Goal: Task Accomplishment & Management: Use online tool/utility

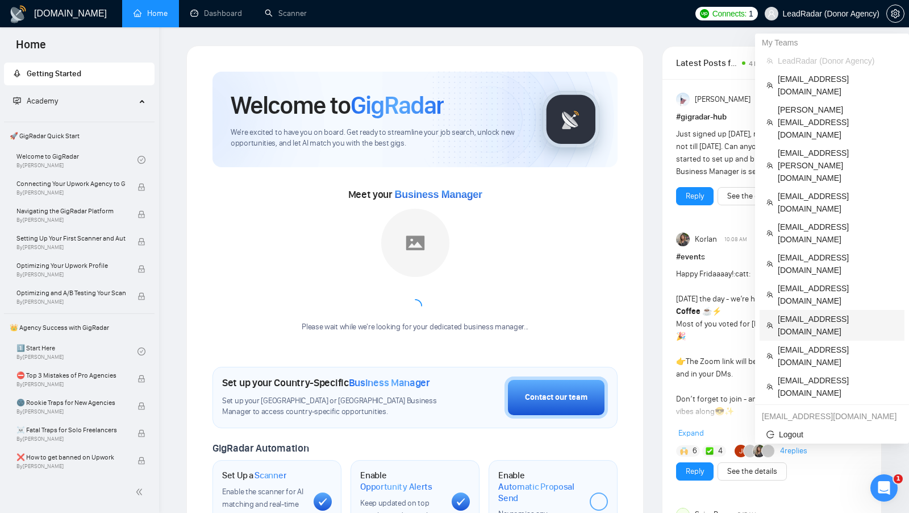
click at [786, 313] on span "[EMAIL_ADDRESS][DOMAIN_NAME]" at bounding box center [838, 325] width 120 height 25
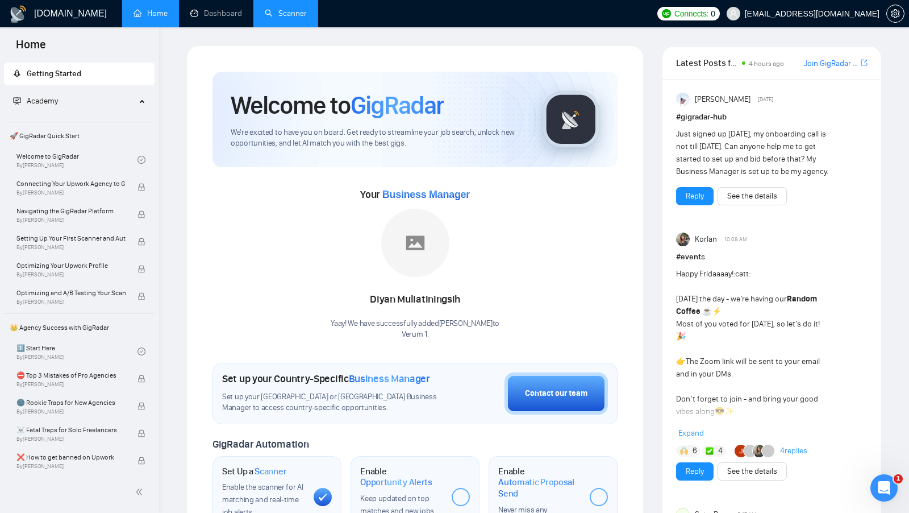
click at [272, 18] on link "Scanner" at bounding box center [286, 14] width 42 height 10
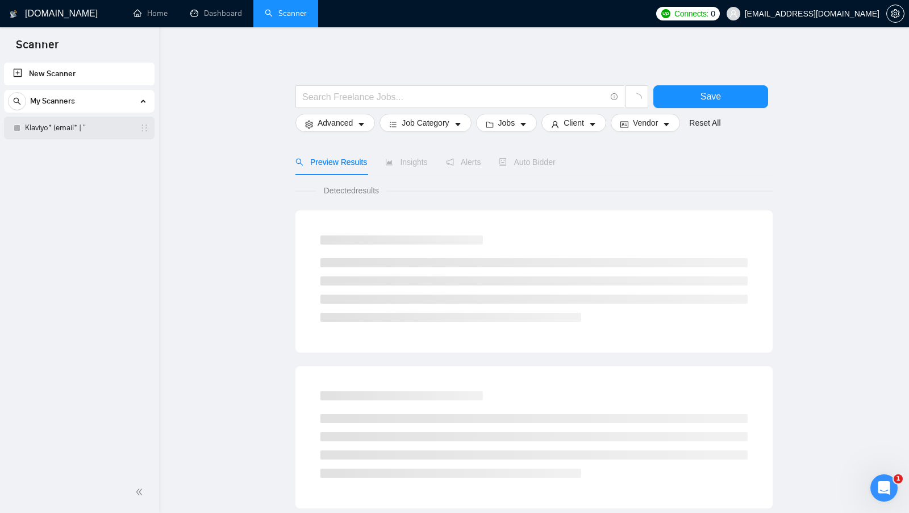
click at [74, 123] on link "Klaviyo* (email* | "" at bounding box center [79, 127] width 108 height 23
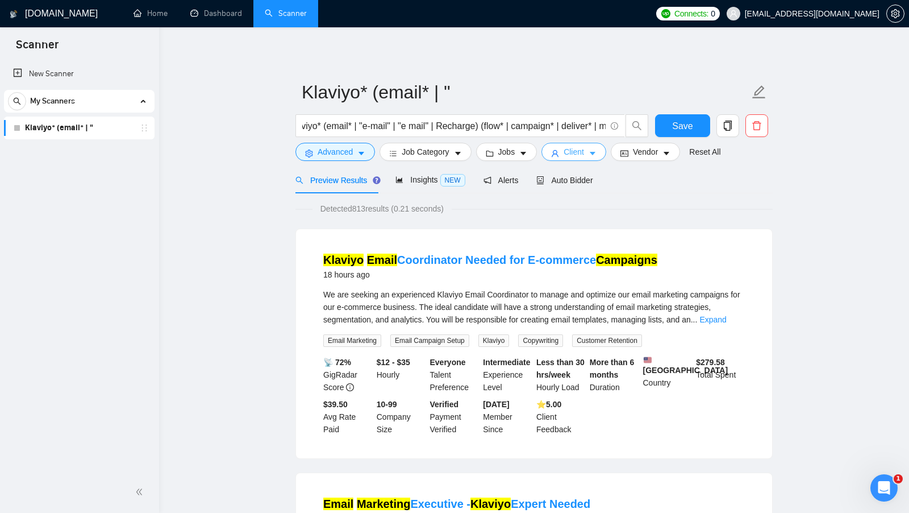
scroll to position [0, 15]
click at [573, 172] on div "Auto Bidder" at bounding box center [564, 179] width 56 height 27
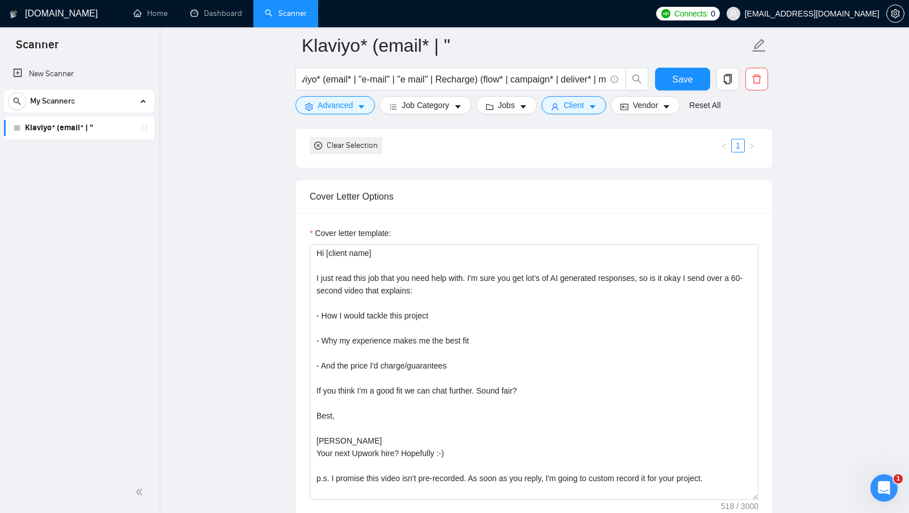
scroll to position [1152, 0]
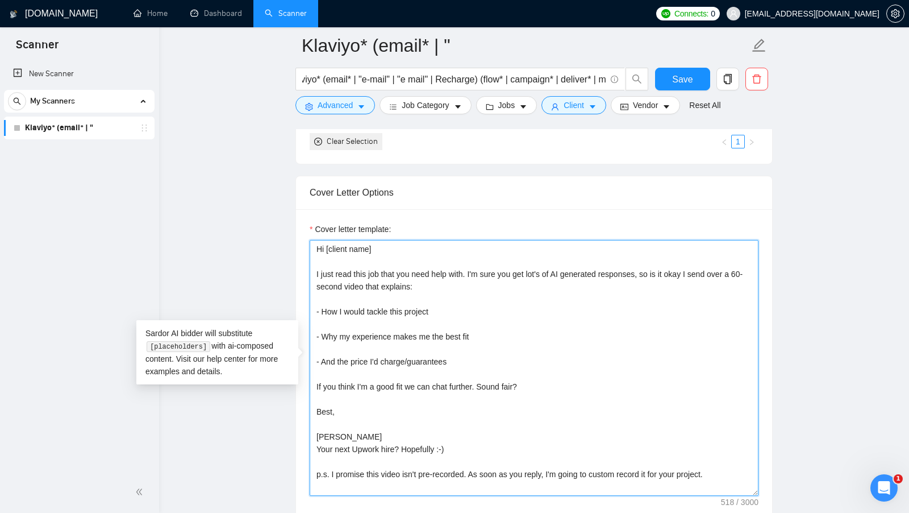
drag, startPoint x: 473, startPoint y: 285, endPoint x: 309, endPoint y: 266, distance: 164.7
click at [310, 266] on textarea "Hi [client name] I just read this job that you need help with. I'm sure you get…" at bounding box center [534, 368] width 449 height 256
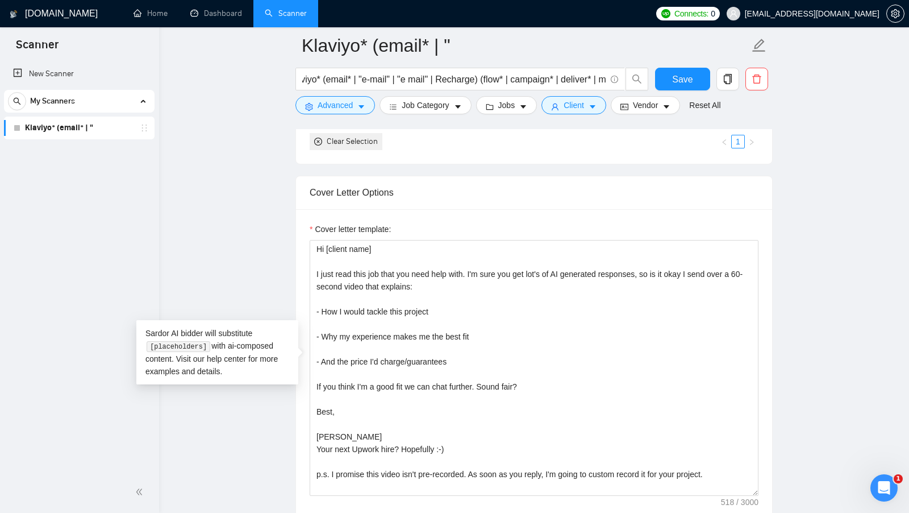
click at [294, 266] on main "Klaviyo* (email* | " Klaviyo* (email* | "e-mail" | "e mail" | Recharge) (flow* …" at bounding box center [534, 421] width 714 height 3055
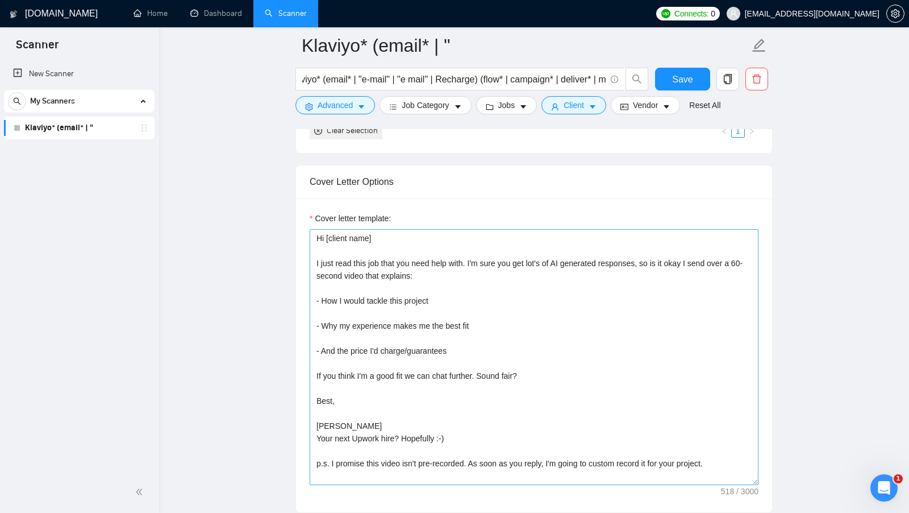
scroll to position [1164, 0]
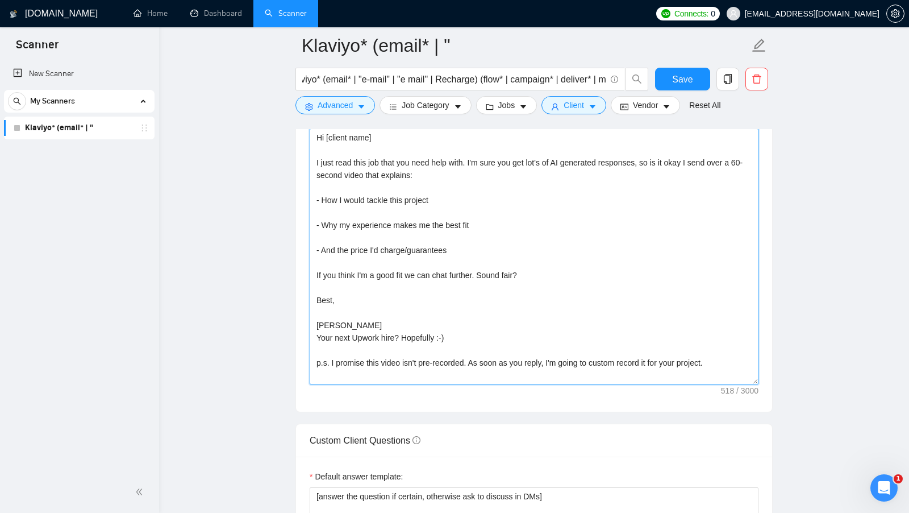
click at [403, 270] on textarea "Hi [client name] I just read this job that you need help with. I'm sure you get…" at bounding box center [534, 256] width 449 height 256
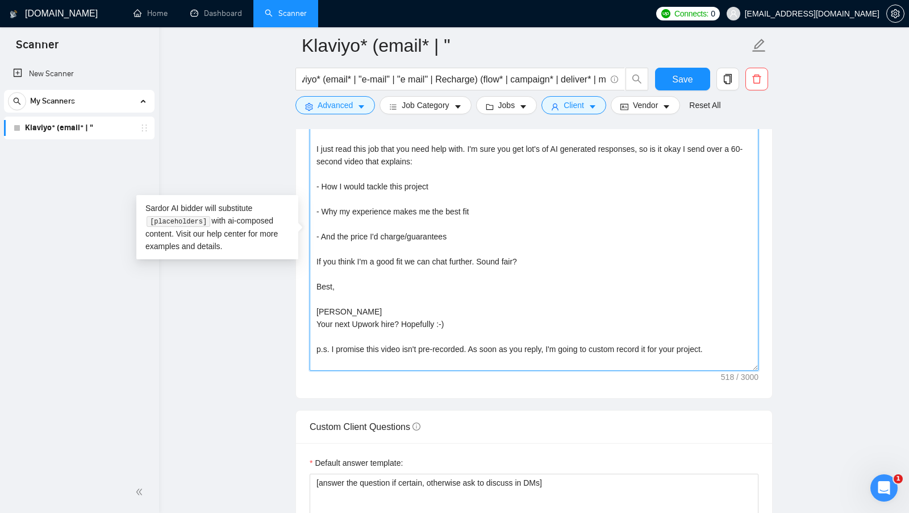
scroll to position [1278, 0]
click at [403, 270] on textarea "Hi [client name] I just read this job that you need help with. I'm sure you get…" at bounding box center [534, 242] width 449 height 256
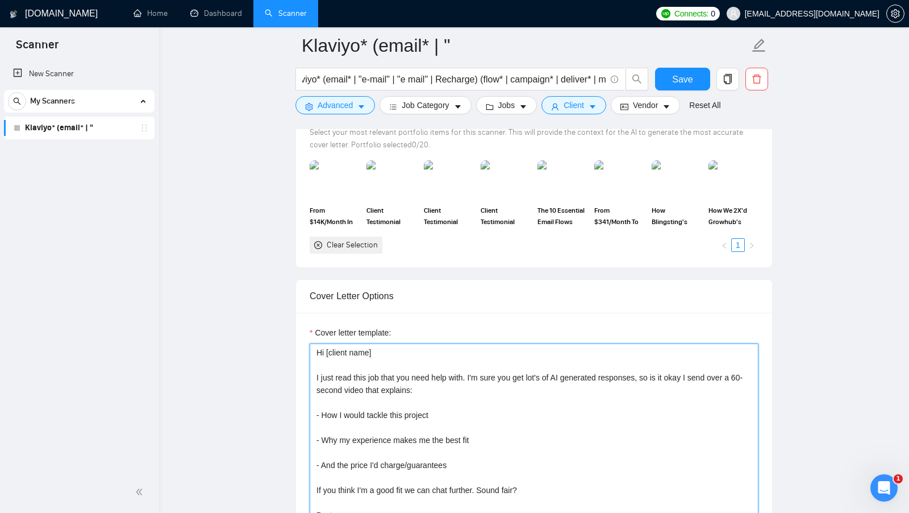
scroll to position [1015, 0]
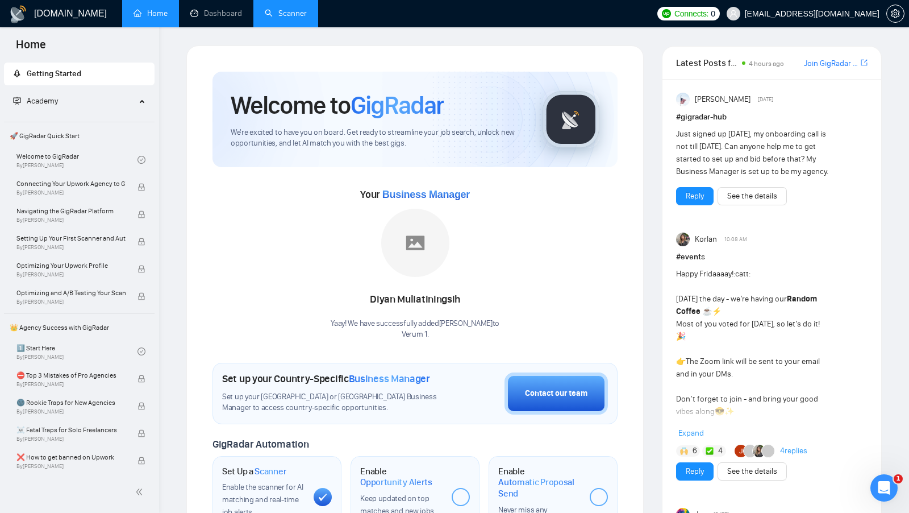
click at [273, 15] on link "Scanner" at bounding box center [286, 14] width 42 height 10
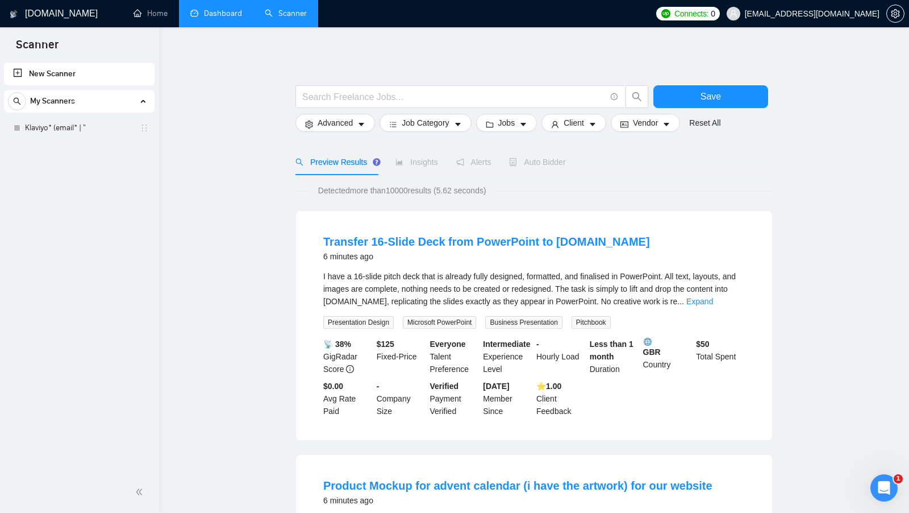
click at [231, 18] on link "Dashboard" at bounding box center [216, 14] width 52 height 10
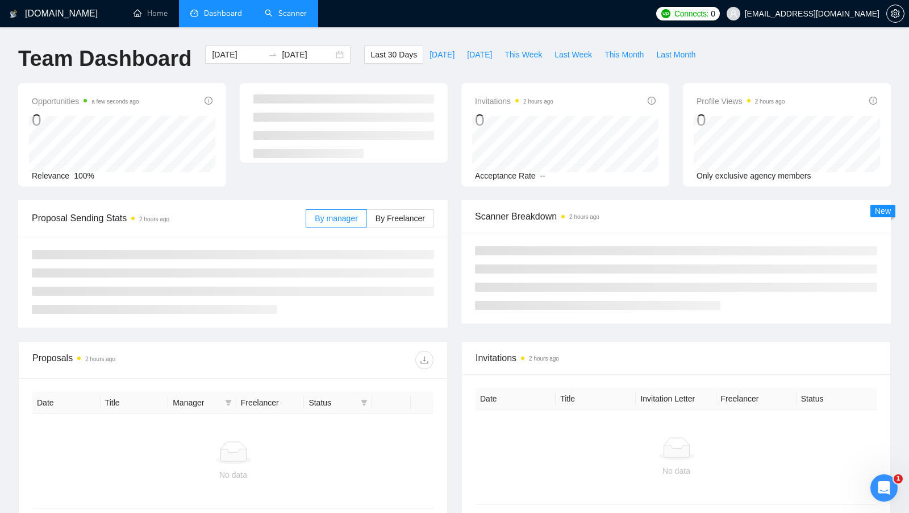
click at [282, 15] on link "Scanner" at bounding box center [286, 14] width 42 height 10
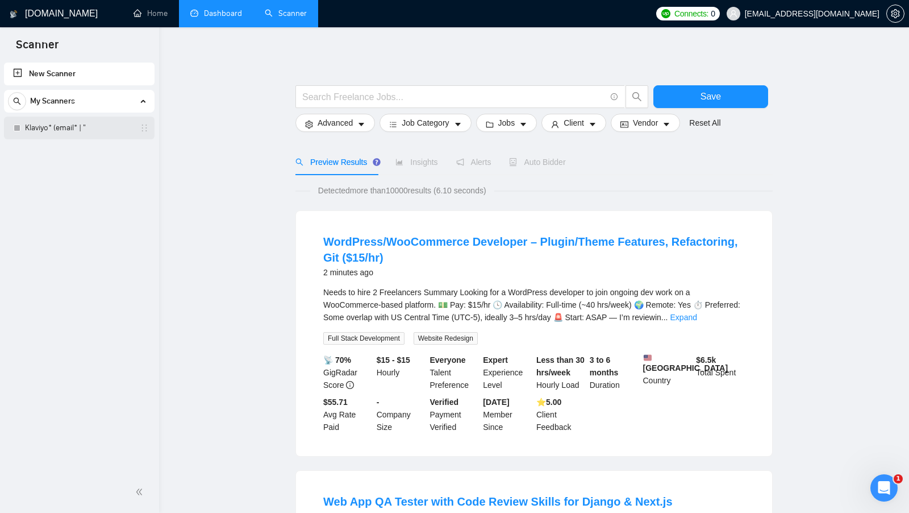
click at [99, 126] on link "Klaviyo* (email* | "" at bounding box center [79, 127] width 108 height 23
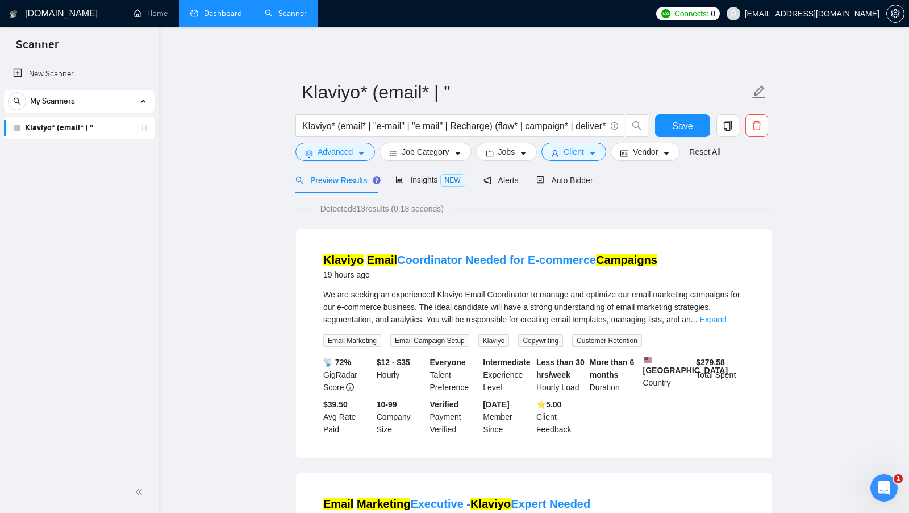
click at [651, 164] on form "Klaviyo* (email* | " Klaviyo* (email* | "e-mail" | "e mail" | Recharge) (flow* …" at bounding box center [533, 120] width 477 height 93
click at [647, 157] on span "Vendor" at bounding box center [645, 151] width 25 height 13
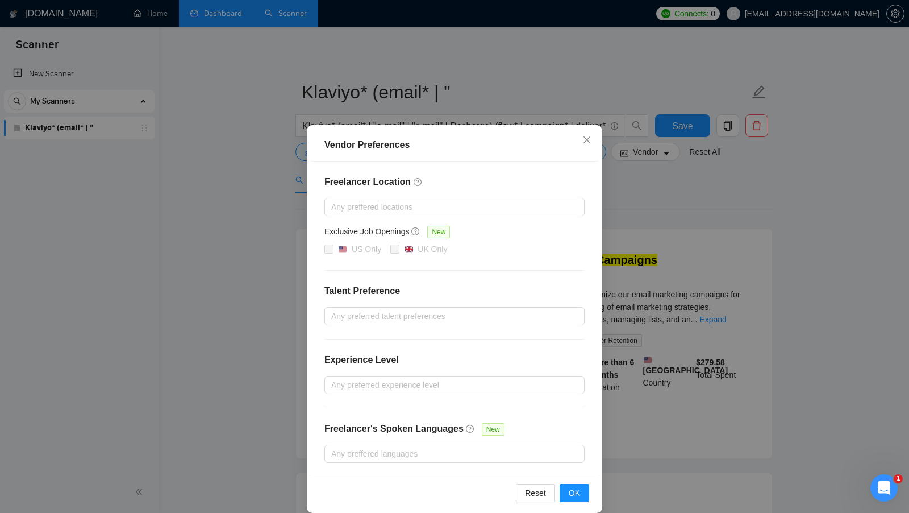
click at [645, 192] on div "Vendor Preferences Freelancer Location Any preffered locations Exclusive Job Op…" at bounding box center [454, 256] width 909 height 513
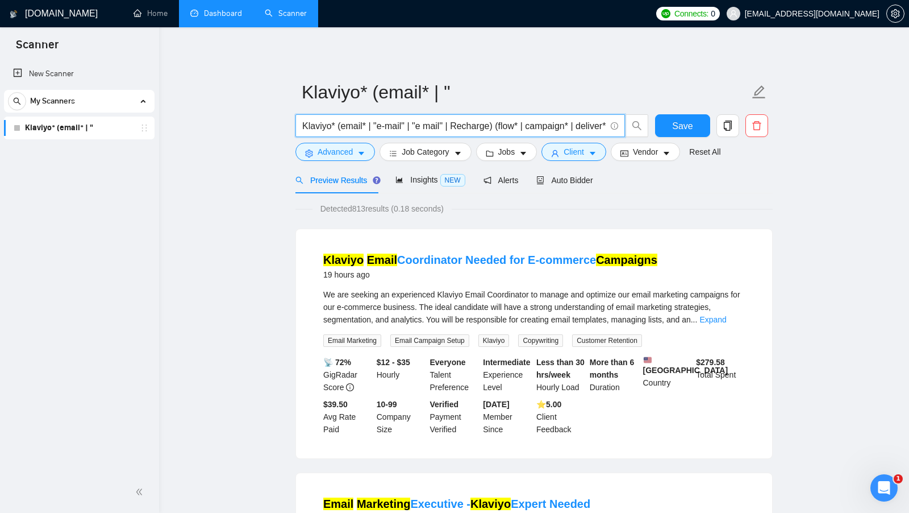
click at [494, 130] on input "Klaviyo* (email* | "e-mail" | "e mail" | Recharge) (flow* | campaign* | deliver…" at bounding box center [453, 126] width 303 height 14
click at [418, 175] on span "Insights NEW" at bounding box center [429, 179] width 69 height 9
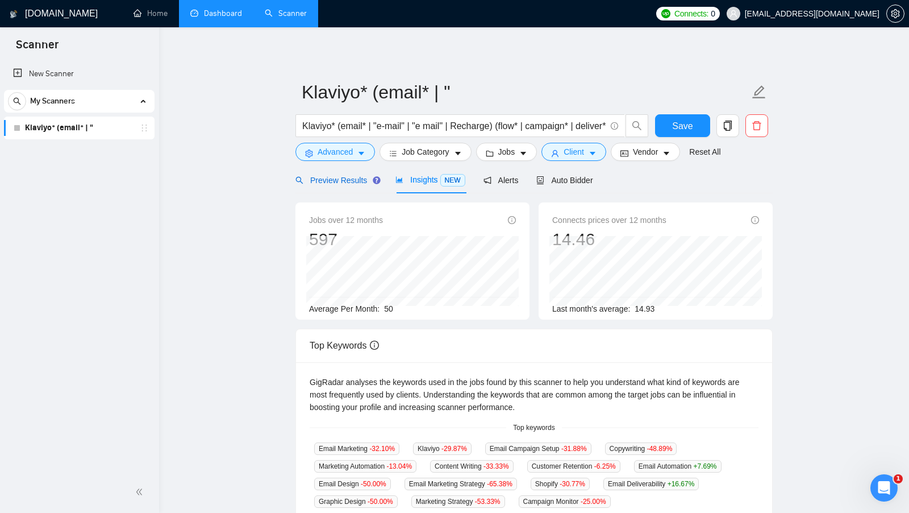
click at [341, 178] on span "Preview Results" at bounding box center [336, 180] width 82 height 9
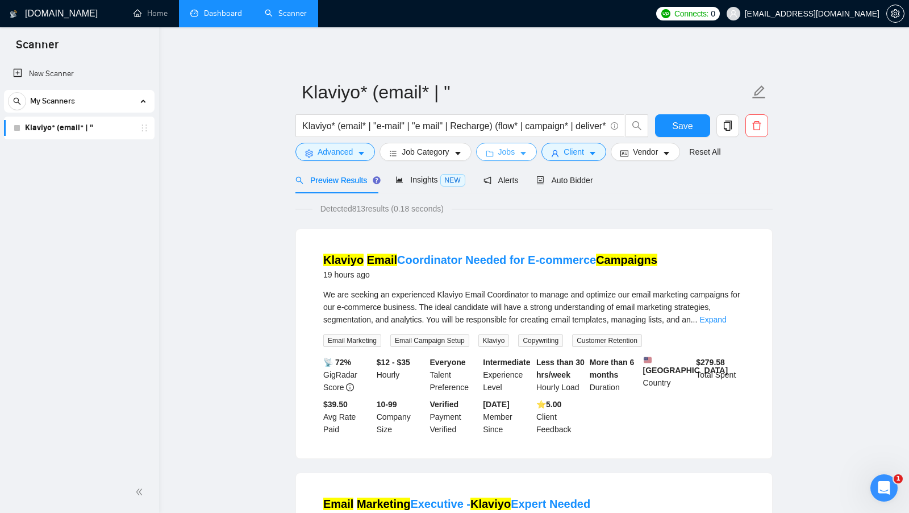
click at [501, 153] on span "Jobs" at bounding box center [506, 151] width 17 height 13
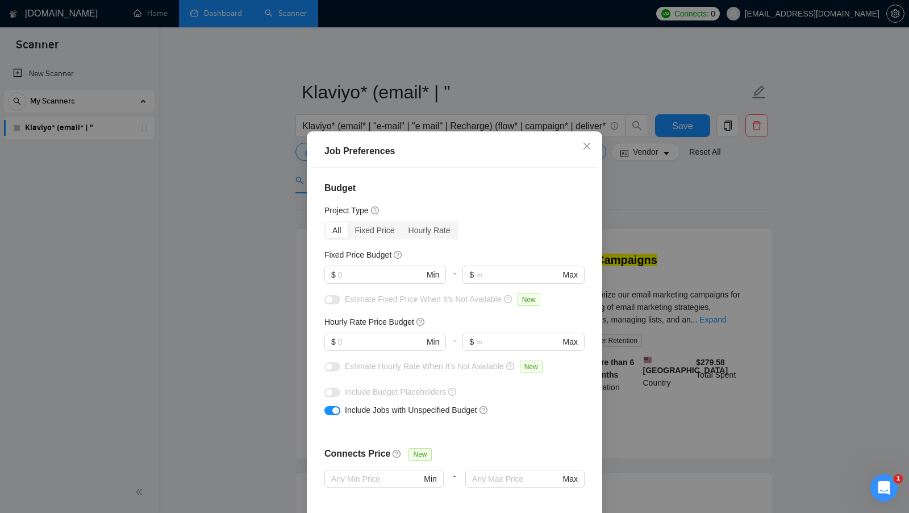
click at [296, 217] on div "Job Preferences Budget Project Type All Fixed Price Hourly Rate Fixed Price Bud…" at bounding box center [454, 256] width 909 height 513
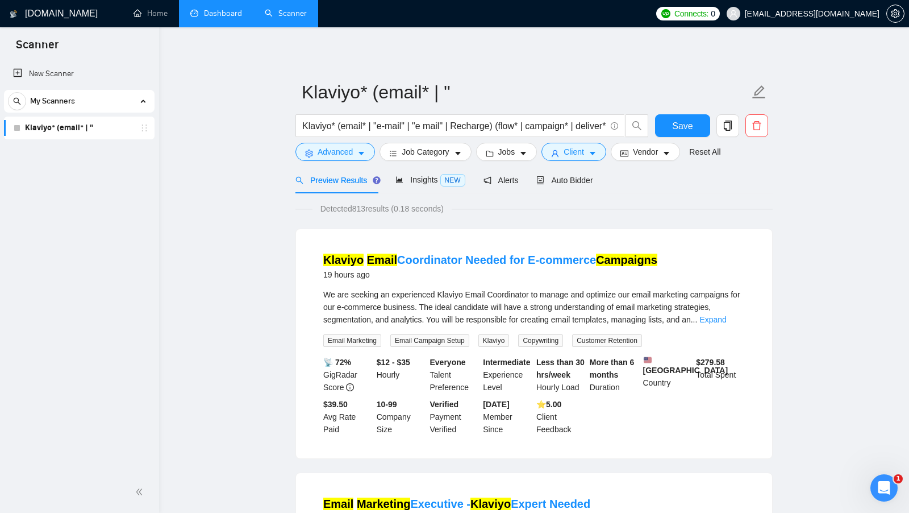
click at [355, 164] on form "Klaviyo* (email* | " Klaviyo* (email* | "e-mail" | "e mail" | Recharge) (flow* …" at bounding box center [533, 120] width 477 height 93
click at [346, 155] on span "Advanced" at bounding box center [335, 151] width 35 height 13
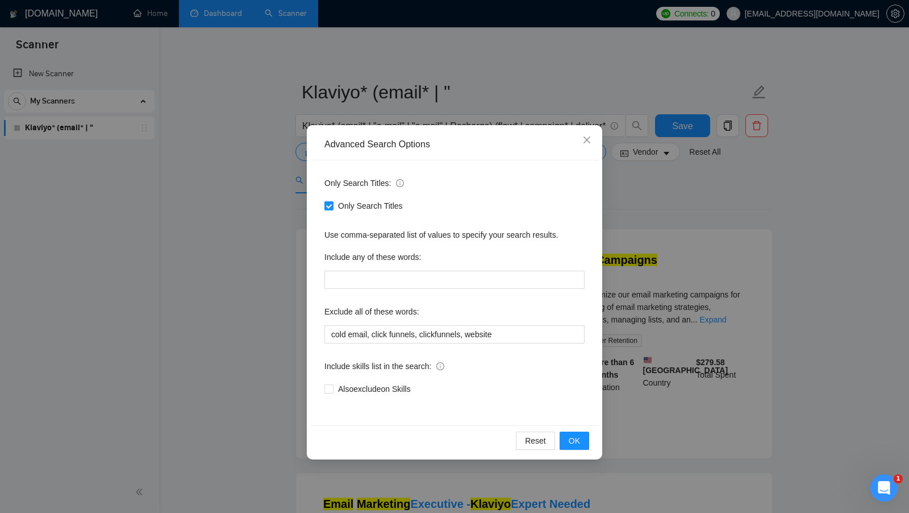
click at [281, 180] on div "Advanced Search Options Only Search Titles: Only Search Titles Use comma-separa…" at bounding box center [454, 256] width 909 height 513
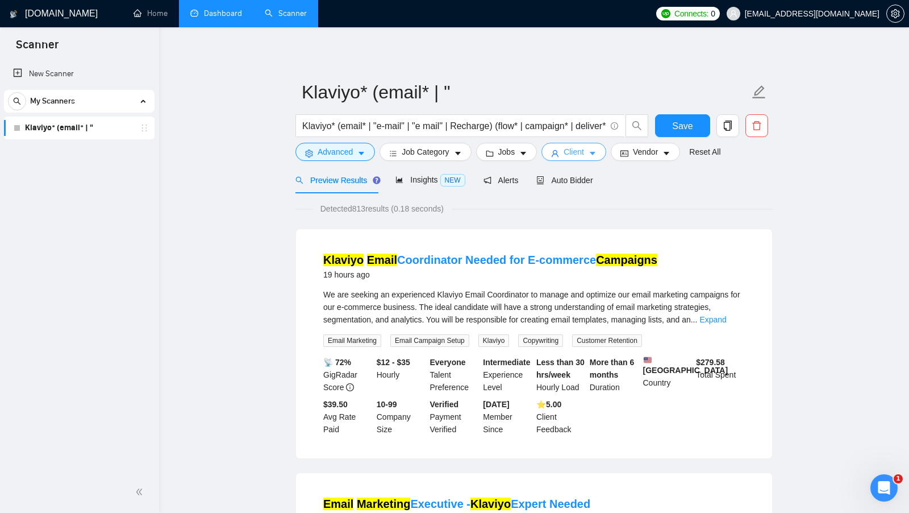
click at [572, 147] on span "Client" at bounding box center [574, 151] width 20 height 13
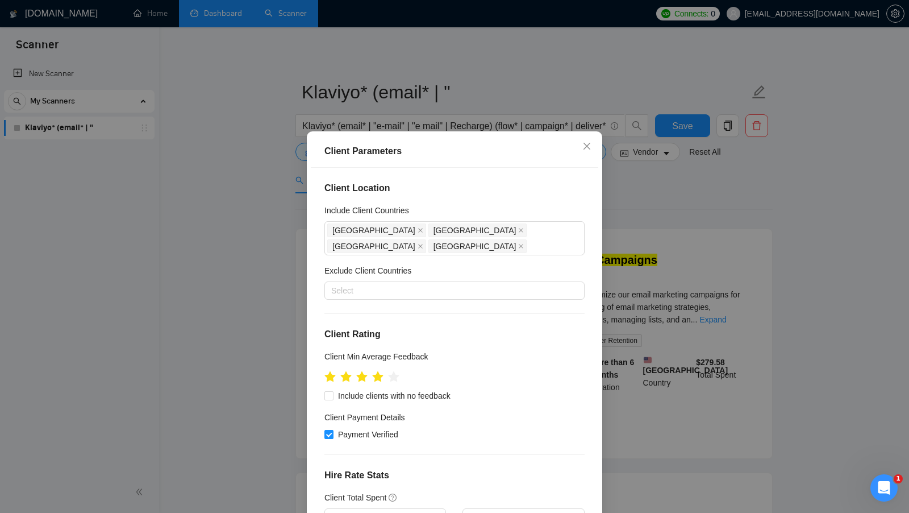
click at [626, 191] on div "Client Parameters Client Location Include Client Countries [GEOGRAPHIC_DATA] [G…" at bounding box center [454, 256] width 909 height 513
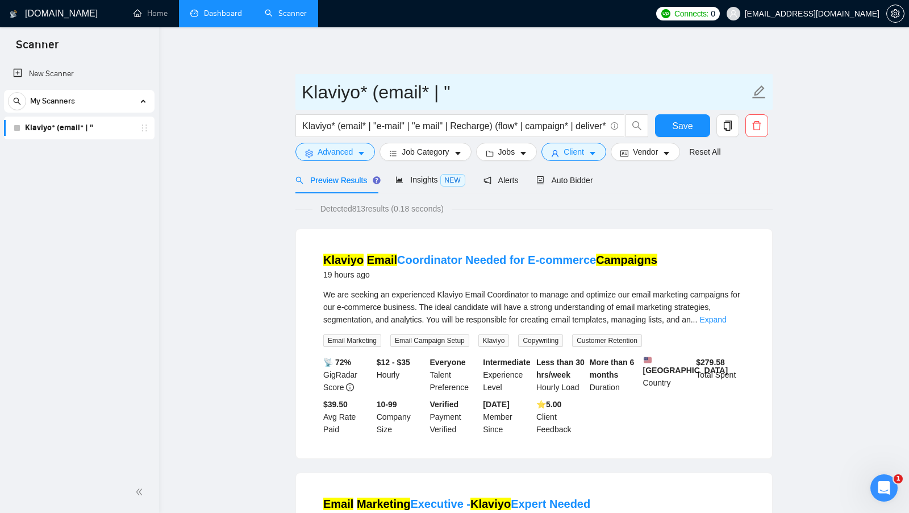
click at [404, 88] on input "Klaviyo* (email* | "" at bounding box center [526, 92] width 448 height 28
click at [481, 91] on input "Klaviyo* (email* | "" at bounding box center [526, 92] width 448 height 28
click at [482, 91] on input "Klaviyo* (email* | "" at bounding box center [526, 92] width 448 height 28
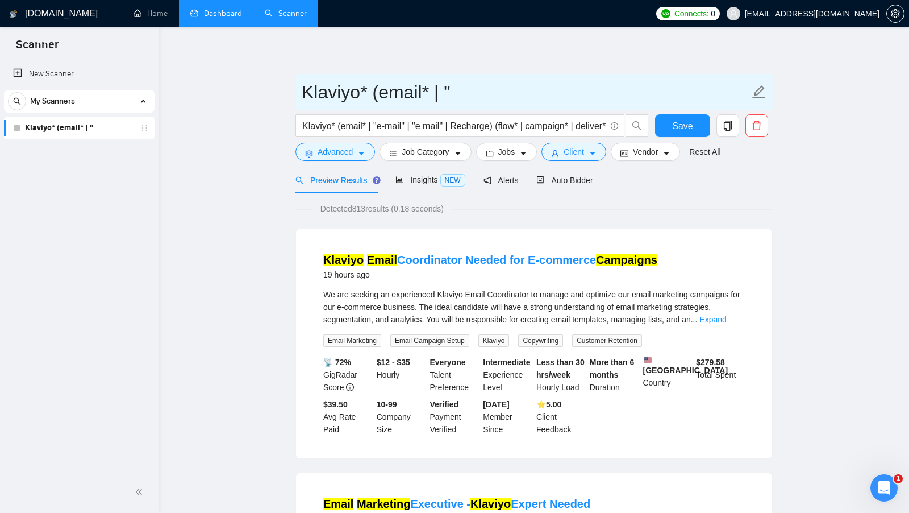
click at [482, 91] on input "Klaviyo* (email* | "" at bounding box center [526, 92] width 448 height 28
type input "klayivo"
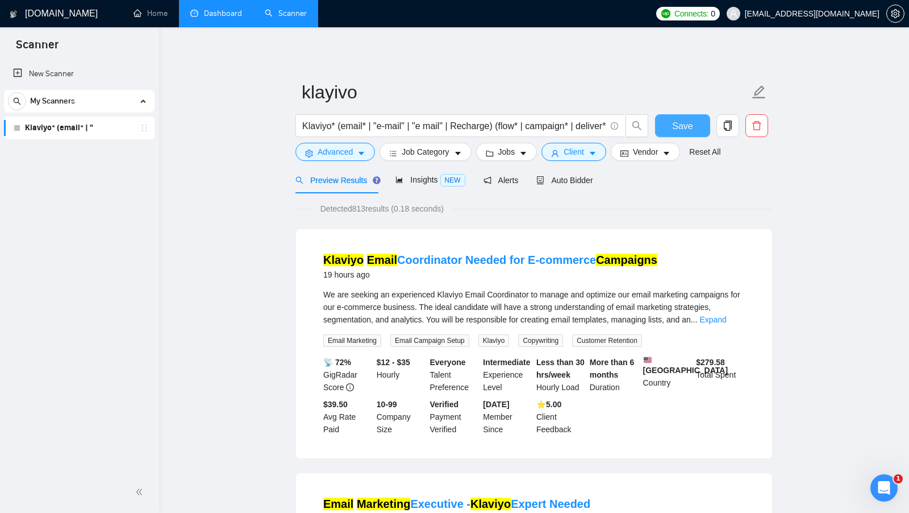
click at [690, 120] on span "Save" at bounding box center [682, 126] width 20 height 14
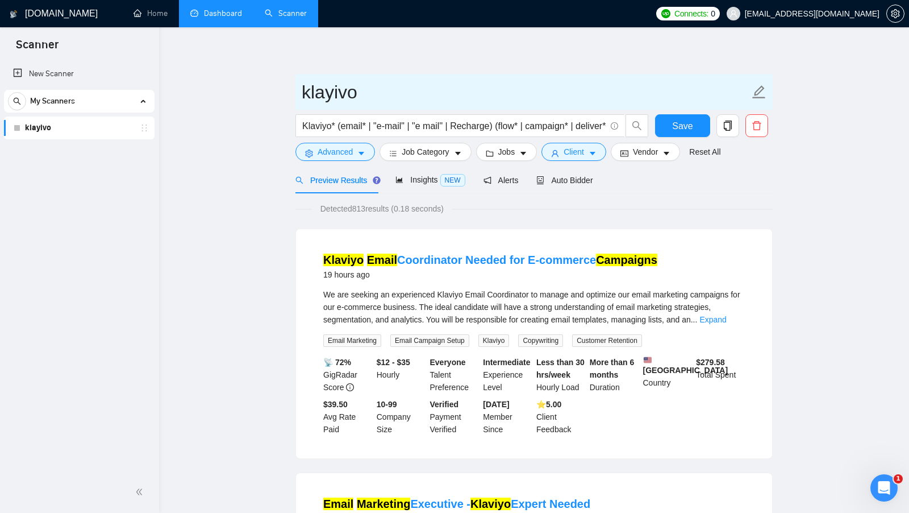
click at [361, 88] on input "klayivo" at bounding box center [526, 92] width 448 height 28
click at [335, 91] on input "klayivo" at bounding box center [526, 92] width 448 height 28
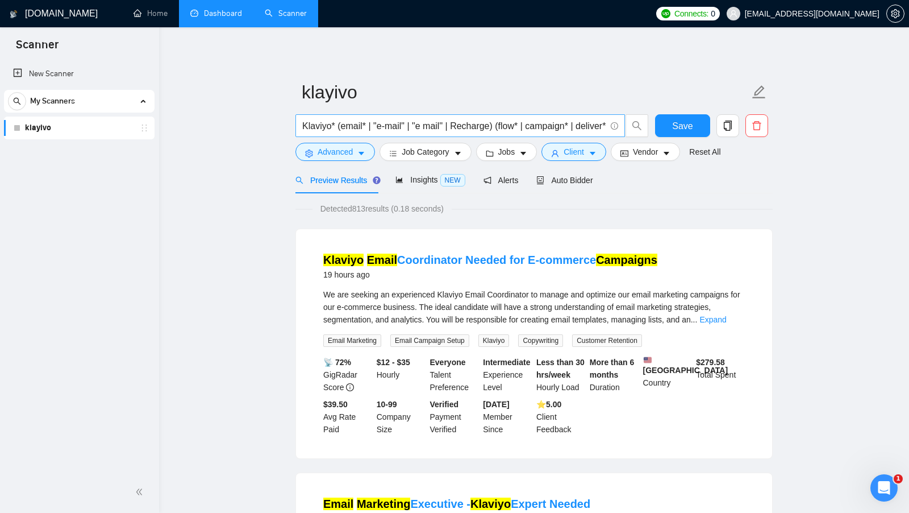
click at [323, 126] on input "Klaviyo* (email* | "e-mail" | "e mail" | Recharge) (flow* | campaign* | deliver…" at bounding box center [453, 126] width 303 height 14
click at [414, 126] on input "Klaviyo* (email* | "e-mail" | "e mail" | Recharge) (flow* | campaign* | deliver…" at bounding box center [453, 126] width 303 height 14
click at [356, 148] on button "Advanced" at bounding box center [335, 152] width 80 height 18
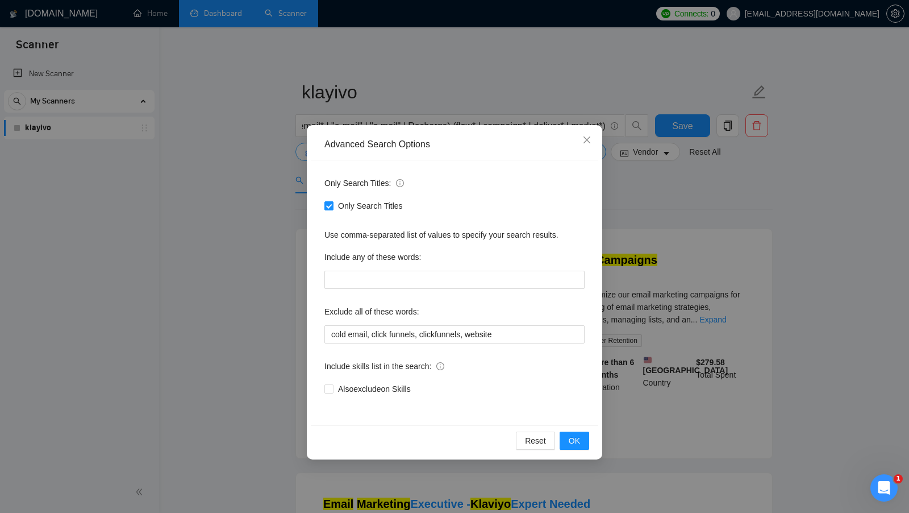
scroll to position [0, 0]
drag, startPoint x: 413, startPoint y: 204, endPoint x: 343, endPoint y: 205, distance: 69.9
click at [343, 205] on div "Only Search Titles" at bounding box center [454, 205] width 260 height 13
click at [383, 337] on input "cold email, click funnels, clickfunnels, website" at bounding box center [454, 334] width 260 height 18
click at [501, 333] on input "cold email, click funnels, clickfunnels, website" at bounding box center [454, 334] width 260 height 18
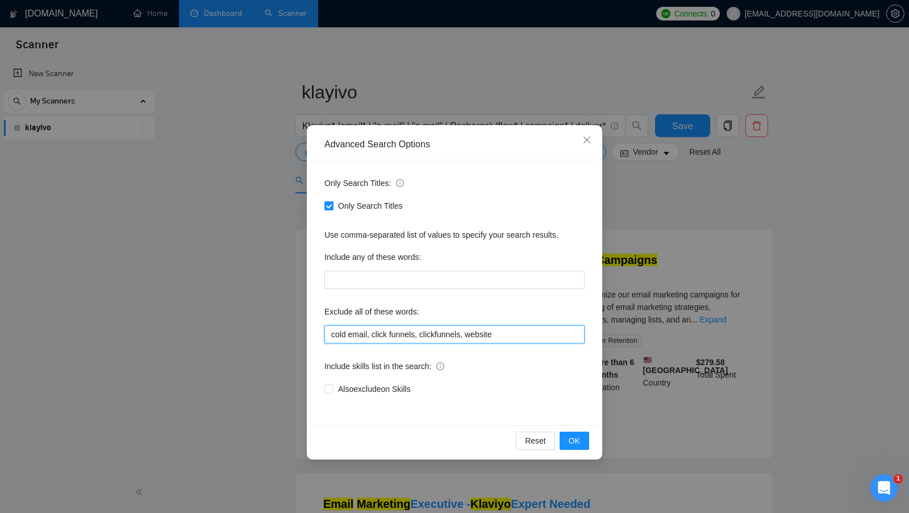
click at [349, 334] on input "cold email, click funnels, clickfunnels, website" at bounding box center [454, 334] width 260 height 18
click at [397, 334] on input "cold email, click funnels, clickfunnels, website" at bounding box center [454, 334] width 260 height 18
click at [369, 332] on input "cold email, click funnels, clickfunnels, website" at bounding box center [454, 334] width 260 height 18
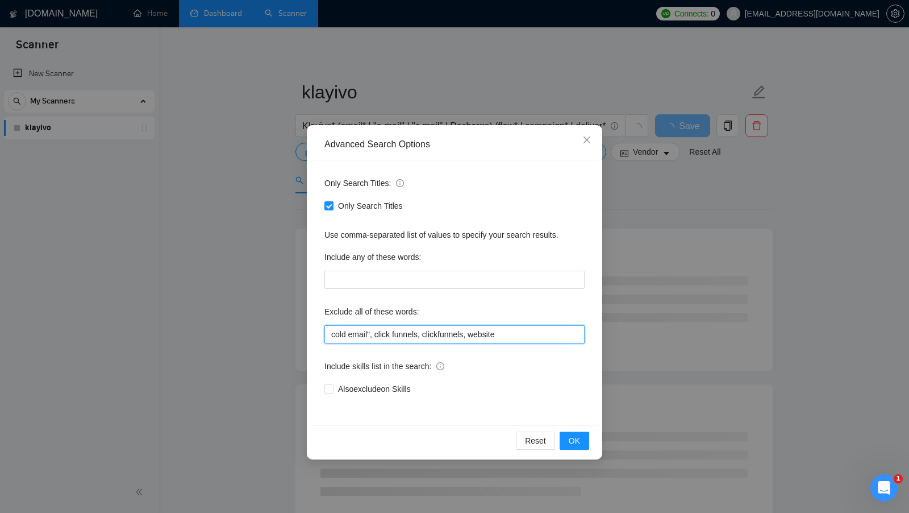
click at [331, 335] on input "cold email", click funnels, clickfunnels, website" at bounding box center [454, 334] width 260 height 18
click at [344, 335] on input ""cold email", click funnels, clickfunnels, website" at bounding box center [454, 334] width 260 height 18
click at [361, 335] on input ""cold email", click funnels, clickfunnels, website" at bounding box center [454, 334] width 260 height 18
click at [343, 334] on input ""cold email", click funnels, clickfunnels, website" at bounding box center [454, 334] width 260 height 18
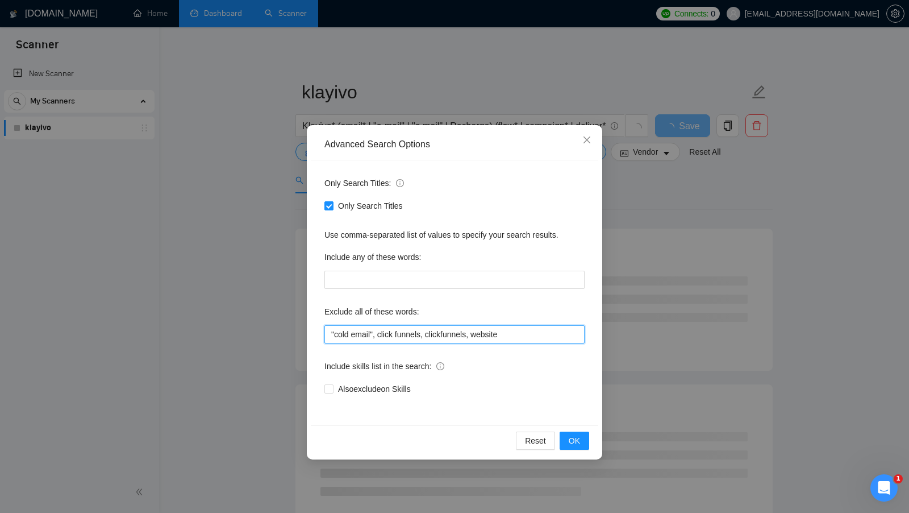
click at [343, 334] on input ""cold email", click funnels, clickfunnels, website" at bounding box center [454, 334] width 260 height 18
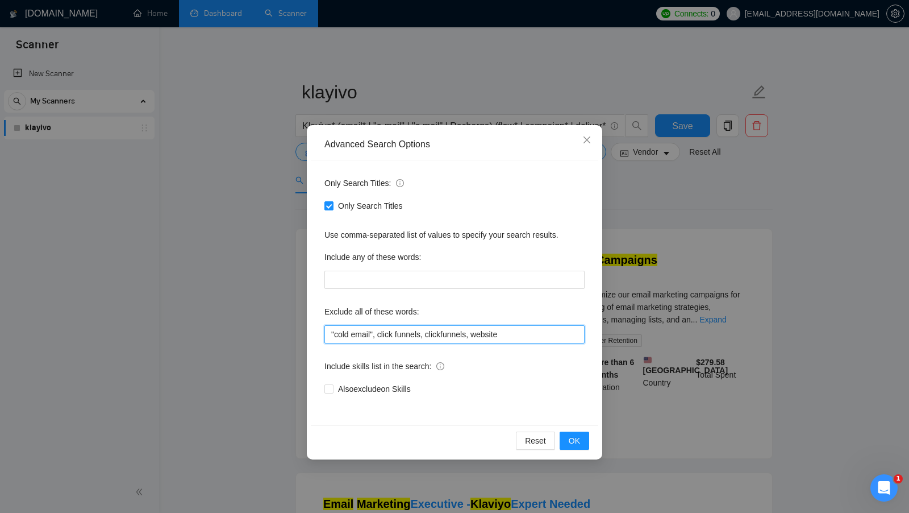
click at [362, 336] on input ""cold email", click funnels, clickfunnels, website" at bounding box center [454, 334] width 260 height 18
click at [381, 334] on input ""cold email", click funnels, clickfunnels, website" at bounding box center [454, 334] width 260 height 18
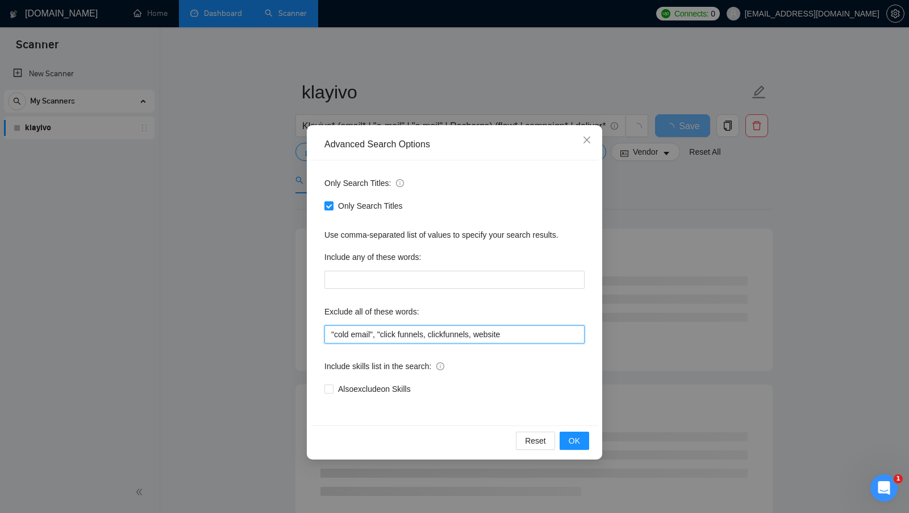
click at [428, 335] on input ""cold email", "click funnels, clickfunnels, website" at bounding box center [454, 334] width 260 height 18
click at [395, 328] on input ""cold email", "click funnels, clickfunnels, website" at bounding box center [454, 334] width 260 height 18
click at [395, 333] on input ""cold email", "click funnels, clickfunnels, website" at bounding box center [454, 334] width 260 height 18
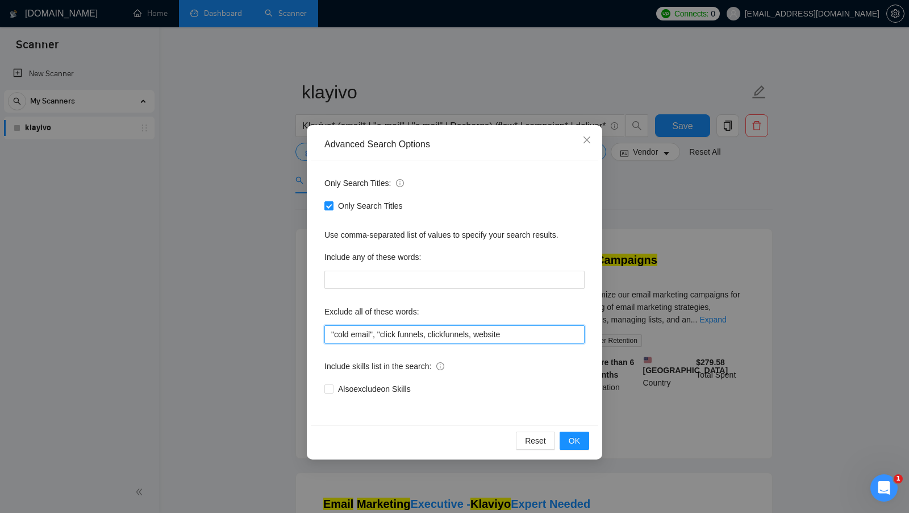
click at [430, 332] on input ""cold email", "click funnels, clickfunnels, website" at bounding box center [454, 334] width 260 height 18
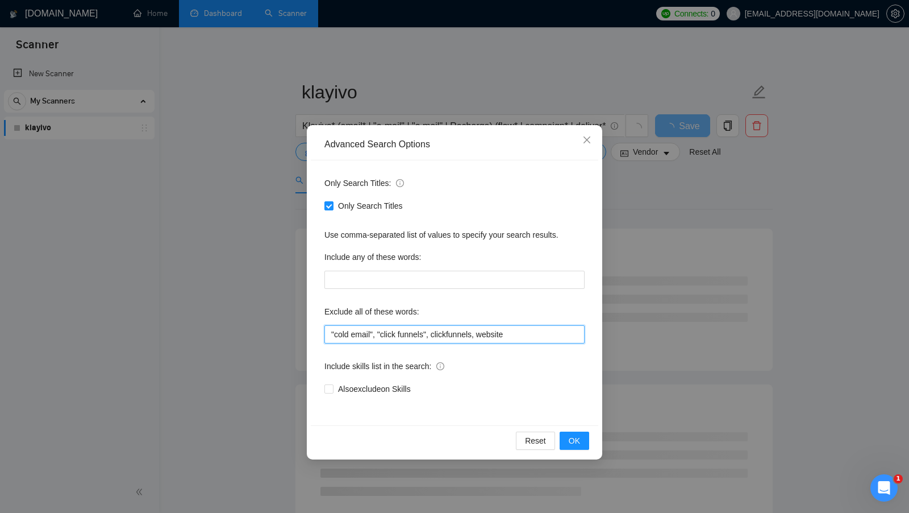
drag, startPoint x: 428, startPoint y: 335, endPoint x: 387, endPoint y: 334, distance: 41.5
click at [387, 334] on input ""cold email", "click funnels", clickfunnels, website" at bounding box center [454, 334] width 260 height 18
click at [525, 334] on input ""cold email", "click funnels", clickfunnels, website" at bounding box center [454, 334] width 260 height 18
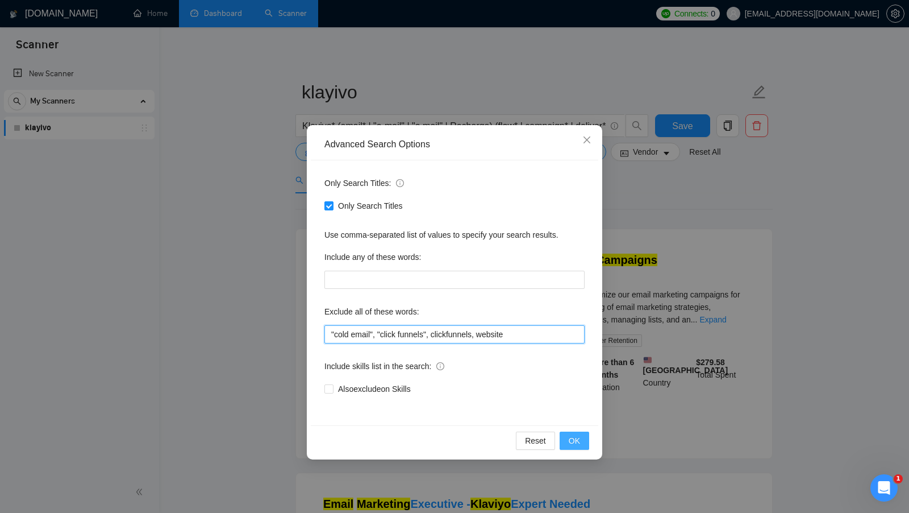
type input ""cold email", "click funnels", clickfunnels, website"
click at [576, 440] on span "OK" at bounding box center [574, 440] width 11 height 13
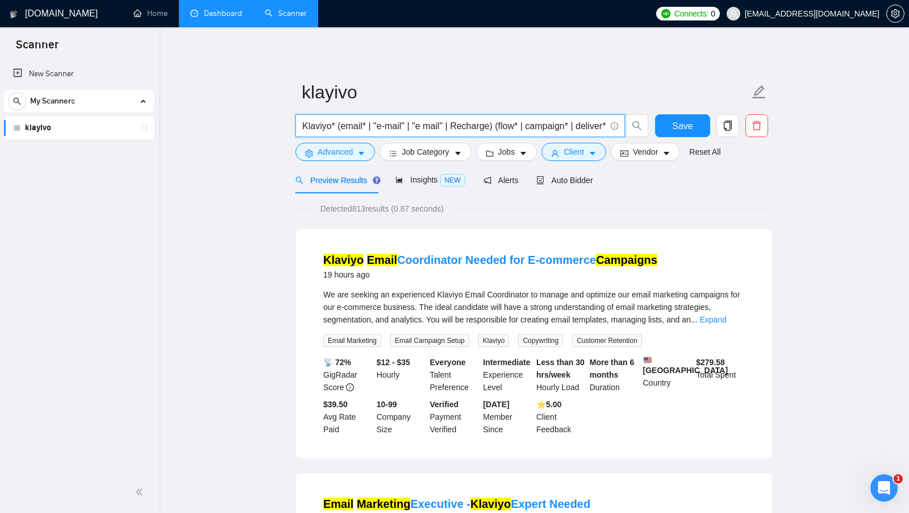
drag, startPoint x: 418, startPoint y: 124, endPoint x: 442, endPoint y: 126, distance: 24.5
click at [442, 126] on input "Klaviyo* (email* | "e-mail" | "e mail" | Recharge) (flow* | campaign* | deliver…" at bounding box center [453, 126] width 303 height 14
drag, startPoint x: 447, startPoint y: 124, endPoint x: 416, endPoint y: 126, distance: 30.7
click at [416, 126] on input "Klaviyo* (email* | "e-mail" | "e mail" | Recharge) (flow* | campaign* | deliver…" at bounding box center [453, 126] width 303 height 14
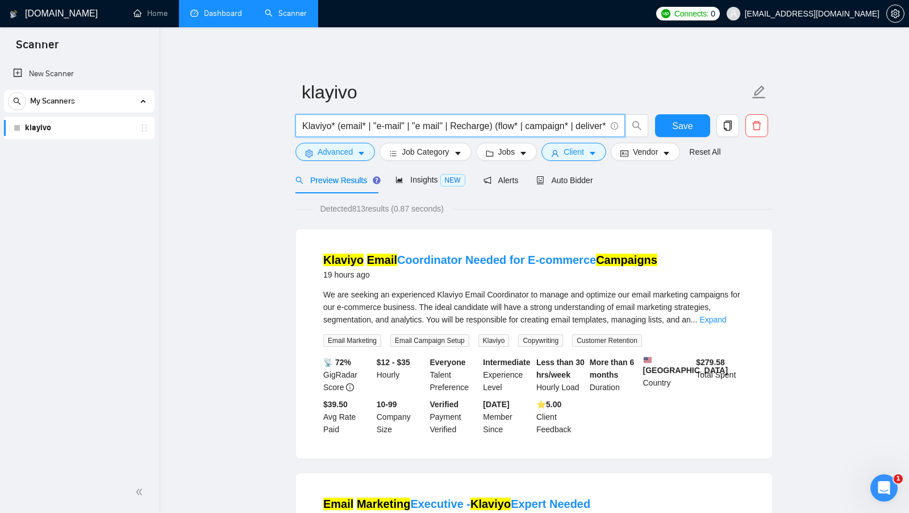
click at [416, 126] on input "Klaviyo* (email* | "e-mail" | "e mail" | Recharge) (flow* | campaign* | deliver…" at bounding box center [453, 126] width 303 height 14
click at [311, 125] on input "e mail" at bounding box center [453, 126] width 303 height 14
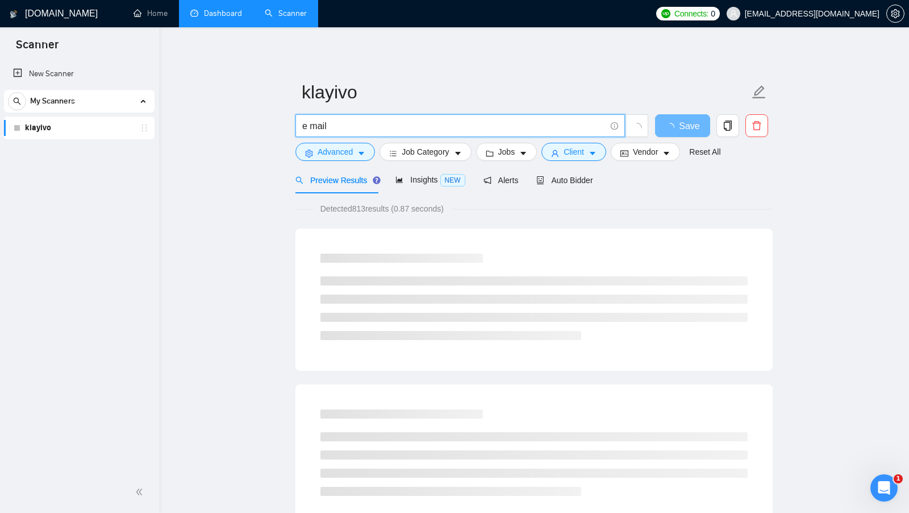
click at [303, 125] on input "e mail" at bounding box center [453, 126] width 303 height 14
click at [318, 125] on input "e mail" at bounding box center [453, 126] width 303 height 14
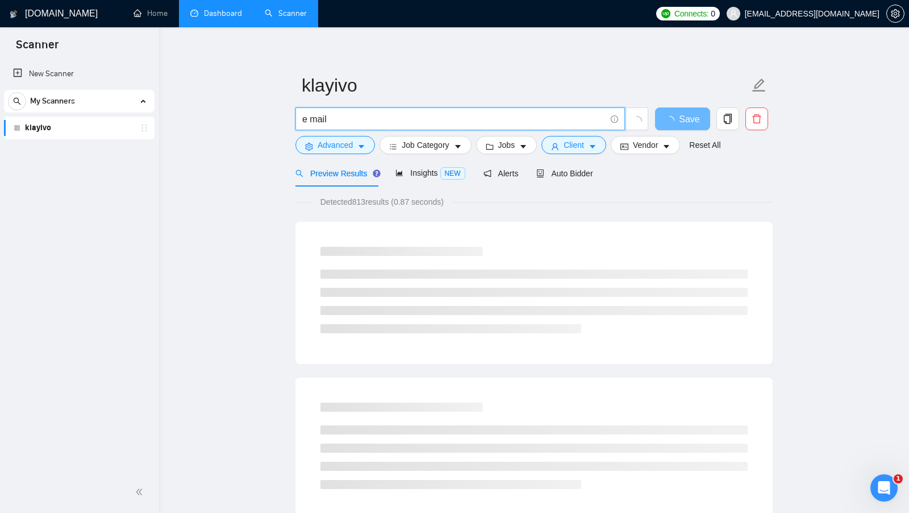
scroll to position [9, 0]
drag, startPoint x: 303, startPoint y: 113, endPoint x: 329, endPoint y: 118, distance: 26.2
click at [329, 118] on input "e mail" at bounding box center [453, 117] width 303 height 14
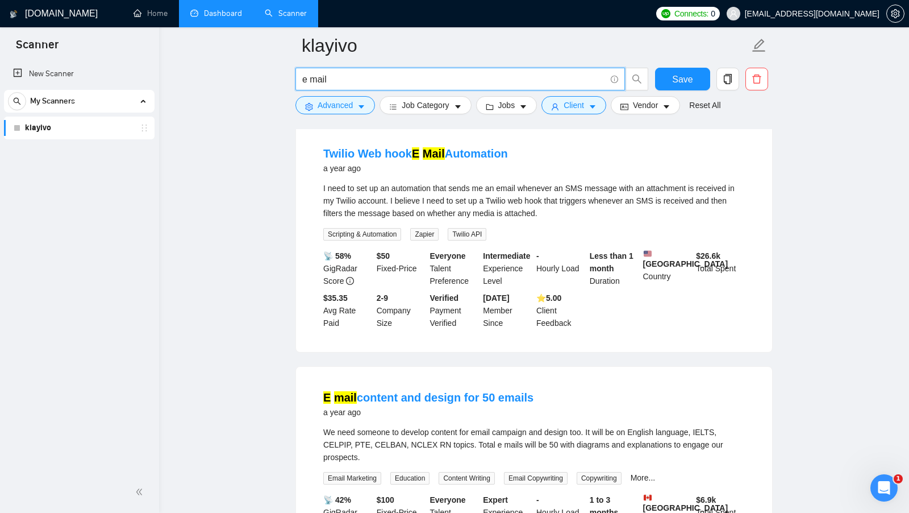
scroll to position [56, 0]
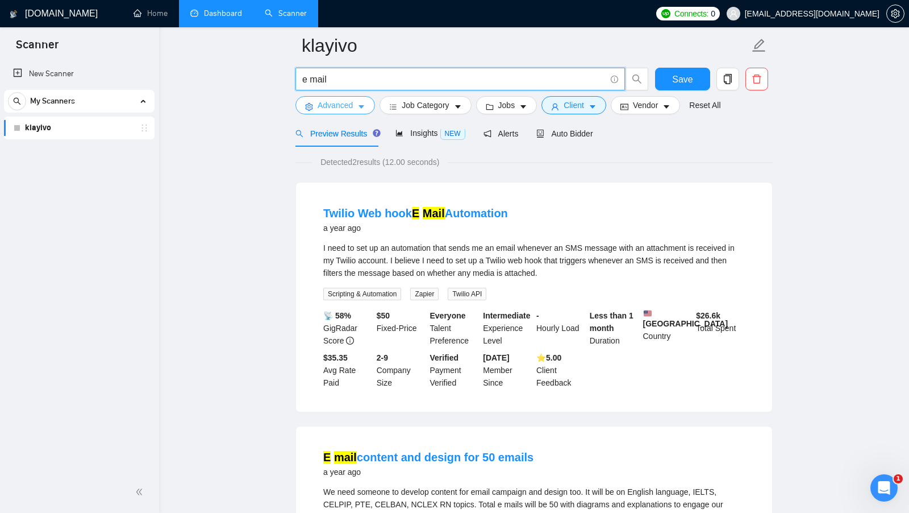
type input "e mail"
click at [339, 103] on span "Advanced" at bounding box center [335, 105] width 35 height 13
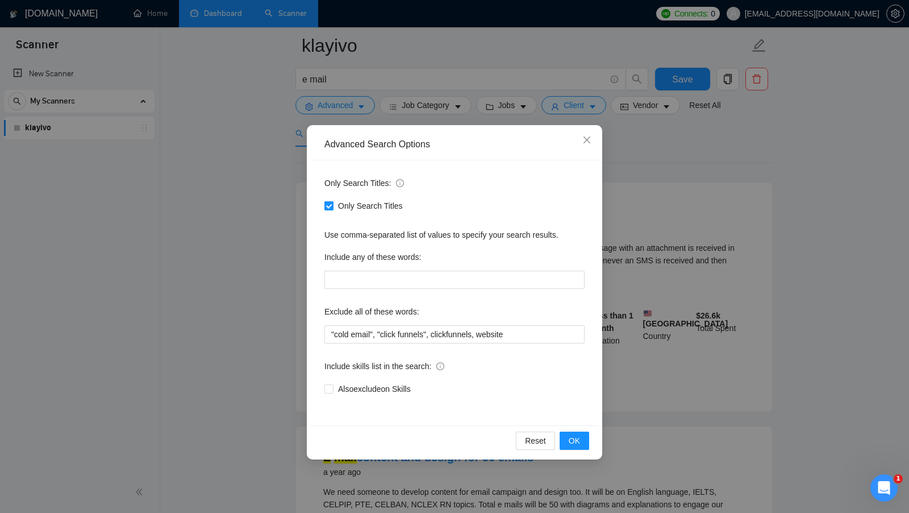
click at [343, 205] on span "Only Search Titles" at bounding box center [371, 205] width 74 height 13
click at [332, 205] on input "Only Search Titles" at bounding box center [328, 205] width 8 height 8
checkbox input "false"
click at [578, 443] on span "OK" at bounding box center [574, 440] width 11 height 13
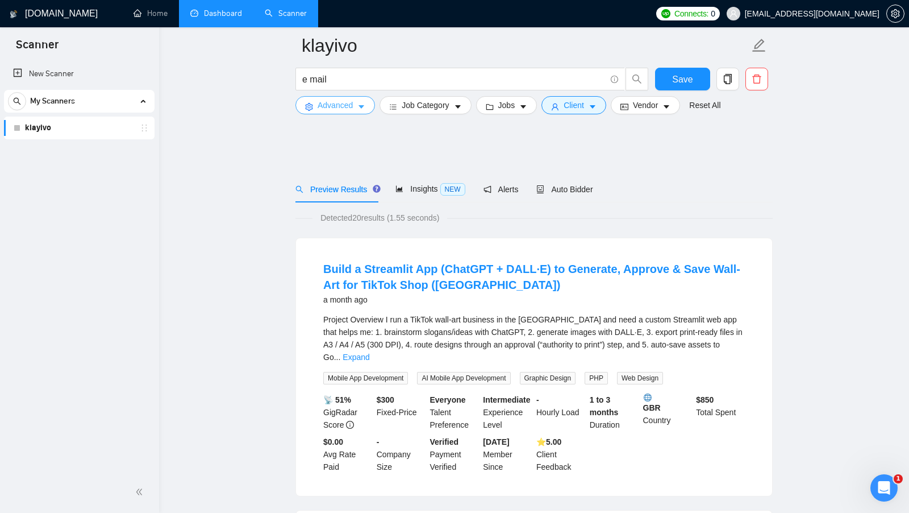
scroll to position [134, 0]
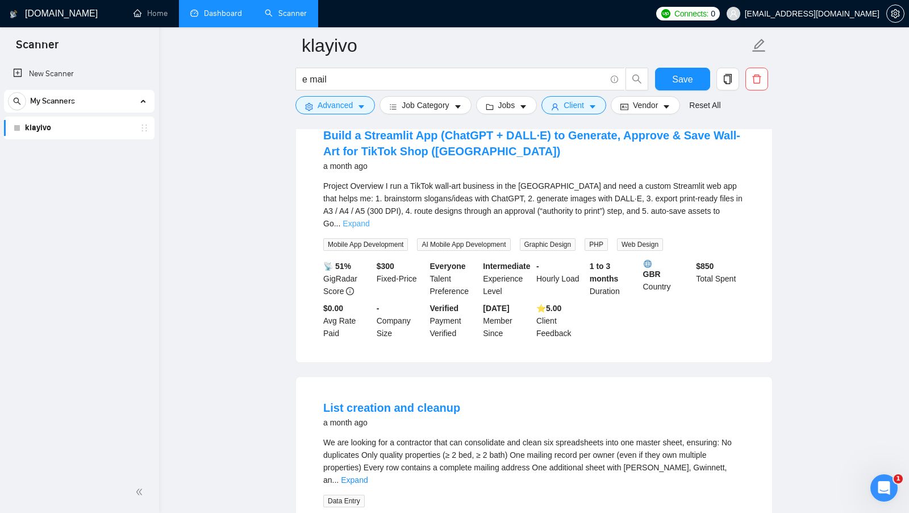
click at [369, 219] on link "Expand" at bounding box center [356, 223] width 27 height 9
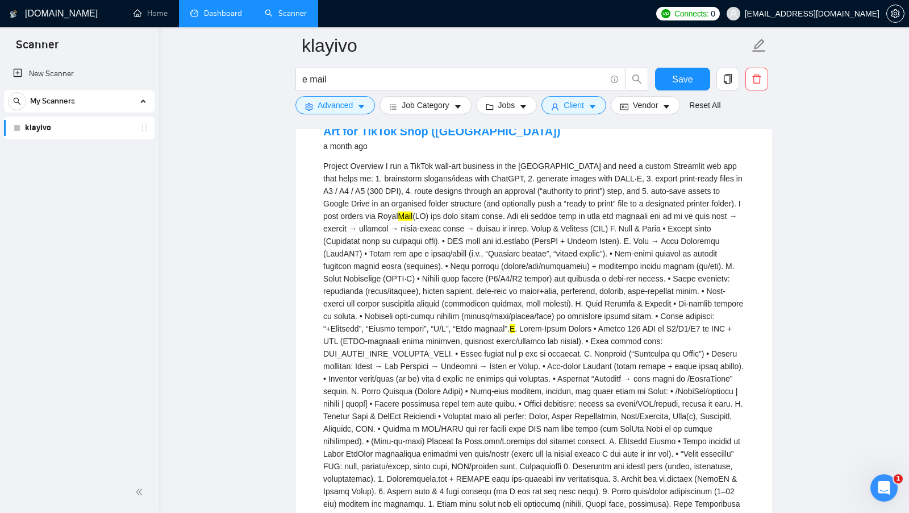
scroll to position [156, 0]
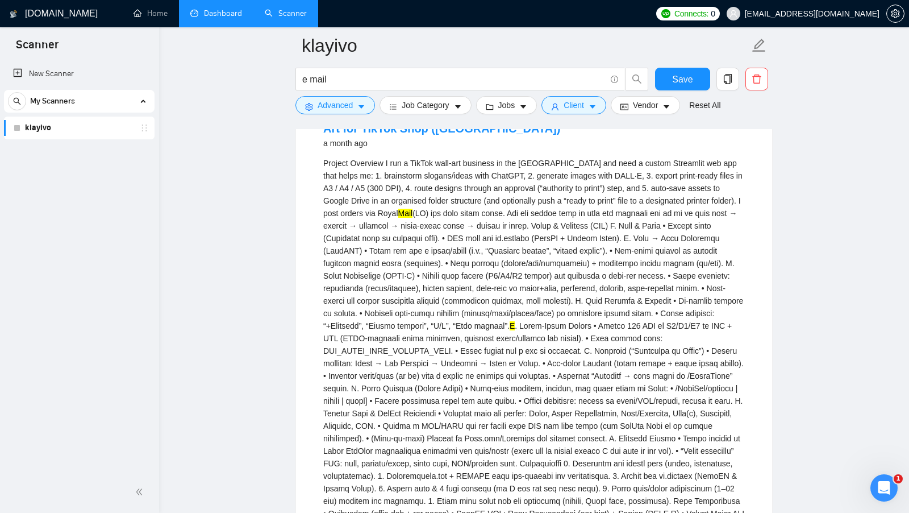
click at [398, 211] on mark "Mail" at bounding box center [405, 213] width 15 height 9
click at [515, 324] on mark "E" at bounding box center [512, 325] width 5 height 9
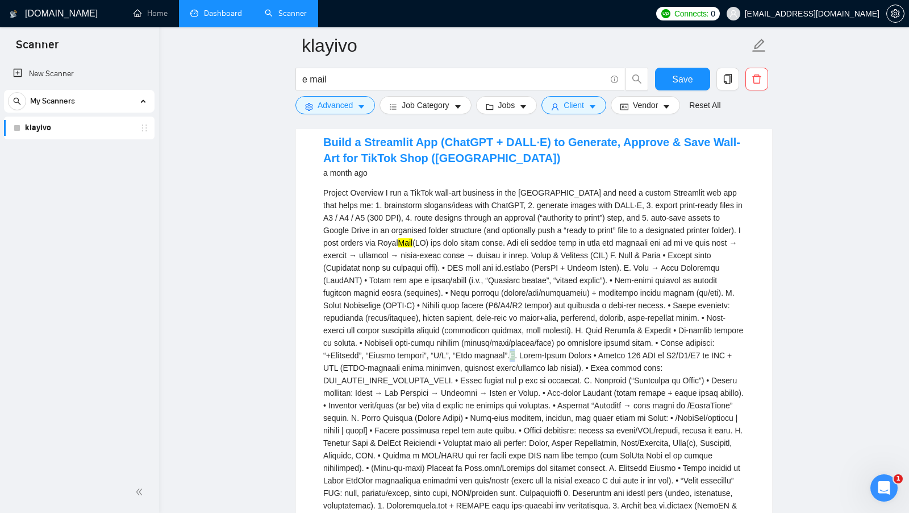
scroll to position [44, 0]
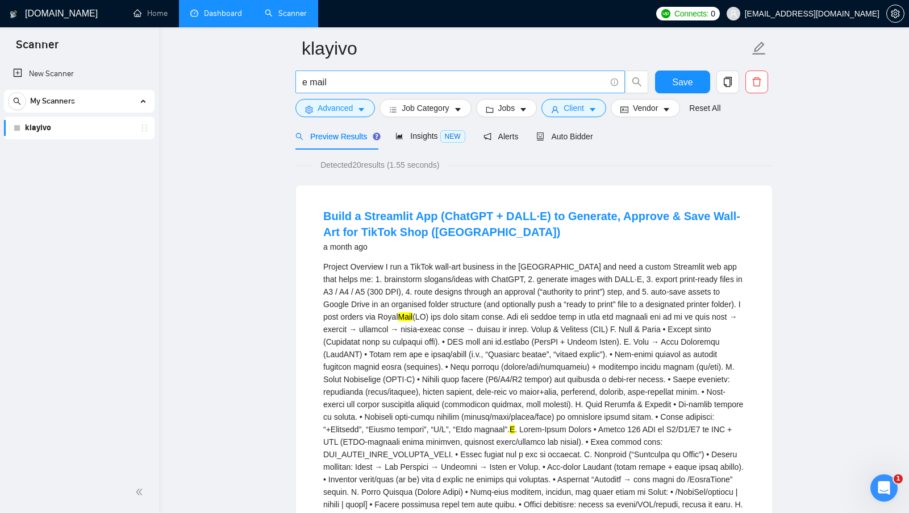
click at [338, 80] on input "e mail" at bounding box center [453, 82] width 303 height 14
click at [304, 77] on input "e mail"" at bounding box center [453, 82] width 303 height 14
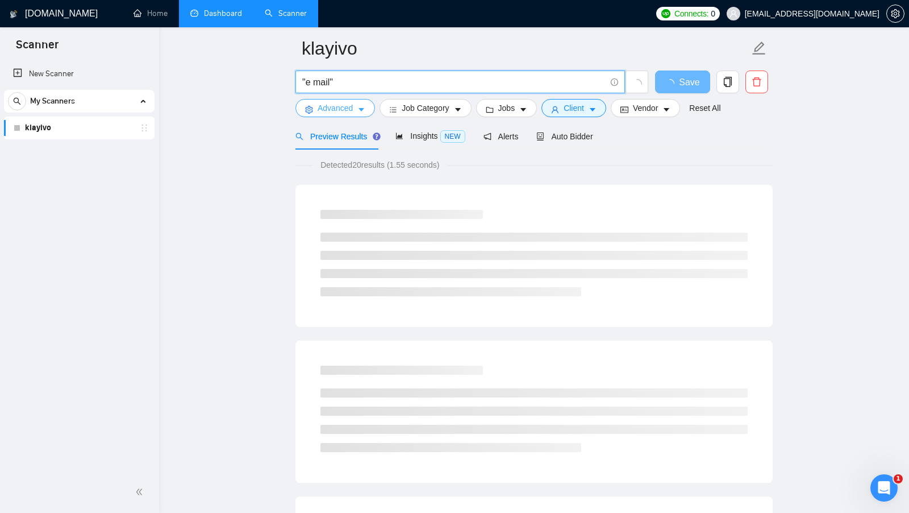
click at [343, 112] on span "Advanced" at bounding box center [335, 108] width 35 height 13
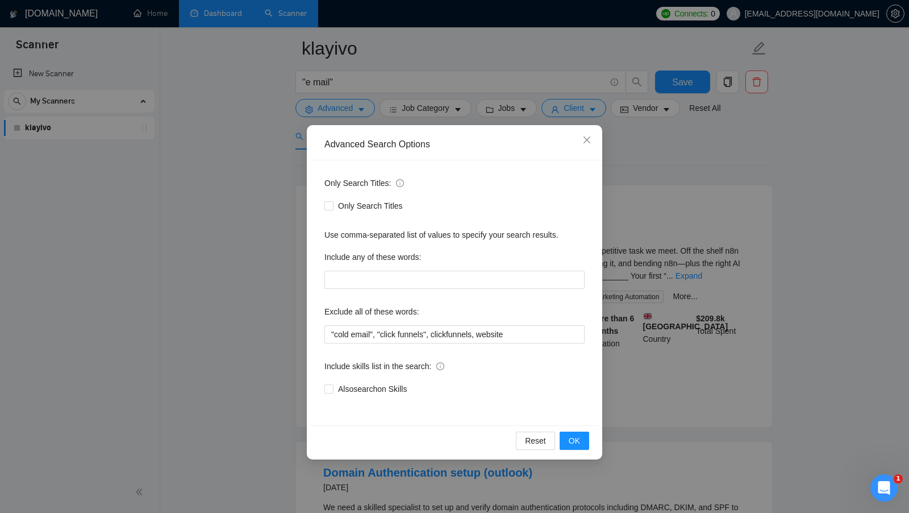
click at [619, 282] on div "Advanced Search Options Only Search Titles: Only Search Titles Use comma-separa…" at bounding box center [454, 256] width 909 height 513
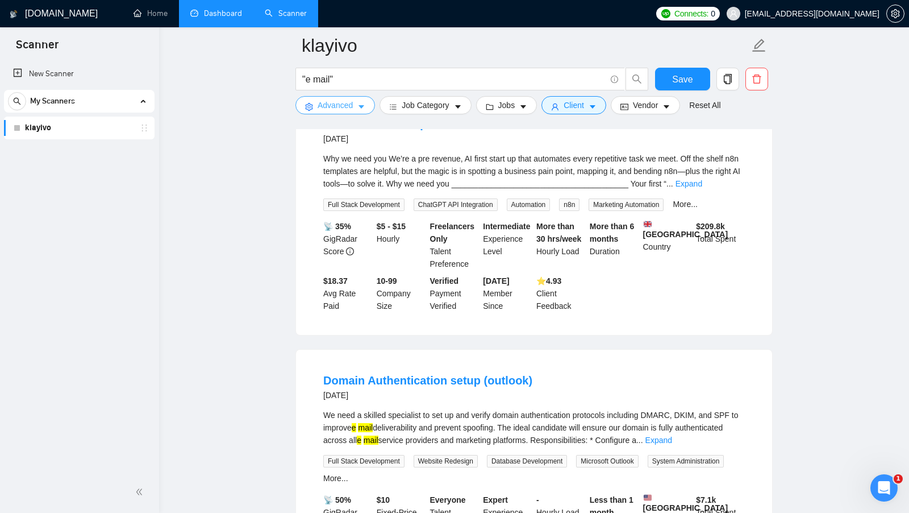
scroll to position [149, 0]
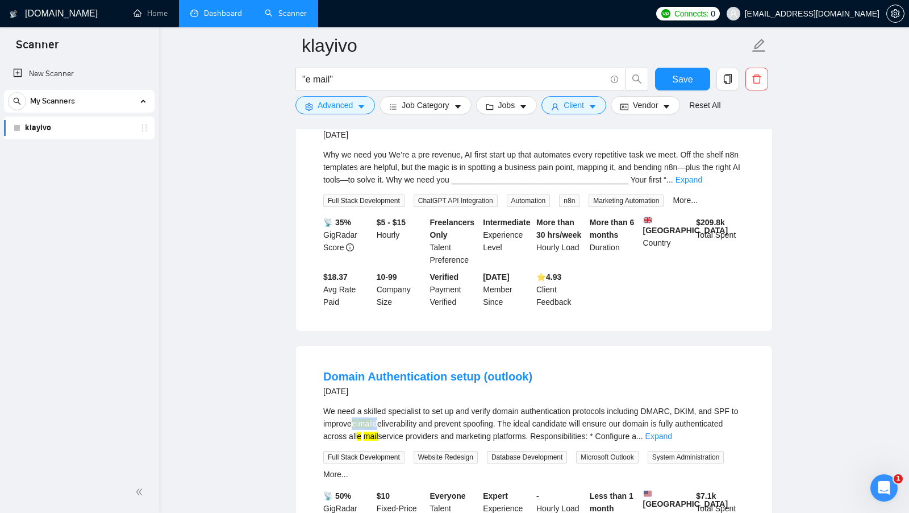
drag, startPoint x: 363, startPoint y: 426, endPoint x: 389, endPoint y: 426, distance: 25.6
click at [388, 426] on div "We need a skilled specialist to set up and verify domain authentication protoco…" at bounding box center [534, 424] width 422 height 38
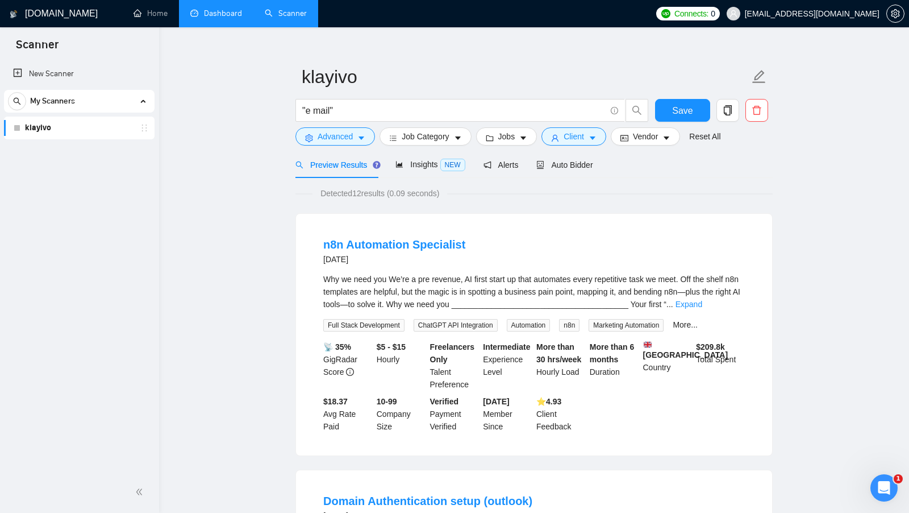
scroll to position [0, 0]
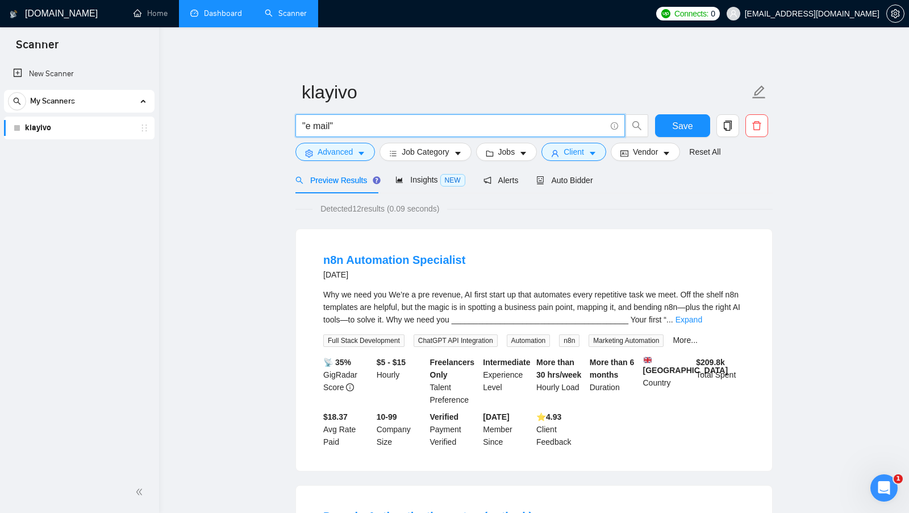
click at [382, 123] on input ""e mail"" at bounding box center [453, 126] width 303 height 14
paste input "[EMAIL_ADDRESS][DOMAIN_NAME]"
type input "[EMAIL_ADDRESS][DOMAIN_NAME]"
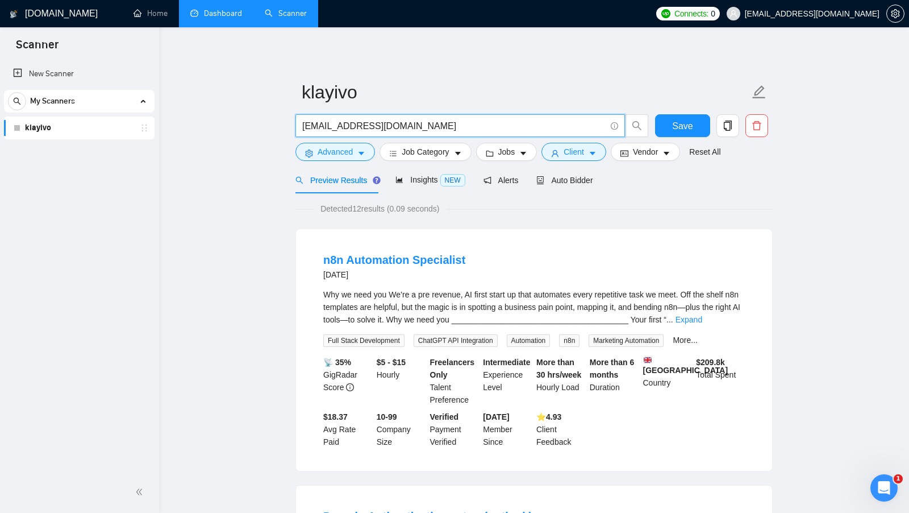
click at [469, 124] on input "[EMAIL_ADDRESS][DOMAIN_NAME]" at bounding box center [453, 126] width 303 height 14
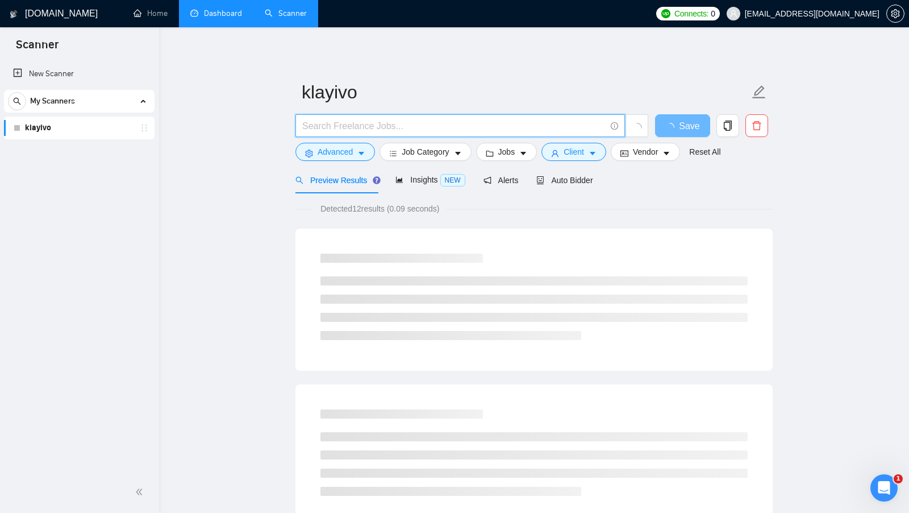
click at [93, 134] on link "klayivo" at bounding box center [79, 127] width 108 height 23
click at [214, 9] on link "Dashboard" at bounding box center [216, 14] width 52 height 10
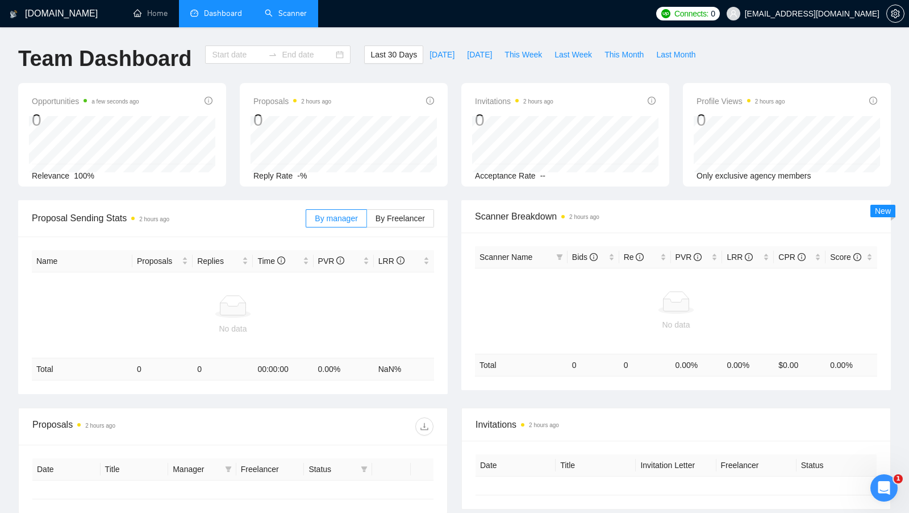
type input "[DATE]"
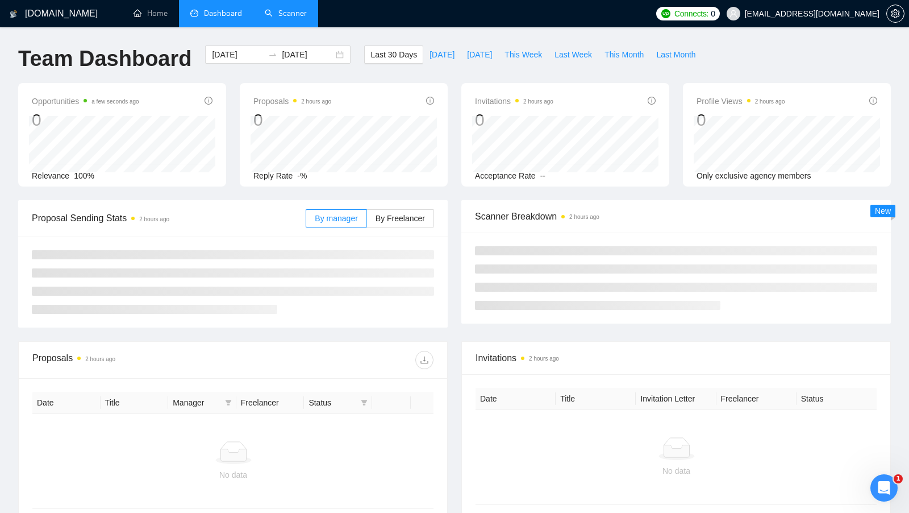
click at [282, 18] on link "Scanner" at bounding box center [286, 14] width 42 height 10
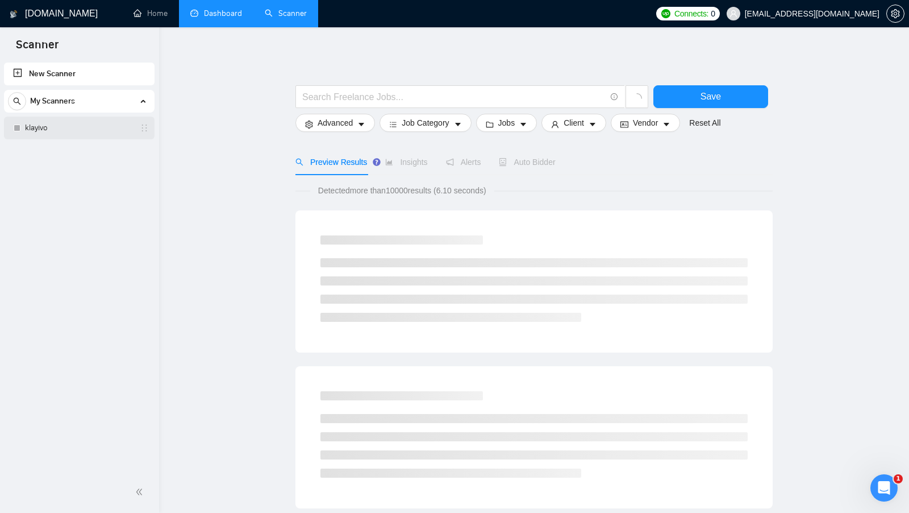
click at [110, 131] on link "klayivo" at bounding box center [79, 127] width 108 height 23
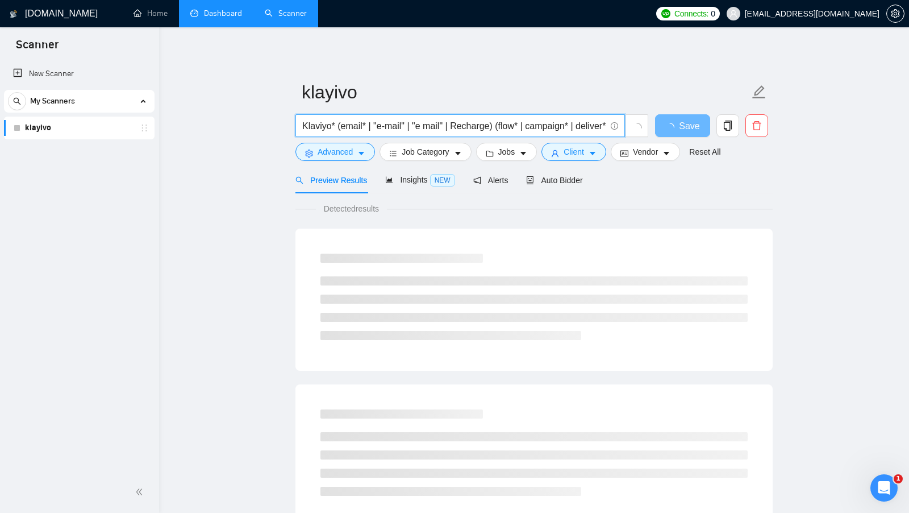
click at [428, 124] on input "Klaviyo* (email* | "e-mail" | "e mail" | Recharge) (flow* | campaign* | deliver…" at bounding box center [453, 126] width 303 height 14
click at [336, 131] on input "Klaviyo* (email* | "e-mail" | "e mail" | Recharge) (flow* | campaign* | deliver…" at bounding box center [453, 126] width 303 height 14
click at [355, 130] on input "Klaviyo* (email* | "e-mail" | "e mail" | Recharge) (flow* | campaign* | deliver…" at bounding box center [453, 126] width 303 height 14
click at [340, 127] on input "Klaviyo* (email* | "e-mail" | "e mail" | Recharge) (flow* | campaign* | deliver…" at bounding box center [453, 126] width 303 height 14
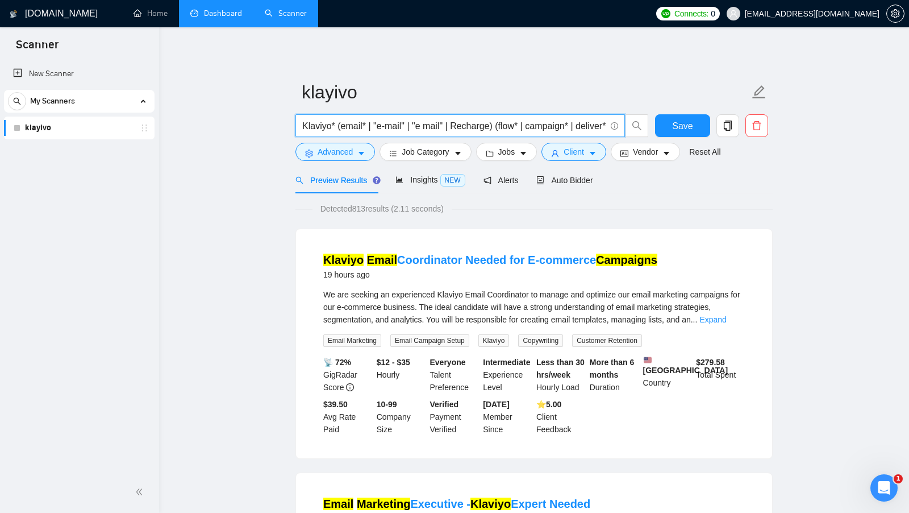
click at [402, 120] on input "Klaviyo* (email* | "e-mail" | "e mail" | Recharge) (flow* | campaign* | deliver…" at bounding box center [453, 126] width 303 height 14
click at [338, 122] on input "Klaviyo* (email* | "e-mail" | "e mail" | Recharge) (flow* | campaign* | deliver…" at bounding box center [453, 126] width 303 height 14
click at [318, 124] on input "Klaviyo* (email* | "e-mail" | "e mail" | Recharge) (flow* | campaign* | deliver…" at bounding box center [453, 126] width 303 height 14
click at [336, 126] on input "Klaviyo* (email* | "e-mail" | "e mail" | Recharge) (flow* | campaign* | deliver…" at bounding box center [453, 126] width 303 height 14
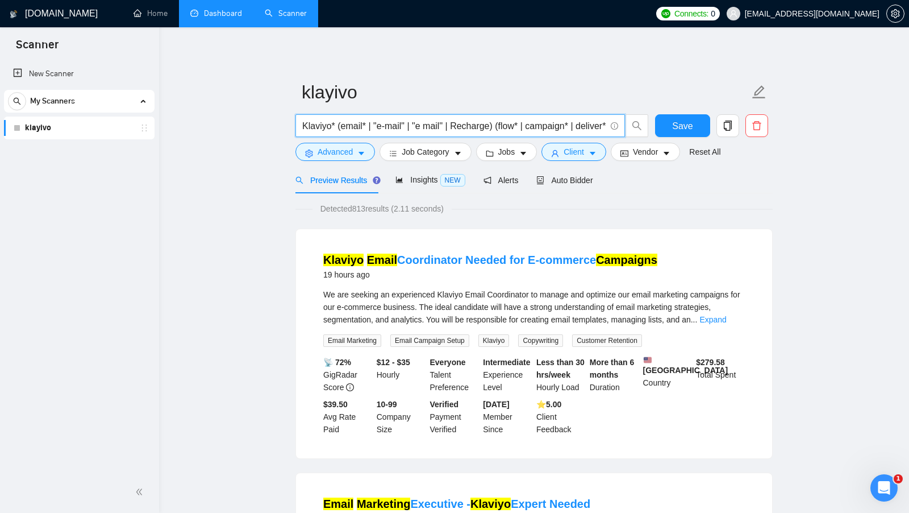
drag, startPoint x: 336, startPoint y: 126, endPoint x: 300, endPoint y: 124, distance: 35.8
click at [300, 124] on span "Klaviyo* (email* | "e-mail" | "e mail" | Recharge) (flow* | campaign* | deliver…" at bounding box center [460, 125] width 330 height 23
click at [322, 126] on input "Klaviyo* (email* | "e-mail" | "e mail" | Recharge) (flow* | campaign* | deliver…" at bounding box center [453, 126] width 303 height 14
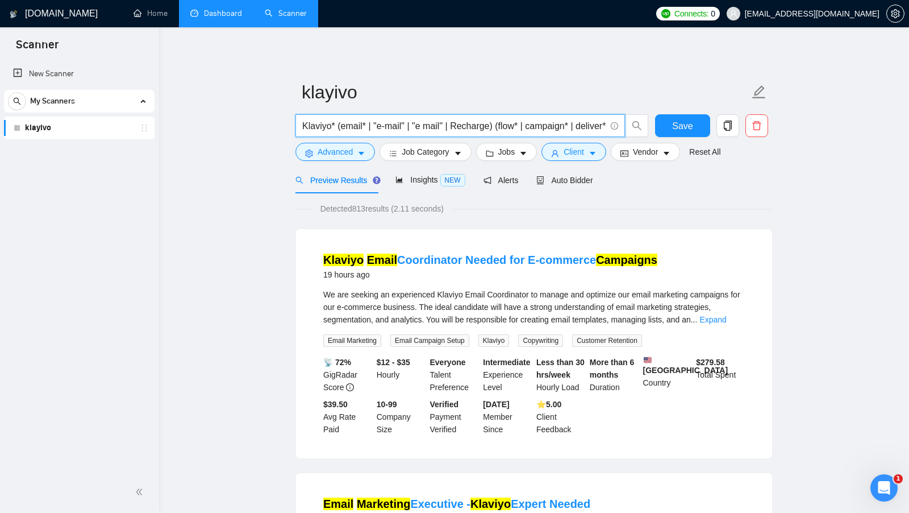
click at [322, 126] on input "Klaviyo* (email* | "e-mail" | "e mail" | Recharge) (flow* | campaign* | deliver…" at bounding box center [453, 126] width 303 height 14
click at [338, 124] on input "Klaviyo* (email* | "e-mail" | "e mail" | Recharge) (flow* | campaign* | deliver…" at bounding box center [453, 126] width 303 height 14
click at [331, 124] on input "Klaviyo* + (email* | "e-mail" | "e mail" | Recharge) (flow* | campaign* | deliv…" at bounding box center [453, 126] width 303 height 14
drag, startPoint x: 348, startPoint y: 125, endPoint x: 372, endPoint y: 125, distance: 23.9
click at [372, 125] on input "Klaviyo* + (email* | "e-mail" | "e mail" | Recharge) (flow* | campaign* | deliv…" at bounding box center [453, 126] width 303 height 14
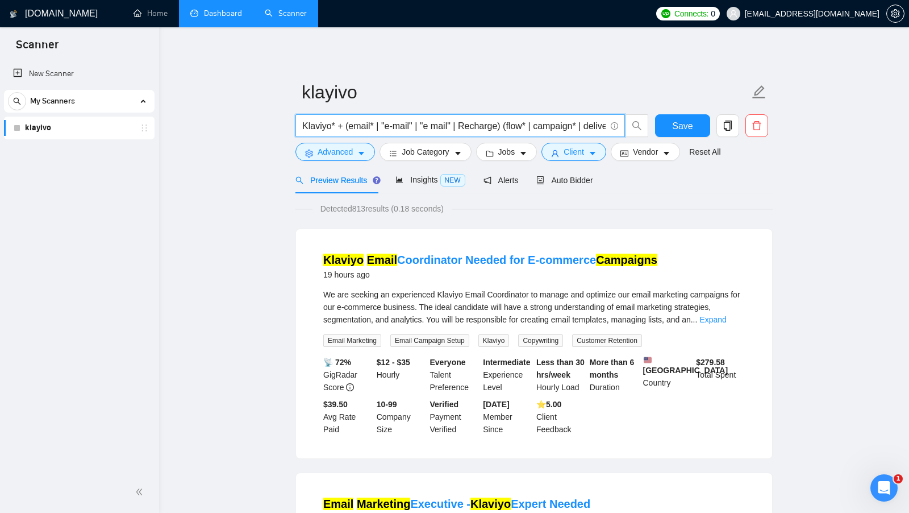
click at [322, 124] on input "Klaviyo* + (email* | "e-mail" | "e mail" | Recharge) (flow* | campaign* | deliv…" at bounding box center [453, 126] width 303 height 14
click at [362, 126] on input "Klaviyo* + (email* | "e-mail" | "e mail" | Recharge) (flow* | campaign* | deliv…" at bounding box center [453, 126] width 303 height 14
click at [363, 126] on input "Klaviyo* + (email* | "e-mail" | "e mail" | Recharge) (flow* | campaign* | deliv…" at bounding box center [453, 126] width 303 height 14
drag, startPoint x: 384, startPoint y: 126, endPoint x: 409, endPoint y: 126, distance: 24.4
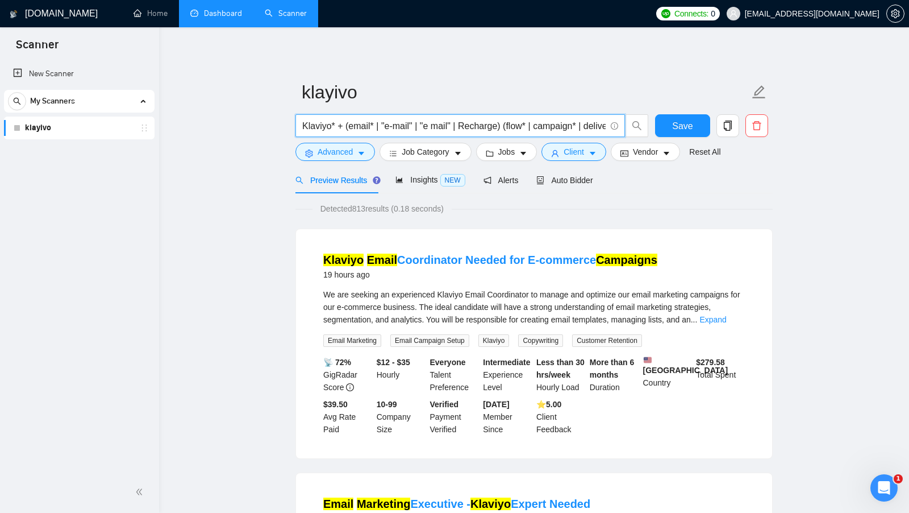
click at [409, 126] on input "Klaviyo* + (email* | "e-mail" | "e mail" | Recharge) (flow* | campaign* | deliv…" at bounding box center [453, 126] width 303 height 14
drag, startPoint x: 428, startPoint y: 124, endPoint x: 445, endPoint y: 124, distance: 16.5
click at [445, 124] on input "Klaviyo* + (email* | "e-mail" | "e mail" | Recharge) (flow* | campaign* | deliv…" at bounding box center [453, 126] width 303 height 14
click at [487, 124] on input "Klaviyo* + (email* | "e-mail" | "e mail" | Recharge) (flow* | campaign* | deliv…" at bounding box center [453, 126] width 303 height 14
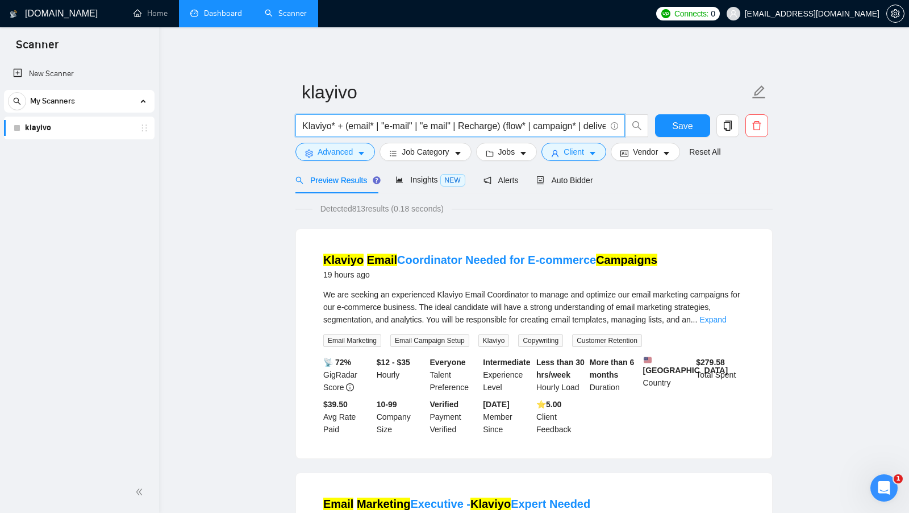
drag, startPoint x: 375, startPoint y: 126, endPoint x: 383, endPoint y: 126, distance: 8.0
click at [383, 126] on input "Klaviyo* + (email* | "e-mail" | "e mail" | Recharge) (flow* | campaign* | deliv…" at bounding box center [453, 126] width 303 height 14
click at [375, 126] on input "Klaviyo* + (email*or "e-mail" | "e mail" | Recharge) (flow* | campaign* | deliv…" at bounding box center [453, 126] width 303 height 14
click at [365, 122] on input "Klaviyo* + (email* or "e-mail" | "e mail" | Recharge) (flow* | campaign* | deli…" at bounding box center [453, 126] width 303 height 14
click at [364, 122] on input "Klaviyo* + (email* or "e-mail" | "e mail" | Recharge) (flow* | campaign* | deli…" at bounding box center [453, 126] width 303 height 14
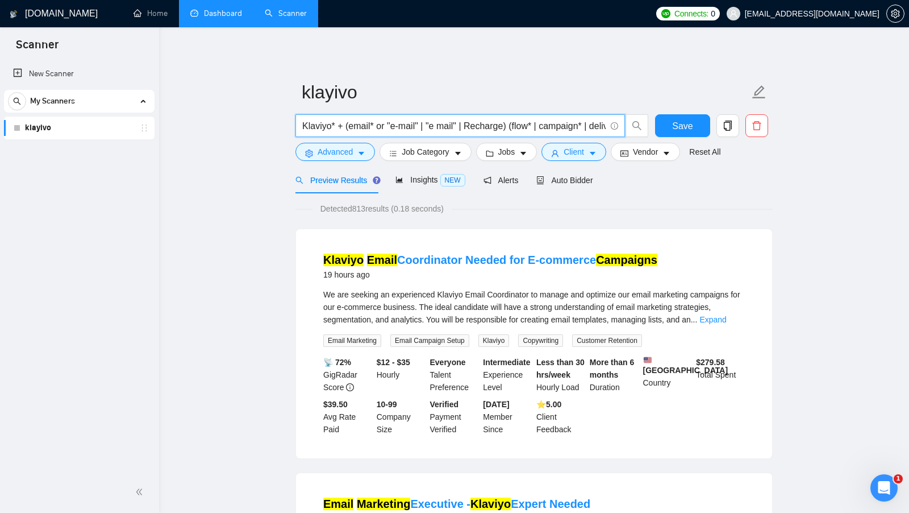
click at [405, 123] on input "Klaviyo* + (email* or "e-mail" | "e mail" | Recharge) (flow* | campaign* | deli…" at bounding box center [453, 126] width 303 height 14
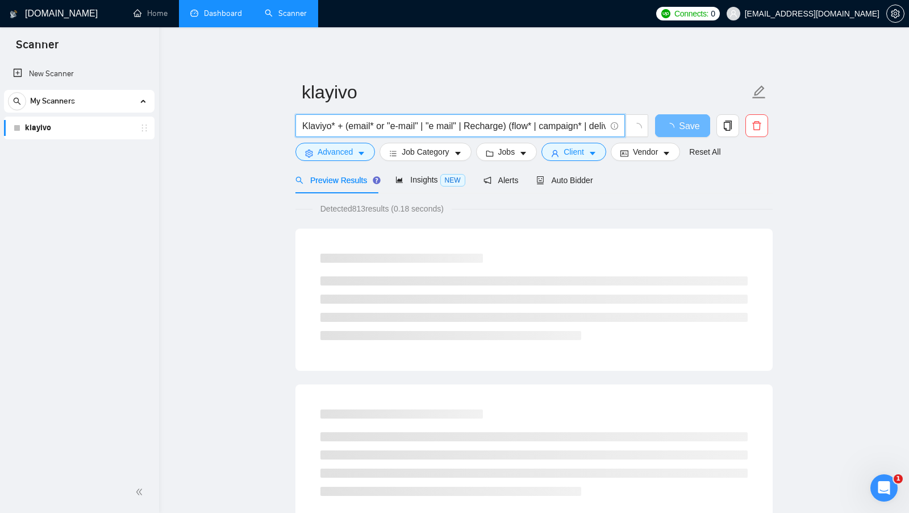
click at [424, 123] on input "Klaviyo* + (email* or "e-mail" | "e mail" | Recharge) (flow* | campaign* | deli…" at bounding box center [453, 126] width 303 height 14
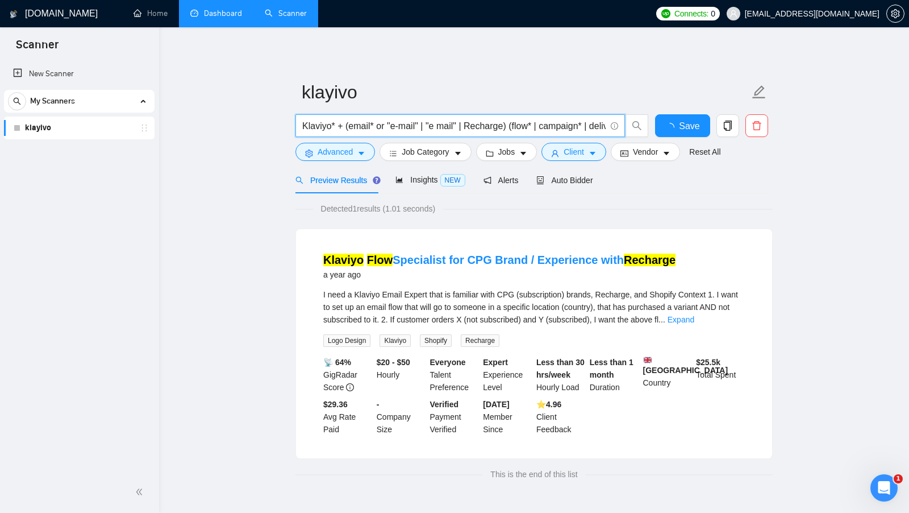
click at [380, 127] on input "Klaviyo* + (email* or "e-mail" | "e mail" | Recharge) (flow* | campaign* | deli…" at bounding box center [453, 126] width 303 height 14
click at [380, 126] on input "Klaviyo* + (email* or "e-mail" | "e mail" | Recharge) (flow* | campaign* | deli…" at bounding box center [453, 126] width 303 height 14
click at [360, 124] on input "Klaviyo* + (email* | "e-mail" | "e mail" | Recharge) (flow* | campaign* | deliv…" at bounding box center [453, 126] width 303 height 14
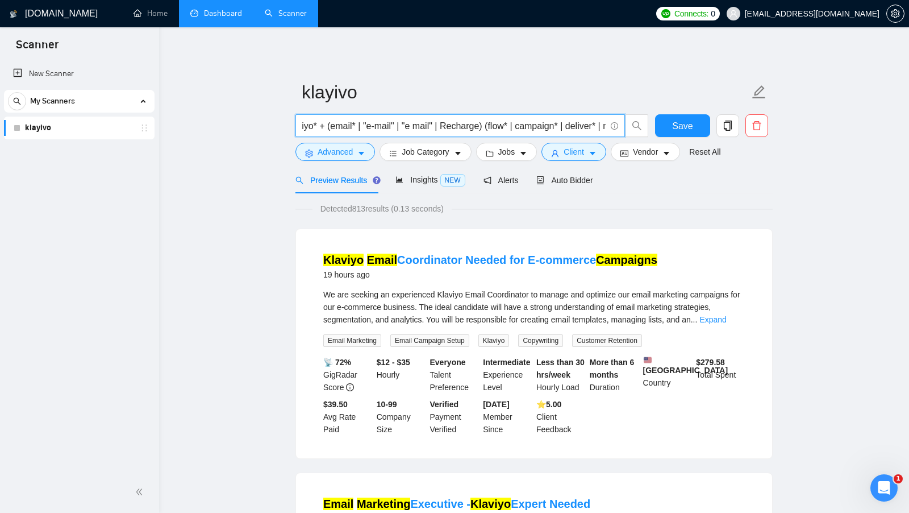
scroll to position [0, 13]
click at [494, 128] on input "Klaviyo* + (email* | "e-mail" | "e mail" | Recharge) (flow* | campaign* | deliv…" at bounding box center [453, 126] width 303 height 14
click at [540, 119] on input "Klaviyo* + (email* | "e-mail" | "e mail" | Recharge) + (flow* | campaign* | del…" at bounding box center [453, 126] width 303 height 14
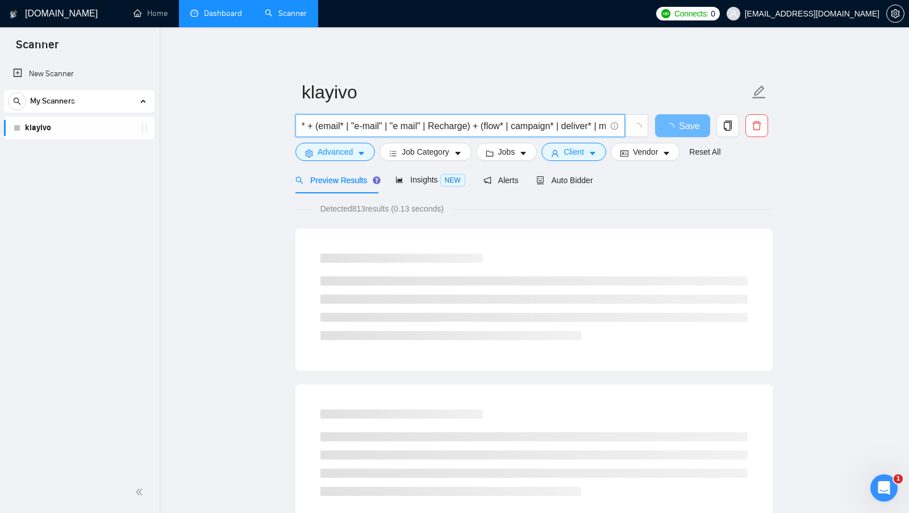
scroll to position [0, 32]
click at [491, 125] on input "Klaviyo* + (email* | "e-mail" | "e mail" | Recharge) + (flow* | campaign* | del…" at bounding box center [453, 126] width 303 height 14
click at [559, 125] on input "Klaviyo* + (email* | "e-mail" | "e mail" | Recharge) + (flow* | campaign* | del…" at bounding box center [453, 126] width 303 height 14
click at [548, 126] on input "Klaviyo* + (email* | "e-mail" | "e mail" | Recharge) + (flow* | campaign* | del…" at bounding box center [453, 126] width 303 height 14
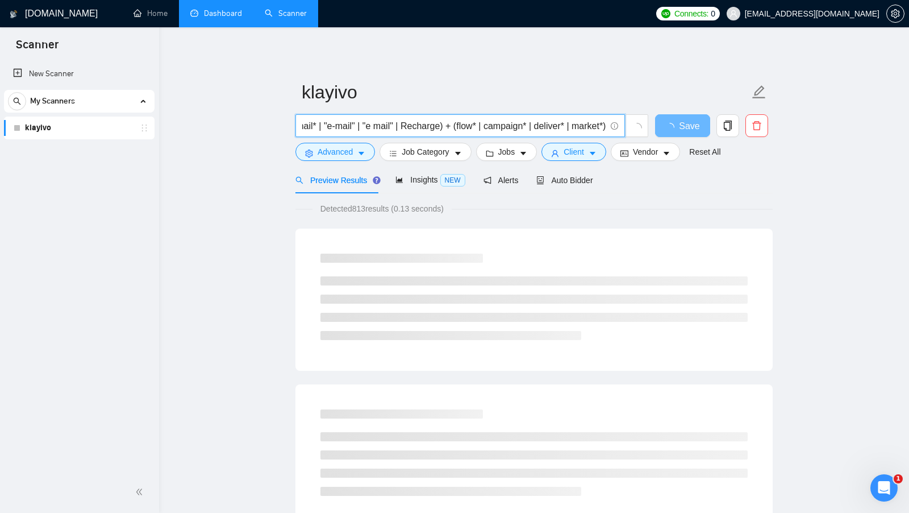
click at [548, 126] on input "Klaviyo* + (email* | "e-mail" | "e mail" | Recharge) + (flow* | campaign* | del…" at bounding box center [453, 126] width 303 height 14
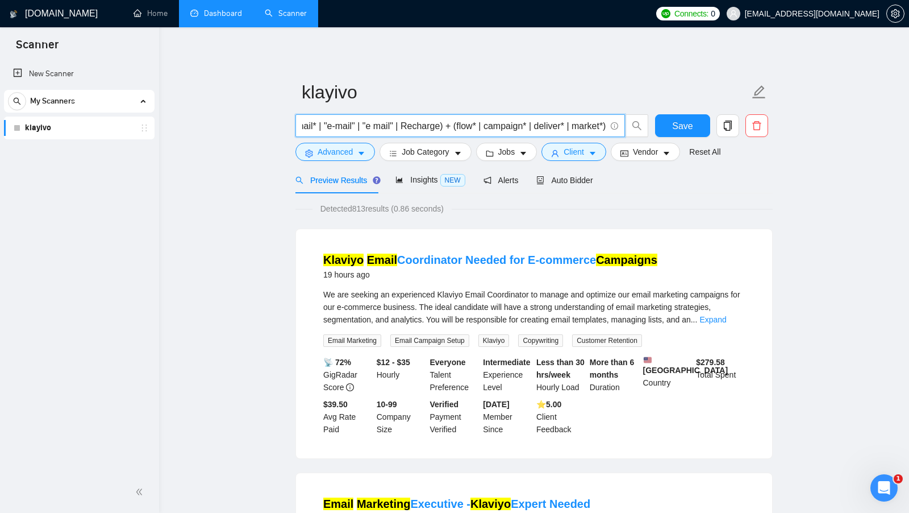
click at [593, 127] on input "Klaviyo* + (email* | "e-mail" | "e mail" | Recharge) + (flow* | campaign* | del…" at bounding box center [453, 126] width 303 height 14
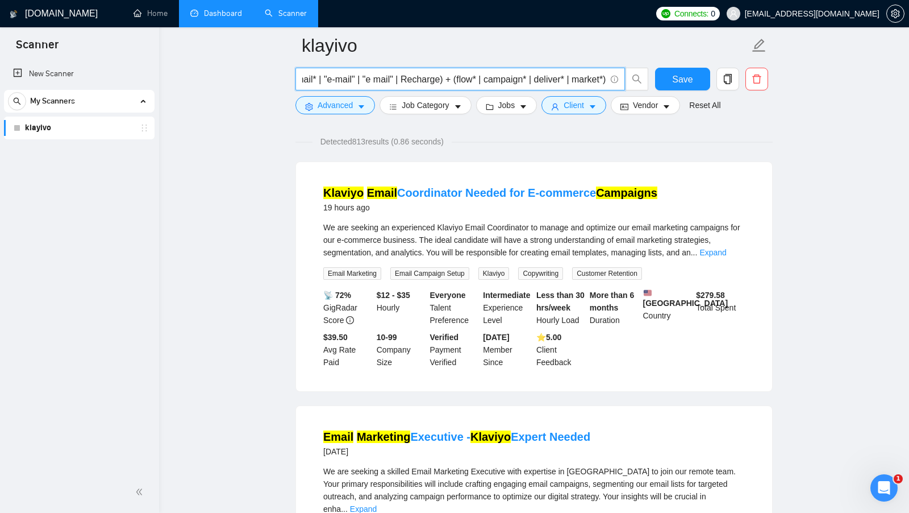
scroll to position [77, 0]
click at [555, 83] on input "Klaviyo* + (email* | "e-mail" | "e mail" | Recharge) + (flow* | campaign* | del…" at bounding box center [453, 79] width 303 height 14
click at [312, 73] on input "Klaviyo* + (email* | "e-mail" | "e mail" | Recharge) + (flow* | campaign* | del…" at bounding box center [453, 79] width 303 height 14
click at [311, 73] on input "Klaviyo* + (email* | "e-mail" | "e mail" | Recharge) + (flow* | campaign* | del…" at bounding box center [453, 79] width 303 height 14
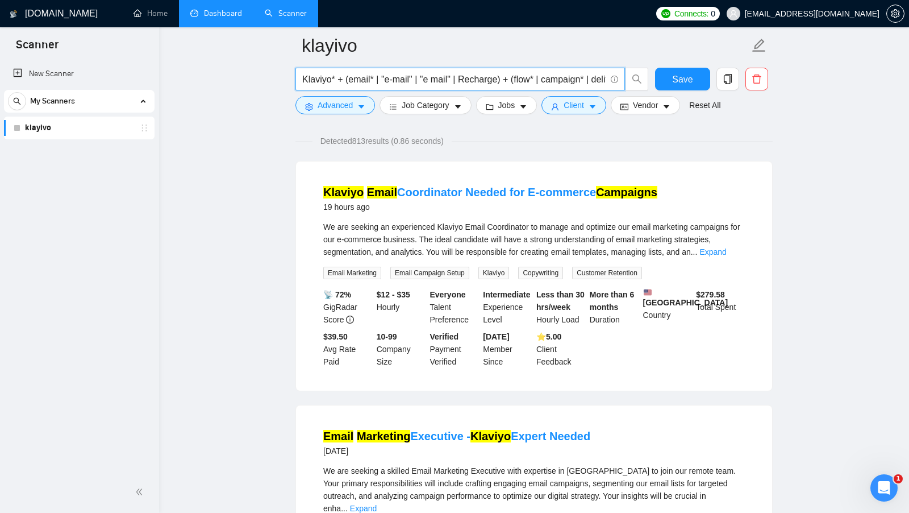
drag, startPoint x: 345, startPoint y: 77, endPoint x: 500, endPoint y: 79, distance: 155.1
click at [500, 79] on input "Klaviyo* + (email* | "e-mail" | "e mail" | Recharge) + (flow* | campaign* | del…" at bounding box center [453, 79] width 303 height 14
drag, startPoint x: 456, startPoint y: 79, endPoint x: 606, endPoint y: 79, distance: 150.6
click at [606, 79] on span "Klaviyo* + (email* | "e-mail" | "e mail" | Recharge) + (flow* | campaign* | del…" at bounding box center [460, 79] width 330 height 23
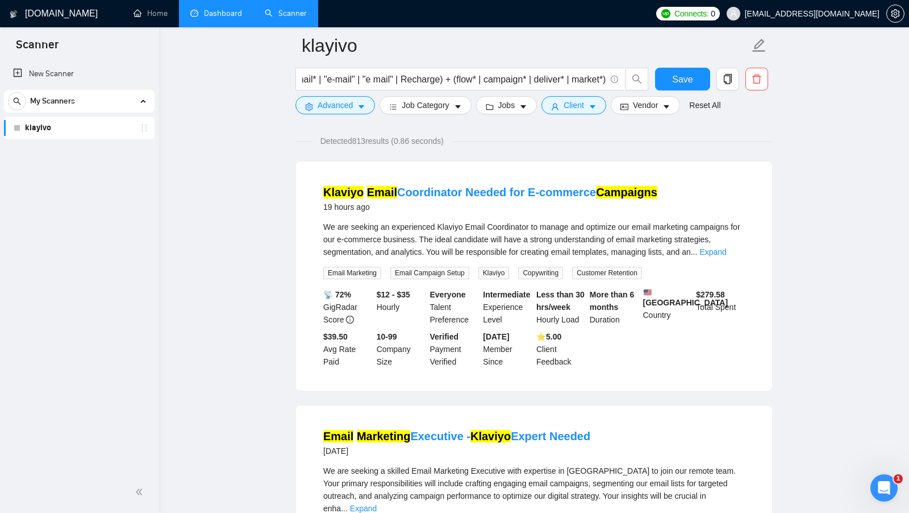
click at [499, 237] on span "We are seeking an experienced Klaviyo Email Coordinator to manage and optimize …" at bounding box center [531, 239] width 417 height 34
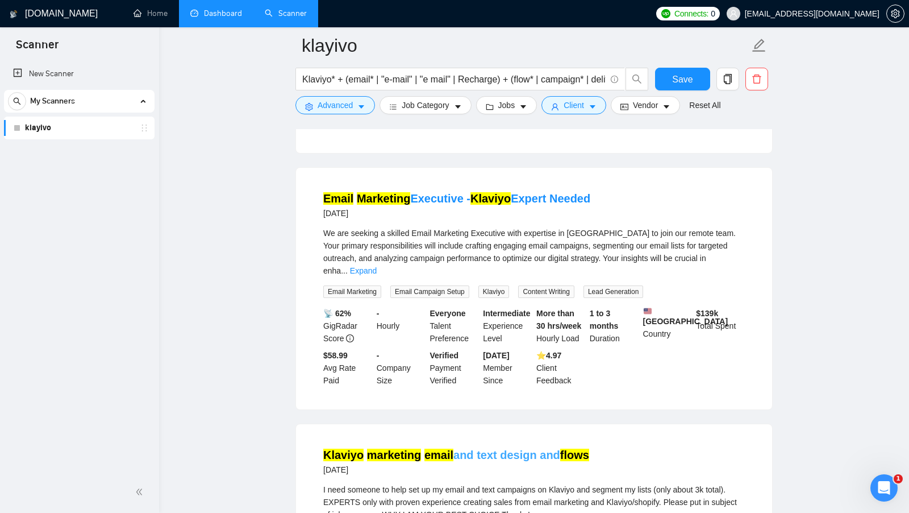
scroll to position [0, 0]
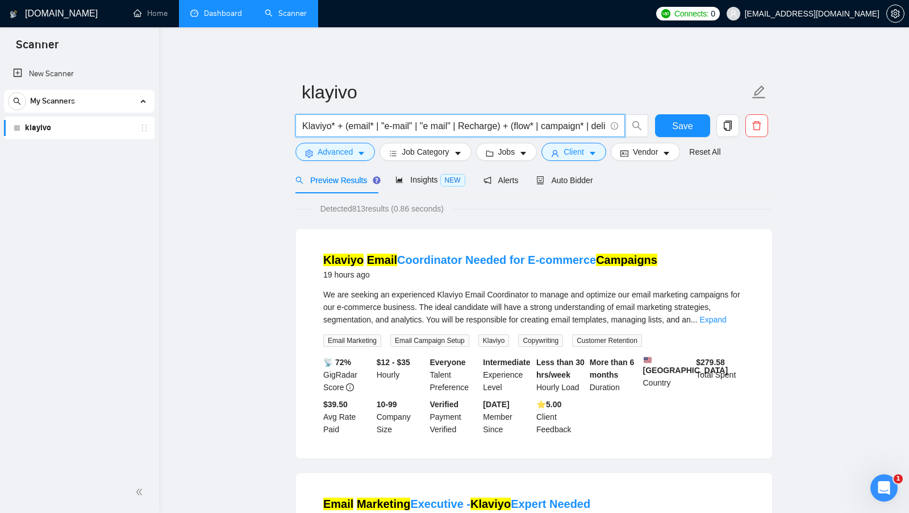
click at [521, 127] on input "Klaviyo* + (email* | "e-mail" | "e mail" | Recharge) + (flow* | campaign* | del…" at bounding box center [453, 126] width 303 height 14
drag, startPoint x: 499, startPoint y: 125, endPoint x: 607, endPoint y: 124, distance: 108.0
click at [607, 124] on span "Klaviyo* + (email* | "e-mail" | "e mail" | Recharge) + (flow* | campaign* | del…" at bounding box center [460, 125] width 330 height 23
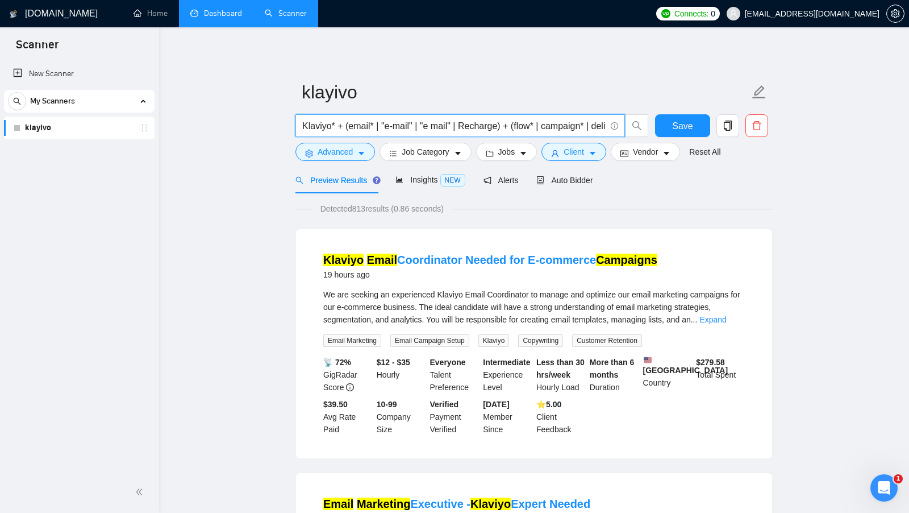
click at [515, 129] on input "Klaviyo* + (email* | "e-mail" | "e mail" | Recharge) + (flow* | campaign* | del…" at bounding box center [453, 126] width 303 height 14
drag, startPoint x: 449, startPoint y: 124, endPoint x: 609, endPoint y: 123, distance: 159.7
click at [609, 123] on span "Klaviyo* + (email* | "e-mail" | "e mail" | Recharge) + (flow* | campaign* | del…" at bounding box center [460, 125] width 330 height 23
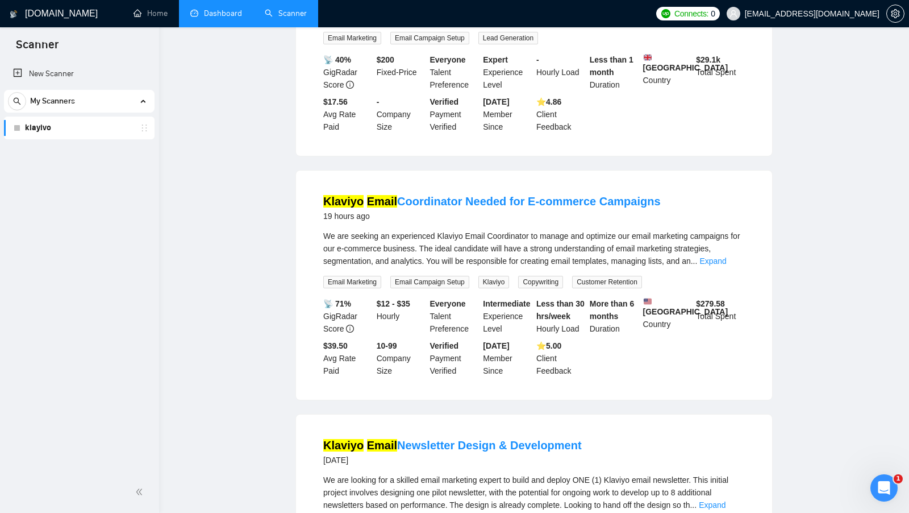
scroll to position [0, 0]
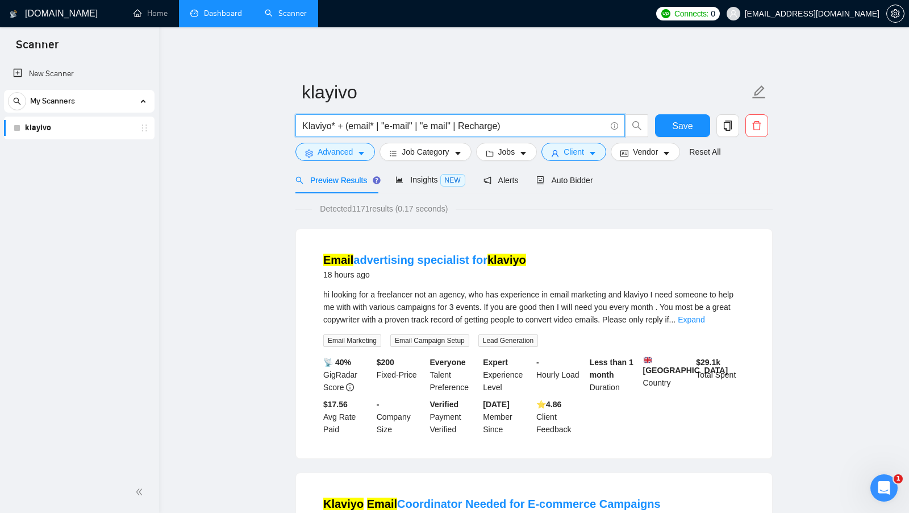
click at [363, 213] on span "Detected 1171 results (0.17 seconds)" at bounding box center [384, 208] width 144 height 13
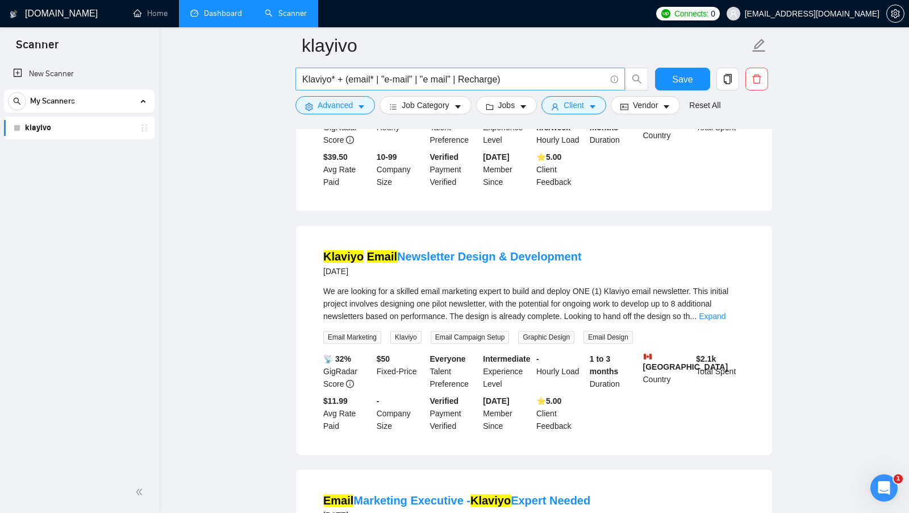
click at [538, 74] on input "Klaviyo* + (email* | "e-mail" | "e mail" | Recharge)" at bounding box center [453, 79] width 303 height 14
paste input "(flow* | campaign* | deliver* | market*)"
click at [545, 78] on input "Klaviyo* + (email* | "e-mail" | "e mail" | Recharge) + (flow* | campaign* | del…" at bounding box center [453, 79] width 303 height 14
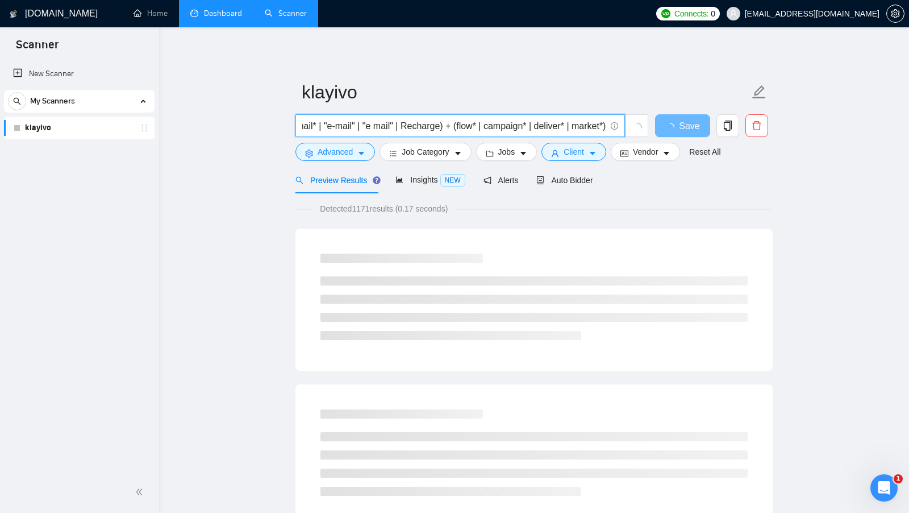
scroll to position [23, 0]
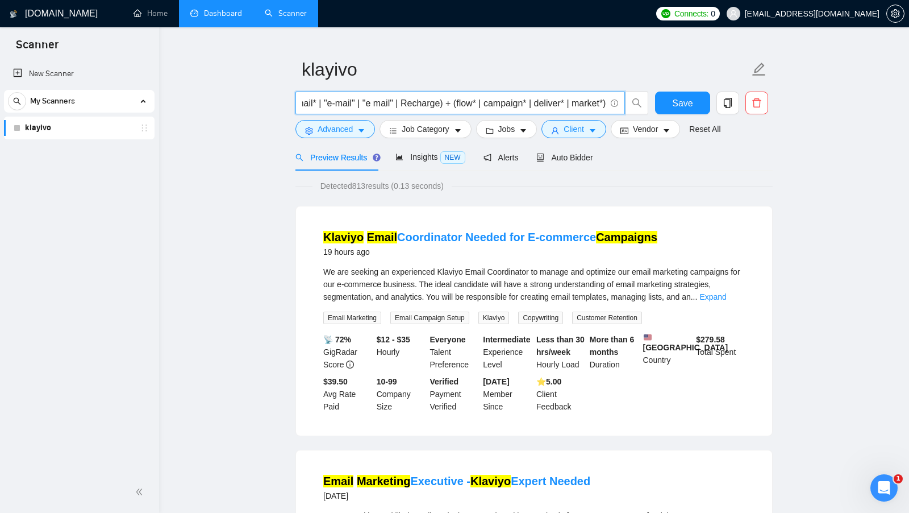
click at [511, 103] on input "Klaviyo* + (email* | "e-mail" | "e mail" | Recharge) + (flow* | campaign* | del…" at bounding box center [453, 103] width 303 height 14
type input "Klaviyo* + (email* | "e-mail" | "e mail" | Recharge) + (flow* | campaign* | del…"
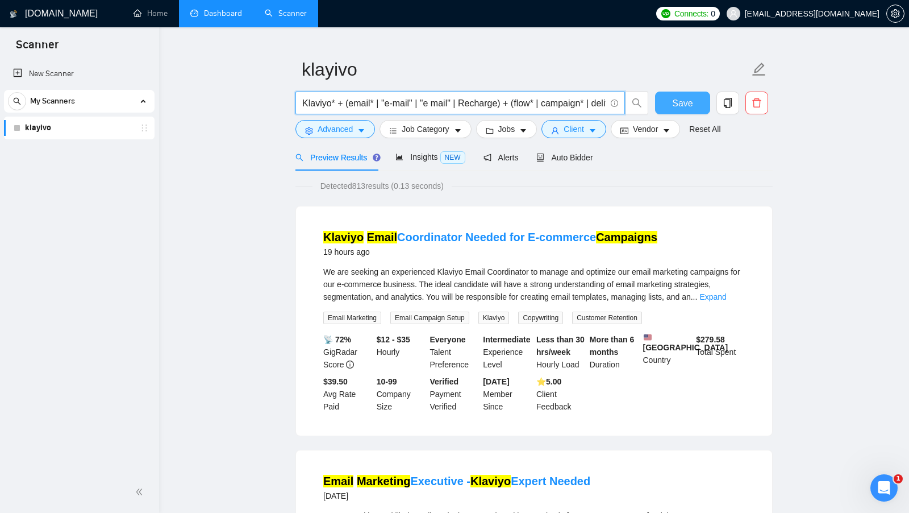
click at [681, 107] on span "Save" at bounding box center [682, 103] width 20 height 14
click at [577, 103] on input "Klaviyo* + (email* | "e-mail" | "e mail" | Recharge) + (flow* | campaign* | del…" at bounding box center [453, 103] width 303 height 14
click at [548, 105] on input "Klaviyo* + (email* | "e-mail" | "e mail" | Recharge) + (flow* | campaign* | del…" at bounding box center [453, 103] width 303 height 14
click at [663, 95] on button "Save" at bounding box center [682, 102] width 55 height 23
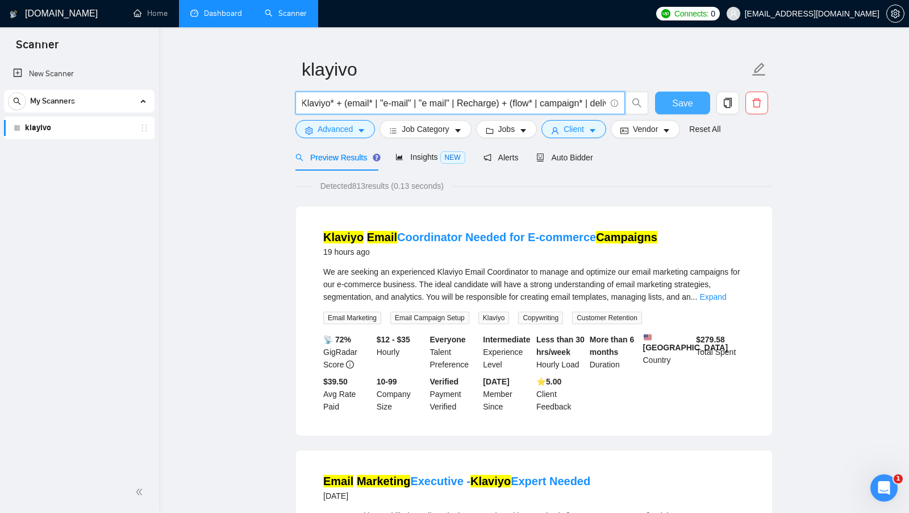
scroll to position [0, 0]
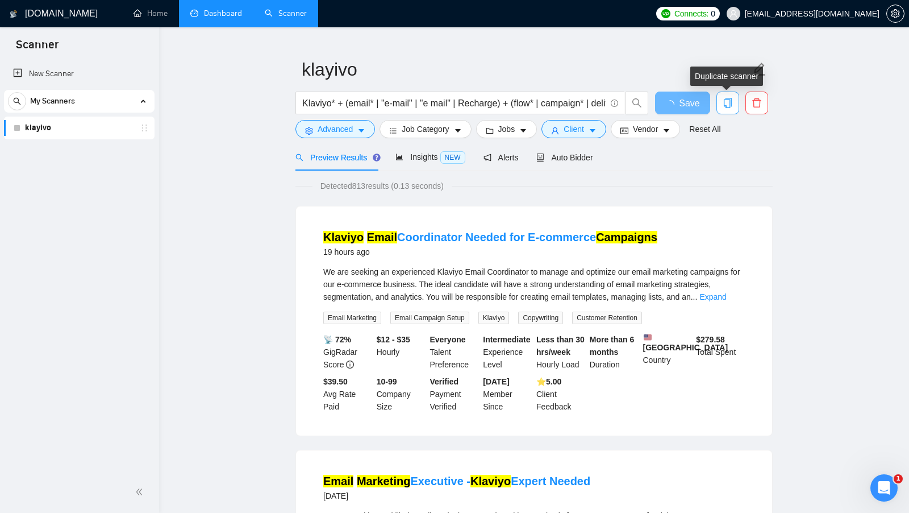
click at [729, 103] on icon "copy" at bounding box center [728, 103] width 10 height 10
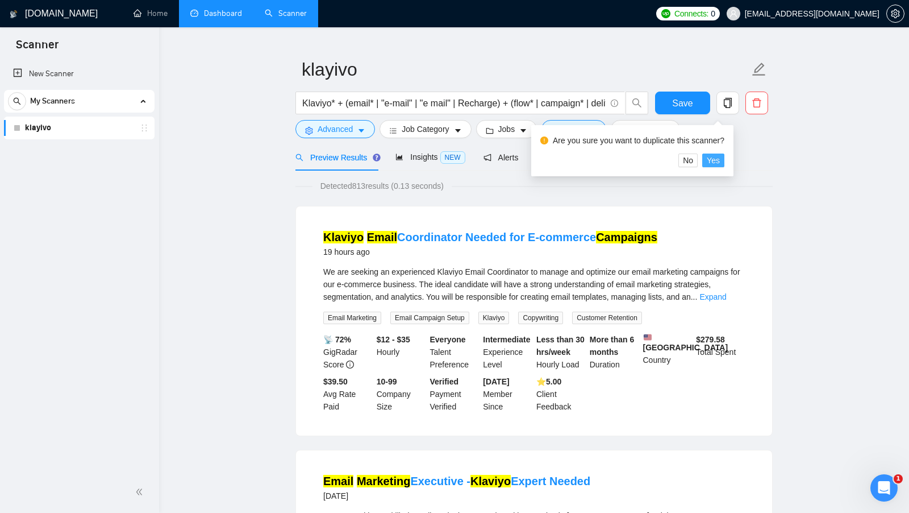
click at [720, 159] on span "Yes" at bounding box center [713, 160] width 13 height 13
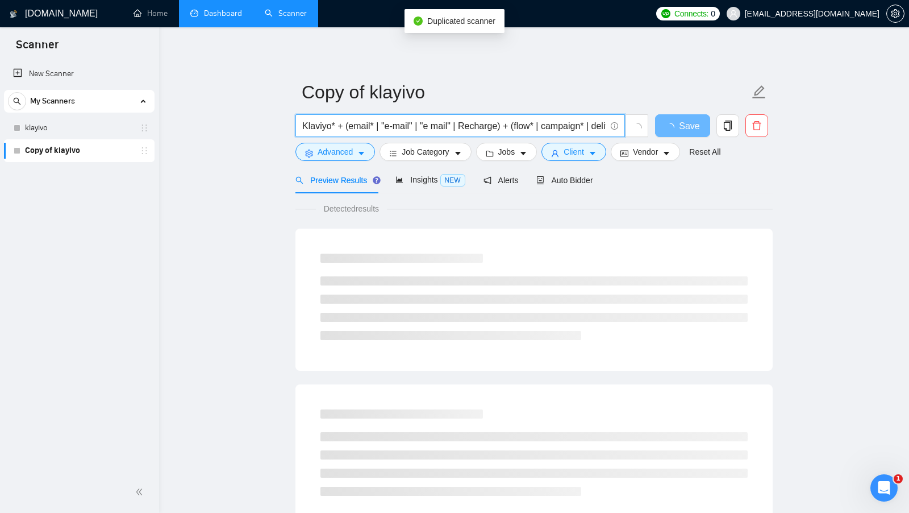
click at [427, 130] on input "Klaviyo* + (email* | "e-mail" | "e mail" | Recharge) + (flow* | campaign* | del…" at bounding box center [453, 126] width 303 height 14
click at [428, 130] on input "Klaviyo* + (email* | "e-mail" | "e mail" | Recharge) + (flow* | campaign* | del…" at bounding box center [453, 126] width 303 height 14
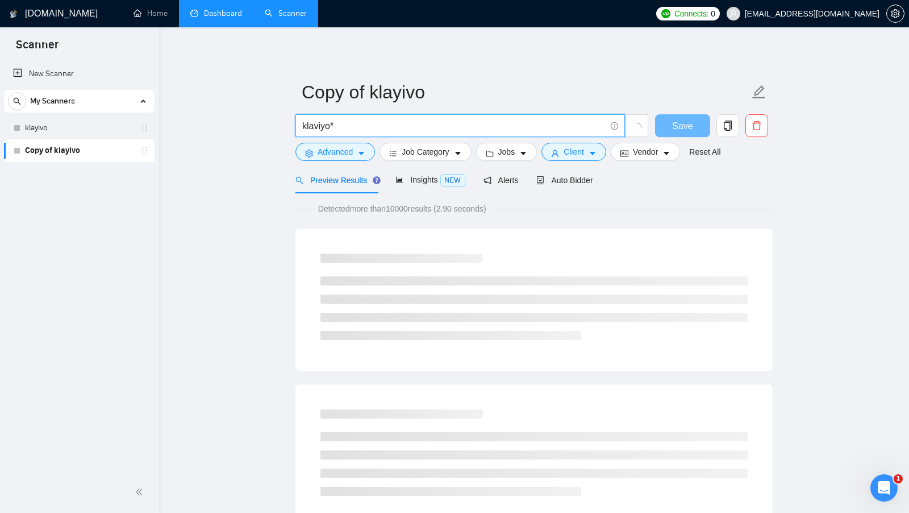
click at [384, 123] on input "klaviyo*" at bounding box center [453, 126] width 303 height 14
click at [343, 126] on input "klaviyo*" at bounding box center [453, 126] width 303 height 14
click at [353, 124] on input "klaviyo*" at bounding box center [453, 126] width 303 height 14
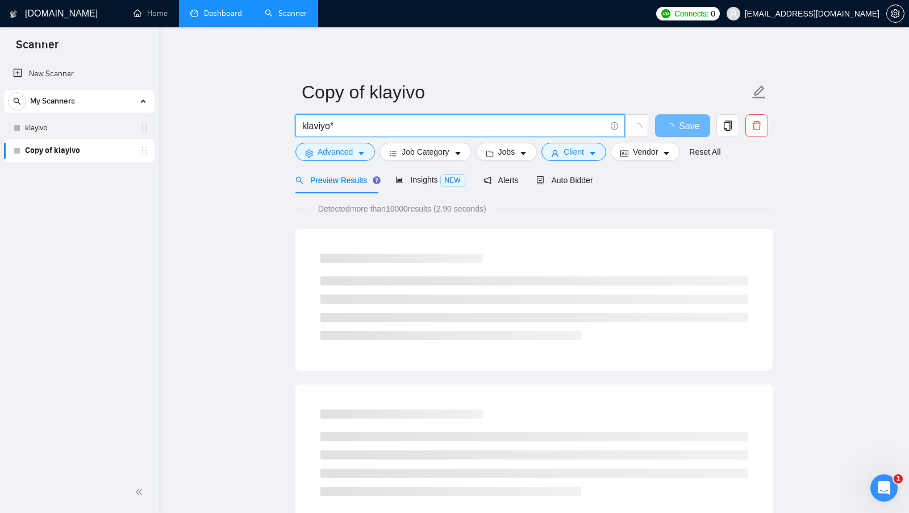
click at [353, 124] on input "klaviyo*" at bounding box center [453, 126] width 303 height 14
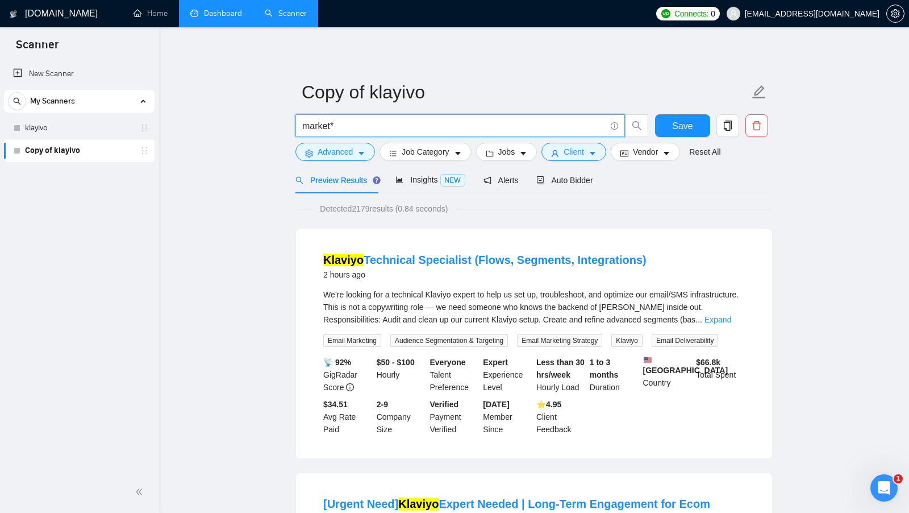
click at [372, 124] on input "market*" at bounding box center [453, 126] width 303 height 14
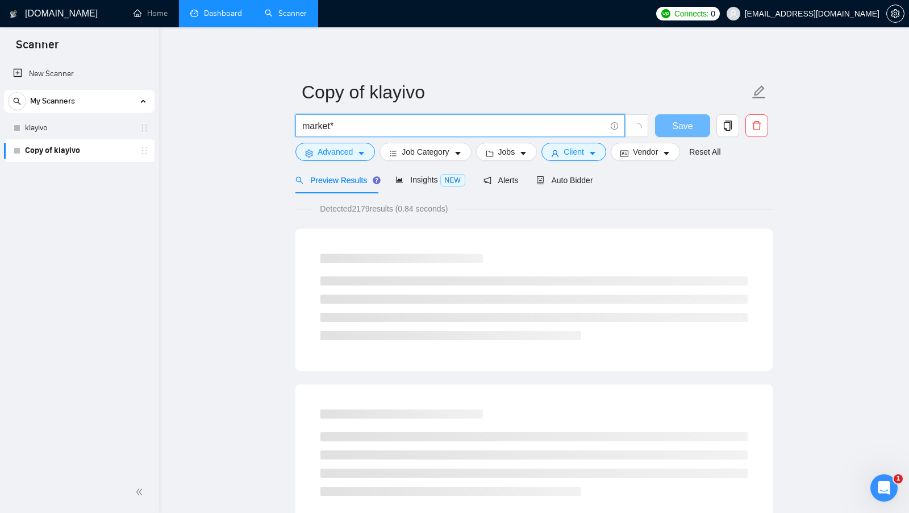
click at [311, 124] on input "market*" at bounding box center [453, 126] width 303 height 14
click at [311, 128] on input "market*" at bounding box center [453, 126] width 303 height 14
click at [312, 128] on input "market*" at bounding box center [453, 126] width 303 height 14
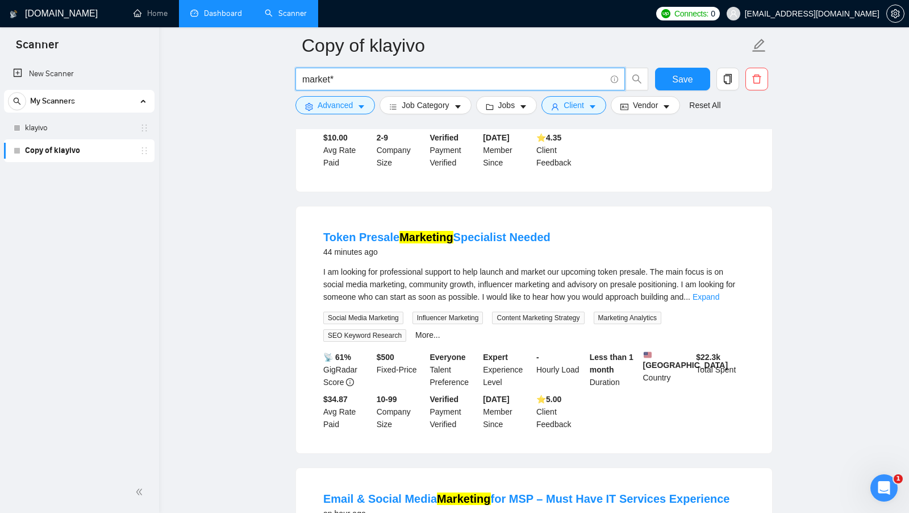
scroll to position [520, 0]
click at [330, 80] on input "market*" at bounding box center [453, 79] width 303 height 14
click at [338, 79] on input "market*" at bounding box center [453, 79] width 303 height 14
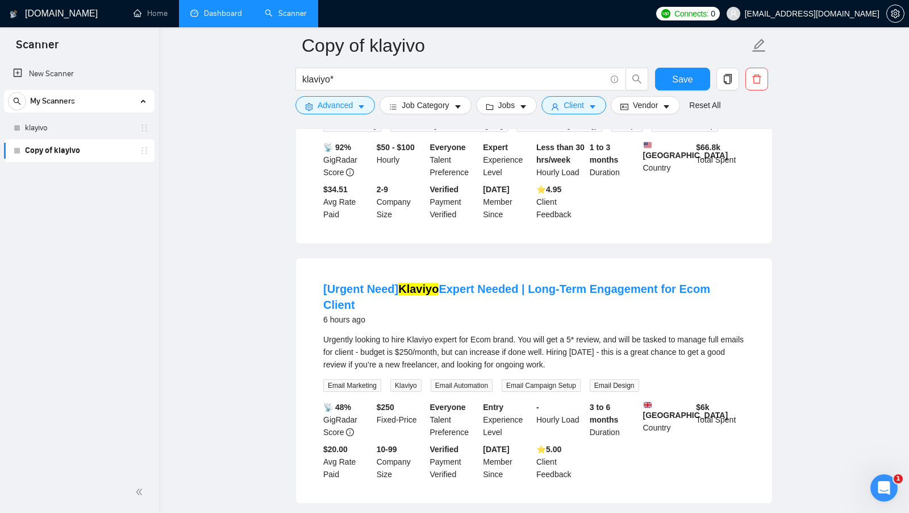
scroll to position [23, 0]
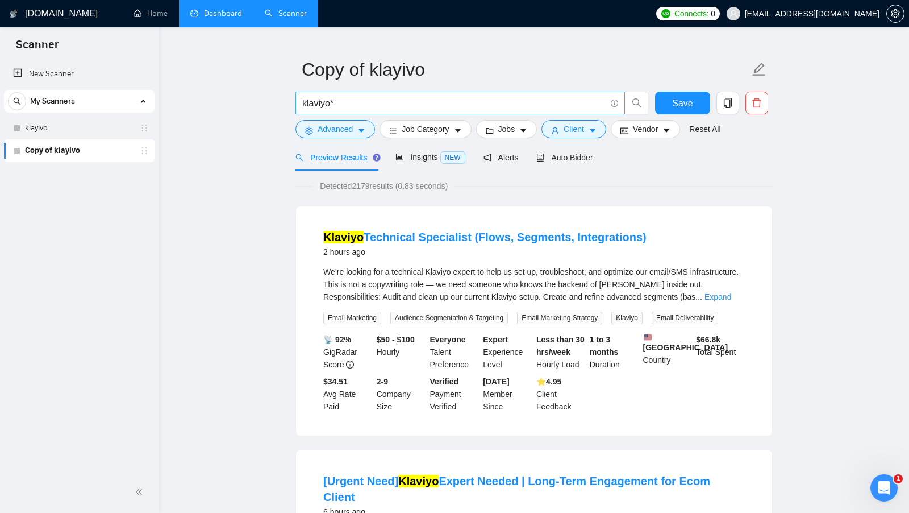
click at [363, 108] on input "klaviyo*" at bounding box center [453, 103] width 303 height 14
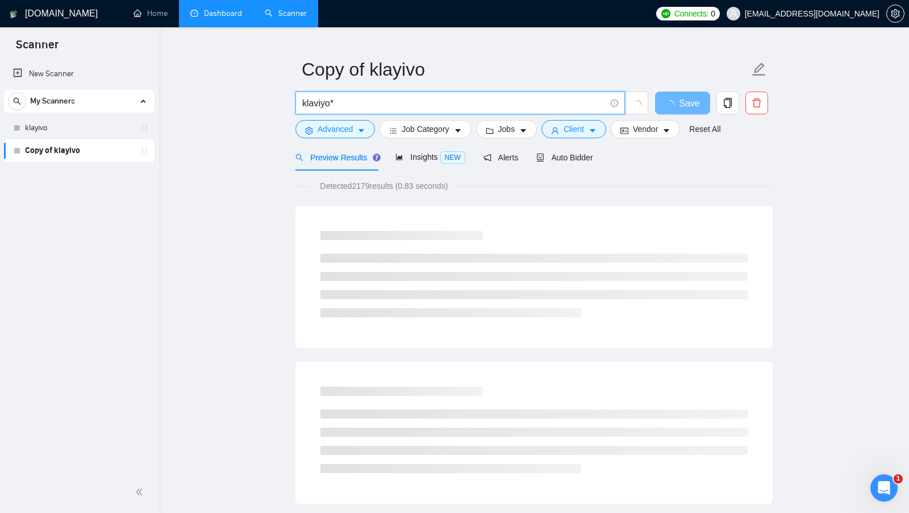
click at [693, 218] on div at bounding box center [534, 274] width 455 height 114
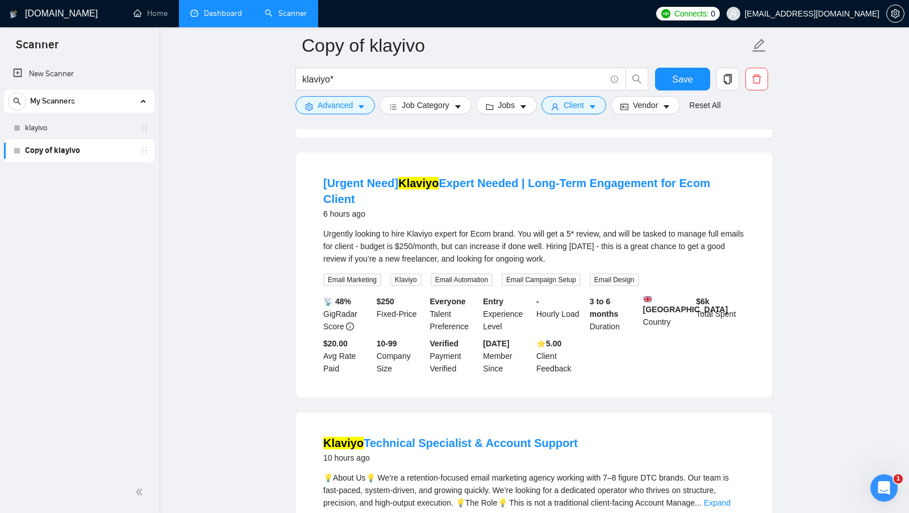
scroll to position [407, 0]
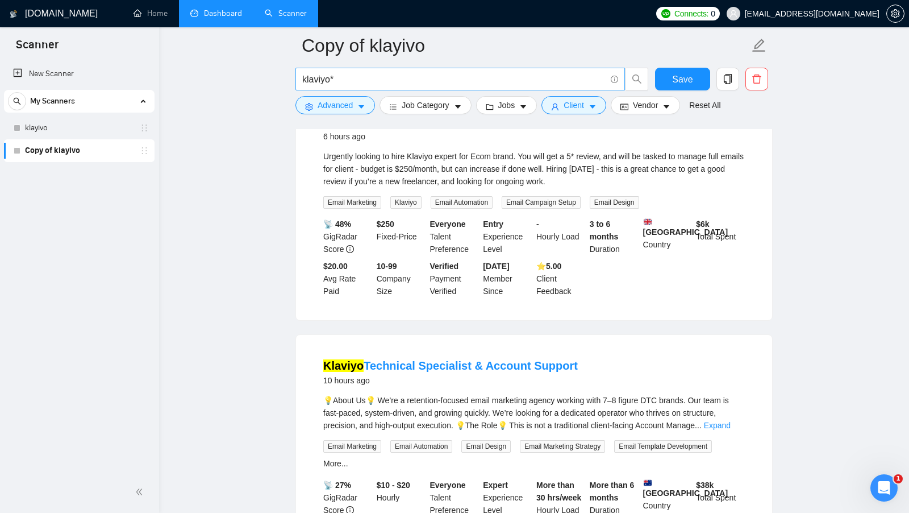
click at [398, 80] on input "klaviyo*" at bounding box center [453, 79] width 303 height 14
click at [386, 78] on input "klaviyo* (email | market*)" at bounding box center [453, 79] width 303 height 14
click at [385, 78] on input "klaviyo* (email | market*)" at bounding box center [453, 79] width 303 height 14
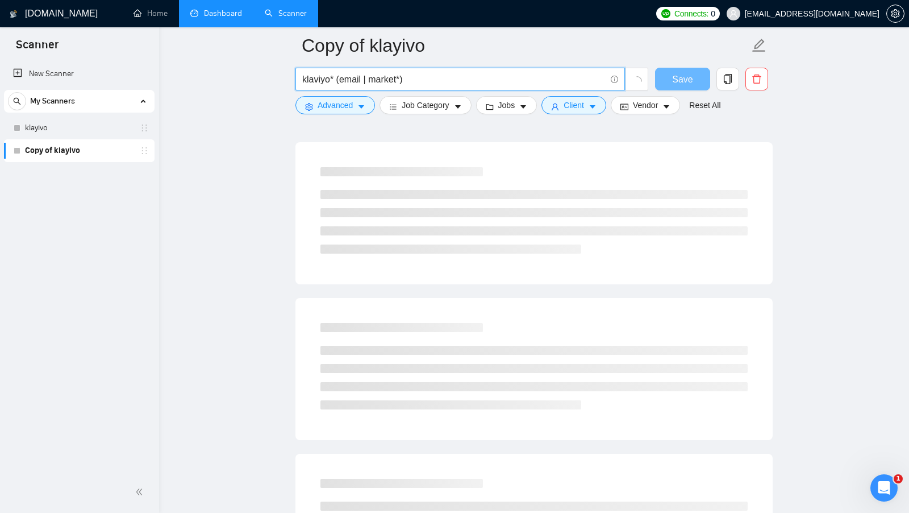
click at [411, 78] on input "klaviyo* (email | market*)" at bounding box center [453, 79] width 303 height 14
click at [347, 78] on input "klaviyo* (email | market*)" at bounding box center [453, 79] width 303 height 14
click at [314, 79] on input "klaviyo* (email | market*)" at bounding box center [453, 79] width 303 height 14
click at [322, 78] on input "klaviyo* (email | market*)" at bounding box center [453, 79] width 303 height 14
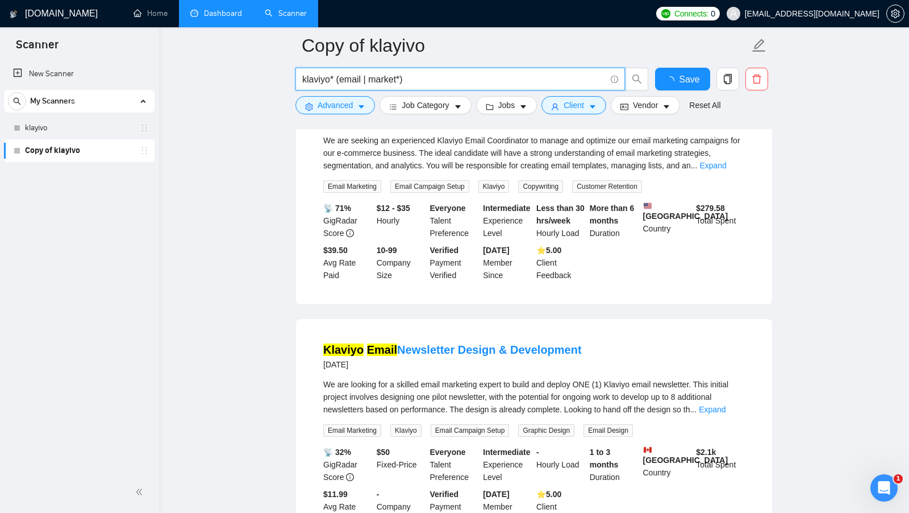
click at [335, 78] on input "klaviyo* (email | market*)" at bounding box center [453, 79] width 303 height 14
drag, startPoint x: 340, startPoint y: 80, endPoint x: 399, endPoint y: 80, distance: 59.7
click at [399, 80] on input "klaviyo* (email | market*)" at bounding box center [453, 79] width 303 height 14
click at [451, 80] on input "klaviyo* (email | market*)" at bounding box center [453, 79] width 303 height 14
click at [494, 78] on input "klaviyo* (email | market*) (specialist | expert)" at bounding box center [453, 79] width 303 height 14
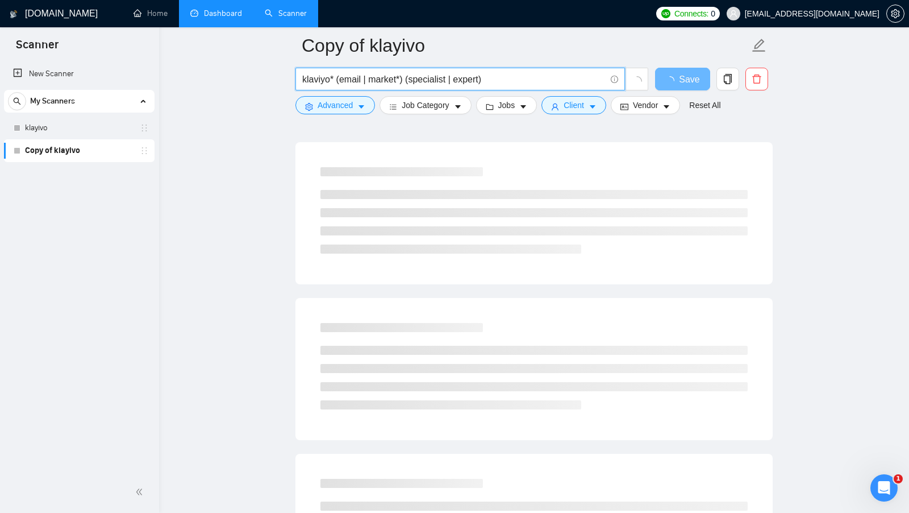
drag, startPoint x: 494, startPoint y: 78, endPoint x: 337, endPoint y: 77, distance: 157.4
click at [336, 77] on input "klaviyo* (email | market*) (specialist | expert)" at bounding box center [453, 79] width 303 height 14
click at [337, 77] on input "klaviyo* (email | market*) (specialist | expert)" at bounding box center [453, 79] width 303 height 14
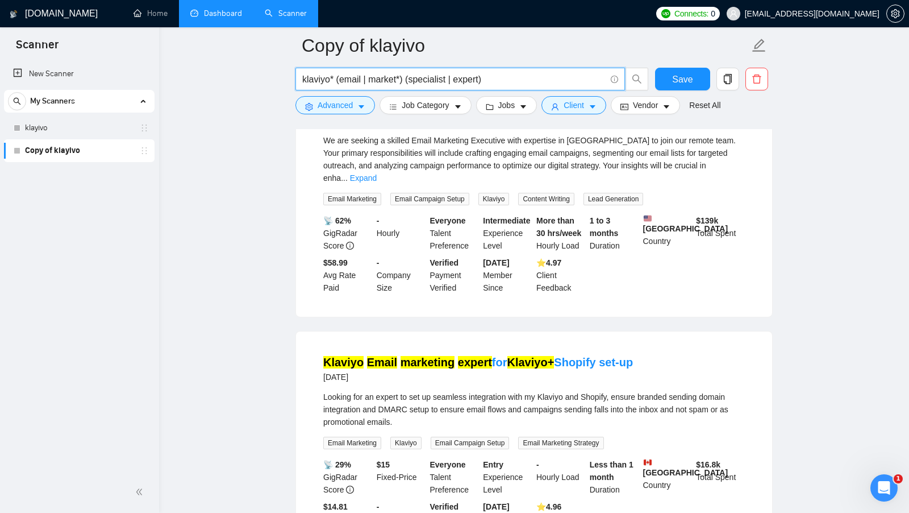
click at [337, 77] on input "klaviyo* (email | market*) (specialist | expert)" at bounding box center [453, 79] width 303 height 14
click at [417, 75] on input "klaviyo* (email | market*) (specialist | expert)" at bounding box center [453, 79] width 303 height 14
click at [499, 75] on input "klaviyo* (email | market*) (specialist | expert)" at bounding box center [453, 79] width 303 height 14
click at [450, 81] on input "klaviyo* (email | market*) (specialist | expert)" at bounding box center [453, 79] width 303 height 14
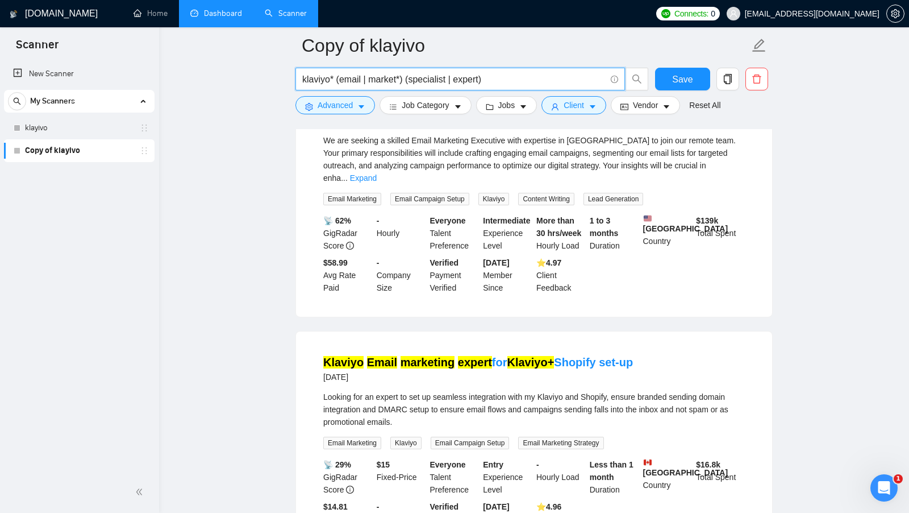
click at [486, 78] on input "klaviyo* (email | market*) (specialist | expert)" at bounding box center [453, 79] width 303 height 14
click at [420, 82] on input "klaviyo* (email | market*) (specialist | expert)" at bounding box center [453, 79] width 303 height 14
click at [467, 82] on input "klaviyo* (email | market*) (specialist | expert)" at bounding box center [453, 79] width 303 height 14
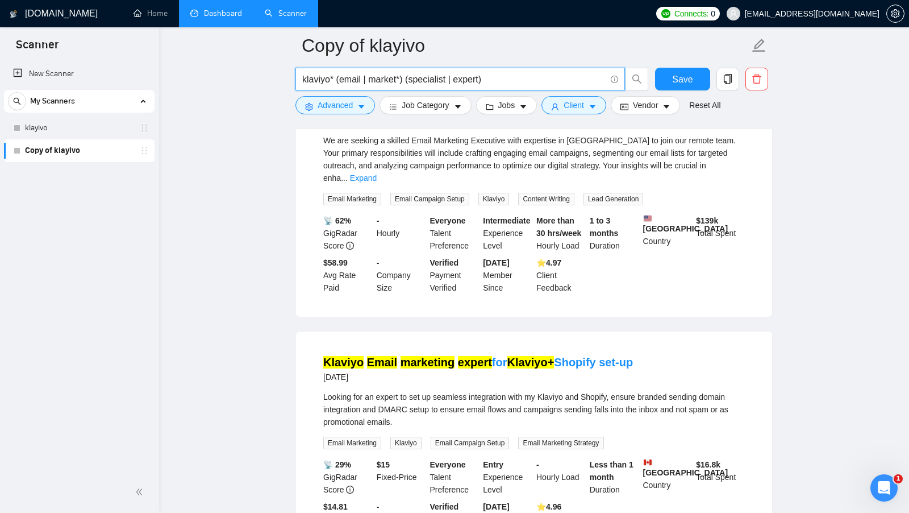
click at [324, 77] on input "klaviyo* (email | market*) (specialist | expert)" at bounding box center [453, 79] width 303 height 14
click at [334, 78] on input "klaviyo* (email | market*) (specialist | expert)" at bounding box center [453, 79] width 303 height 14
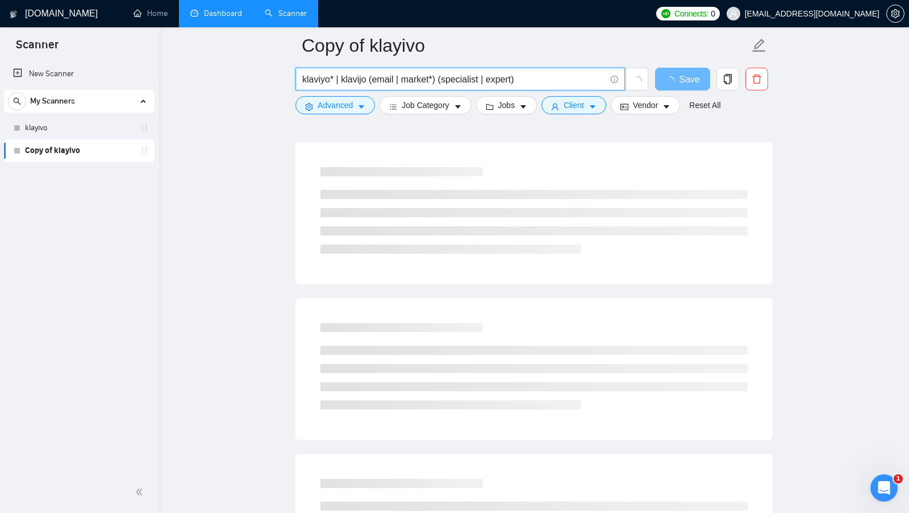
drag, startPoint x: 368, startPoint y: 78, endPoint x: 306, endPoint y: 78, distance: 62.5
click at [306, 78] on input "klaviyo* | klavijo (email | market*) (specialist | expert)" at bounding box center [453, 79] width 303 height 14
click at [303, 78] on input "klaviyo* | klavijo (email | market*) (specialist | expert)" at bounding box center [453, 79] width 303 height 14
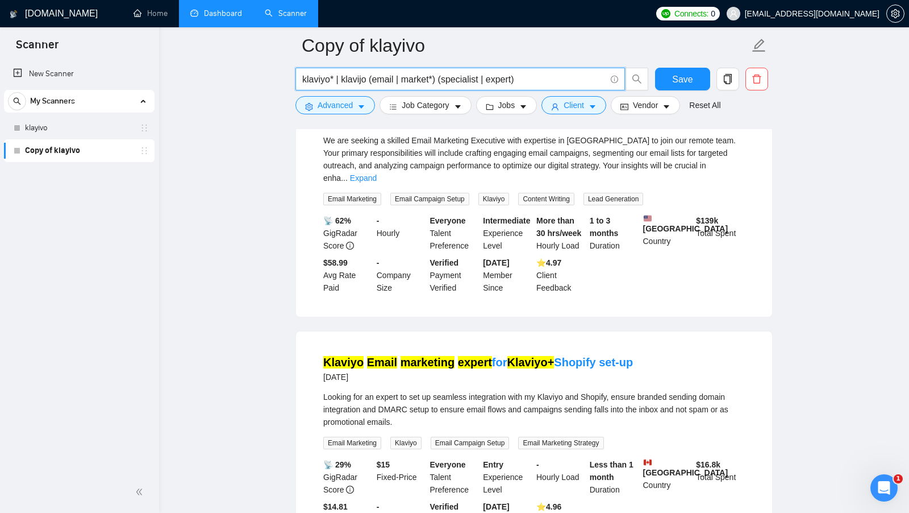
click at [366, 80] on input "klaviyo* | klavijo (email | market*) (specialist | expert)" at bounding box center [453, 79] width 303 height 14
click at [304, 78] on input "klaviyo* | klavijo) (email | market*) (specialist | expert)" at bounding box center [453, 79] width 303 height 14
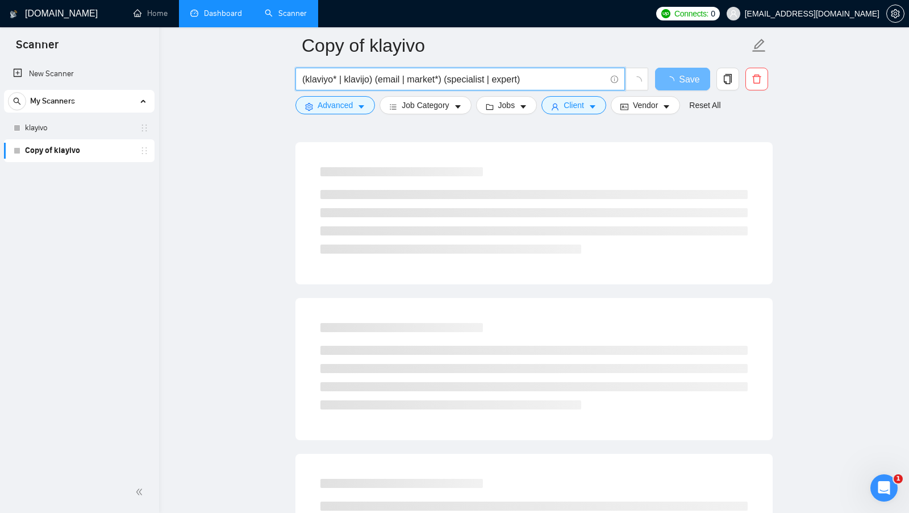
drag, startPoint x: 370, startPoint y: 78, endPoint x: 293, endPoint y: 79, distance: 77.9
click at [293, 80] on main "Copy of klayivo (klaviyo* | klavijo) (email | market*) (specialist | expert) Sa…" at bounding box center [534, 520] width 714 height 1763
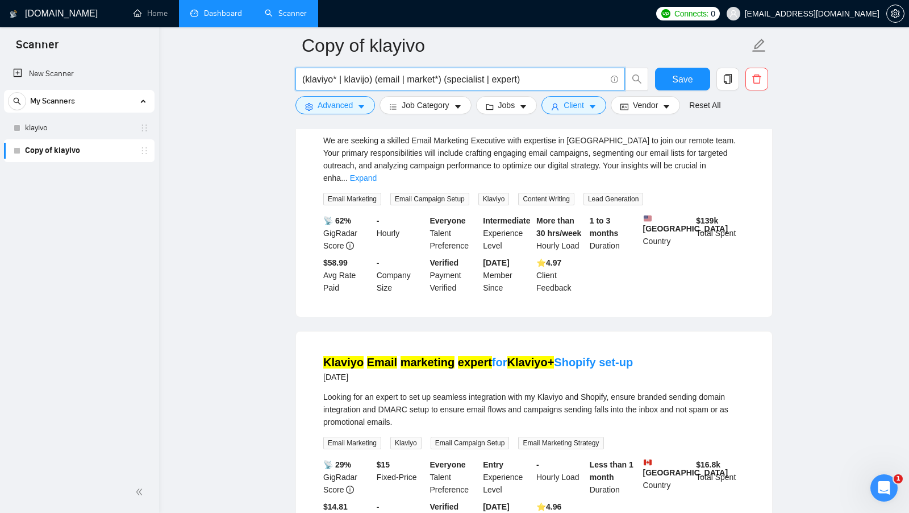
drag, startPoint x: 376, startPoint y: 78, endPoint x: 338, endPoint y: 78, distance: 37.5
click at [339, 78] on input "(klaviyo* | klavijo) (email | market*) (specialist | expert)" at bounding box center [453, 79] width 303 height 14
click at [306, 78] on input "(klaviyo*(email | market*) (specialist | expert)" at bounding box center [453, 79] width 303 height 14
click at [334, 77] on input "klaviyo*(email | market*) (specialist | expert)" at bounding box center [453, 79] width 303 height 14
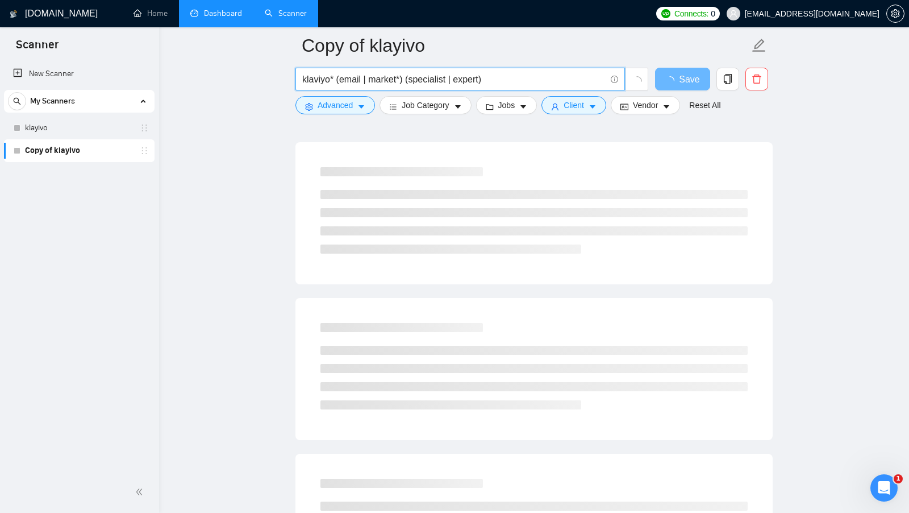
click at [520, 77] on input "klaviyo* (email | market*) (specialist | expert)" at bounding box center [453, 79] width 303 height 14
click at [366, 79] on input "klaviyo* (email | market*) (specialist | expert)" at bounding box center [453, 79] width 303 height 14
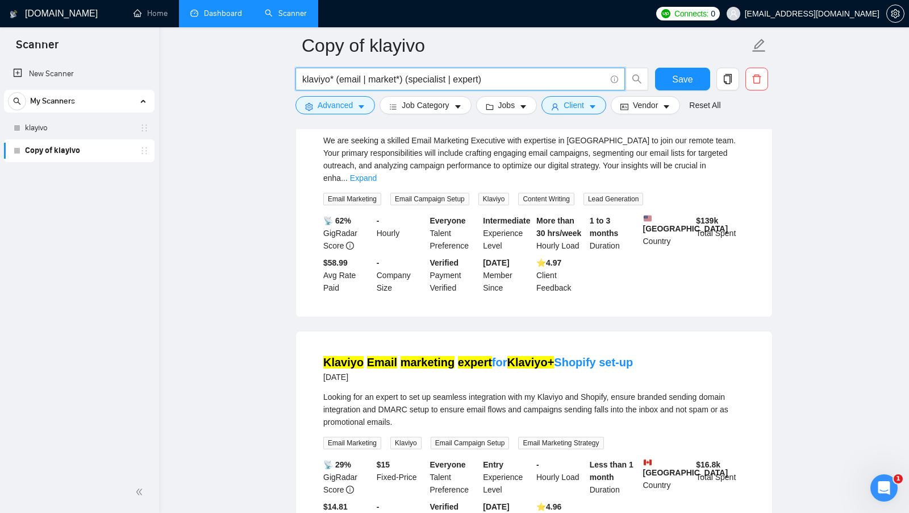
click at [451, 79] on input "klaviyo* (email | market*) (specialist | expert)" at bounding box center [453, 79] width 303 height 14
drag, startPoint x: 493, startPoint y: 74, endPoint x: 405, endPoint y: 81, distance: 88.4
click at [403, 81] on input "klaviyo* (email | market*) (specialist | expert)" at bounding box center [453, 79] width 303 height 14
click at [405, 81] on input "klaviyo* (email | market*) (specialist | expert)" at bounding box center [453, 79] width 303 height 14
click at [338, 80] on input "klaviyo* (email | market*) (specialist | expert)" at bounding box center [453, 79] width 303 height 14
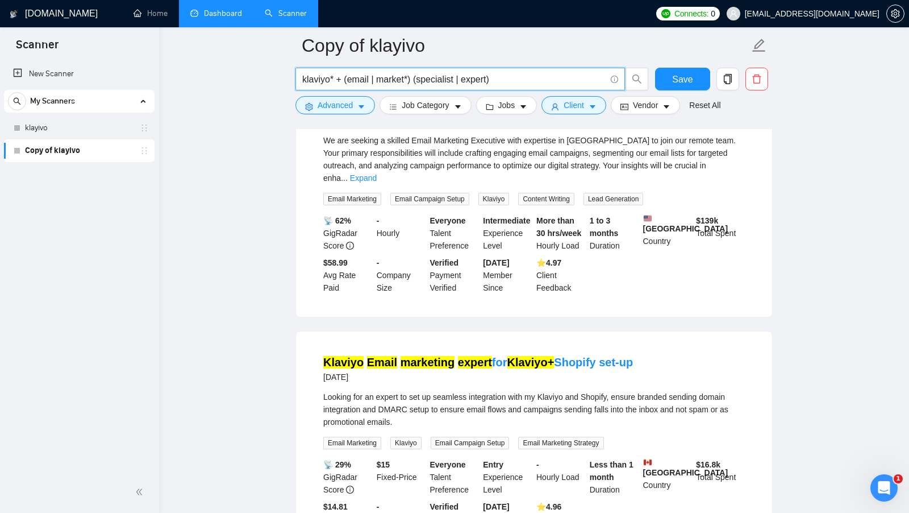
click at [413, 75] on input "klaviyo* + (email | market*) (specialist | expert)" at bounding box center [453, 79] width 303 height 14
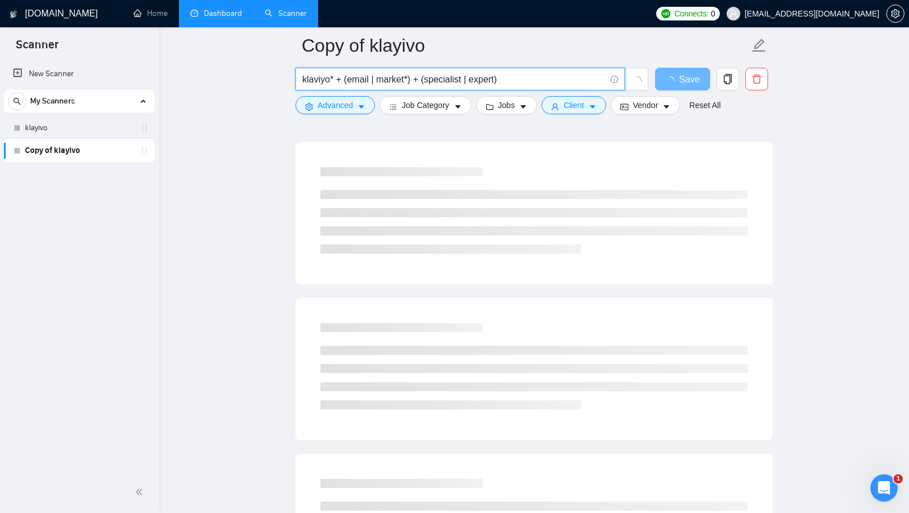
click at [323, 81] on input "klaviyo* + (email | market*) + (specialist | expert)" at bounding box center [453, 79] width 303 height 14
drag, startPoint x: 360, startPoint y: 76, endPoint x: 400, endPoint y: 81, distance: 40.7
click at [399, 81] on input "klaviyo* + (email | market*) + (specialist | expert)" at bounding box center [453, 79] width 303 height 14
drag, startPoint x: 426, startPoint y: 77, endPoint x: 472, endPoint y: 77, distance: 46.6
click at [472, 77] on input "klaviyo* + (email | market*) + (specialist | expert)" at bounding box center [453, 79] width 303 height 14
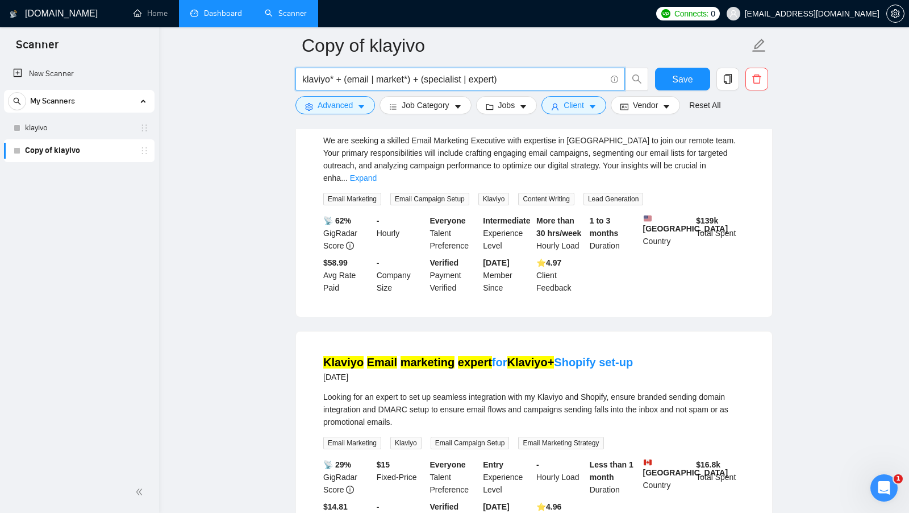
click at [418, 77] on input "klaviyo* + (email | market*) + (specialist | expert)" at bounding box center [453, 79] width 303 height 14
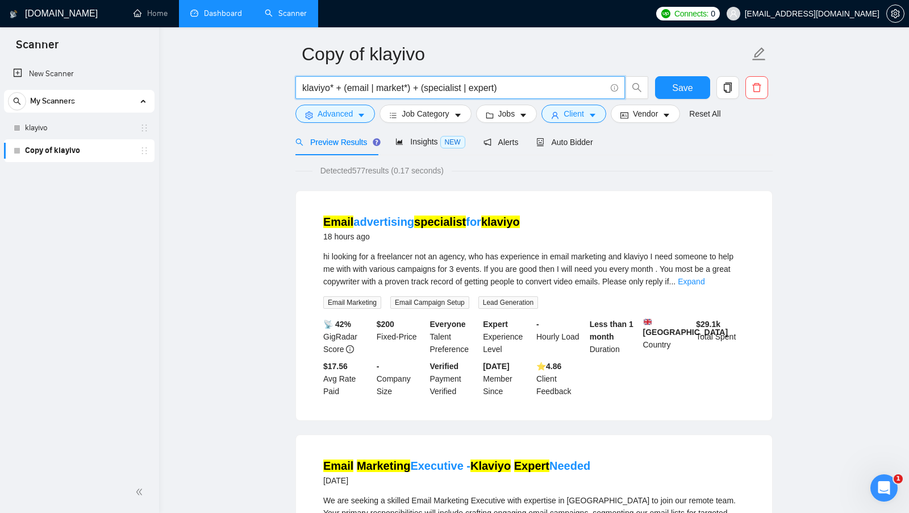
scroll to position [0, 0]
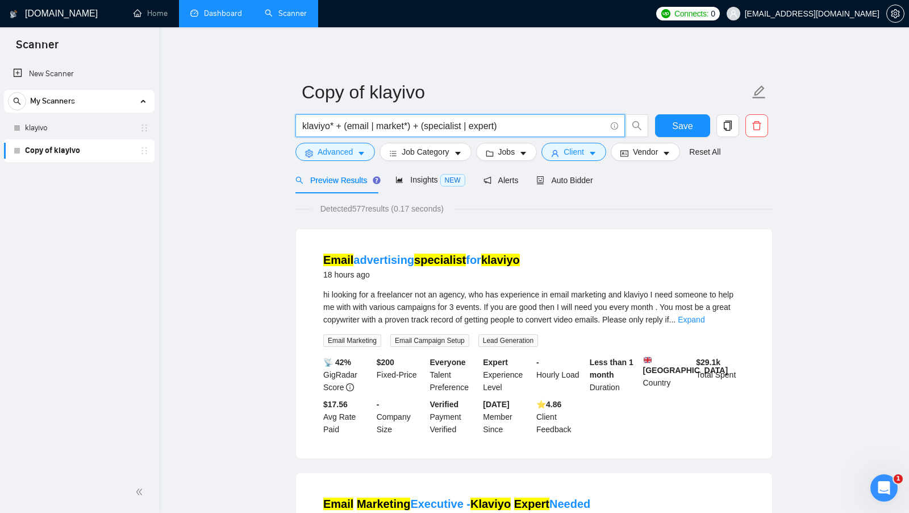
click at [342, 126] on input "klaviyo* + (email | market*) + (specialist | expert)" at bounding box center [453, 126] width 303 height 14
click at [512, 128] on input "klaviyo* + (email | market*) + (specialist | expert)" at bounding box center [453, 126] width 303 height 14
drag, startPoint x: 422, startPoint y: 124, endPoint x: 410, endPoint y: 124, distance: 12.5
click at [410, 124] on input "klaviyo* + (email | market*) + (specialist | expert)" at bounding box center [453, 126] width 303 height 14
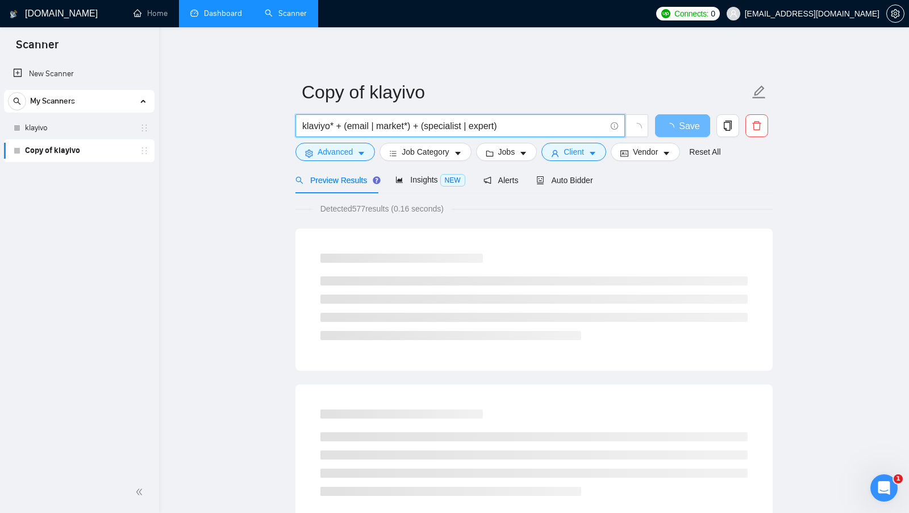
click at [542, 127] on input "klaviyo* + (email | market*) + (specialist | expert)" at bounding box center [453, 126] width 303 height 14
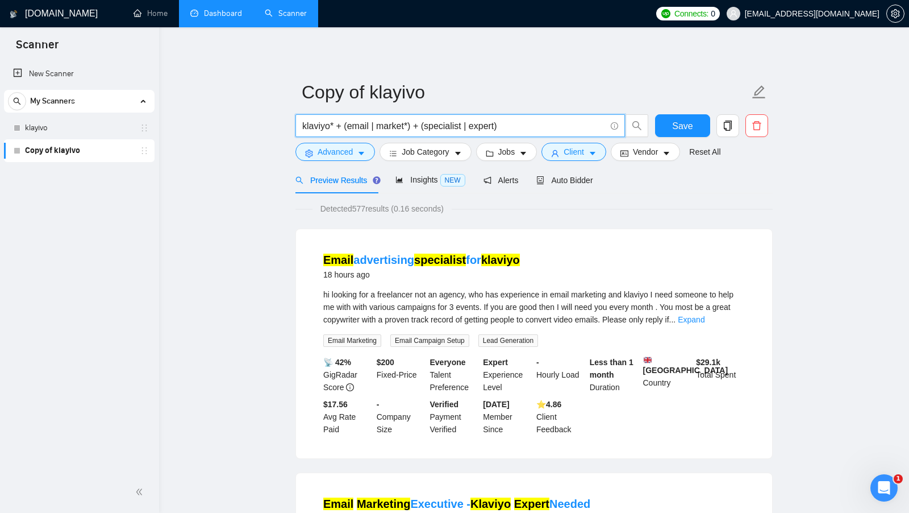
drag, startPoint x: 531, startPoint y: 123, endPoint x: 296, endPoint y: 123, distance: 235.2
click at [296, 123] on span "klaviyo* + (email | market*) + (specialist | expert)" at bounding box center [460, 125] width 330 height 23
type input "klaviyo* + (email | market*) + (specialist | expert)"
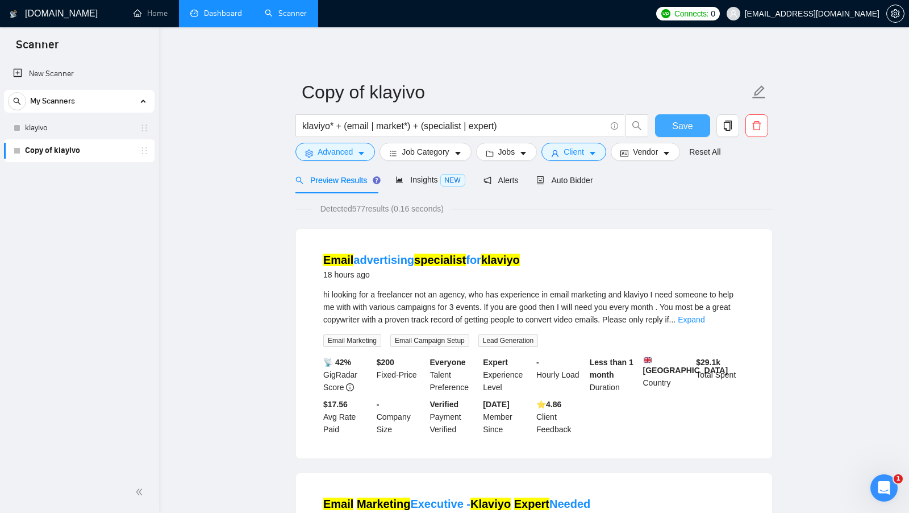
click at [685, 131] on span "Save" at bounding box center [682, 126] width 20 height 14
click at [63, 131] on link "klayivo" at bounding box center [79, 127] width 108 height 23
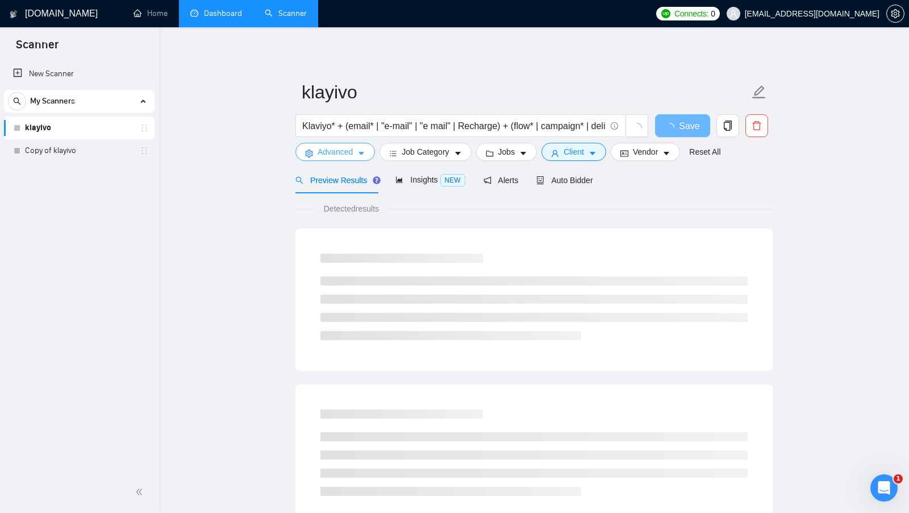
click at [365, 144] on button "Advanced" at bounding box center [335, 152] width 80 height 18
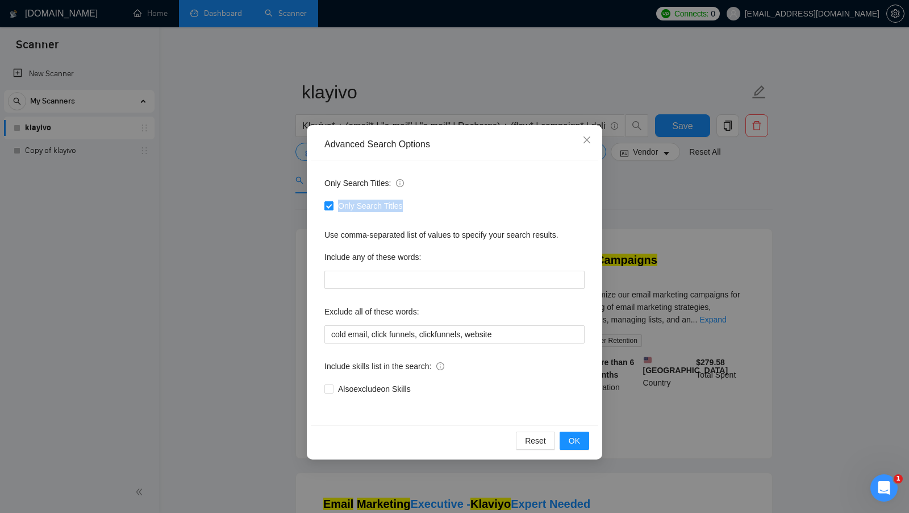
drag, startPoint x: 409, startPoint y: 204, endPoint x: 338, endPoint y: 207, distance: 71.7
click at [339, 207] on div "Only Search Titles" at bounding box center [454, 205] width 260 height 13
click at [569, 198] on div "Only Search Titles" at bounding box center [454, 206] width 260 height 18
click at [331, 337] on input "cold email, click funnels, clickfunnels, website" at bounding box center [454, 334] width 260 height 18
click at [373, 334] on input ""cold email, click funnels, clickfunnels, website" at bounding box center [454, 334] width 260 height 18
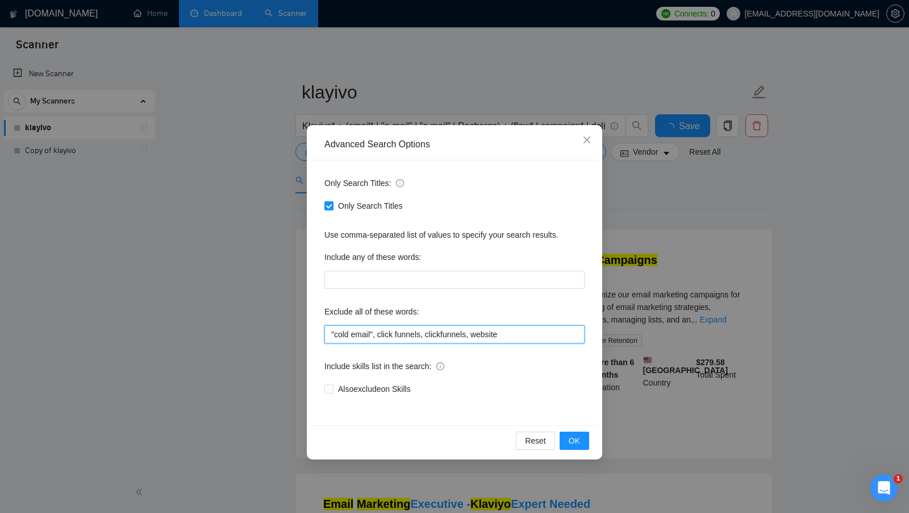
click at [381, 334] on input ""cold email", click funnels, clickfunnels, website" at bounding box center [454, 334] width 260 height 18
click at [428, 334] on input ""cold email", "click funnels, clickfunnels, website" at bounding box center [454, 334] width 260 height 18
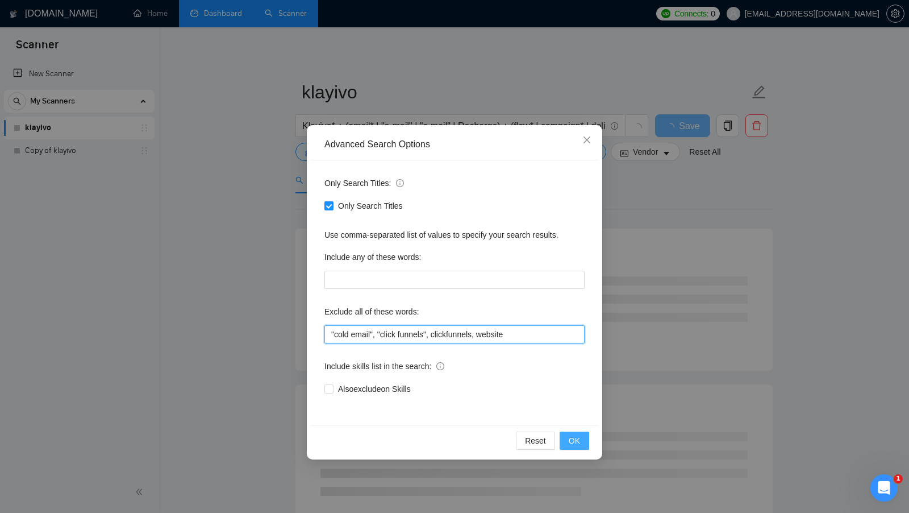
type input ""cold email", "click funnels", clickfunnels, website"
click at [564, 432] on button "OK" at bounding box center [575, 440] width 30 height 18
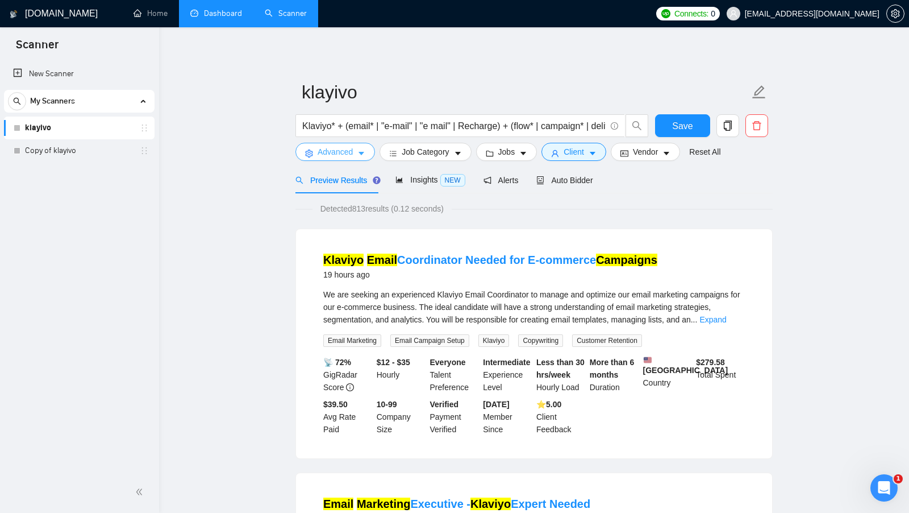
click at [364, 148] on button "Advanced" at bounding box center [335, 152] width 80 height 18
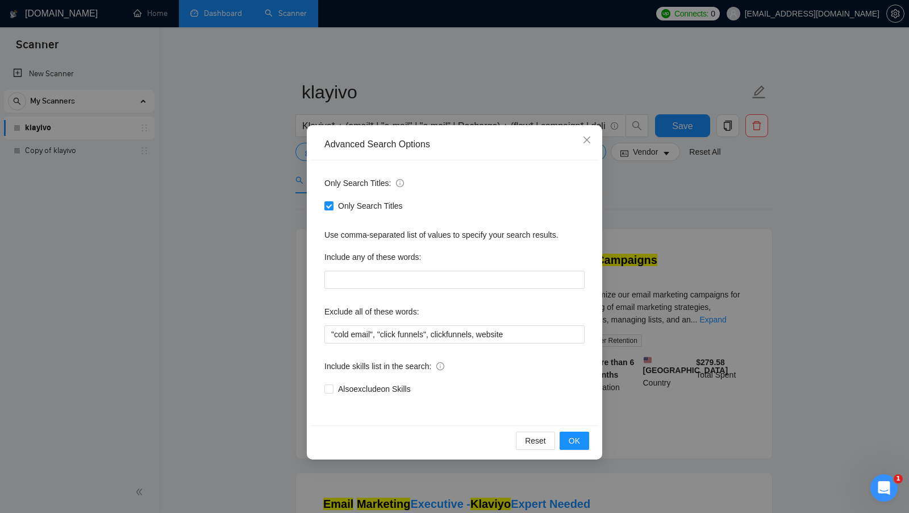
click at [616, 217] on div "Advanced Search Options Only Search Titles: Only Search Titles Use comma-separa…" at bounding box center [454, 256] width 909 height 513
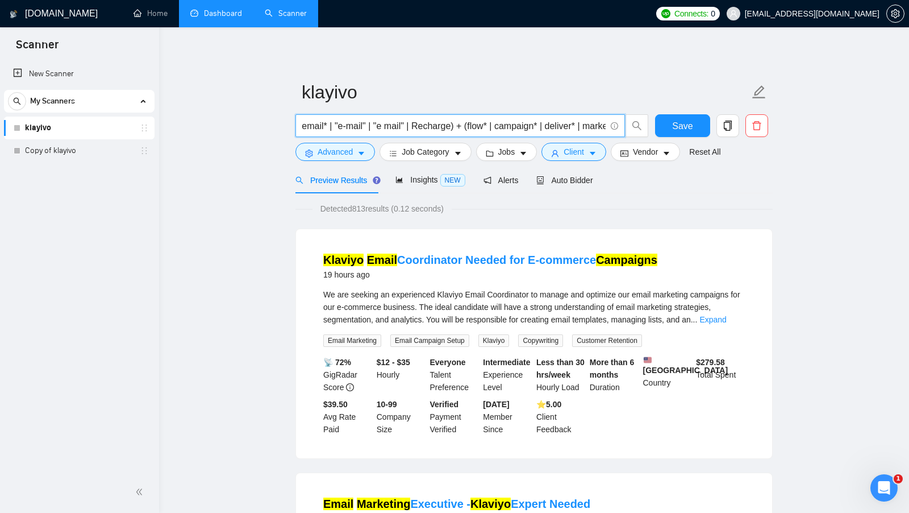
scroll to position [0, 66]
drag, startPoint x: 467, startPoint y: 124, endPoint x: 624, endPoint y: 128, distance: 156.9
click at [624, 128] on span "Klaviyo* + (email* | "e-mail" | "e mail" | Recharge) + (flow* | campaign* | del…" at bounding box center [460, 125] width 330 height 23
click at [363, 205] on span "Detected 813 results (0.12 seconds)" at bounding box center [382, 208] width 139 height 13
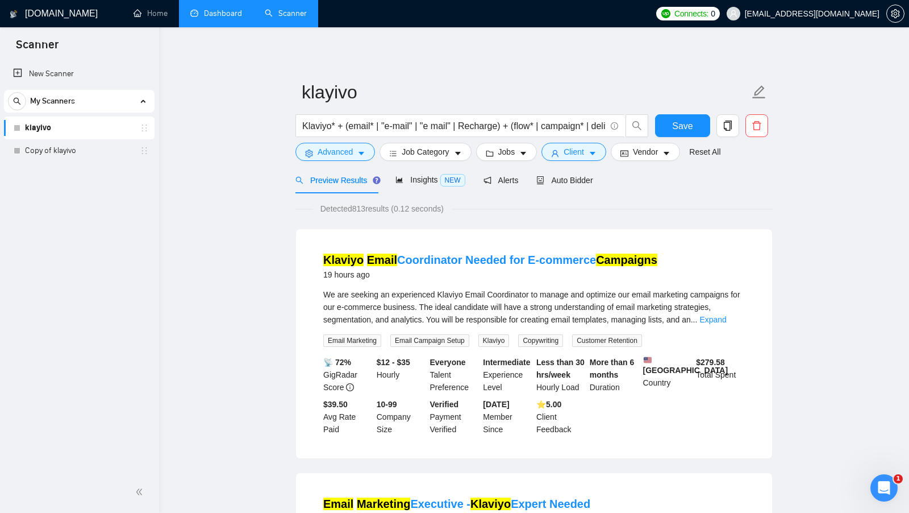
click at [363, 205] on span "Detected 813 results (0.12 seconds)" at bounding box center [382, 208] width 139 height 13
click at [430, 178] on span "Insights NEW" at bounding box center [429, 179] width 69 height 9
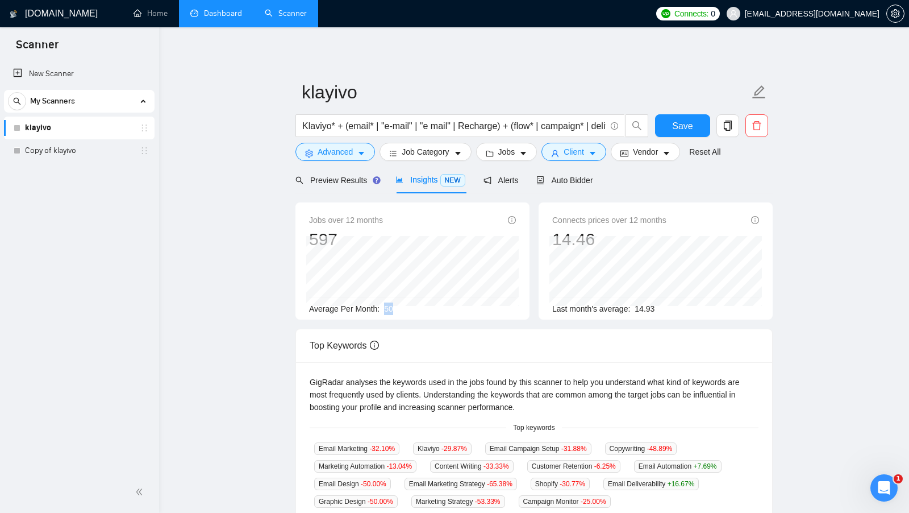
drag, startPoint x: 384, startPoint y: 306, endPoint x: 405, endPoint y: 306, distance: 21.0
click at [405, 306] on div "Average Per Month: 50" at bounding box center [412, 308] width 207 height 13
click at [348, 180] on span "Preview Results" at bounding box center [336, 180] width 82 height 9
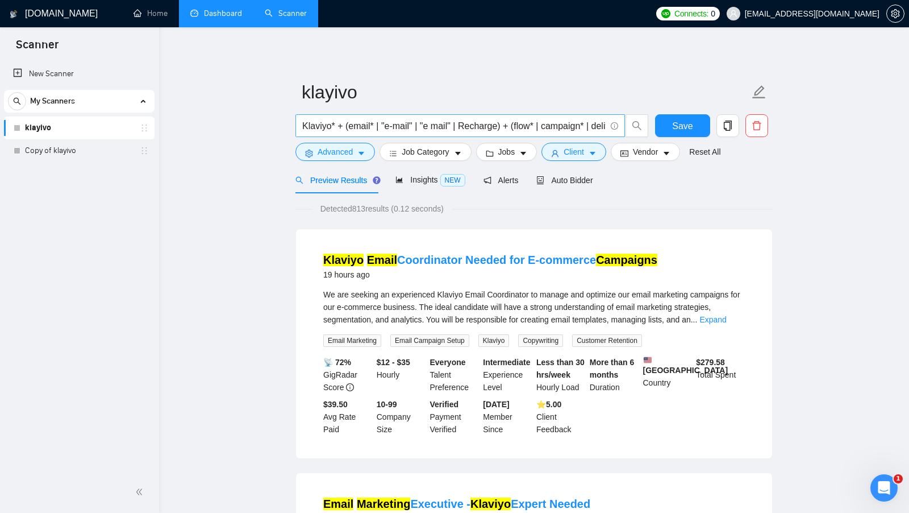
click at [319, 127] on input "Klaviyo* + (email* | "e-mail" | "e mail" | Recharge) + (flow* | campaign* | del…" at bounding box center [453, 126] width 303 height 14
click at [355, 127] on input "Klaviyo* + (email* | "e-mail" | "e mail" | Recharge) + (flow* | campaign* | del…" at bounding box center [453, 126] width 303 height 14
click at [567, 126] on input "Klaviyo* + (email* | "e-mail" | "e mail" | Recharge) + (flow* | campaign* | del…" at bounding box center [453, 126] width 303 height 14
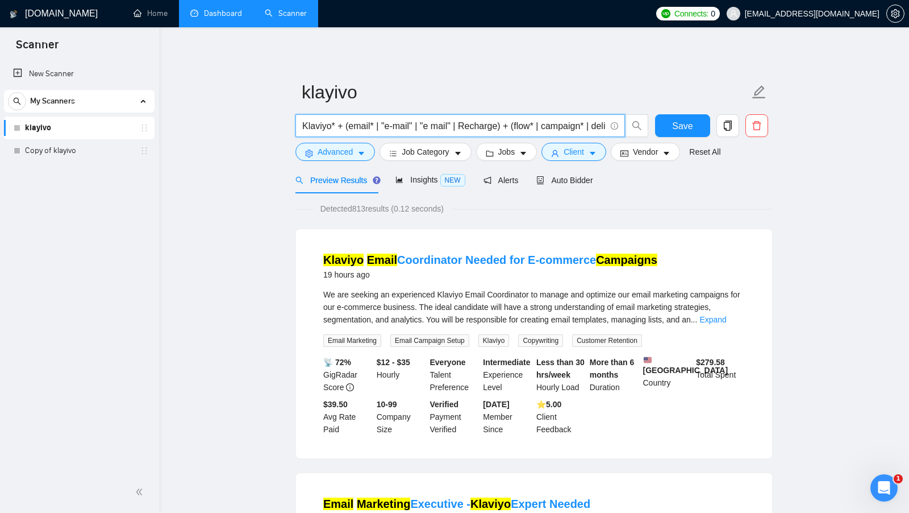
click at [567, 126] on input "Klaviyo* + (email* | "e-mail" | "e mail" | Recharge) + (flow* | campaign* | del…" at bounding box center [453, 126] width 303 height 14
drag, startPoint x: 308, startPoint y: 126, endPoint x: 561, endPoint y: 125, distance: 252.8
click at [561, 125] on input "Klaviyo* + (email* | "e-mail" | "e mail" | Recharge) + (flow* | campaign* | del…" at bounding box center [453, 126] width 303 height 14
click at [667, 127] on button "Save" at bounding box center [682, 125] width 55 height 23
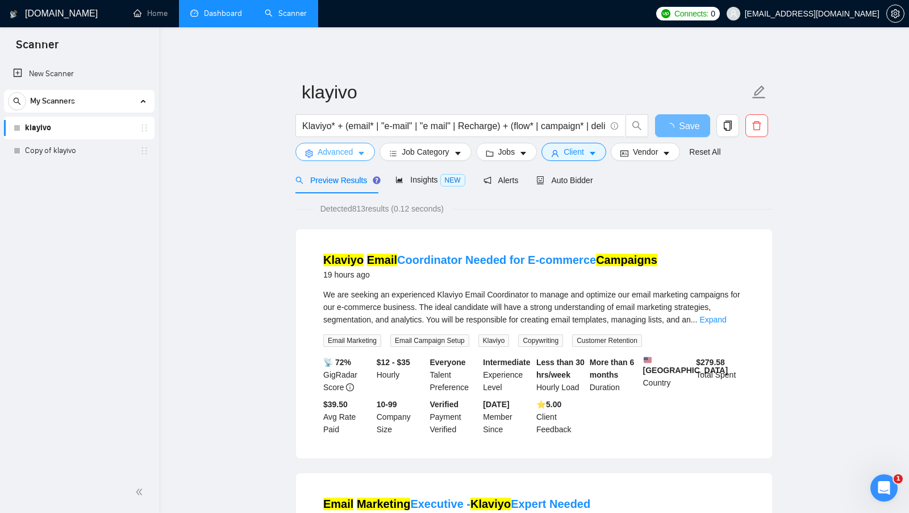
click at [361, 160] on button "Advanced" at bounding box center [335, 152] width 80 height 18
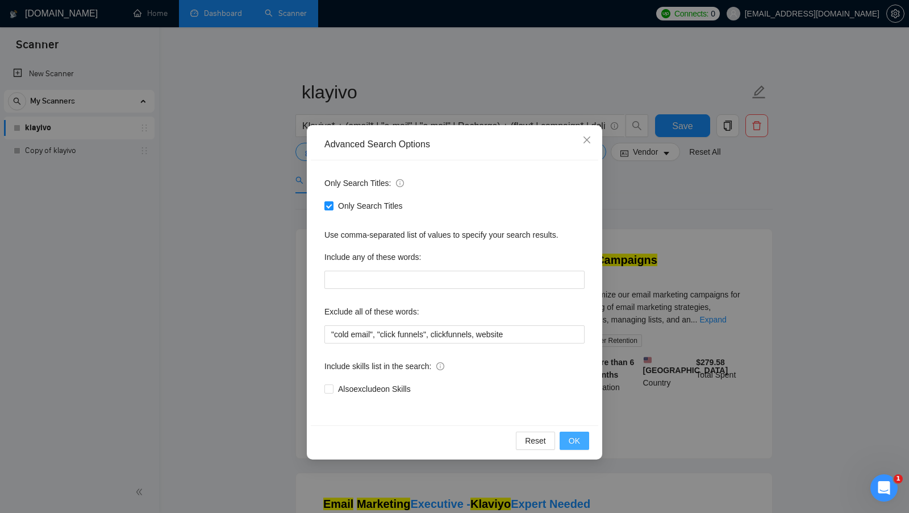
click at [583, 436] on button "OK" at bounding box center [575, 440] width 30 height 18
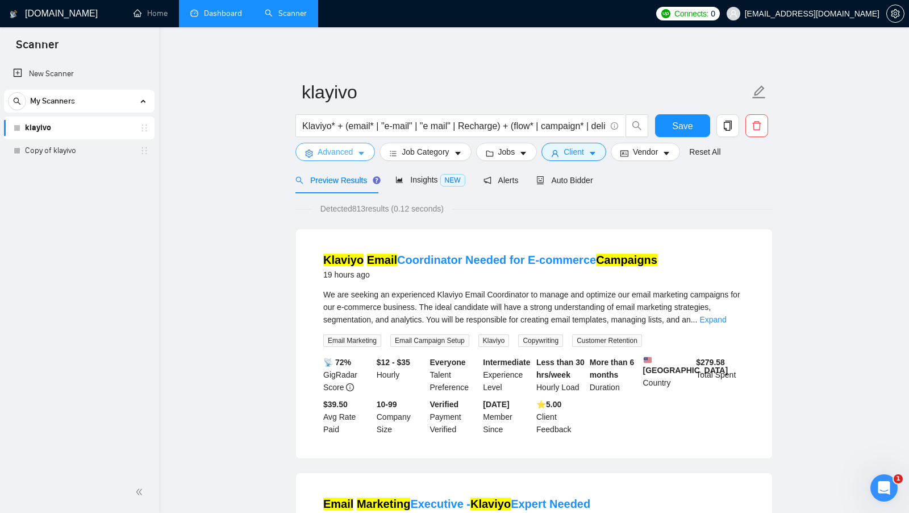
click at [343, 153] on span "Advanced" at bounding box center [335, 151] width 35 height 13
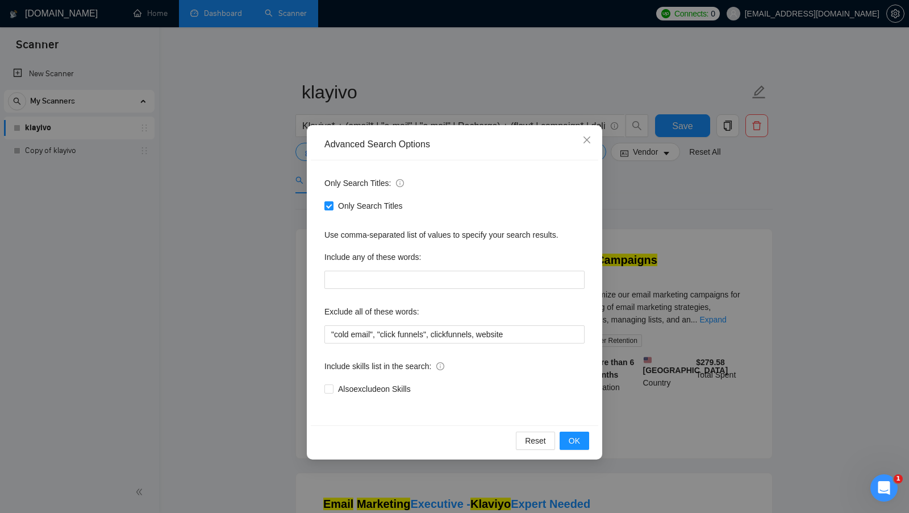
click at [616, 228] on div "Advanced Search Options Only Search Titles: Only Search Titles Use comma-separa…" at bounding box center [454, 256] width 909 height 513
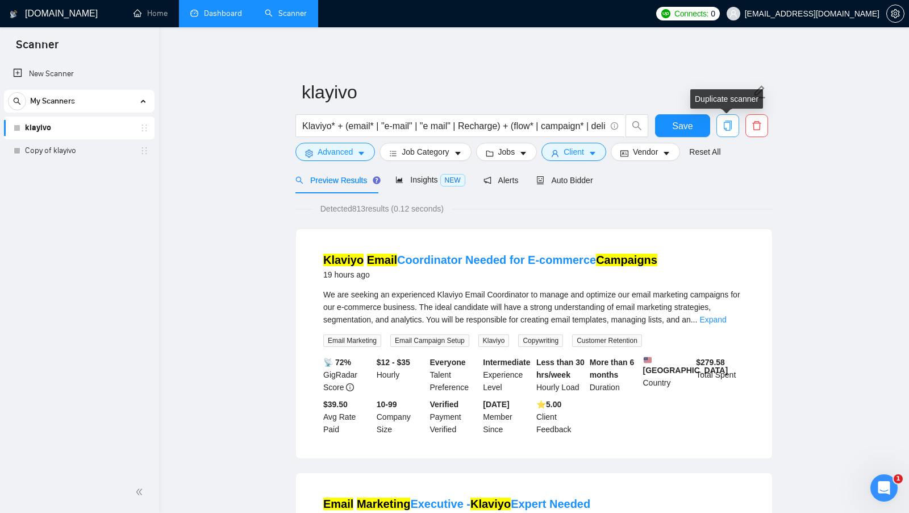
click at [725, 132] on button "button" at bounding box center [727, 125] width 23 height 23
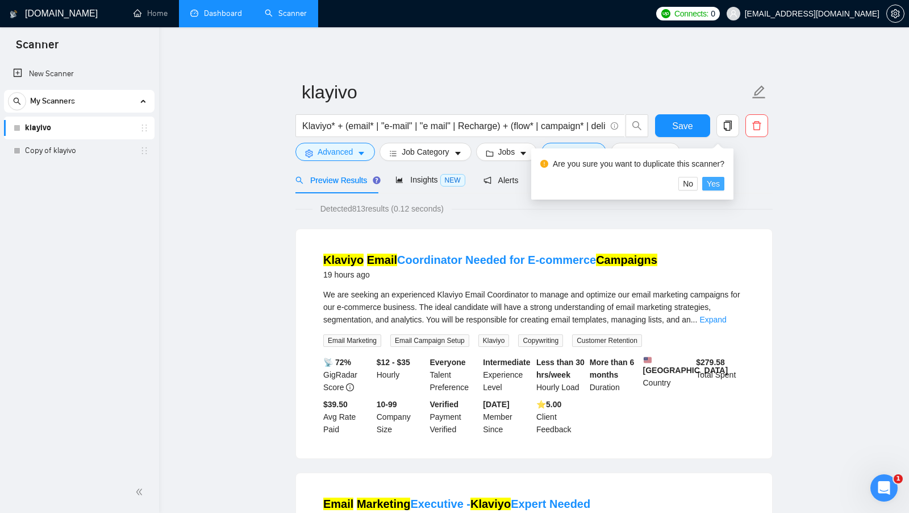
click at [720, 180] on span "Yes" at bounding box center [713, 183] width 13 height 13
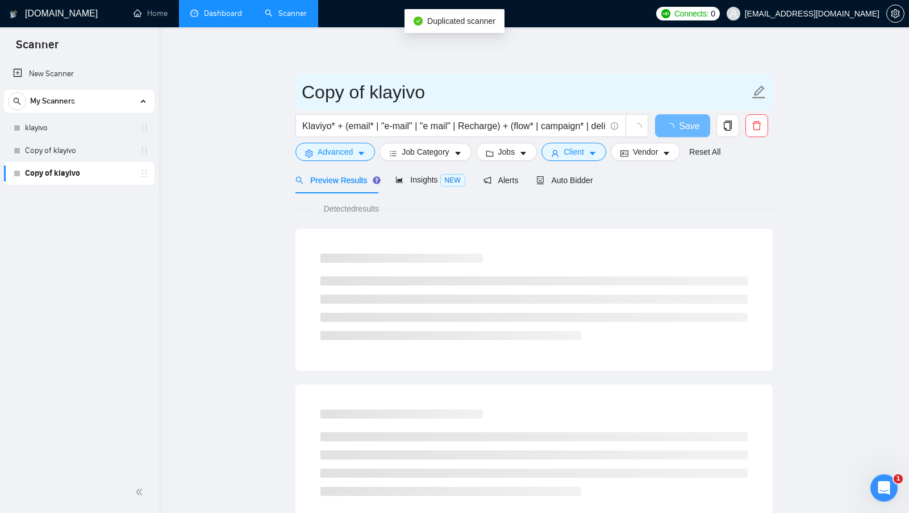
drag, startPoint x: 368, startPoint y: 94, endPoint x: 249, endPoint y: 94, distance: 119.3
click at [251, 94] on main "Copy of klayivo Klaviyo* + (email* | "e-mail" | "e mail" | Recharge) + (flow* |…" at bounding box center [534, 519] width 714 height 948
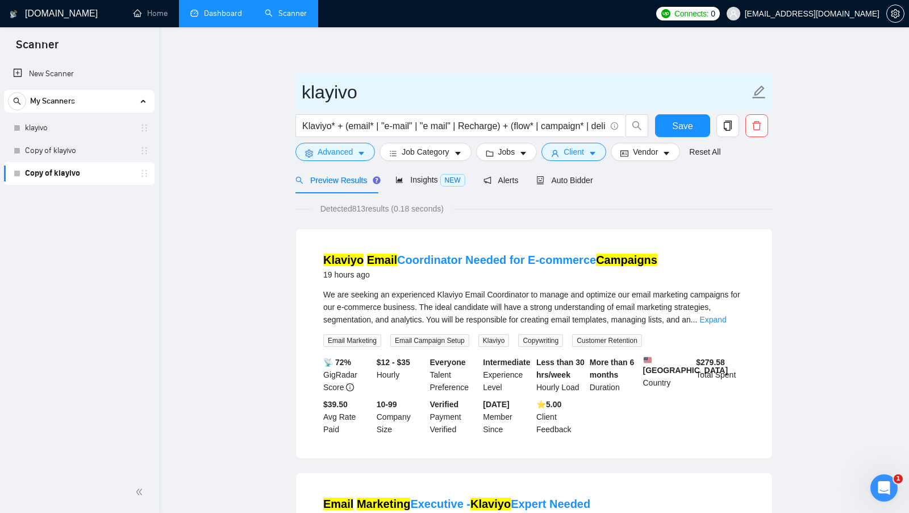
click at [394, 94] on input "klayivo" at bounding box center [526, 92] width 448 height 28
type input "klayivo broad"
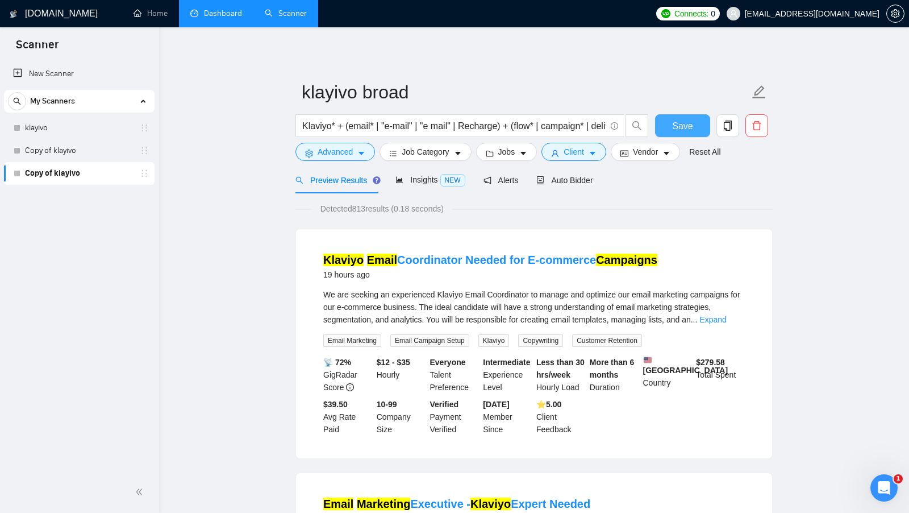
click at [670, 120] on button "Save" at bounding box center [682, 125] width 55 height 23
click at [357, 151] on button "Advanced" at bounding box center [335, 152] width 80 height 18
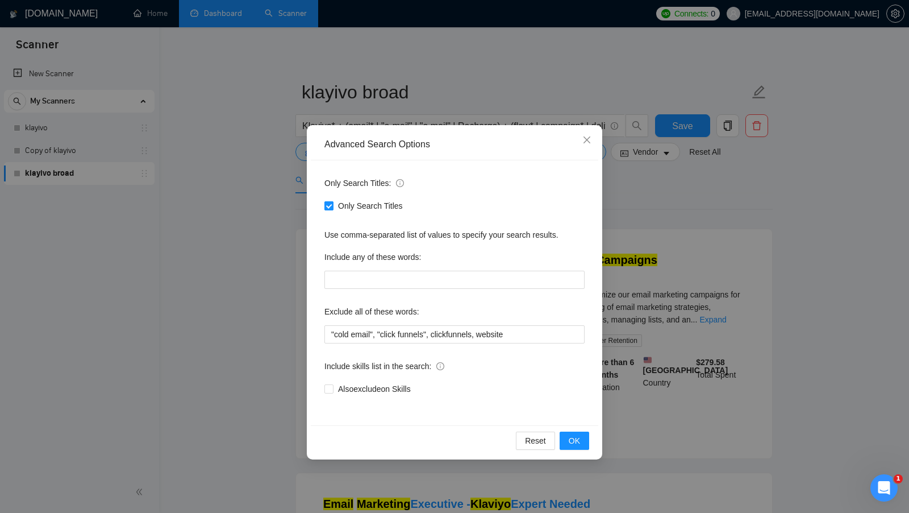
click at [347, 206] on span "Only Search Titles" at bounding box center [371, 205] width 74 height 13
click at [332, 206] on input "Only Search Titles" at bounding box center [328, 205] width 8 height 8
checkbox input "false"
click at [580, 441] on span "OK" at bounding box center [574, 440] width 11 height 13
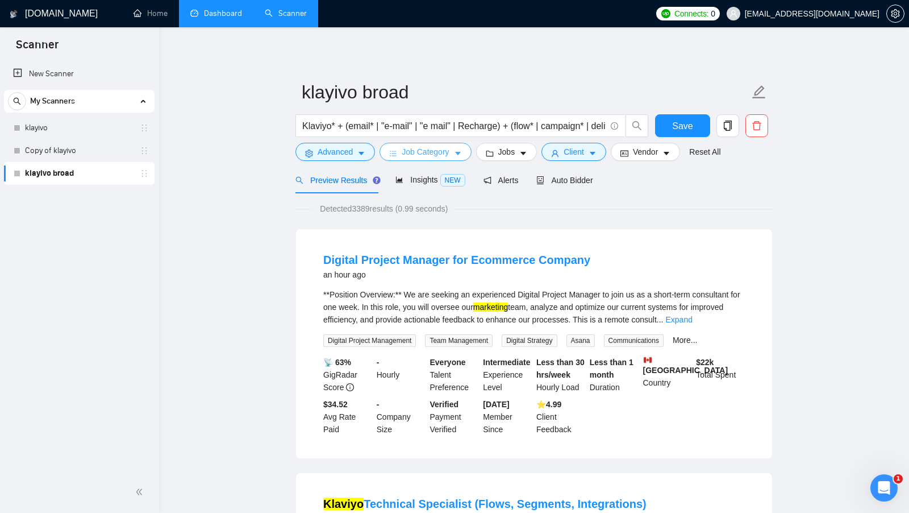
click at [458, 153] on icon "caret-down" at bounding box center [458, 153] width 8 height 8
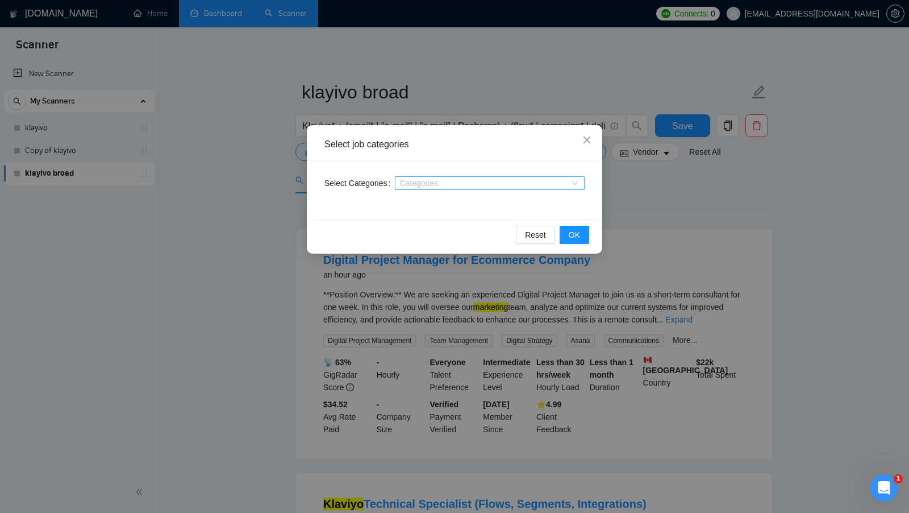
click at [465, 182] on div at bounding box center [484, 182] width 173 height 9
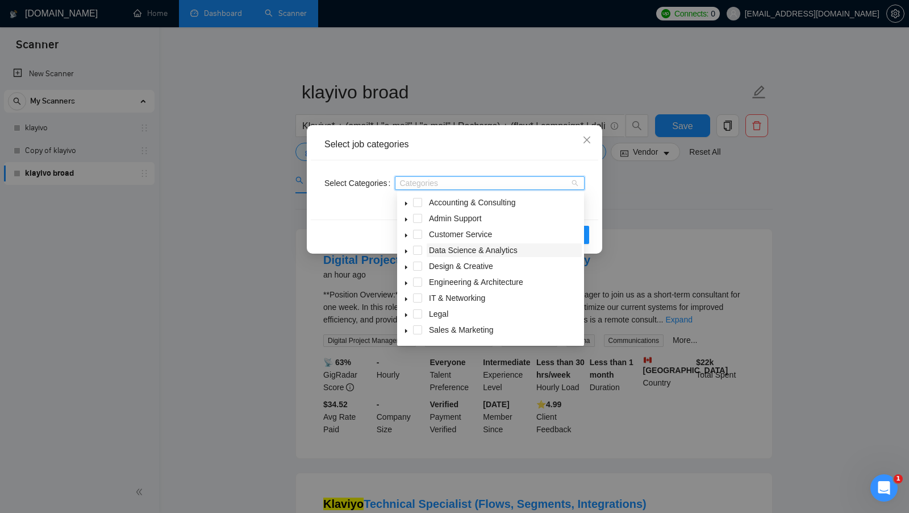
scroll to position [45, 0]
click at [408, 284] on icon "caret-down" at bounding box center [406, 285] width 6 height 6
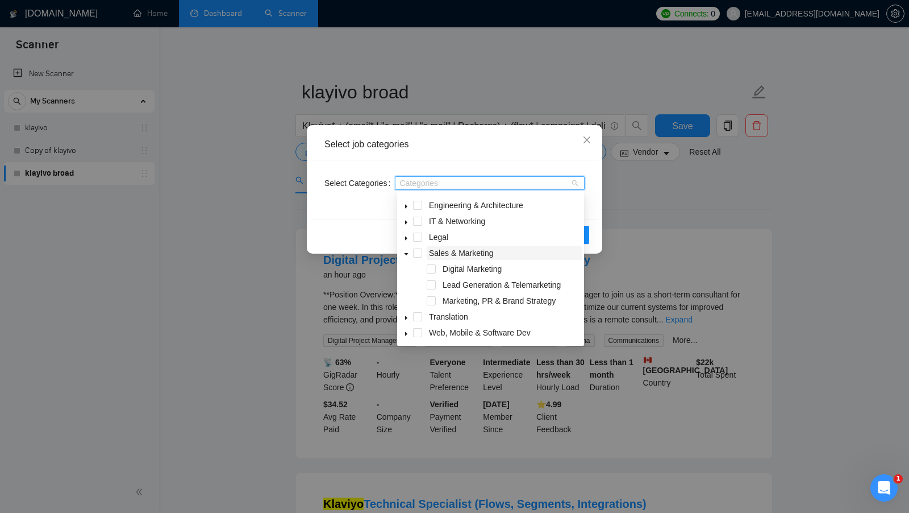
scroll to position [77, 0]
click at [433, 298] on span at bounding box center [431, 300] width 9 height 9
click at [434, 267] on span at bounding box center [431, 268] width 9 height 9
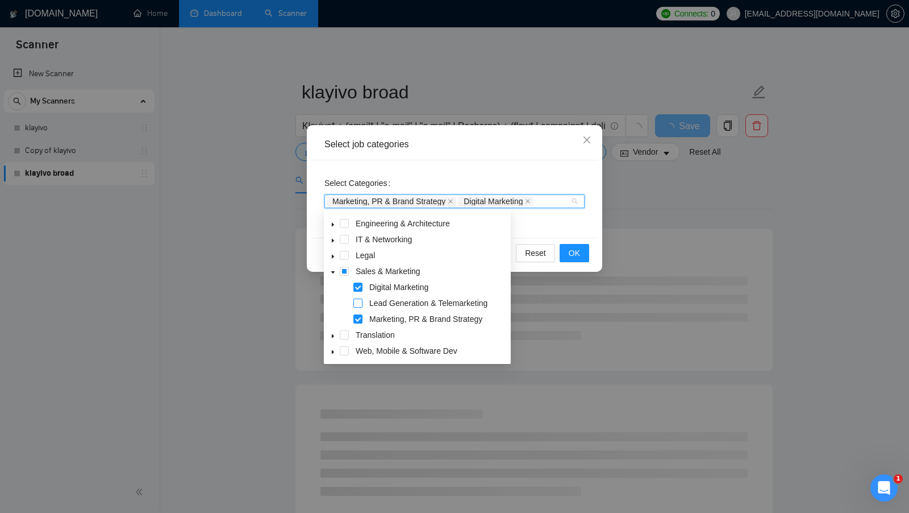
click at [361, 303] on span at bounding box center [357, 302] width 9 height 9
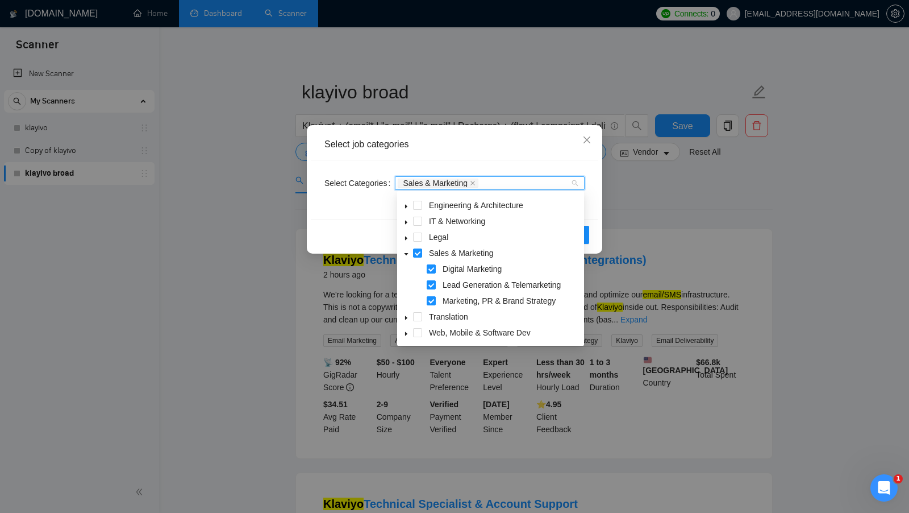
click at [381, 219] on div "Reset OK" at bounding box center [455, 234] width 288 height 30
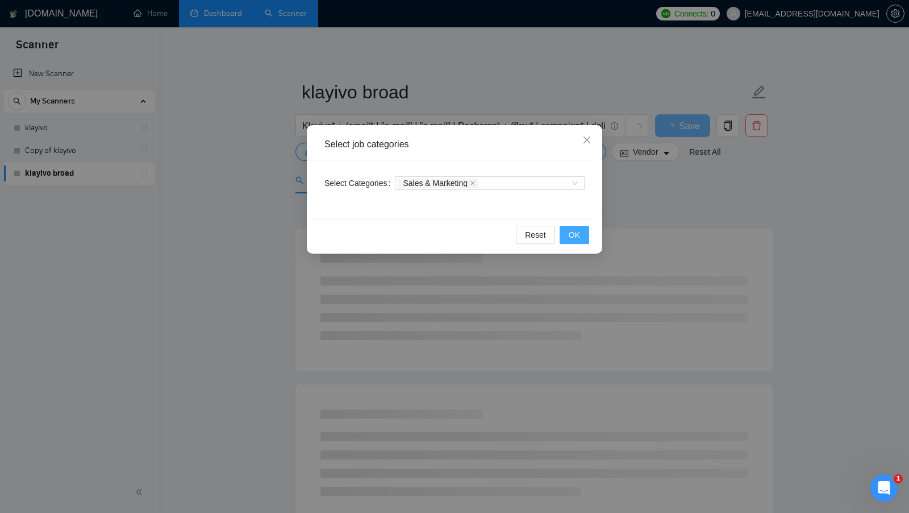
click at [577, 231] on span "OK" at bounding box center [574, 234] width 11 height 13
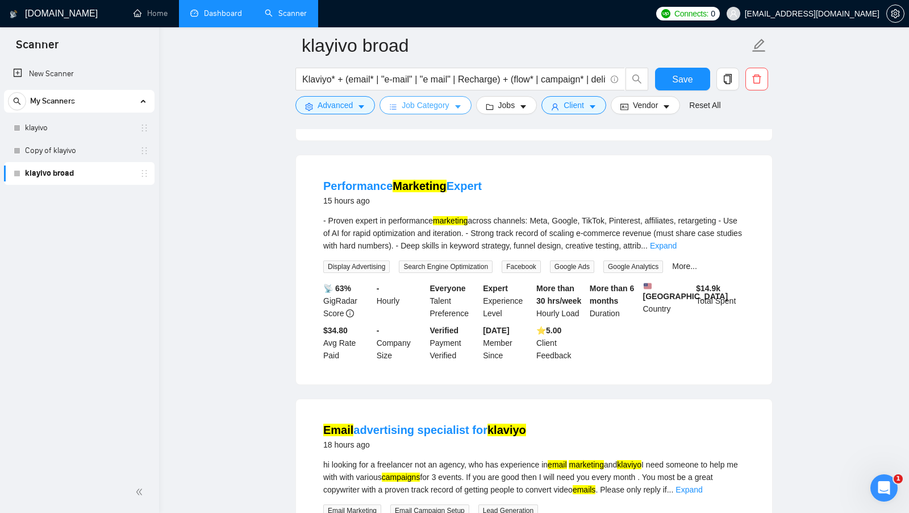
scroll to position [615, 0]
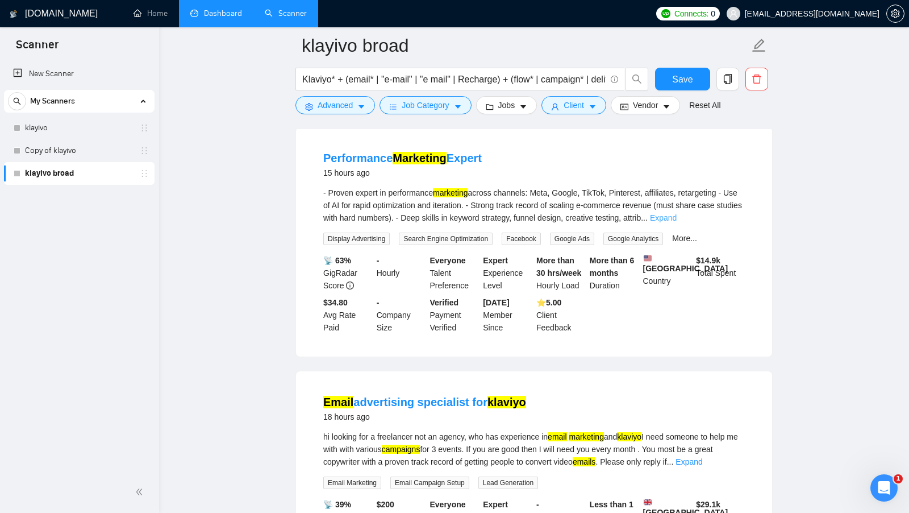
click at [677, 218] on link "Expand" at bounding box center [663, 217] width 27 height 9
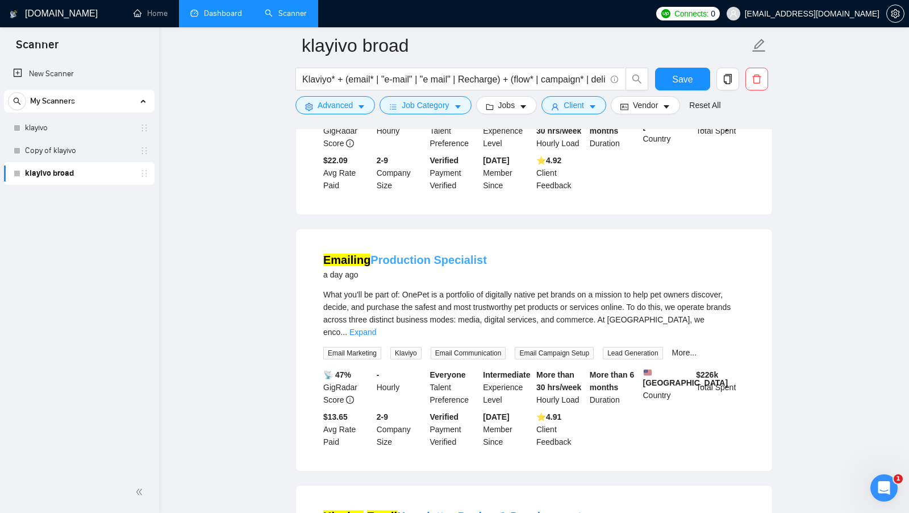
scroll to position [1644, 0]
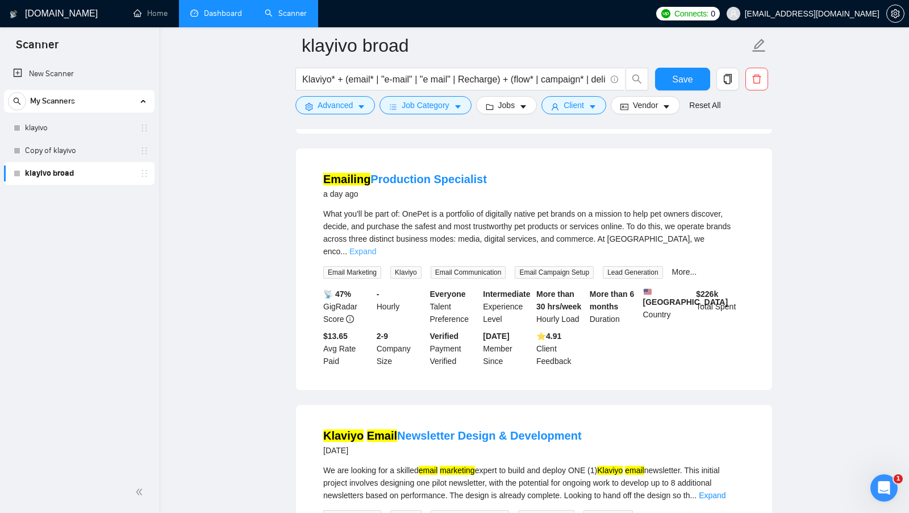
click at [376, 255] on link "Expand" at bounding box center [362, 251] width 27 height 9
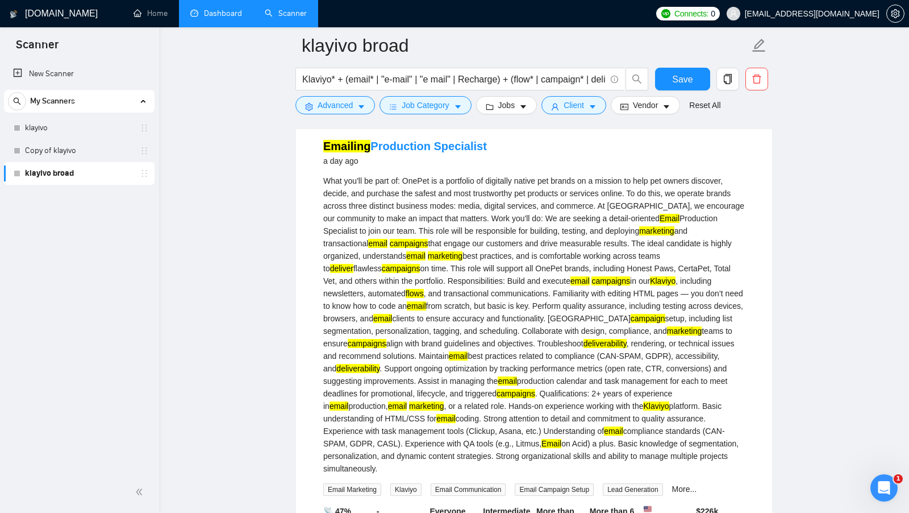
scroll to position [1684, 0]
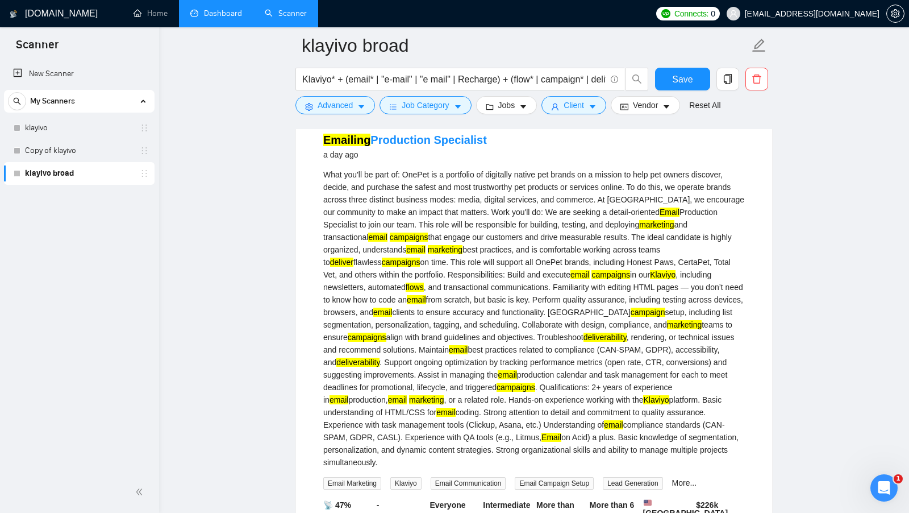
click at [643, 404] on mark "Klaviyo" at bounding box center [656, 399] width 26 height 9
click at [506, 373] on div "What you'll be part of: OnePet is a portfolio of digitally native pet brands on…" at bounding box center [534, 318] width 422 height 300
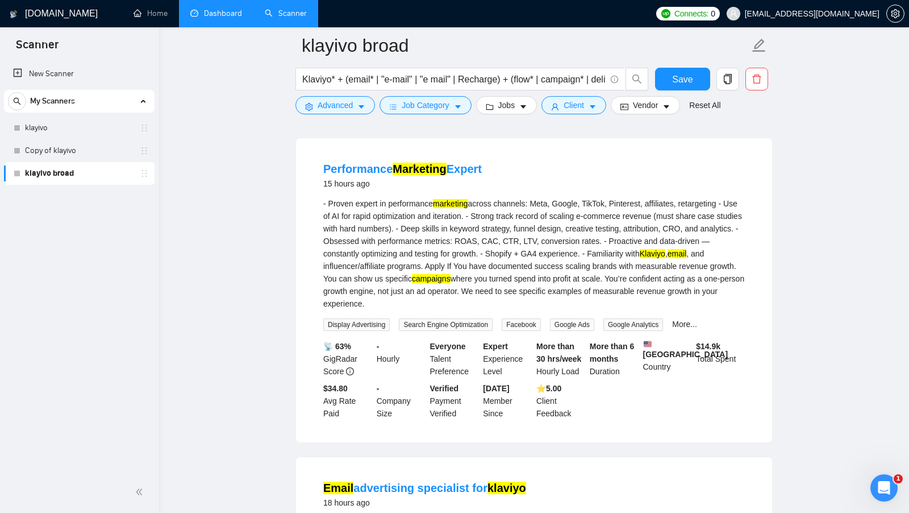
scroll to position [601, 0]
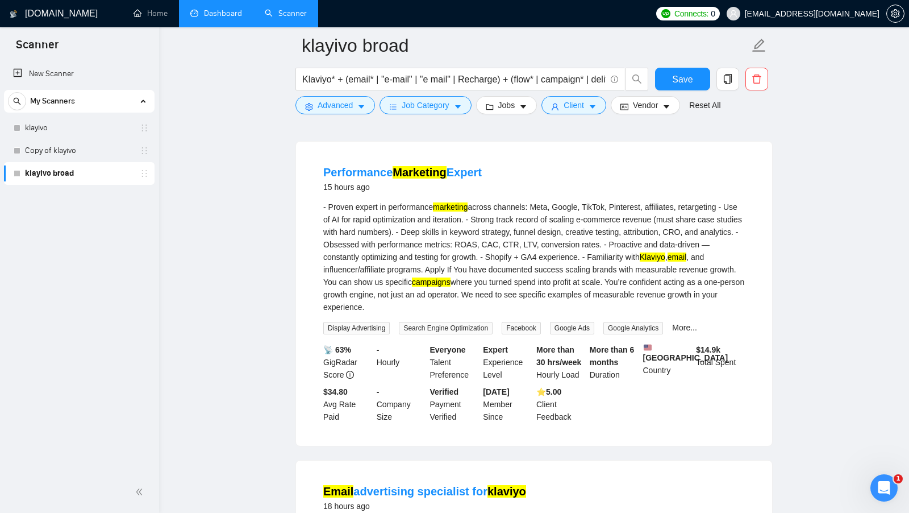
click at [557, 295] on div "- Proven expert in performance marketing across channels: Meta, Google, TikTok,…" at bounding box center [534, 257] width 422 height 113
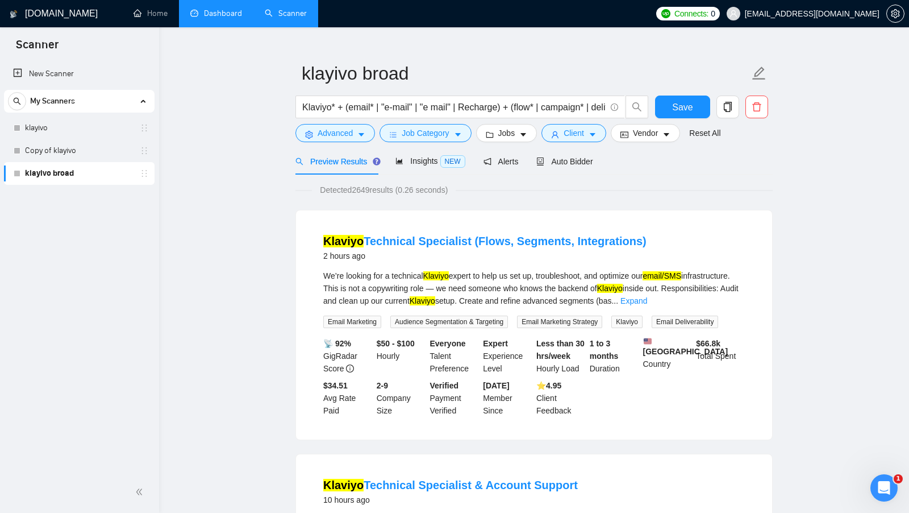
scroll to position [0, 0]
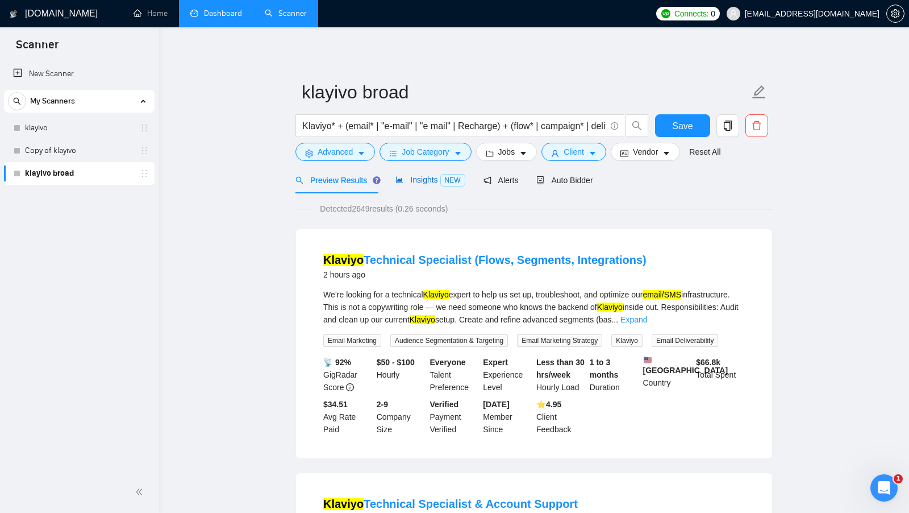
click at [430, 177] on span "Insights NEW" at bounding box center [429, 179] width 69 height 9
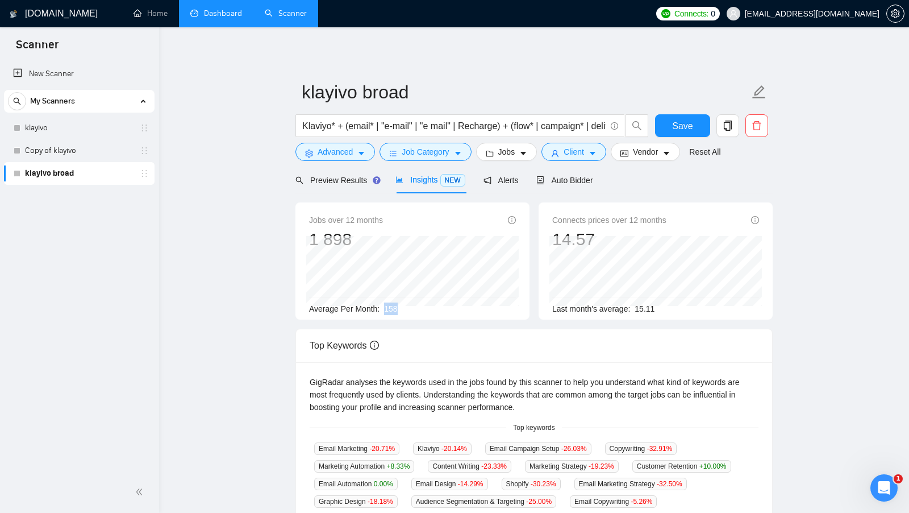
drag, startPoint x: 386, startPoint y: 311, endPoint x: 410, endPoint y: 311, distance: 24.4
click at [410, 311] on div "Average Per Month: 158" at bounding box center [412, 308] width 207 height 13
click at [344, 183] on span "Preview Results" at bounding box center [336, 180] width 82 height 9
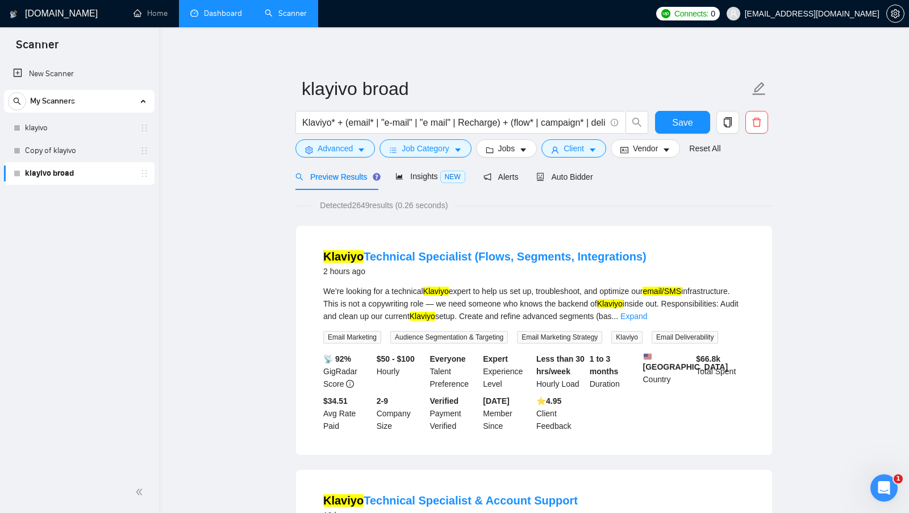
scroll to position [2, 0]
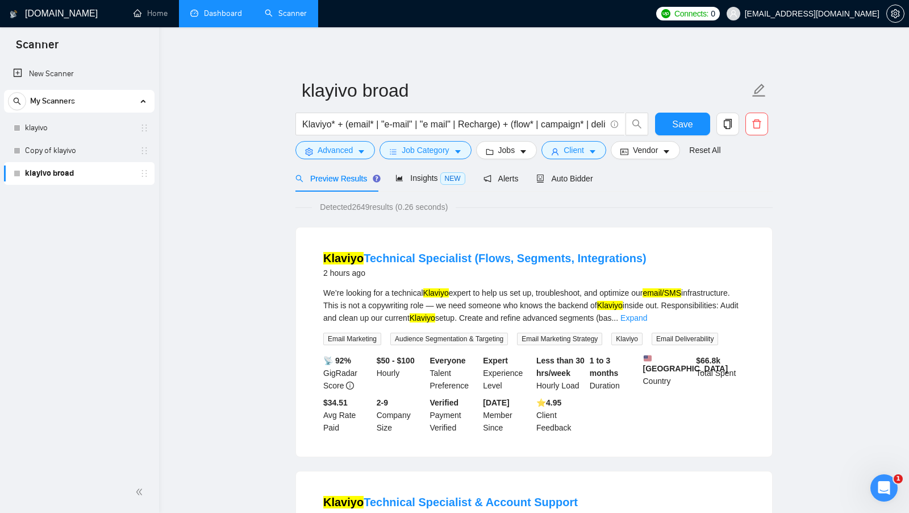
click at [489, 300] on div "We’re looking for a technical Klaviyo expert to help us set up, troubleshoot, a…" at bounding box center [534, 305] width 422 height 38
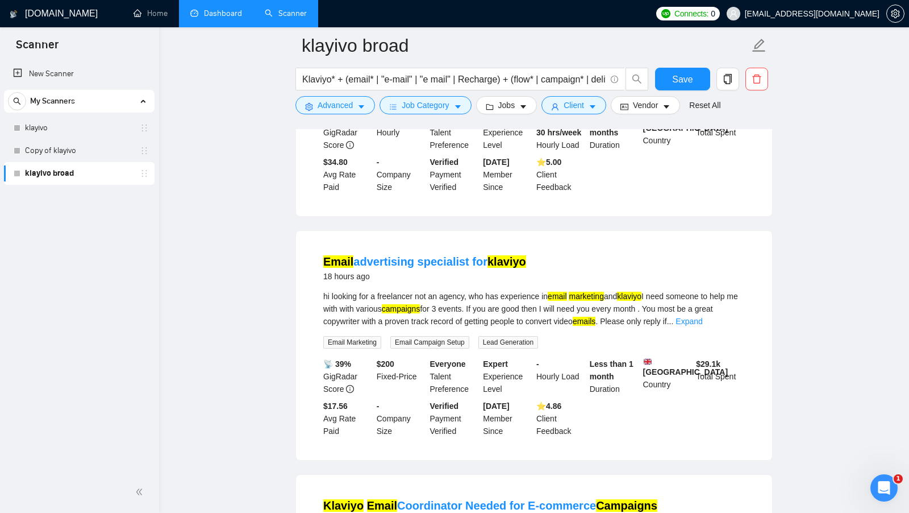
scroll to position [759, 0]
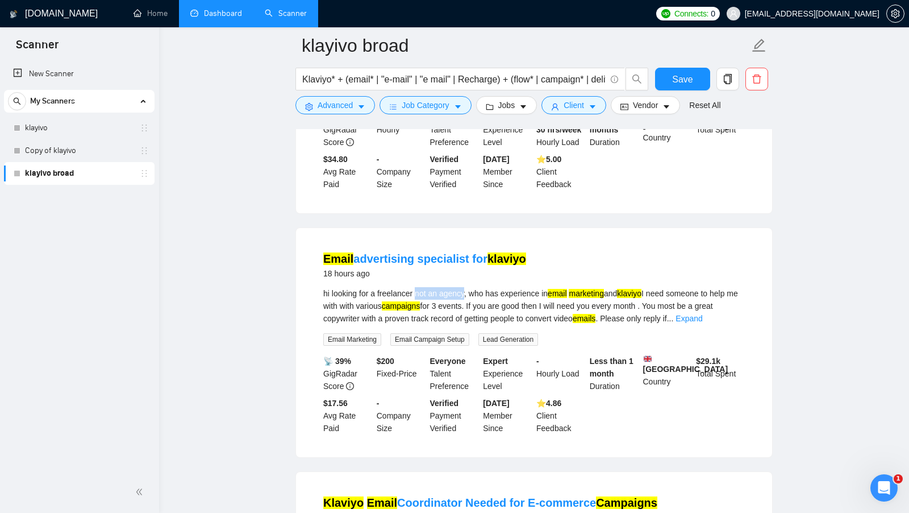
drag, startPoint x: 419, startPoint y: 304, endPoint x: 469, endPoint y: 303, distance: 50.6
click at [469, 303] on div "hi looking for a freelancer not an agency, who has experience in email marketin…" at bounding box center [534, 306] width 422 height 38
copy div "not an agency"
click at [351, 106] on span "Advanced" at bounding box center [335, 105] width 35 height 13
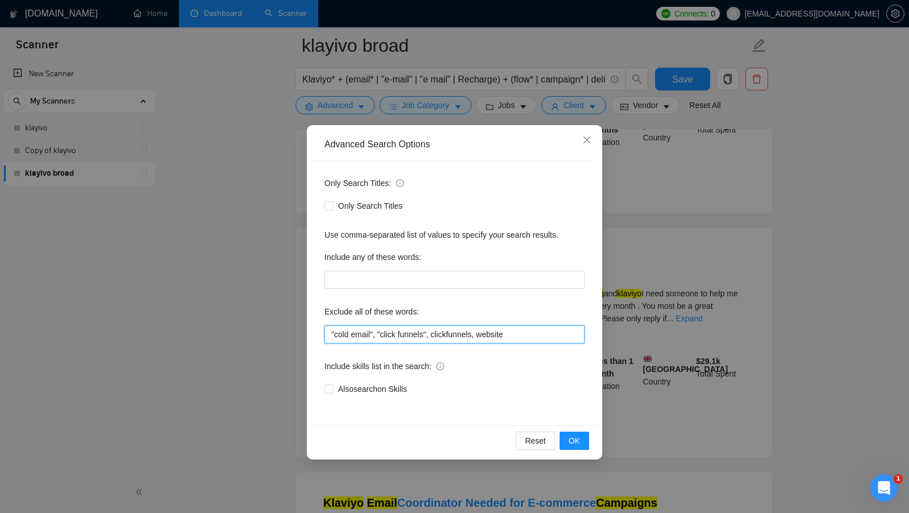
click at [329, 330] on input ""cold email", "click funnels", clickfunnels, website" at bounding box center [454, 334] width 260 height 18
paste input "not an agency"
type input ""cold email", "click funnels", clickfunnels, website"
click at [582, 441] on button "OK" at bounding box center [575, 440] width 30 height 18
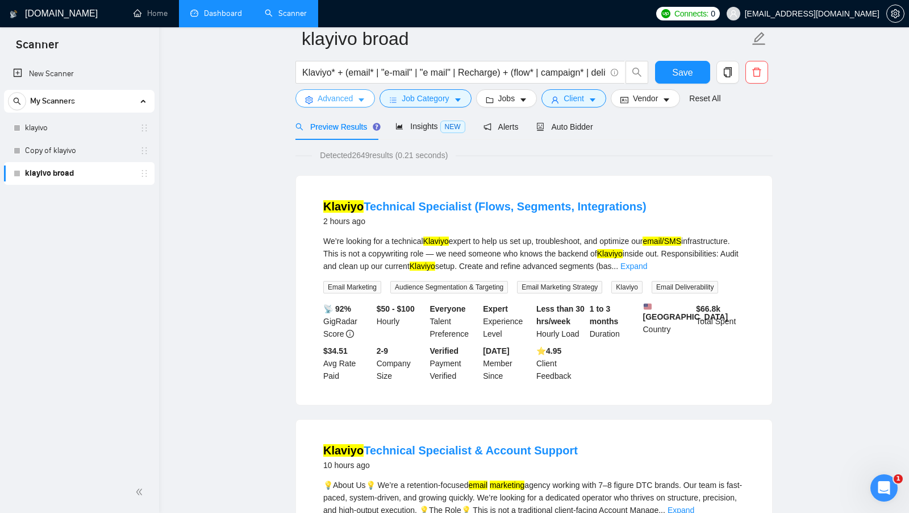
scroll to position [0, 0]
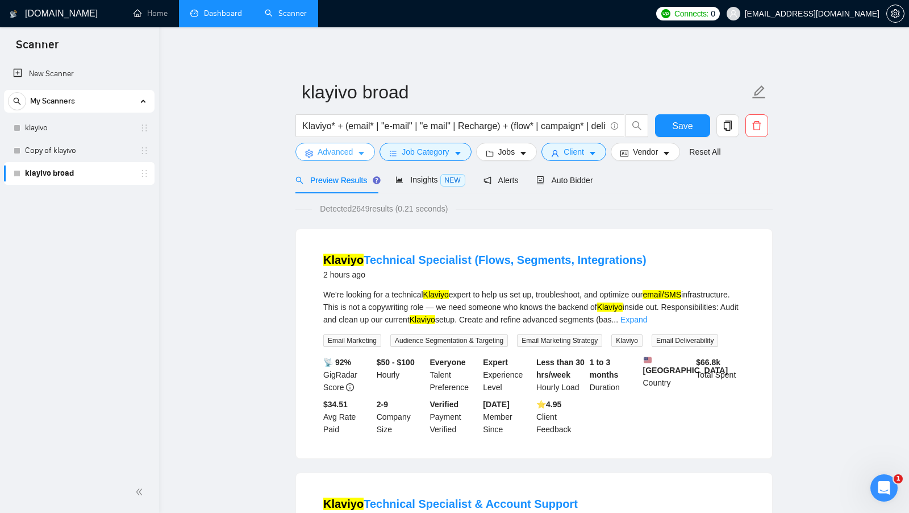
click at [344, 154] on span "Advanced" at bounding box center [335, 151] width 35 height 13
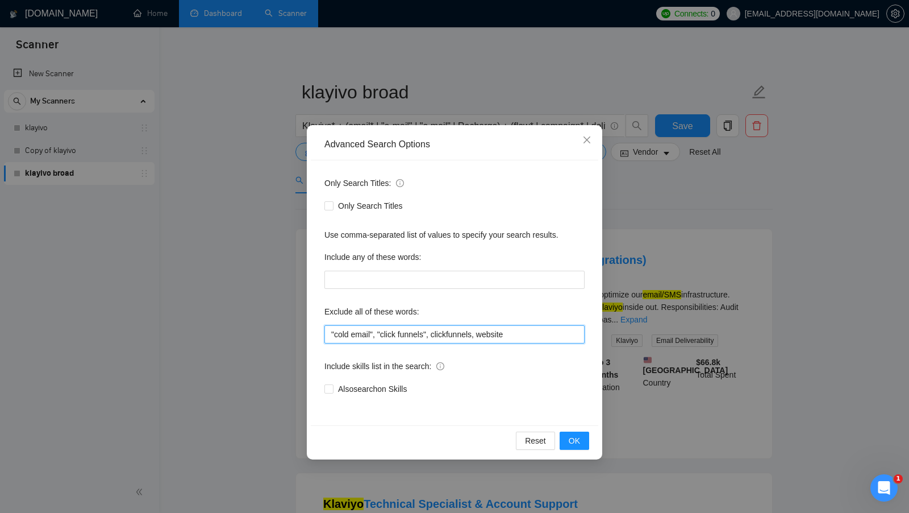
click at [527, 337] on input ""cold email", "click funnels", clickfunnels, website" at bounding box center [454, 334] width 260 height 18
click at [565, 435] on button "OK" at bounding box center [575, 440] width 30 height 18
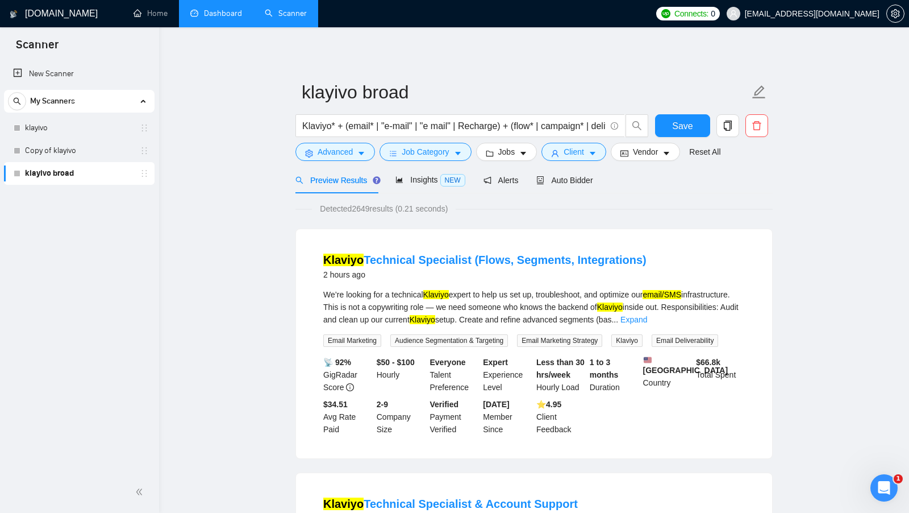
click at [349, 147] on span "Advanced" at bounding box center [335, 151] width 35 height 13
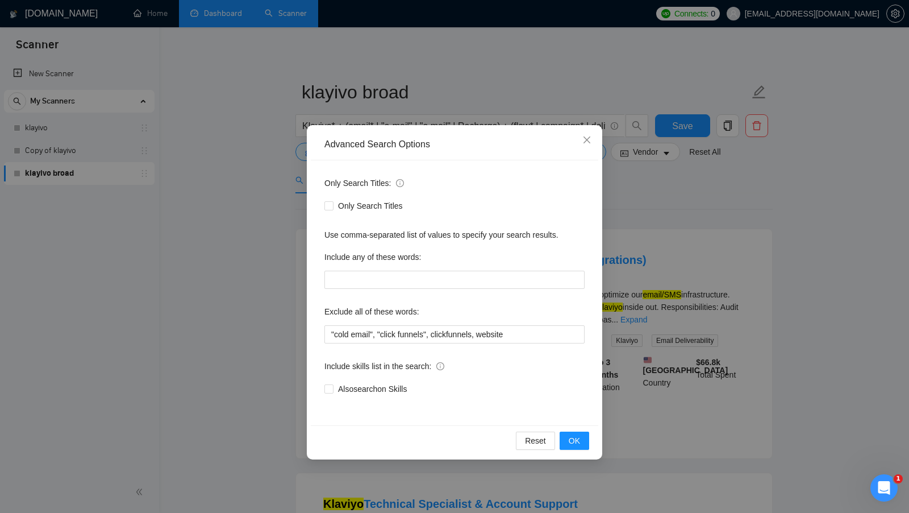
click at [657, 244] on div "Advanced Search Options Only Search Titles: Only Search Titles Use comma-separa…" at bounding box center [454, 256] width 909 height 513
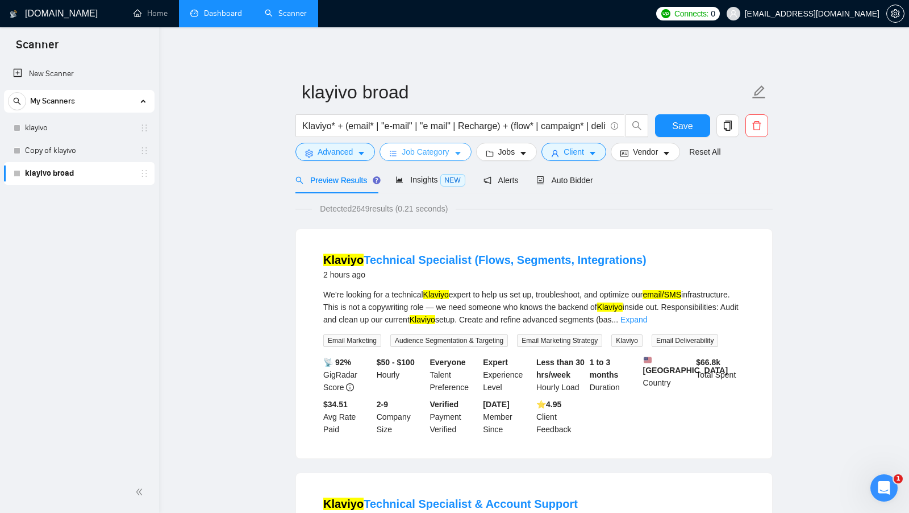
click at [457, 151] on icon "caret-down" at bounding box center [458, 153] width 8 height 8
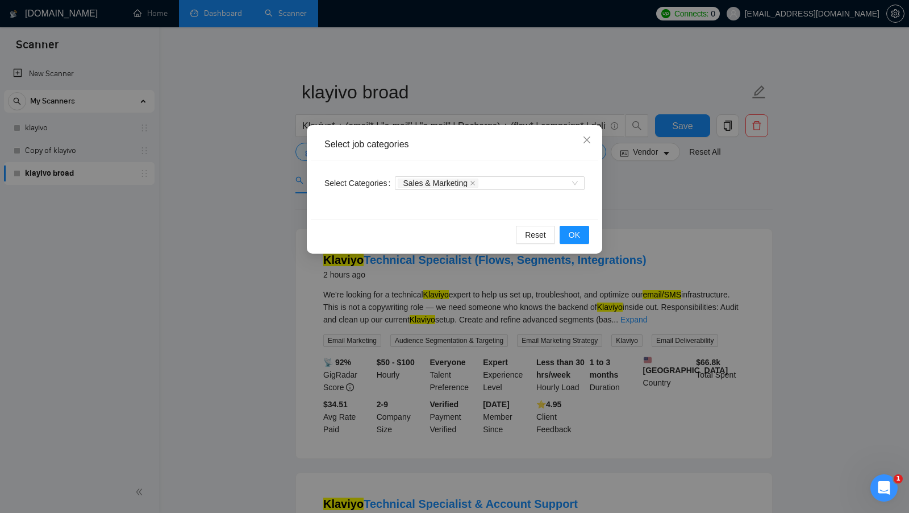
click at [478, 280] on div "Select job categories Select Categories Sales & Marketing Reset OK" at bounding box center [454, 256] width 909 height 513
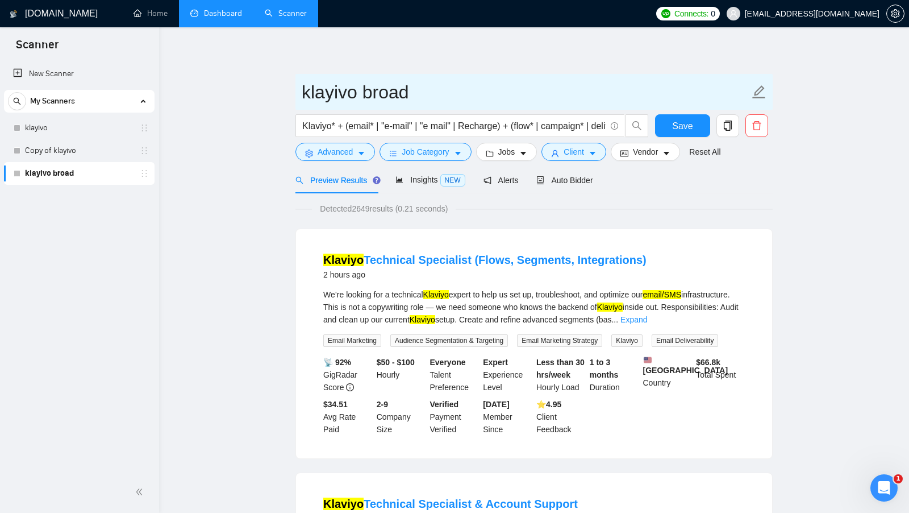
click at [395, 85] on input "klayivo broad" at bounding box center [526, 92] width 448 height 28
click at [394, 85] on input "klayivo broad" at bounding box center [526, 92] width 448 height 28
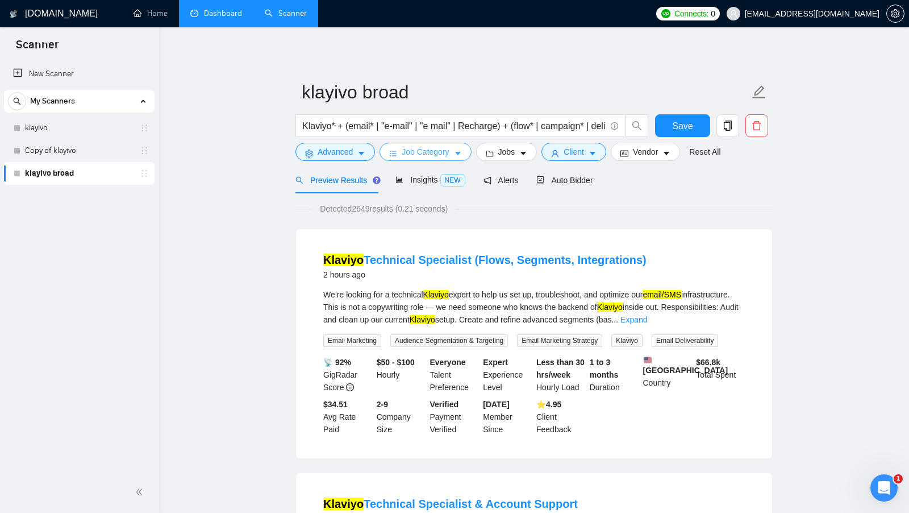
click at [416, 153] on span "Job Category" at bounding box center [425, 151] width 47 height 13
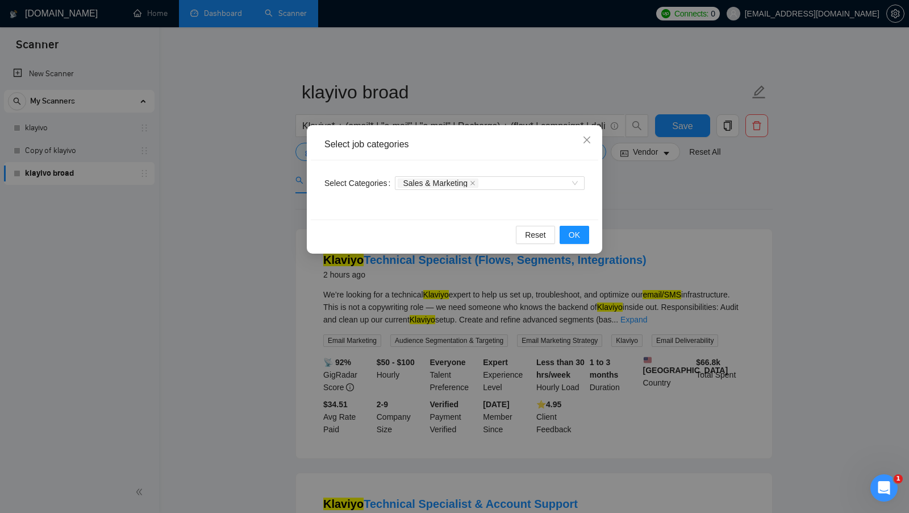
click at [636, 201] on div "Select job categories Select Categories Sales & Marketing Reset OK" at bounding box center [454, 256] width 909 height 513
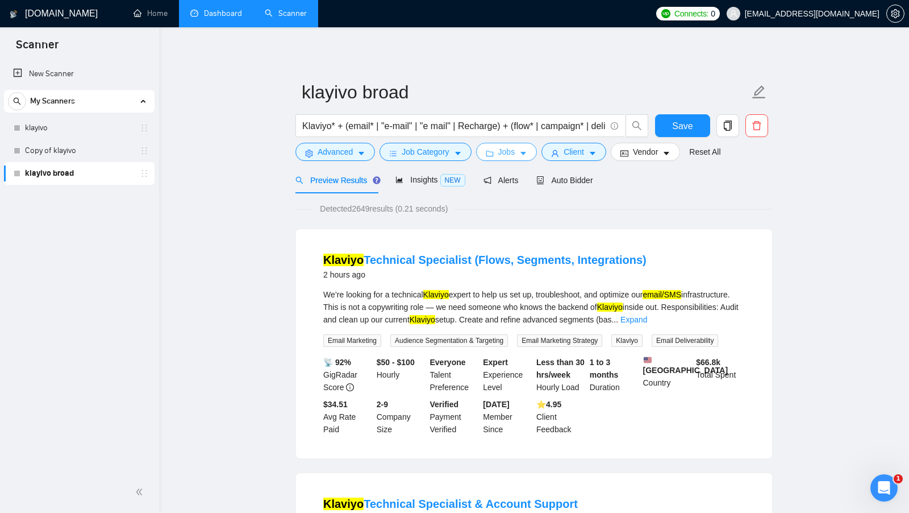
click at [519, 147] on button "Jobs" at bounding box center [506, 152] width 61 height 18
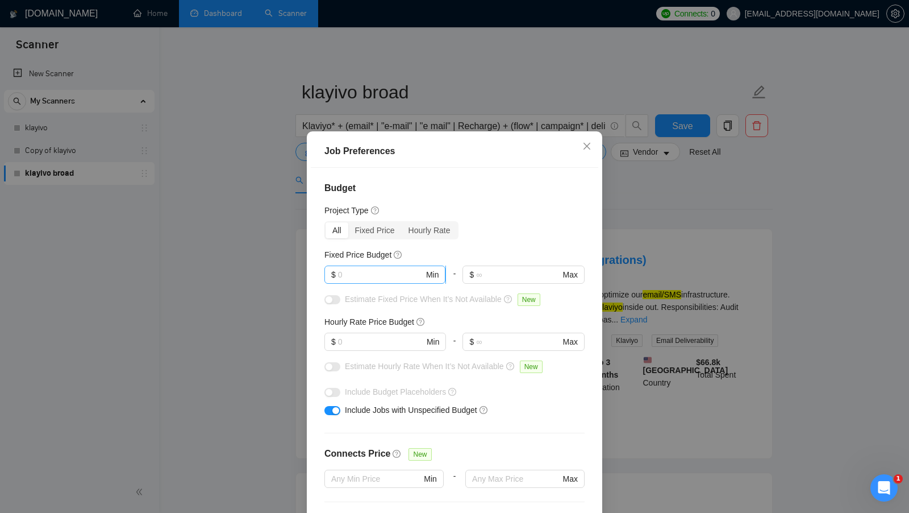
click at [380, 266] on span "$ Min" at bounding box center [384, 274] width 121 height 18
click at [379, 266] on span "$ Min" at bounding box center [384, 274] width 121 height 18
click at [377, 339] on input "text" at bounding box center [381, 341] width 86 height 13
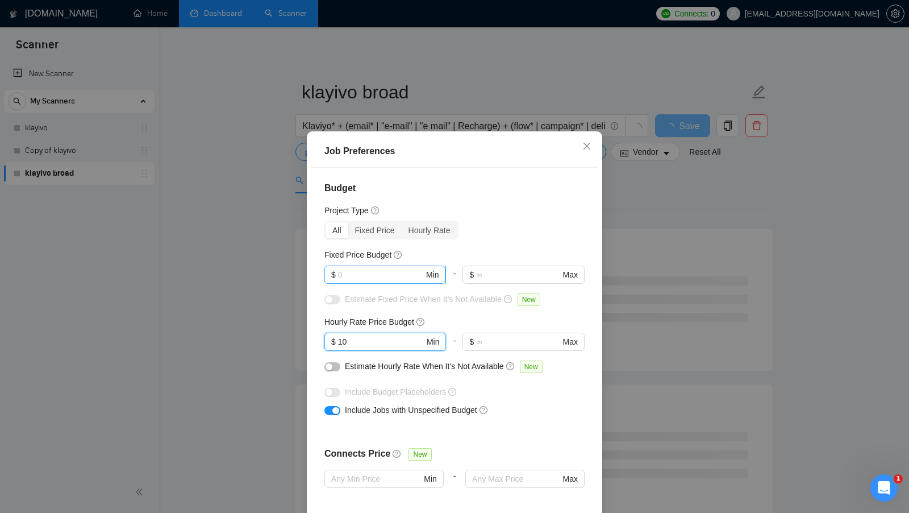
click at [394, 274] on input "text" at bounding box center [381, 274] width 86 height 13
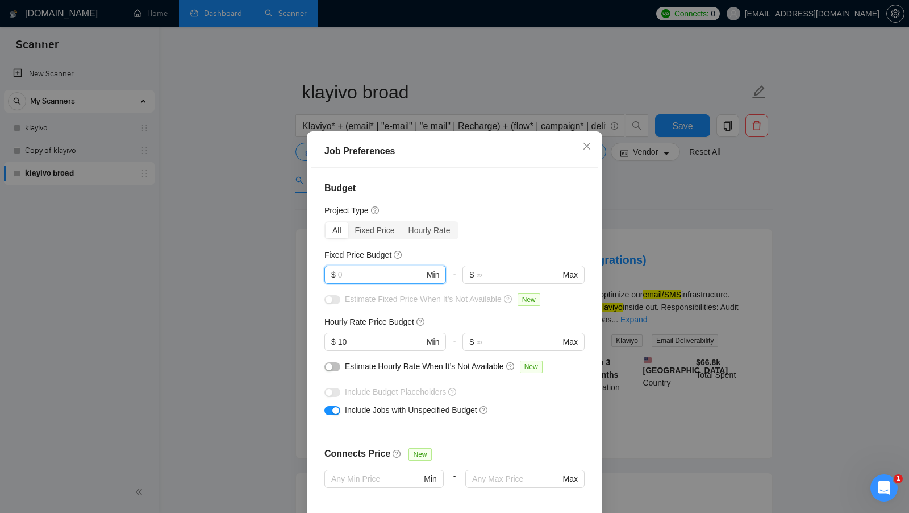
click at [621, 298] on div "Job Preferences Budget Project Type All Fixed Price Hourly Rate Fixed Price Bud…" at bounding box center [454, 256] width 909 height 513
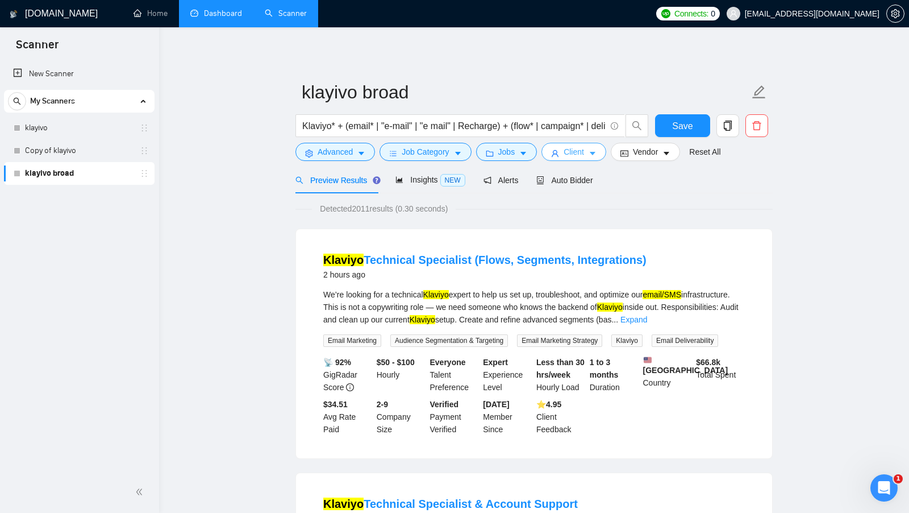
click at [593, 152] on icon "caret-down" at bounding box center [593, 153] width 8 height 8
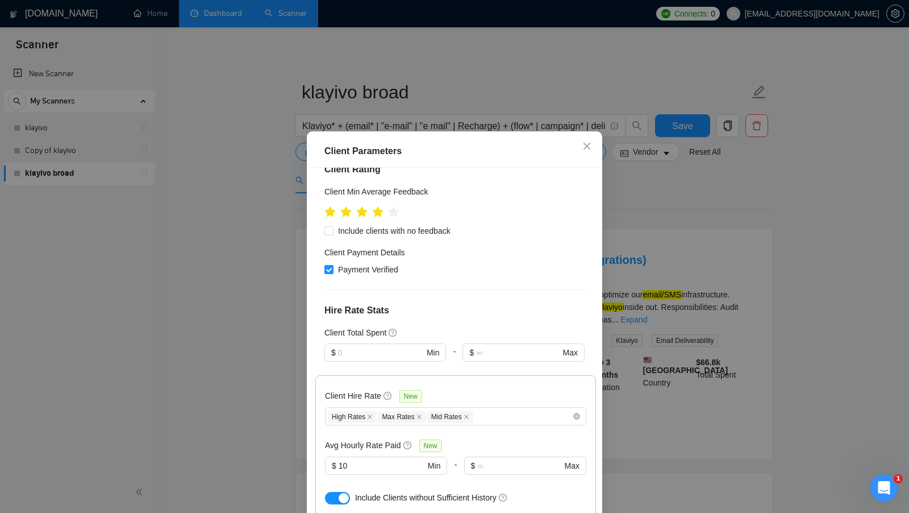
scroll to position [171, 0]
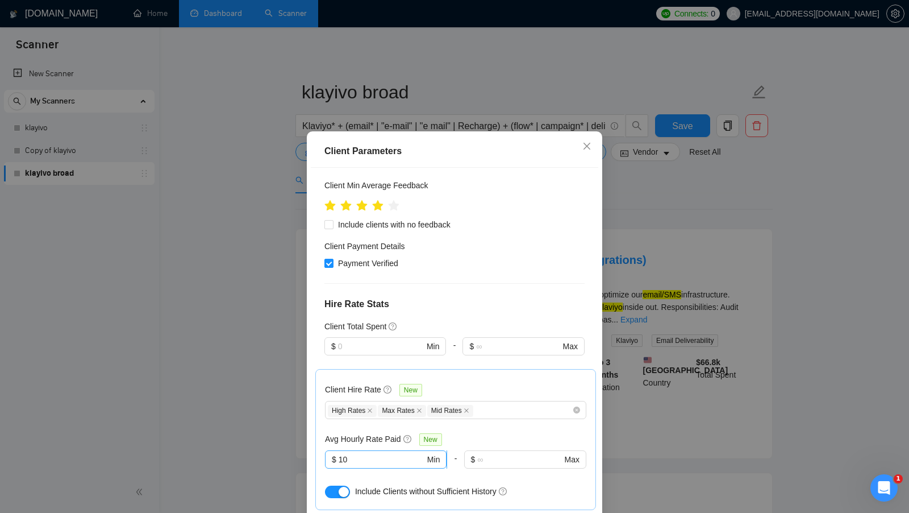
click at [344, 450] on span "$ 10 Min" at bounding box center [386, 459] width 122 height 18
click at [358, 453] on input "10" at bounding box center [382, 459] width 86 height 13
click at [359, 453] on input "10" at bounding box center [382, 459] width 86 height 13
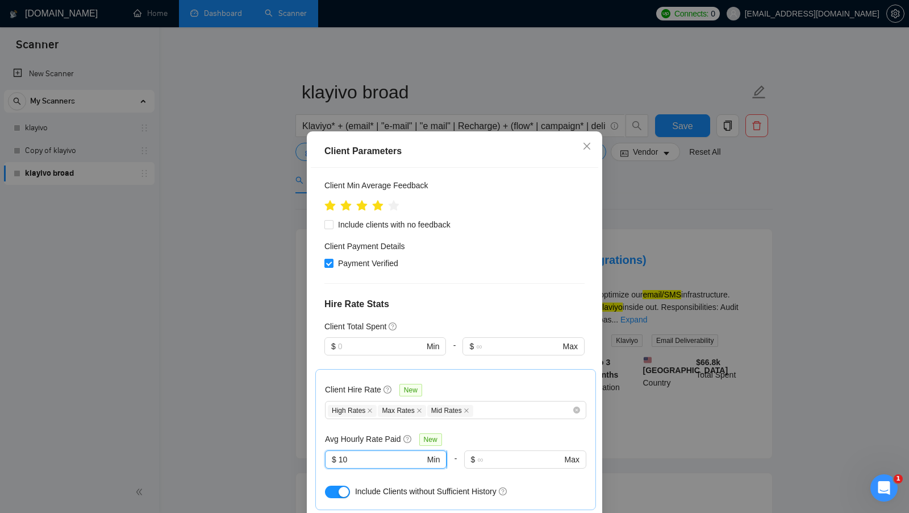
scroll to position [188, 0]
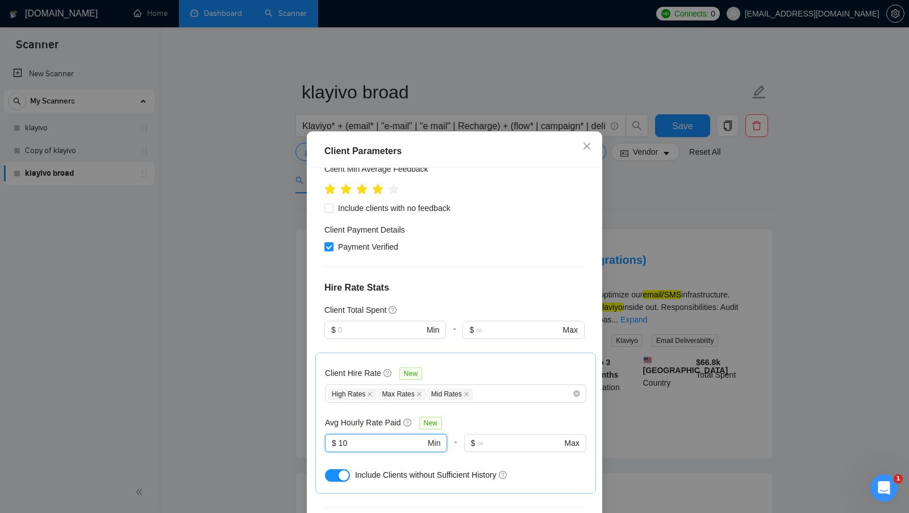
click at [632, 315] on div "Client Parameters Client Location Include Client Countries [GEOGRAPHIC_DATA] [G…" at bounding box center [454, 256] width 909 height 513
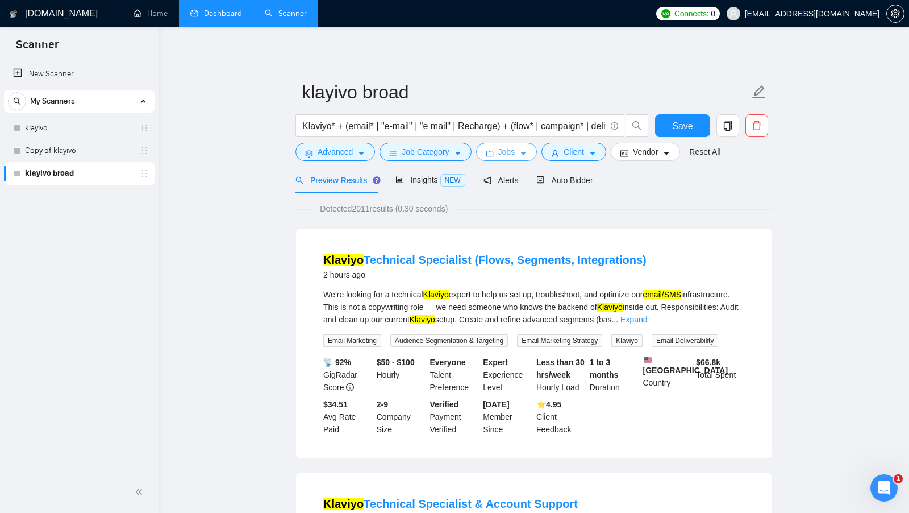
click at [509, 157] on span "Jobs" at bounding box center [506, 151] width 17 height 13
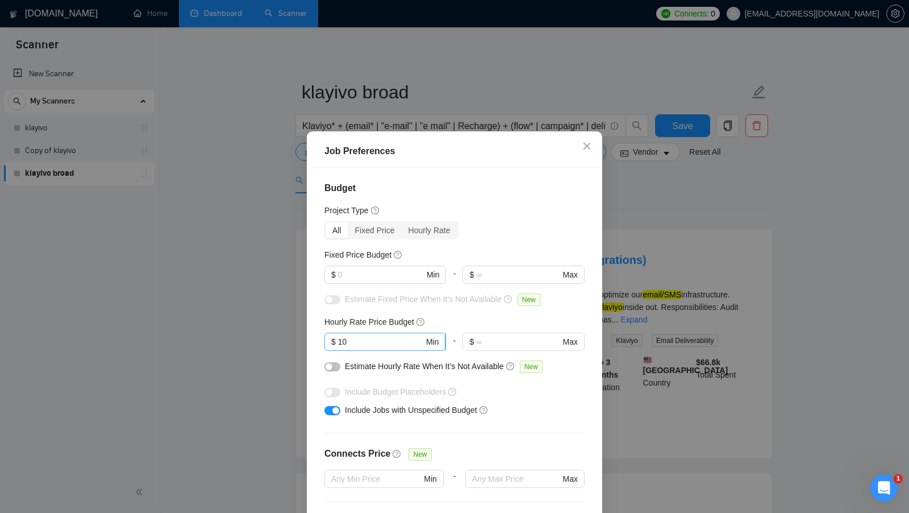
click at [389, 341] on input "10" at bounding box center [381, 341] width 86 height 13
click at [639, 289] on div "Job Preferences Budget Project Type All Fixed Price Hourly Rate Fixed Price Bud…" at bounding box center [454, 256] width 909 height 513
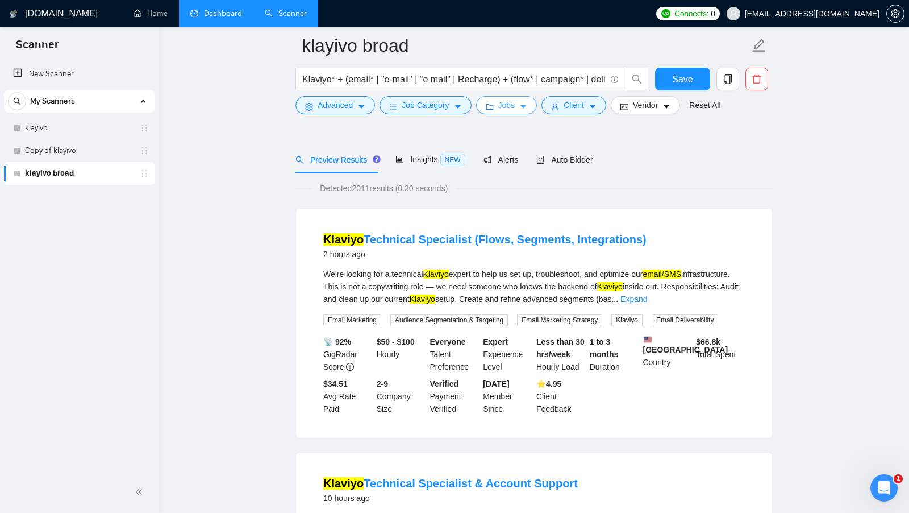
scroll to position [73, 0]
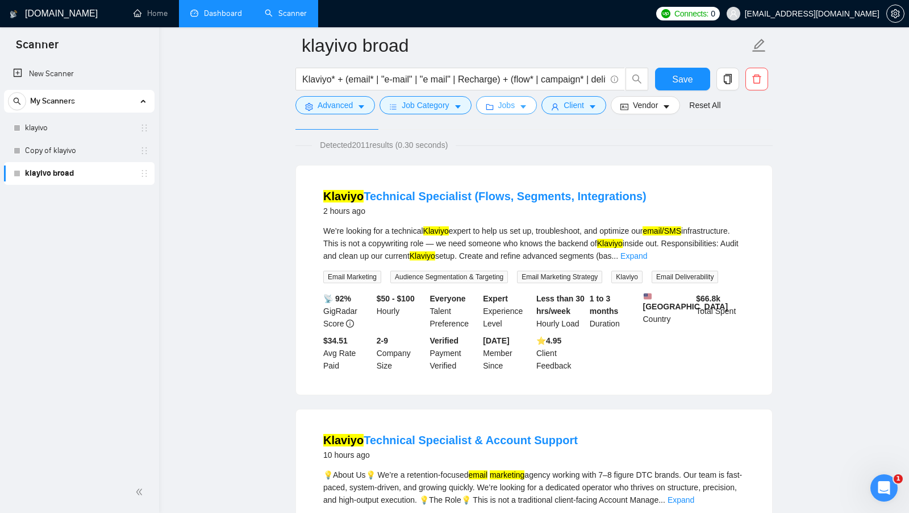
click at [515, 100] on span "Jobs" at bounding box center [506, 105] width 17 height 13
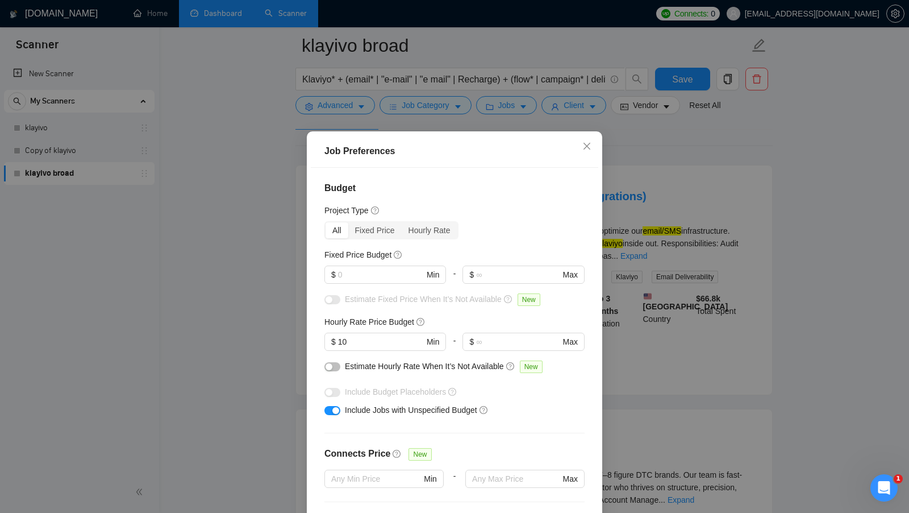
click at [669, 242] on div "Job Preferences Budget Project Type All Fixed Price Hourly Rate Fixed Price Bud…" at bounding box center [454, 256] width 909 height 513
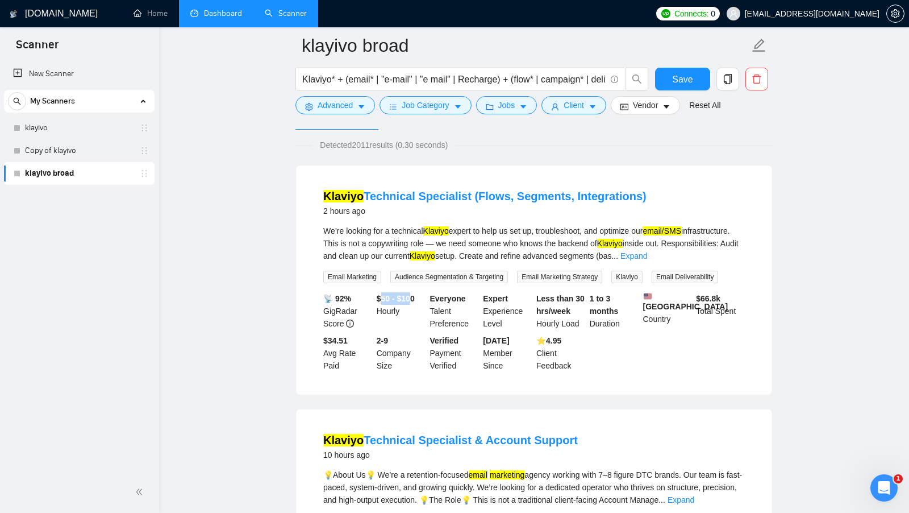
drag, startPoint x: 380, startPoint y: 301, endPoint x: 417, endPoint y: 299, distance: 37.6
click at [417, 299] on div "$50 - $100 Hourly" at bounding box center [400, 311] width 53 height 38
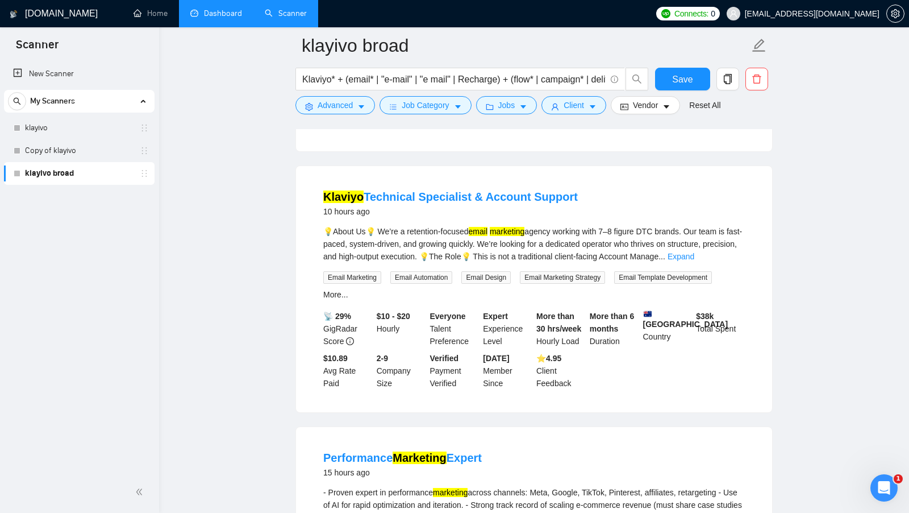
scroll to position [339, 0]
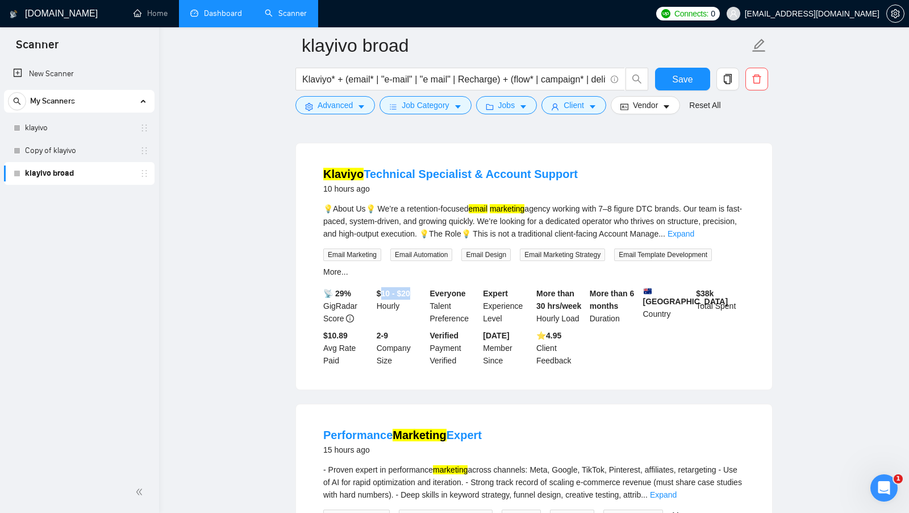
drag, startPoint x: 383, startPoint y: 297, endPoint x: 414, endPoint y: 297, distance: 30.7
click at [410, 297] on b "$10 - $20" at bounding box center [394, 293] width 34 height 9
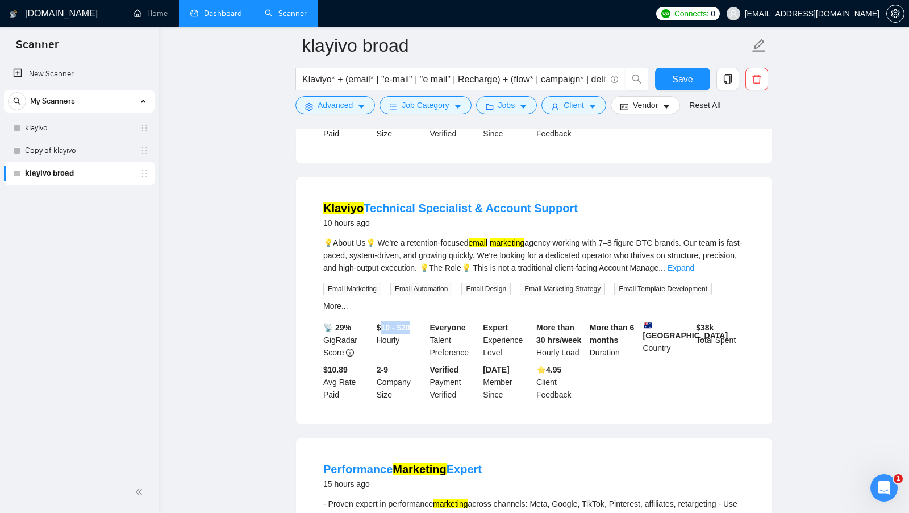
scroll to position [303, 0]
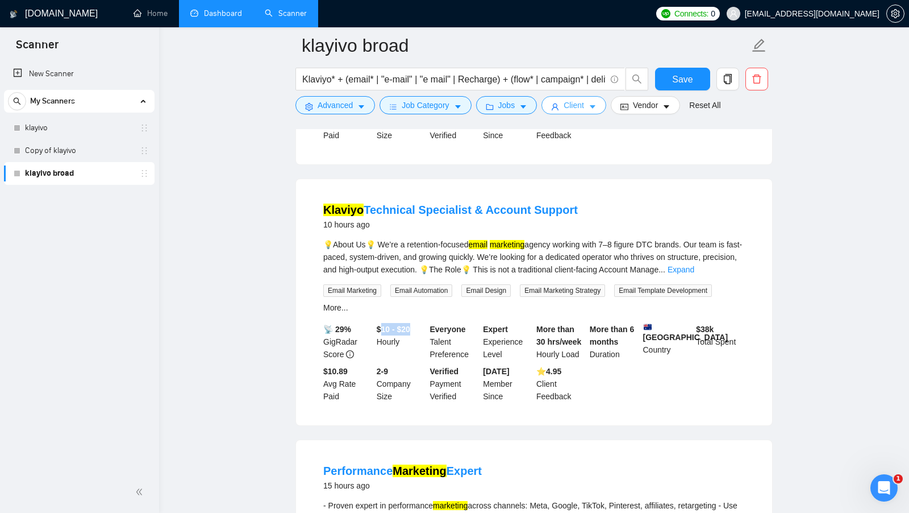
click at [589, 108] on button "Client" at bounding box center [573, 105] width 65 height 18
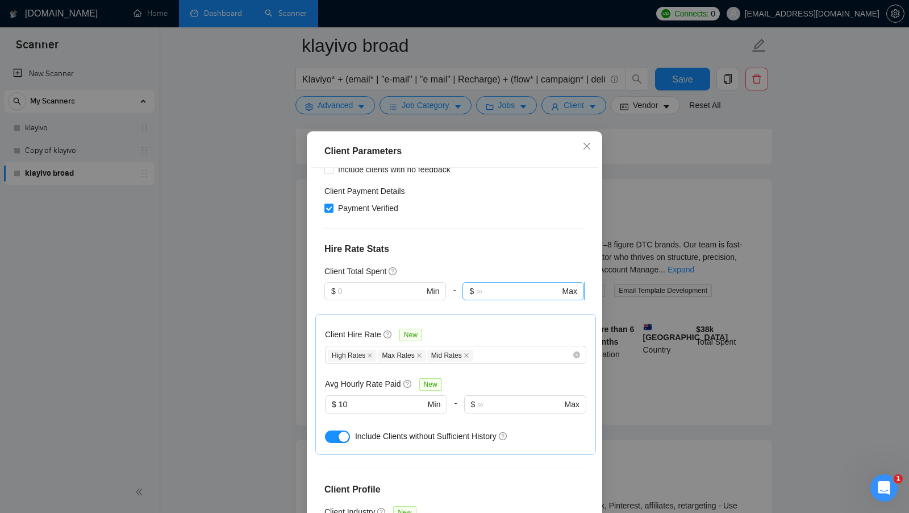
scroll to position [238, 0]
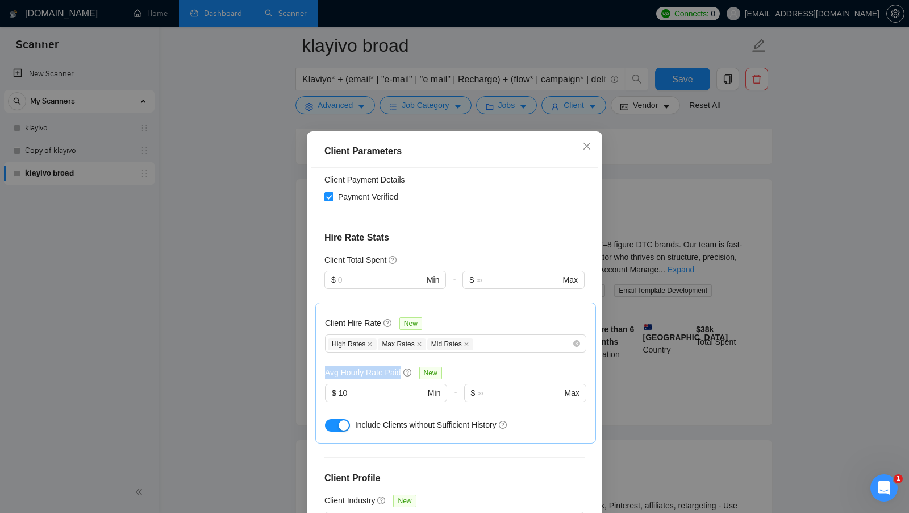
drag, startPoint x: 324, startPoint y: 355, endPoint x: 401, endPoint y: 355, distance: 76.7
click at [401, 355] on div "Client Hire Rate New High Rates Max Rates Mid Rates Avg Hourly Rate Paid New $ …" at bounding box center [455, 372] width 281 height 141
click at [613, 317] on div "Client Parameters Client Location Include Client Countries [GEOGRAPHIC_DATA] [G…" at bounding box center [454, 256] width 909 height 513
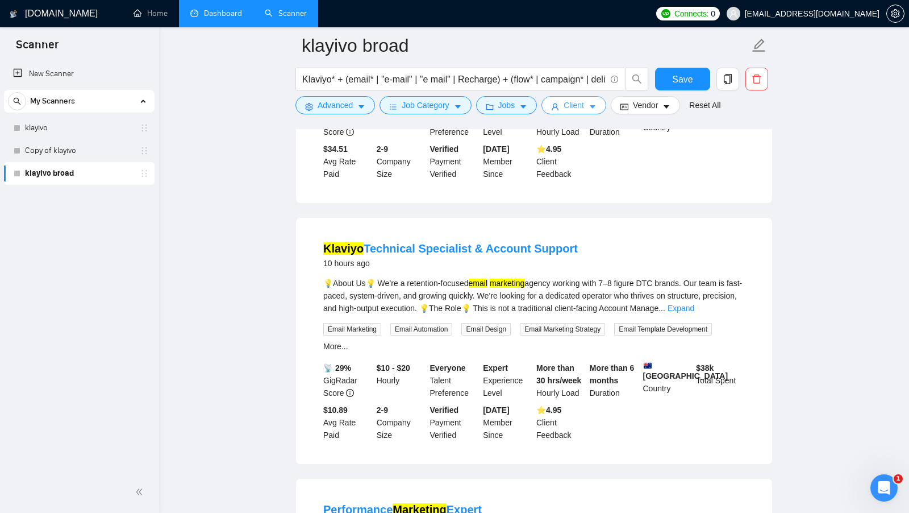
scroll to position [263, 0]
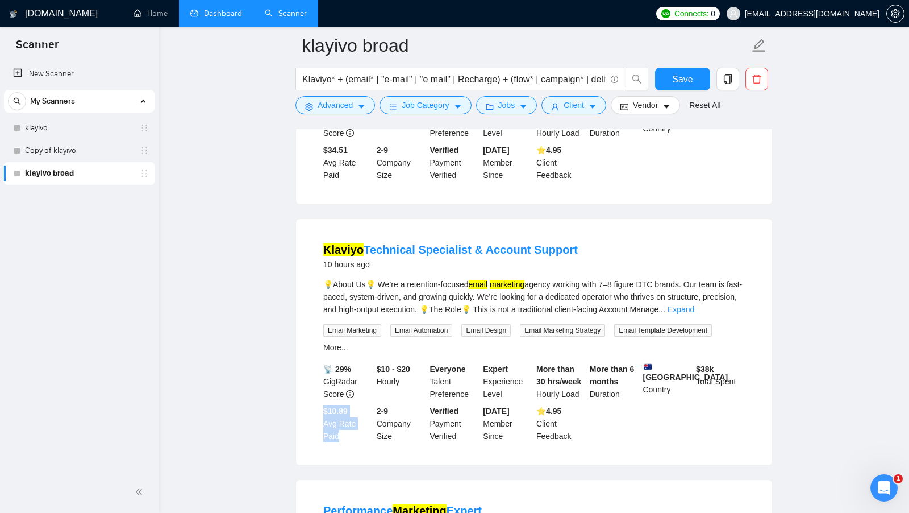
drag, startPoint x: 323, startPoint y: 417, endPoint x: 345, endPoint y: 439, distance: 31.3
click at [345, 439] on div "$10.89 Avg Rate Paid" at bounding box center [347, 424] width 53 height 38
click at [495, 256] on link "Klaviyo Technical Specialist & Account Support" at bounding box center [450, 249] width 255 height 13
click at [498, 106] on button "Jobs" at bounding box center [506, 105] width 61 height 18
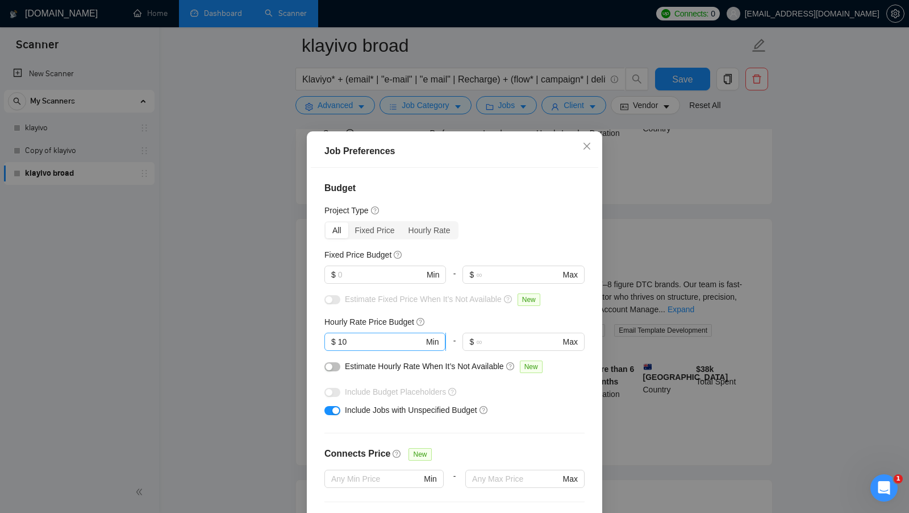
click at [357, 334] on span "$ 10 Min" at bounding box center [384, 341] width 121 height 18
click at [357, 340] on input "10" at bounding box center [381, 341] width 86 height 13
type input "25"
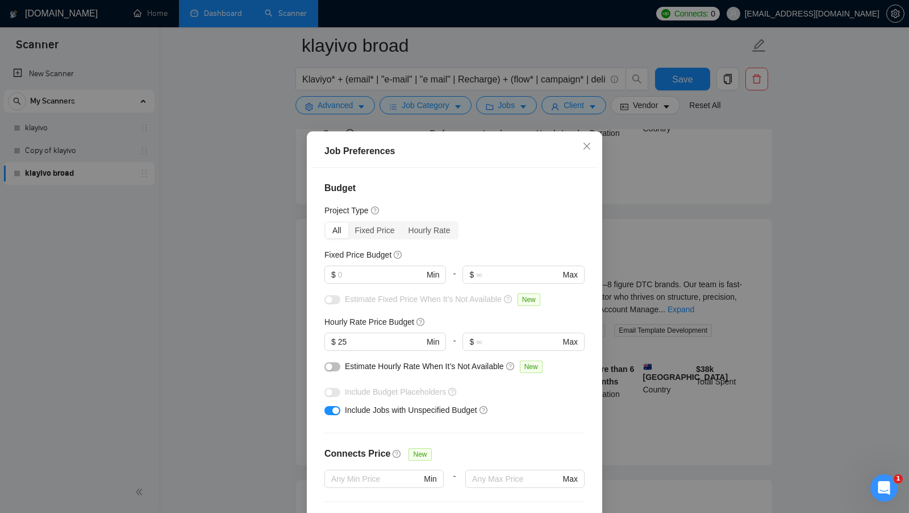
click at [548, 240] on div "Budget Project Type All Fixed Price Hourly Rate Fixed Price Budget $ Min - $ Ma…" at bounding box center [455, 347] width 288 height 359
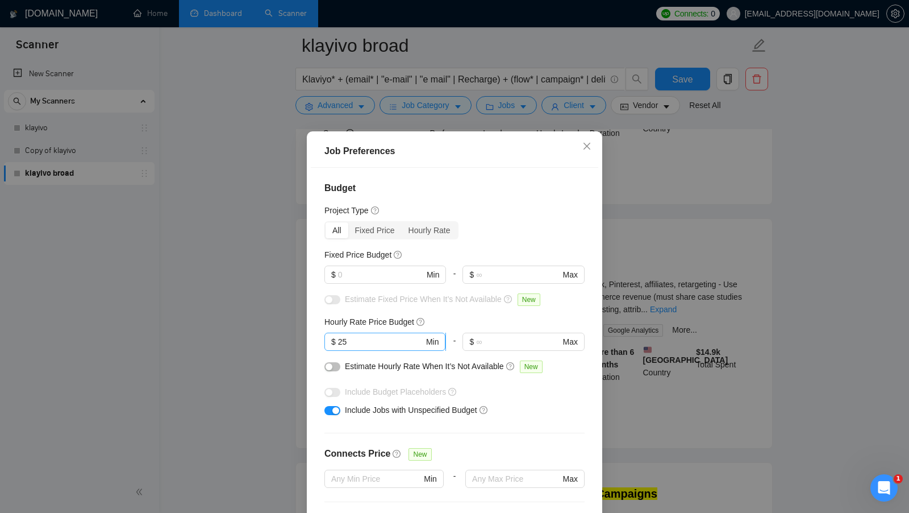
click at [377, 344] on input "25" at bounding box center [381, 341] width 86 height 13
click at [376, 344] on input "25" at bounding box center [381, 341] width 86 height 13
click at [456, 319] on div "Hourly Rate Price Budget" at bounding box center [454, 321] width 260 height 13
drag, startPoint x: 369, startPoint y: 340, endPoint x: 328, endPoint y: 340, distance: 40.3
click at [328, 340] on span "$ 25 Min" at bounding box center [384, 341] width 121 height 18
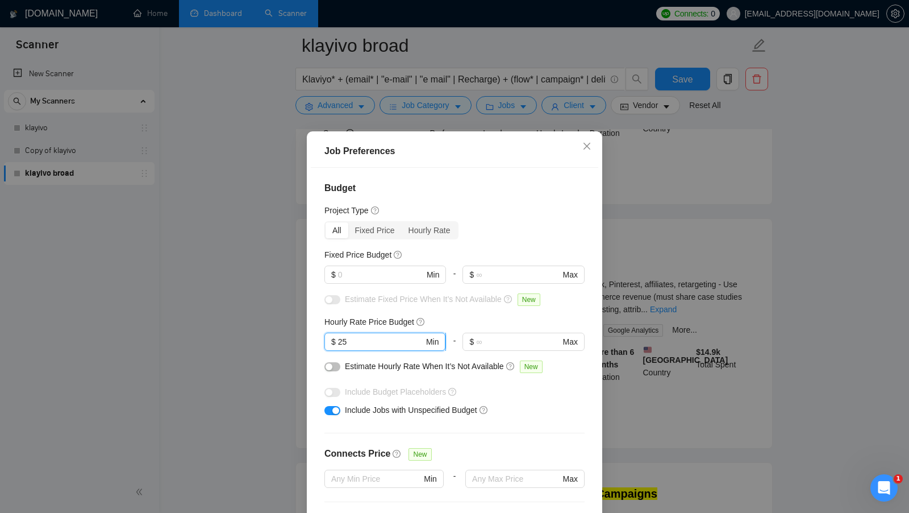
click at [378, 343] on input "25" at bounding box center [381, 341] width 86 height 13
click at [385, 277] on input "text" at bounding box center [381, 274] width 86 height 13
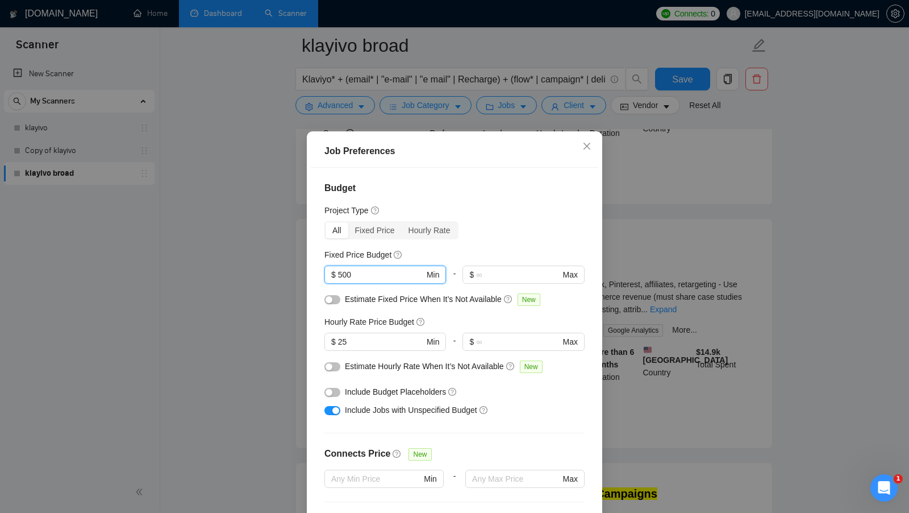
scroll to position [63, 0]
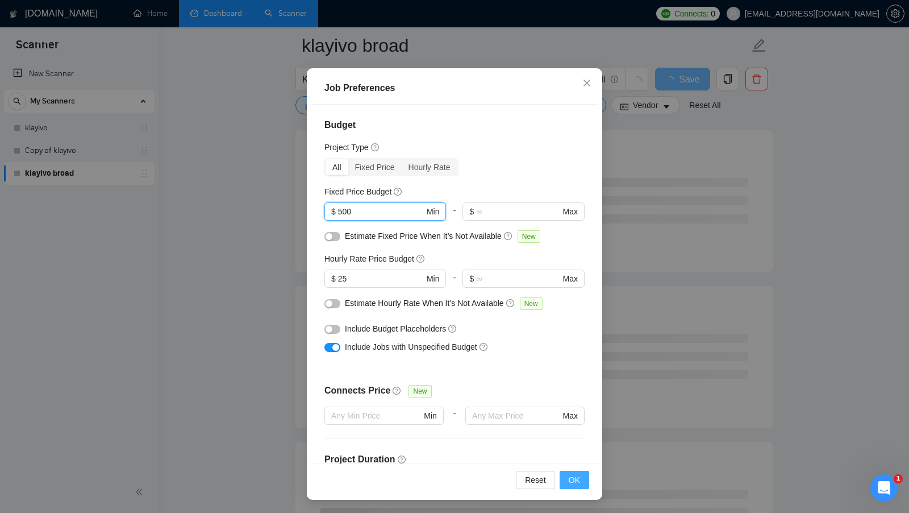
type input "500"
click at [567, 473] on button "OK" at bounding box center [575, 479] width 30 height 18
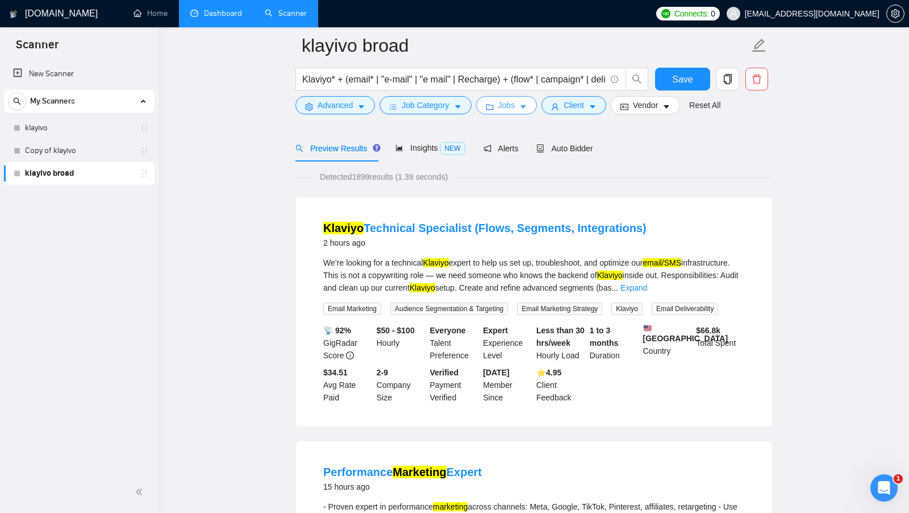
scroll to position [73, 0]
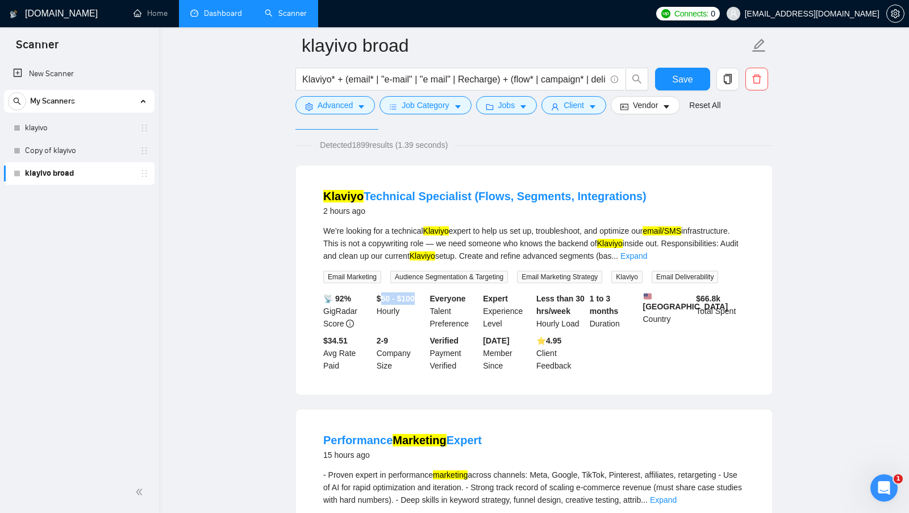
drag, startPoint x: 380, startPoint y: 297, endPoint x: 423, endPoint y: 298, distance: 43.2
click at [423, 298] on div "$50 - $100 Hourly" at bounding box center [400, 311] width 53 height 38
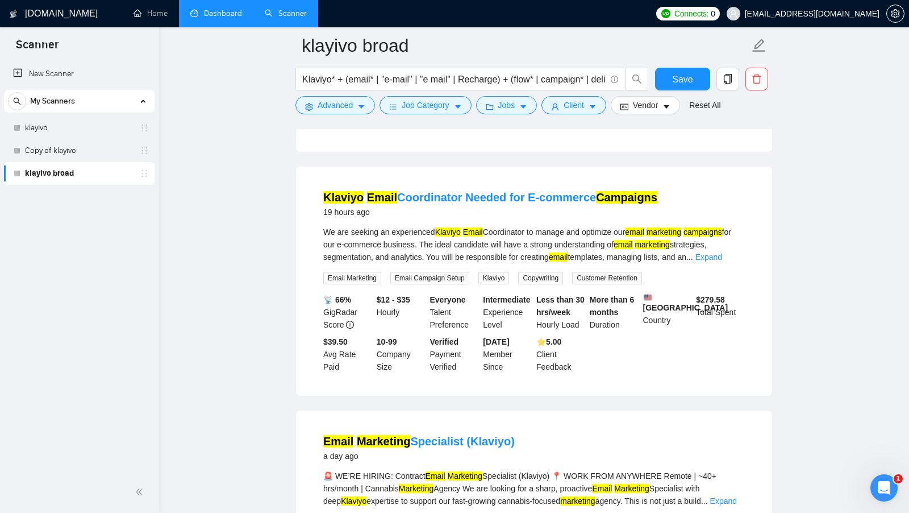
scroll to position [574, 0]
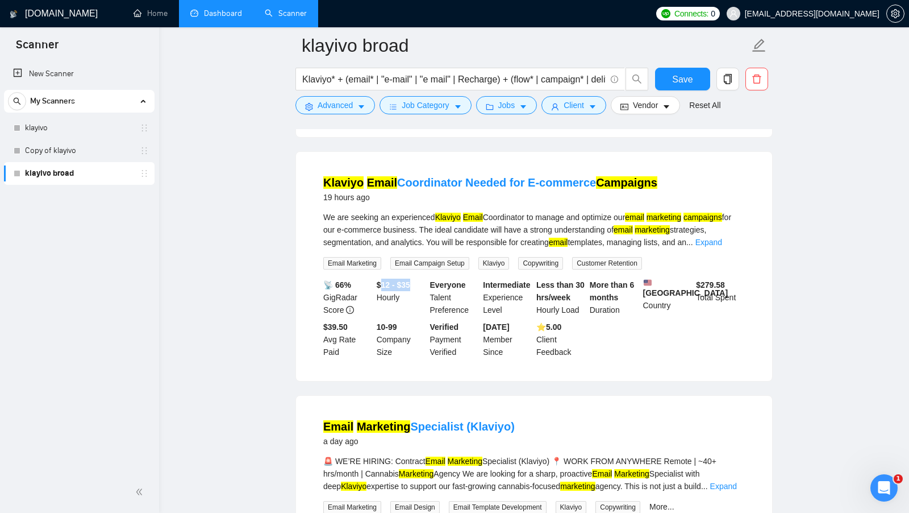
drag, startPoint x: 380, startPoint y: 295, endPoint x: 420, endPoint y: 296, distance: 39.8
click at [420, 296] on div "$12 - $35 Hourly" at bounding box center [400, 297] width 53 height 38
click at [518, 106] on button "Jobs" at bounding box center [506, 105] width 61 height 18
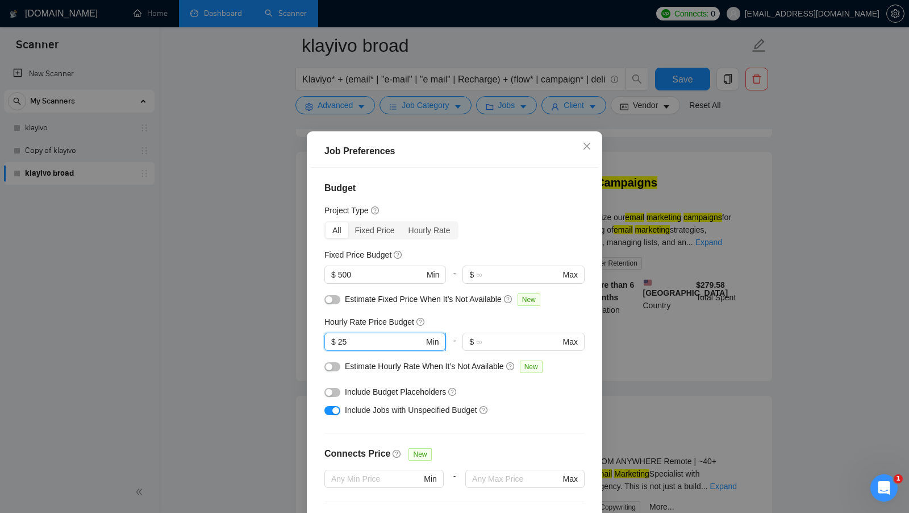
click at [348, 337] on input "25" at bounding box center [381, 341] width 86 height 13
click at [640, 329] on div "Job Preferences Budget Project Type All Fixed Price Hourly Rate Fixed Price Bud…" at bounding box center [454, 256] width 909 height 513
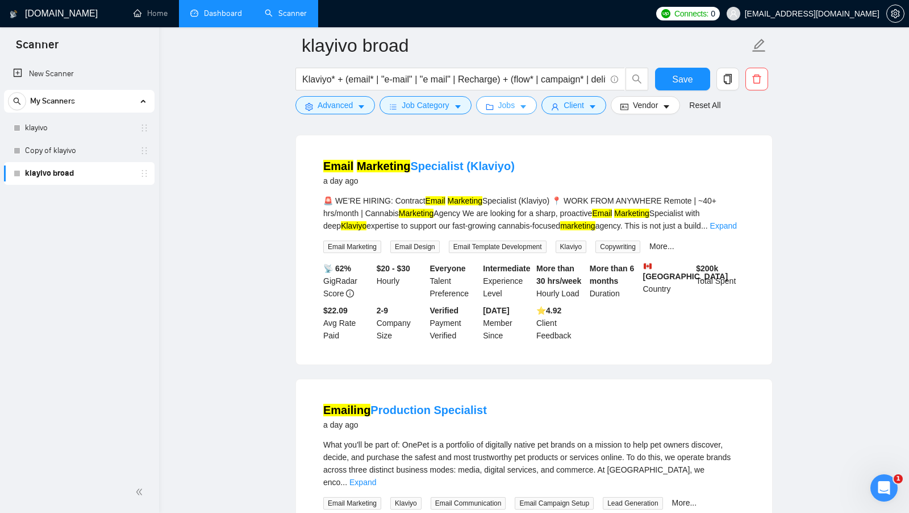
scroll to position [876, 0]
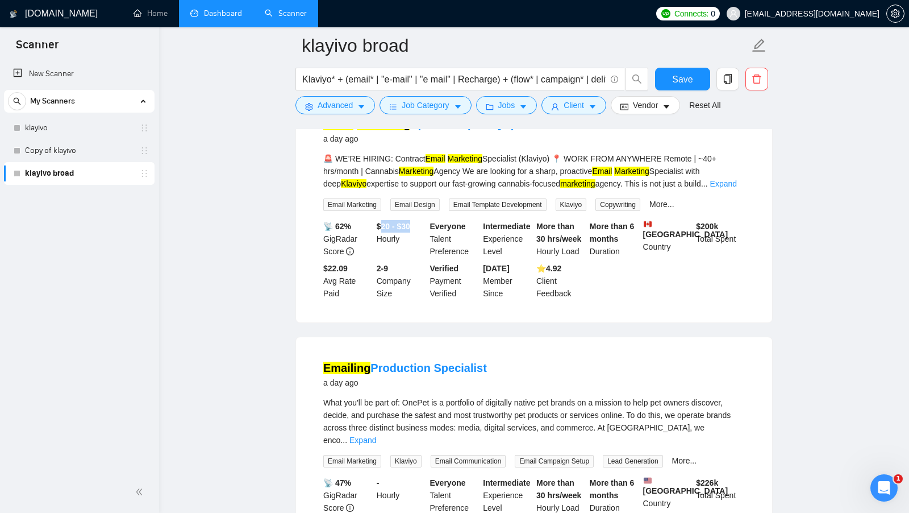
drag, startPoint x: 381, startPoint y: 236, endPoint x: 414, endPoint y: 237, distance: 33.5
click at [410, 231] on b "$20 - $30" at bounding box center [394, 226] width 34 height 9
drag, startPoint x: 323, startPoint y: 282, endPoint x: 352, endPoint y: 311, distance: 40.6
click at [352, 299] on div "$22.09 Avg Rate Paid" at bounding box center [347, 281] width 53 height 38
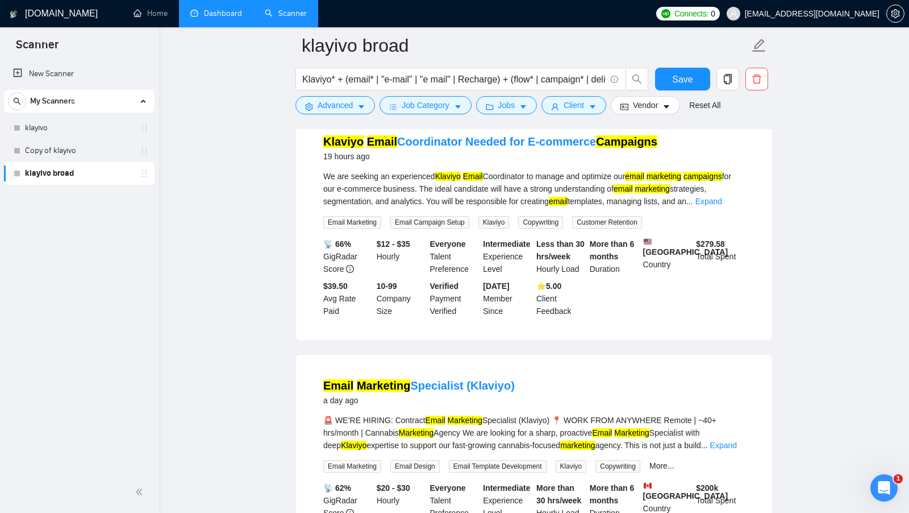
scroll to position [613, 0]
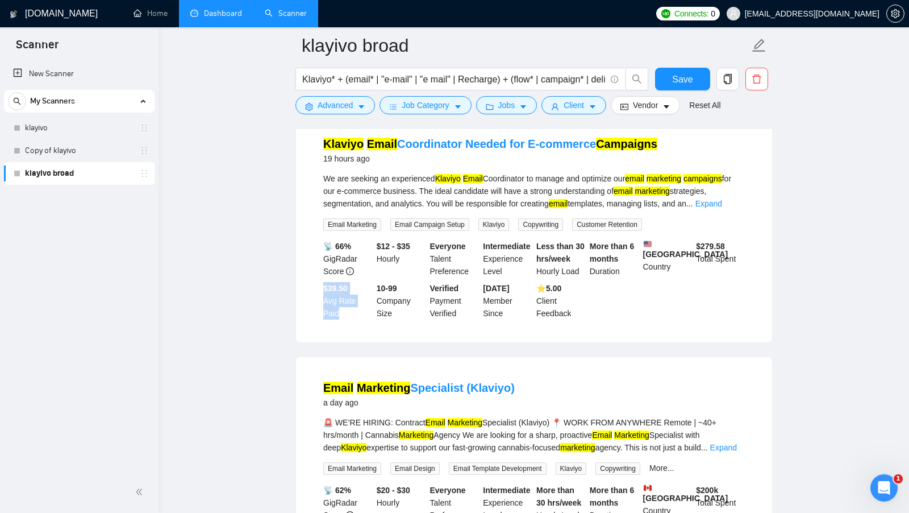
drag, startPoint x: 324, startPoint y: 299, endPoint x: 353, endPoint y: 328, distance: 41.4
click at [353, 319] on div "$39.50 Avg Rate Paid" at bounding box center [347, 301] width 53 height 38
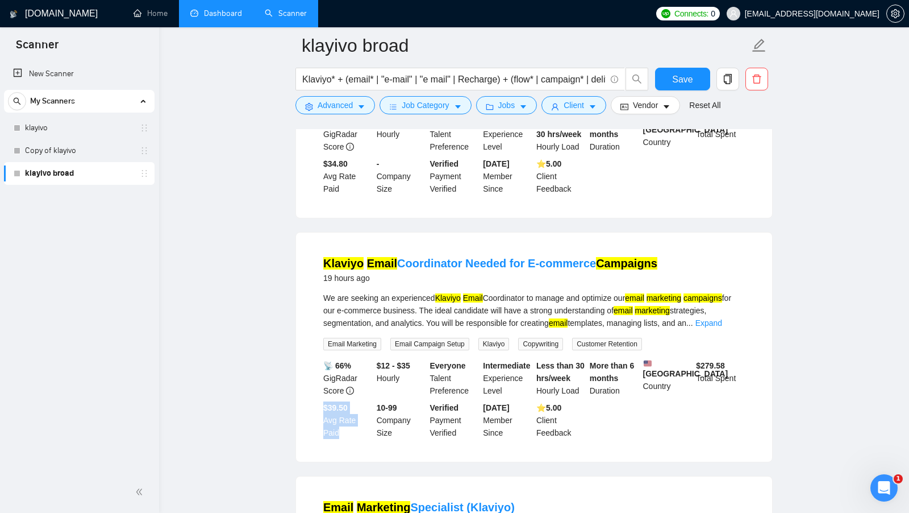
scroll to position [497, 0]
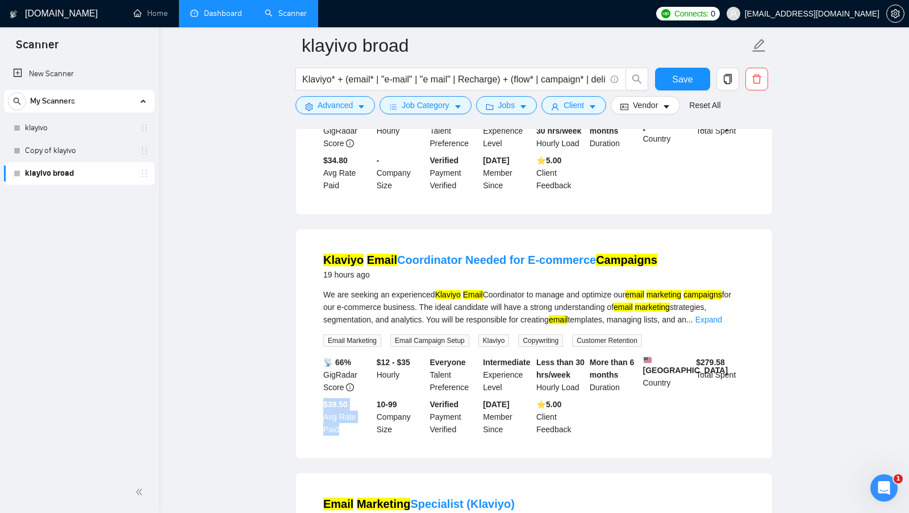
click at [343, 435] on div "$39.50 Avg Rate Paid" at bounding box center [347, 417] width 53 height 38
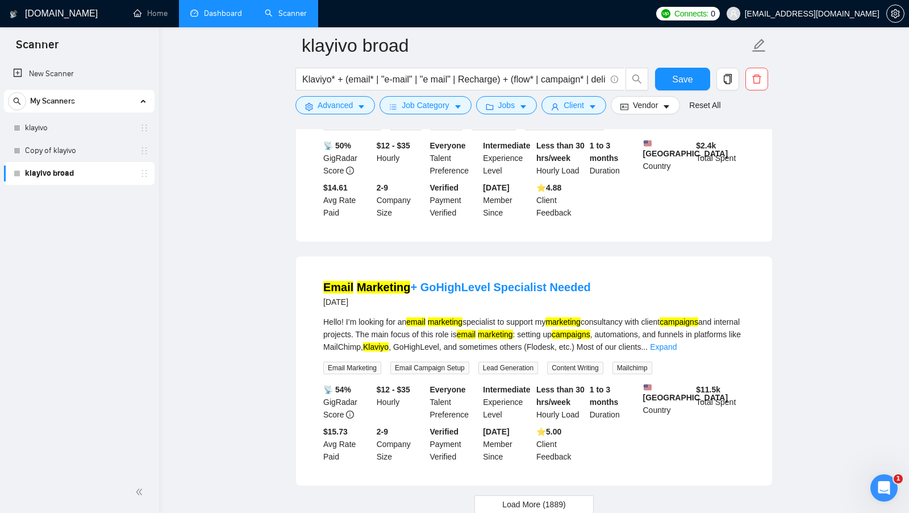
scroll to position [2115, 0]
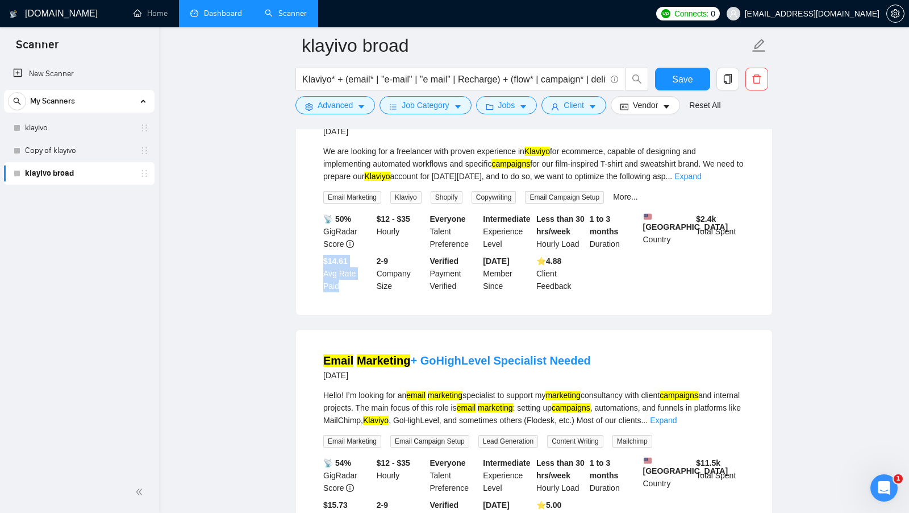
drag, startPoint x: 325, startPoint y: 304, endPoint x: 349, endPoint y: 331, distance: 36.2
click at [349, 292] on div "$14.61 Avg Rate Paid" at bounding box center [347, 274] width 53 height 38
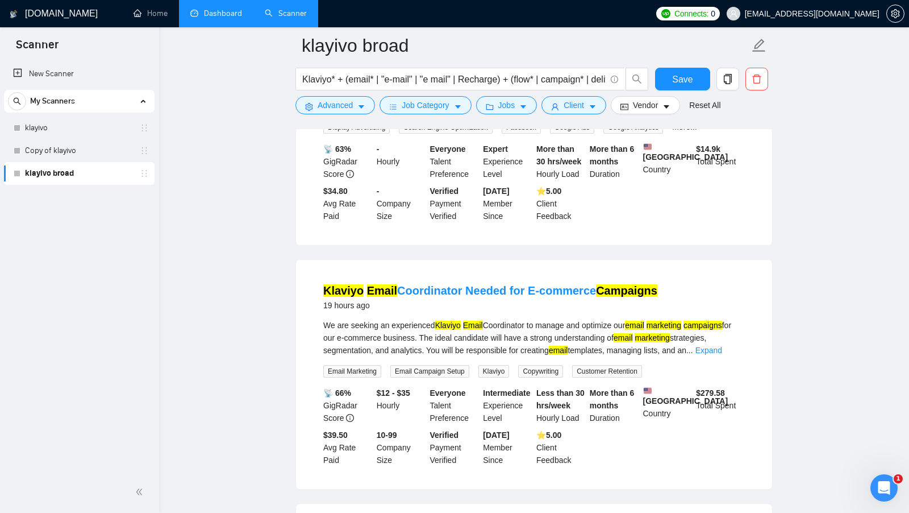
scroll to position [0, 0]
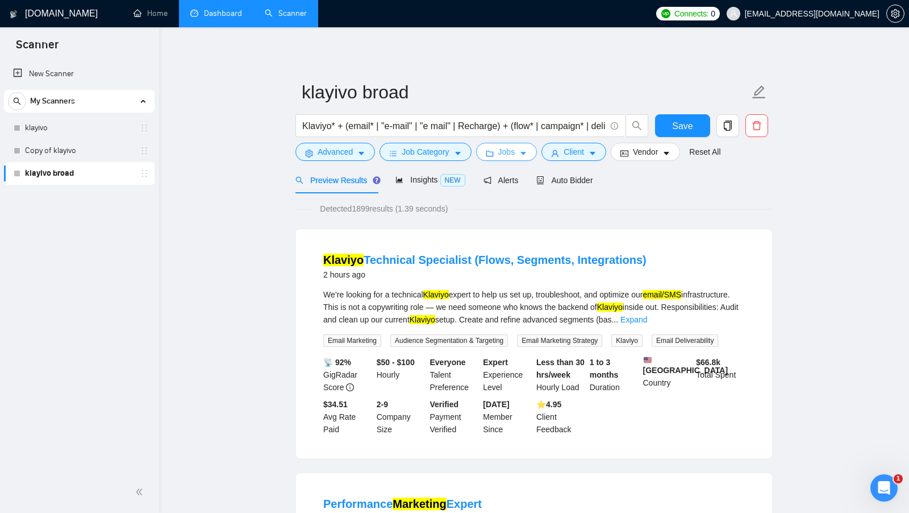
click at [515, 147] on span "Jobs" at bounding box center [506, 151] width 17 height 13
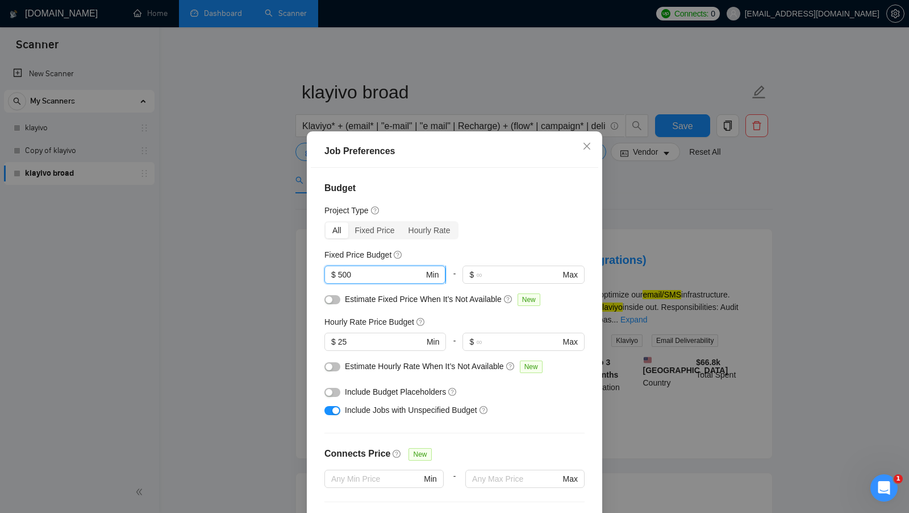
click at [373, 275] on input "500" at bounding box center [381, 274] width 86 height 13
click at [364, 338] on input "25" at bounding box center [381, 341] width 86 height 13
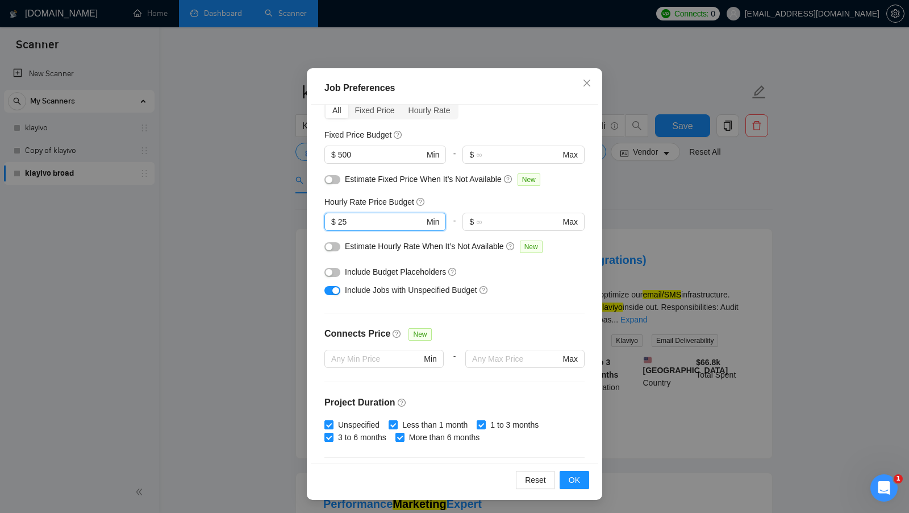
scroll to position [51, 0]
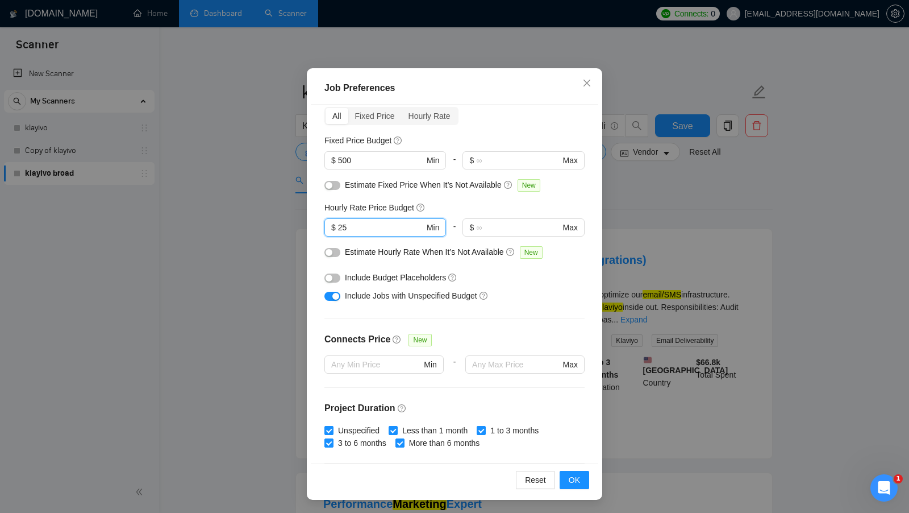
click at [559, 336] on div "Connects Price New" at bounding box center [454, 343] width 260 height 23
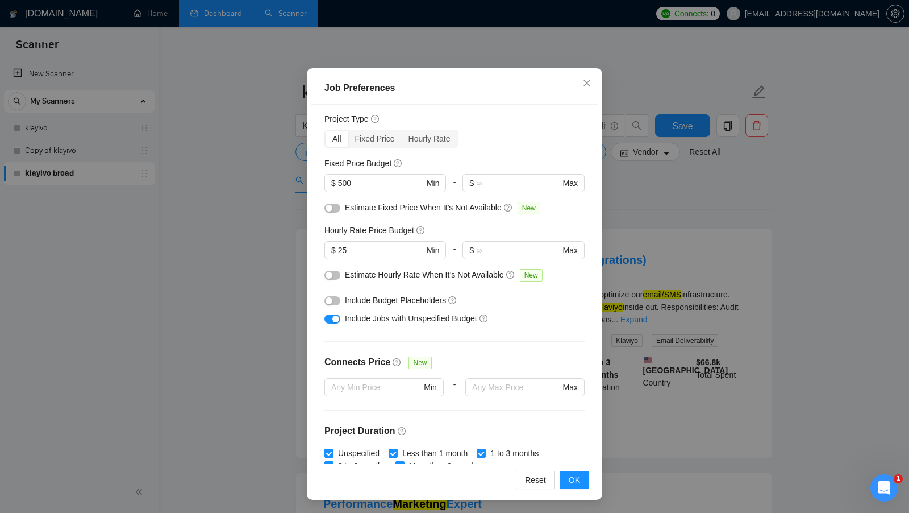
scroll to position [27, 0]
drag, startPoint x: 364, startPoint y: 248, endPoint x: 321, endPoint y: 248, distance: 42.6
click at [321, 248] on div "Budget Project Type All Fixed Price Hourly Rate Fixed Price Budget $ 500 Min - …" at bounding box center [455, 284] width 288 height 359
click at [399, 248] on input "25" at bounding box center [381, 251] width 86 height 13
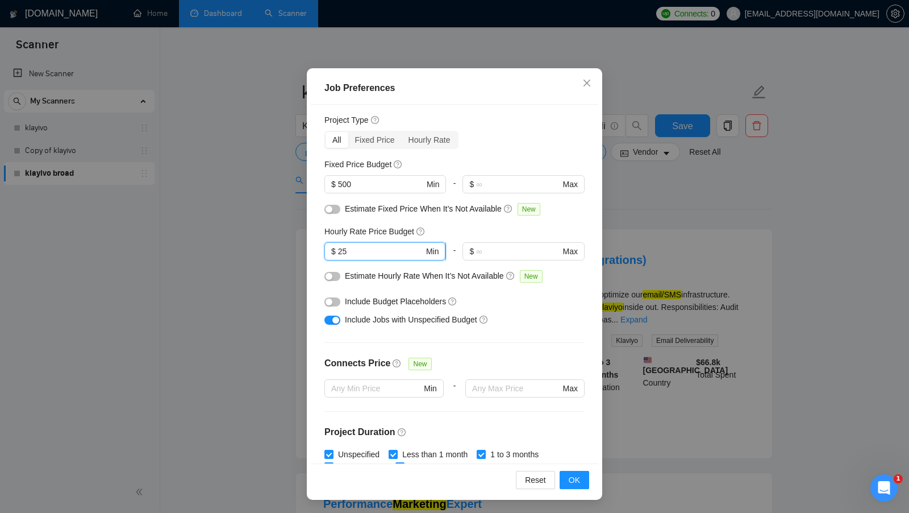
click at [399, 248] on input "25" at bounding box center [381, 251] width 86 height 13
drag, startPoint x: 333, startPoint y: 168, endPoint x: 371, endPoint y: 168, distance: 38.1
click at [371, 168] on h5 "Fixed Price Budget" at bounding box center [357, 164] width 67 height 13
click at [442, 164] on div "Fixed Price Budget" at bounding box center [454, 164] width 260 height 13
click at [577, 483] on span "OK" at bounding box center [574, 479] width 11 height 13
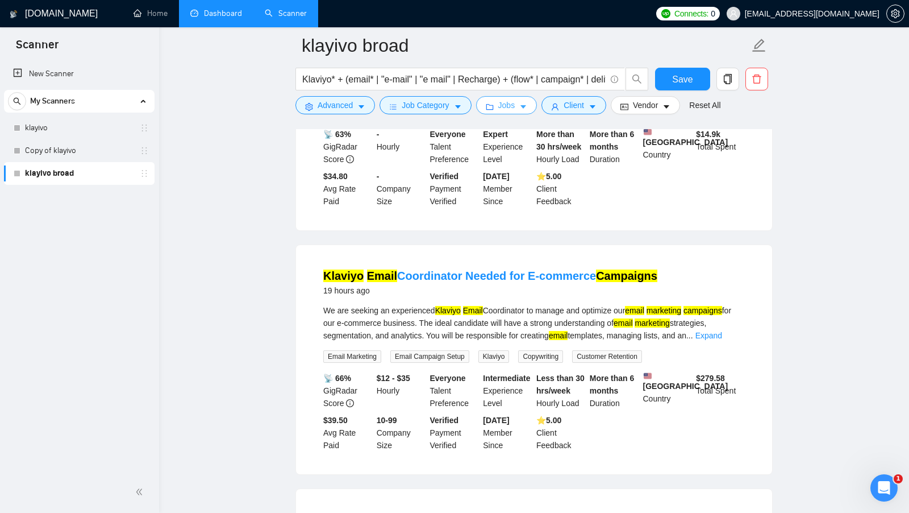
scroll to position [481, 0]
drag, startPoint x: 326, startPoint y: 432, endPoint x: 355, endPoint y: 432, distance: 28.4
click at [355, 432] on div "$39.50 Avg Rate Paid" at bounding box center [347, 432] width 53 height 38
drag, startPoint x: 378, startPoint y: 389, endPoint x: 418, endPoint y: 391, distance: 39.8
click at [418, 391] on div "$12 - $35 Hourly" at bounding box center [400, 390] width 53 height 38
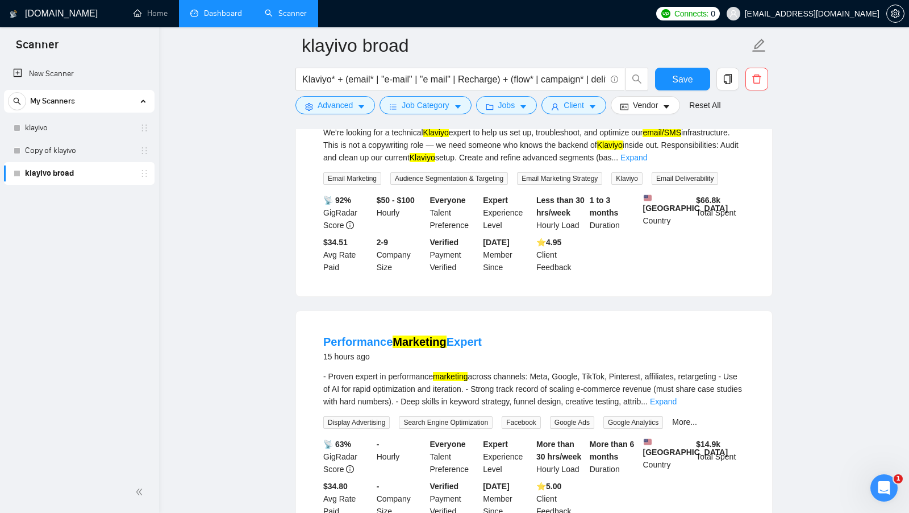
scroll to position [134, 0]
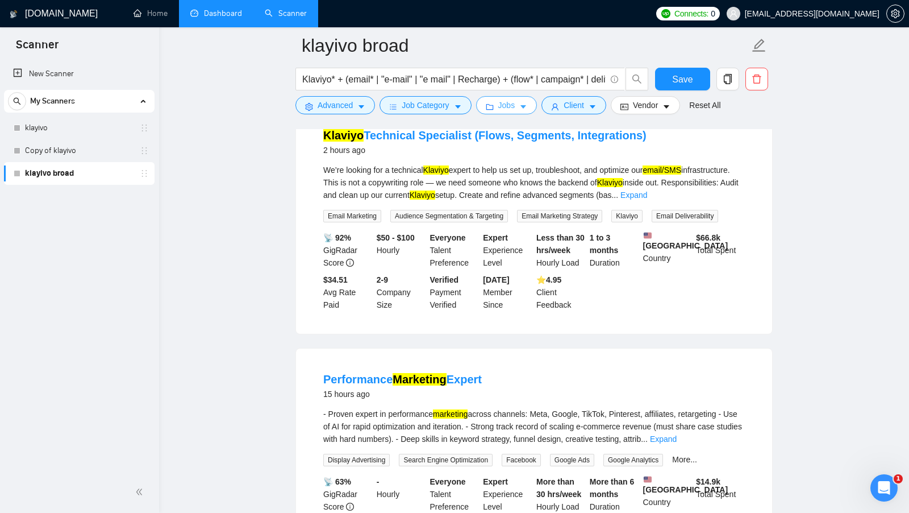
click at [519, 107] on button "Jobs" at bounding box center [506, 105] width 61 height 18
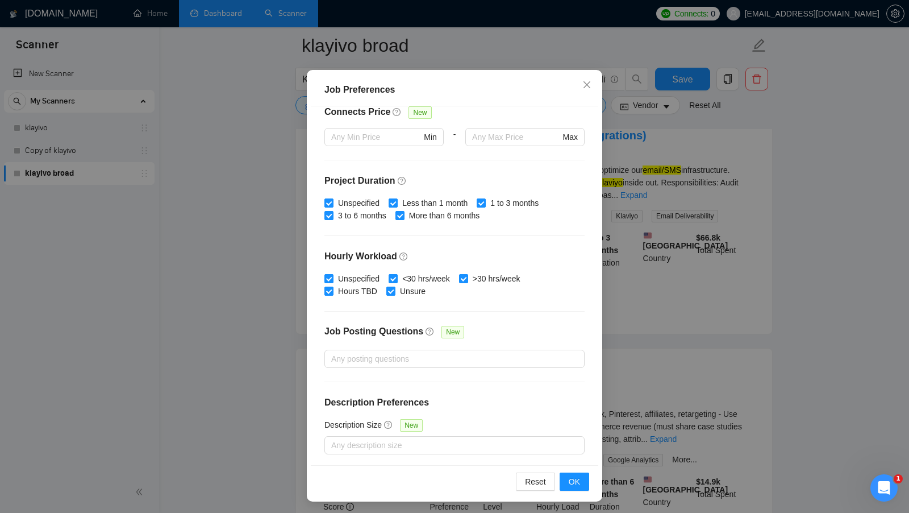
scroll to position [63, 0]
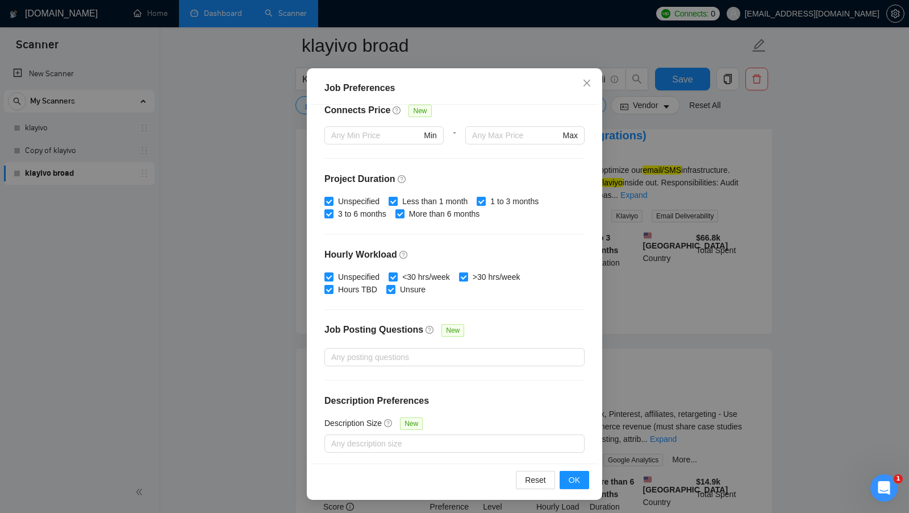
click at [648, 326] on div "Job Preferences Budget Project Type All Fixed Price Hourly Rate Fixed Price Bud…" at bounding box center [454, 256] width 909 height 513
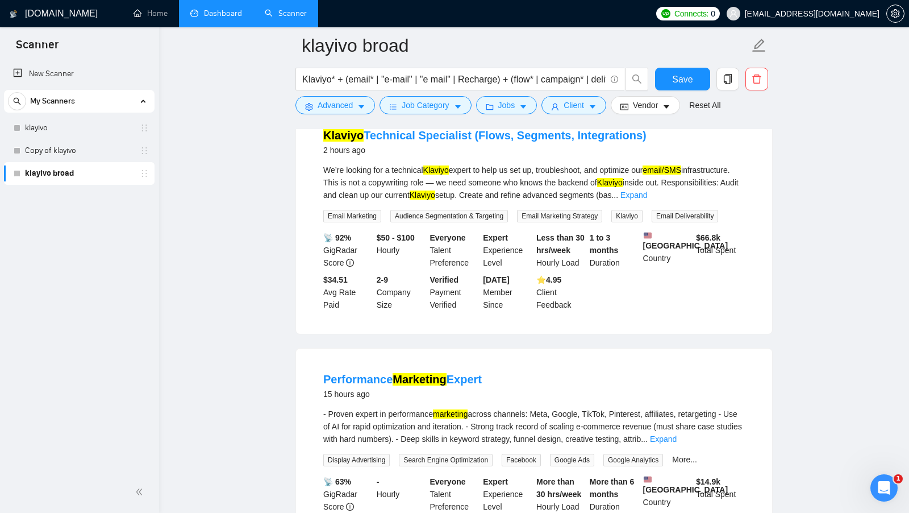
scroll to position [0, 0]
click at [577, 109] on span "Client" at bounding box center [574, 105] width 20 height 13
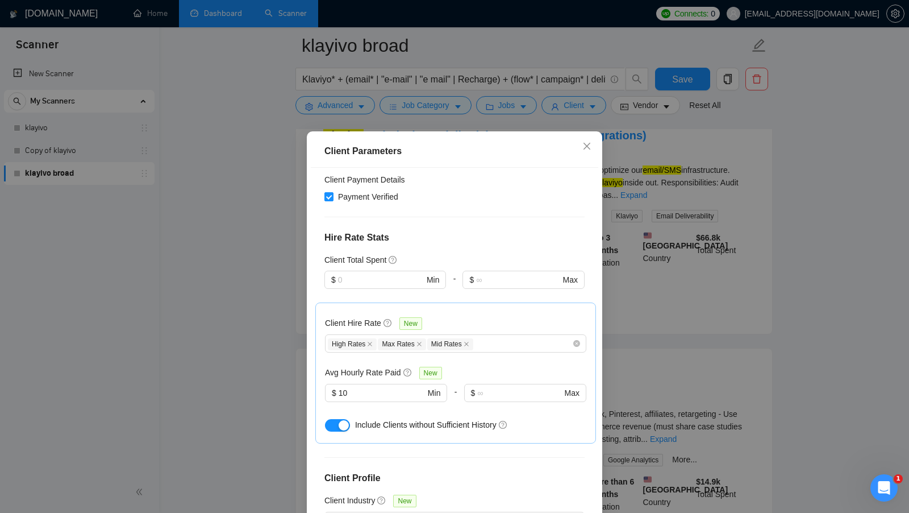
scroll to position [280, 0]
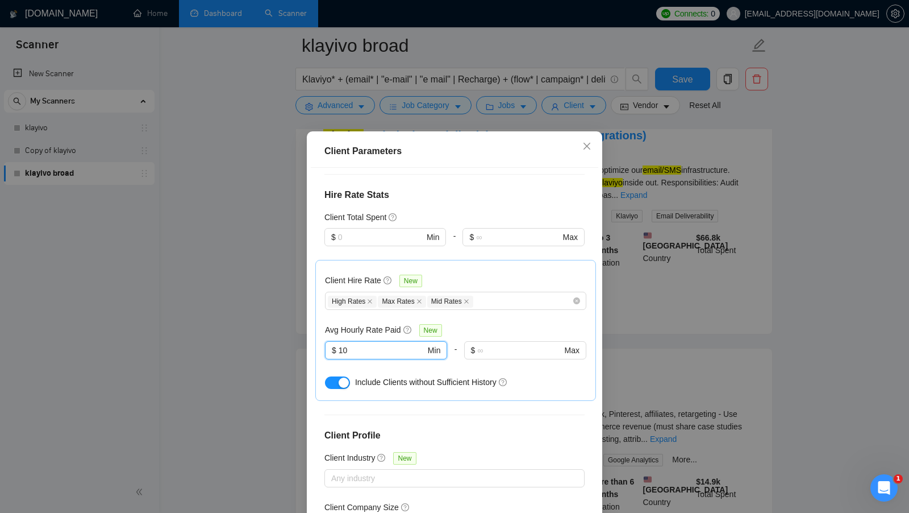
drag, startPoint x: 358, startPoint y: 334, endPoint x: 319, endPoint y: 332, distance: 38.7
click at [319, 332] on div "Client Hire Rate New High Rates Max Rates Mid Rates Avg Hourly Rate Paid New 10…" at bounding box center [455, 330] width 281 height 141
click at [384, 344] on input "10" at bounding box center [382, 350] width 86 height 13
click at [394, 344] on input "15" at bounding box center [382, 350] width 86 height 13
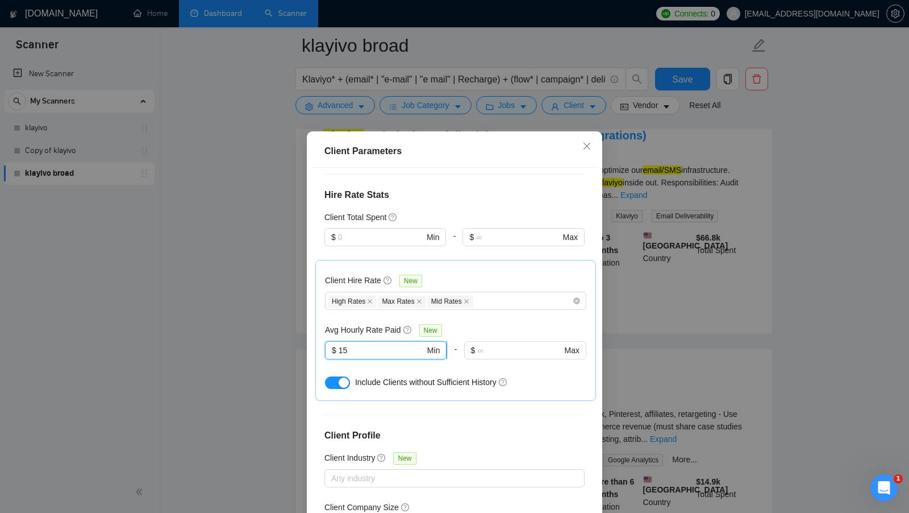
click at [394, 344] on input "15" at bounding box center [382, 350] width 86 height 13
type input "15"
click at [445, 323] on div "Avg Hourly Rate Paid New $ 15 Min - $ Max" at bounding box center [455, 347] width 261 height 49
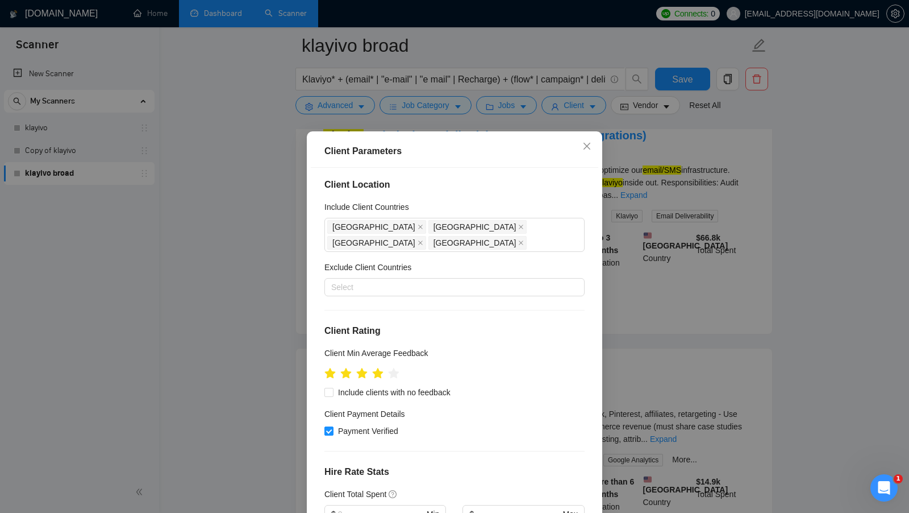
scroll to position [0, 0]
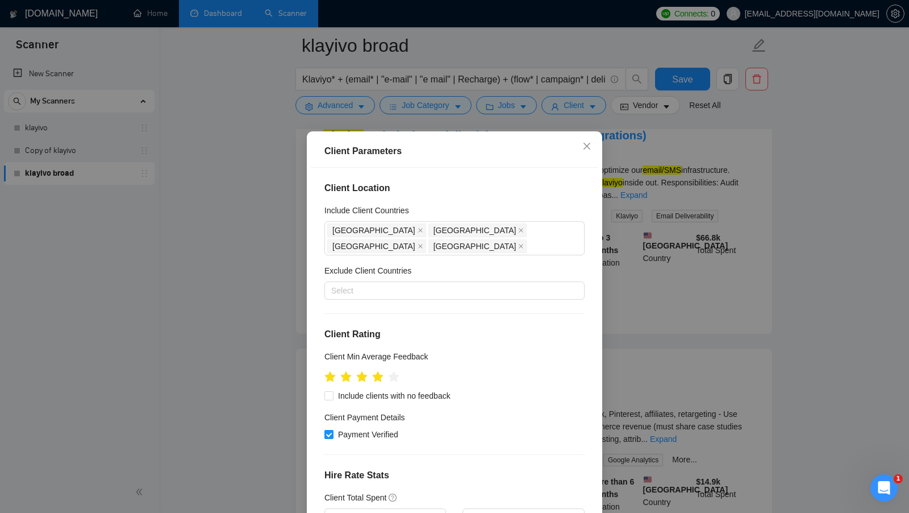
click at [536, 264] on div "Exclude Client Countries" at bounding box center [454, 272] width 260 height 17
click at [531, 239] on input "Include Client Countries" at bounding box center [530, 246] width 2 height 14
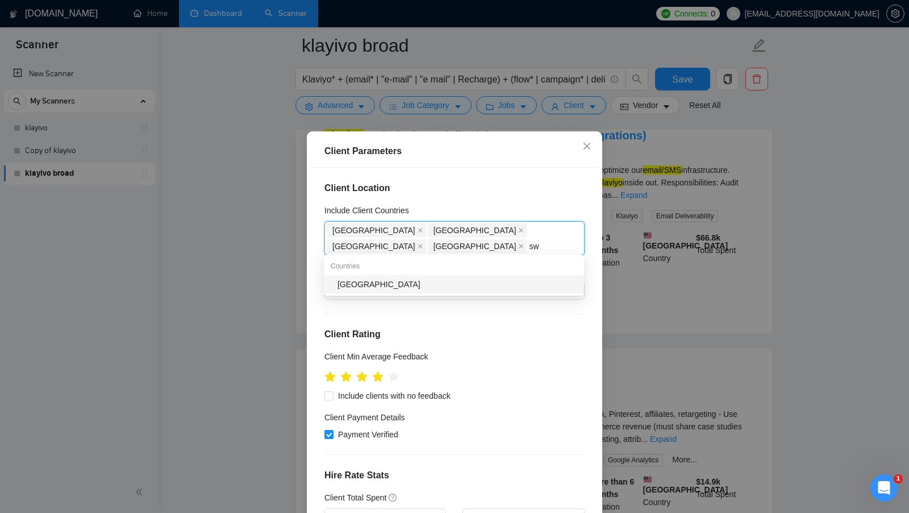
type input "s"
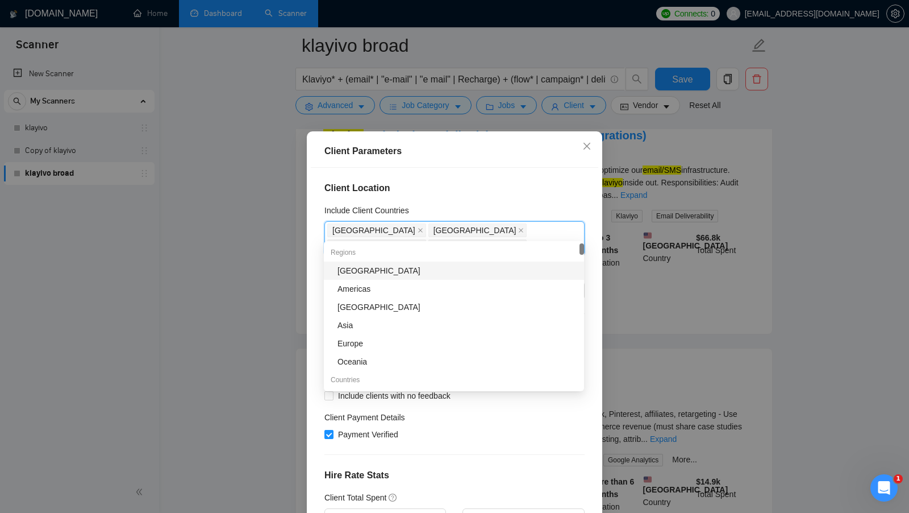
click at [495, 213] on div "Include Client Countries" at bounding box center [454, 212] width 260 height 17
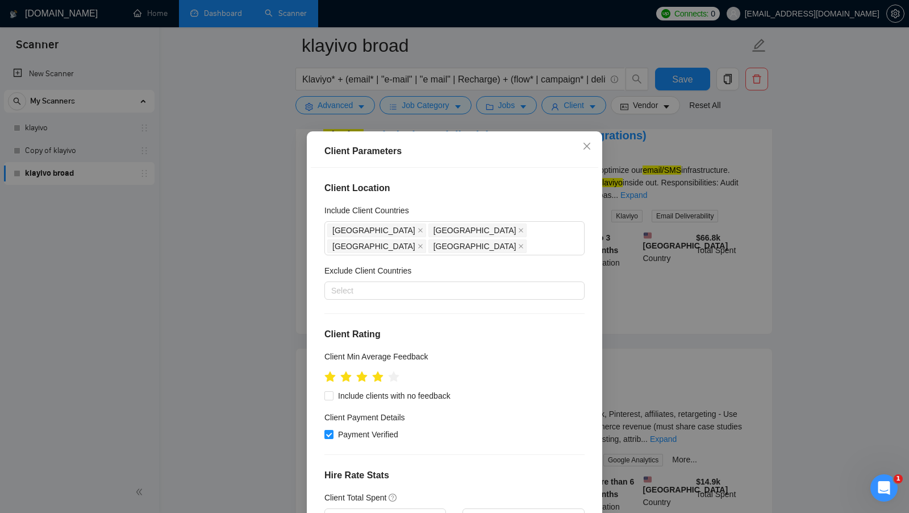
scroll to position [40, 0]
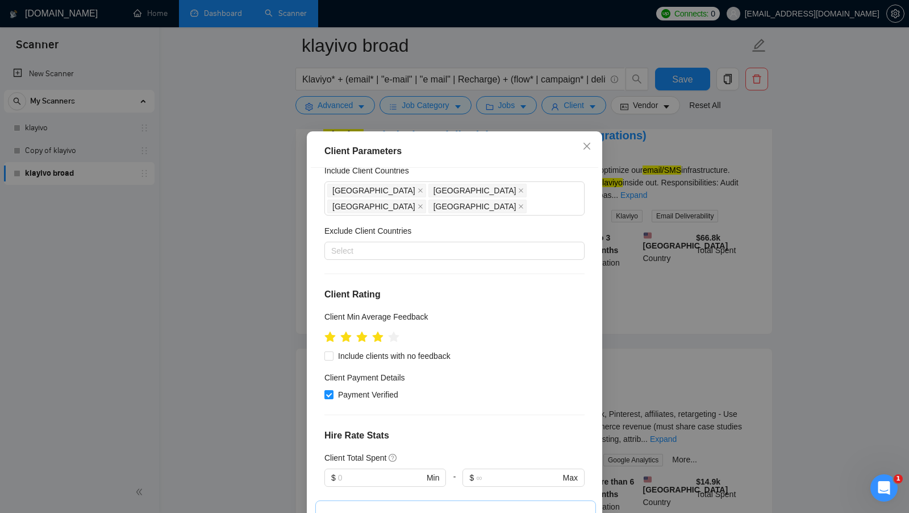
click at [469, 327] on div at bounding box center [454, 336] width 260 height 18
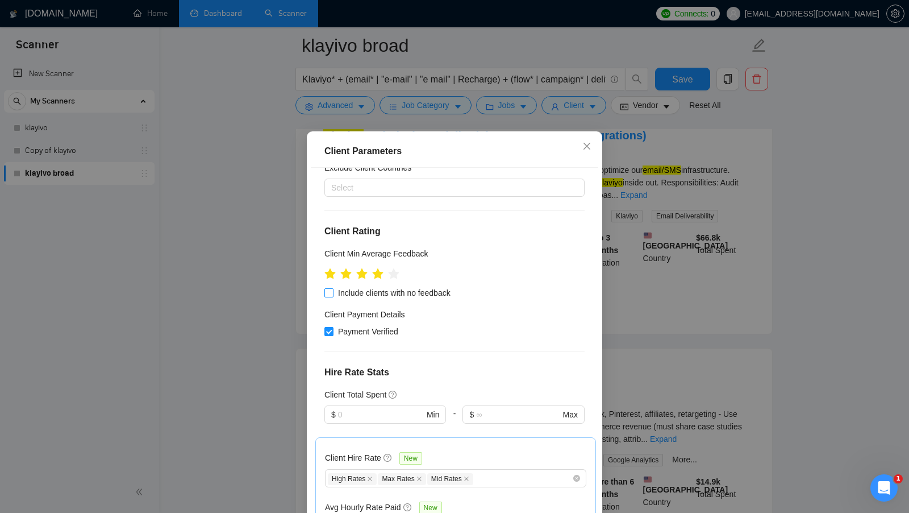
scroll to position [106, 0]
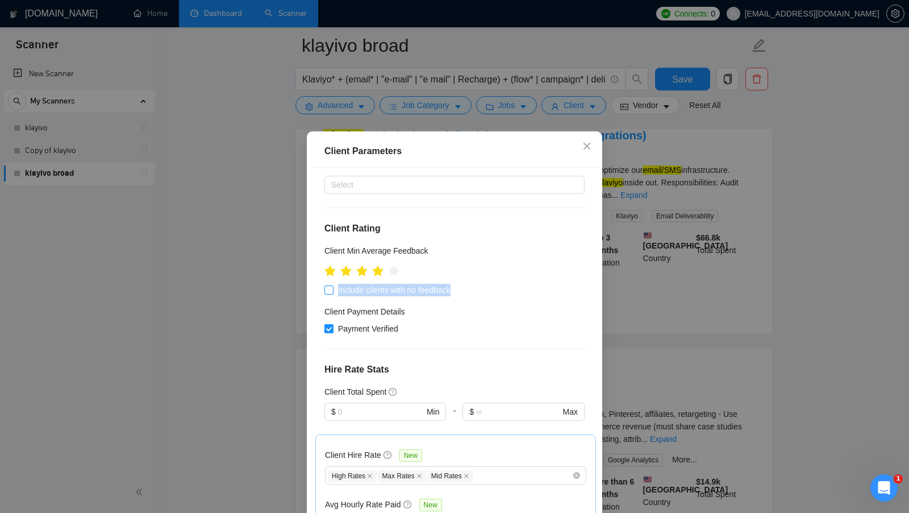
drag, startPoint x: 472, startPoint y: 270, endPoint x: 339, endPoint y: 271, distance: 133.5
click at [339, 284] on div "Include clients with no feedback" at bounding box center [454, 290] width 260 height 13
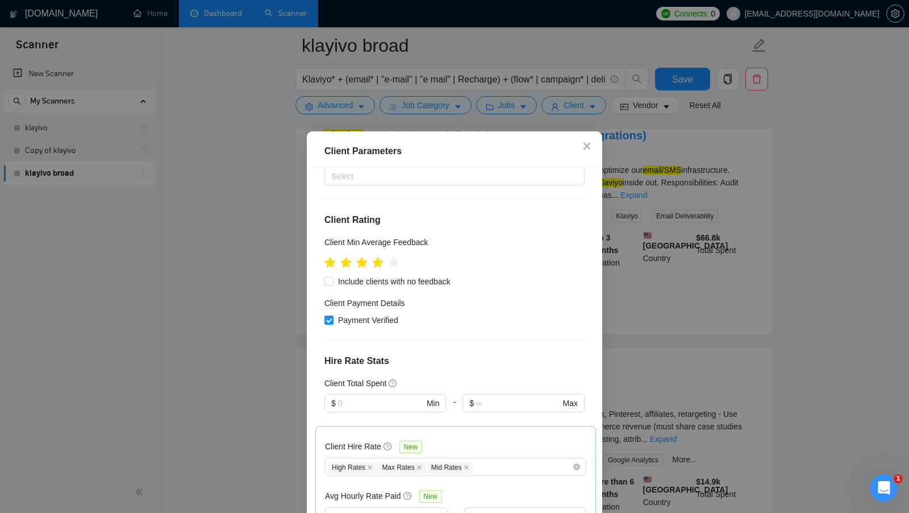
click at [464, 314] on div "Payment Verified" at bounding box center [454, 320] width 260 height 13
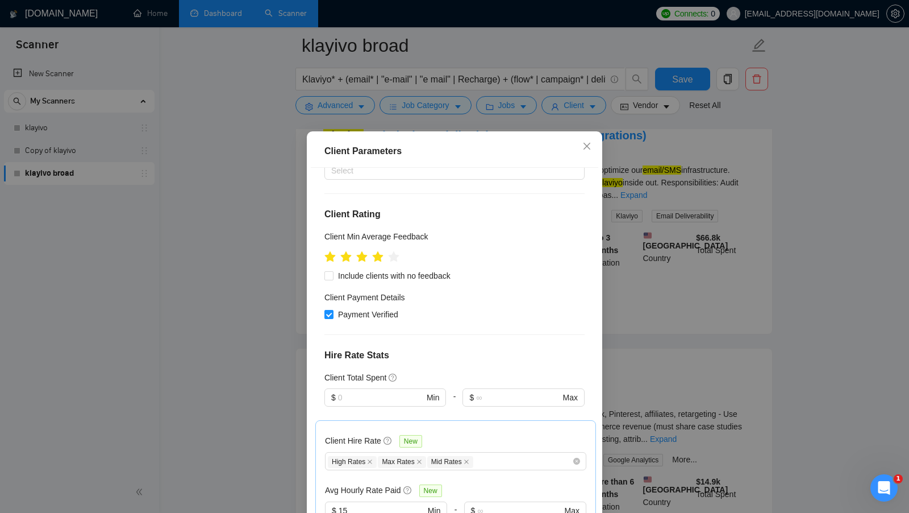
scroll to position [120, 0]
click at [385, 269] on span "Include clients with no feedback" at bounding box center [395, 275] width 122 height 13
click at [332, 270] on input "Include clients with no feedback" at bounding box center [328, 274] width 8 height 8
checkbox input "true"
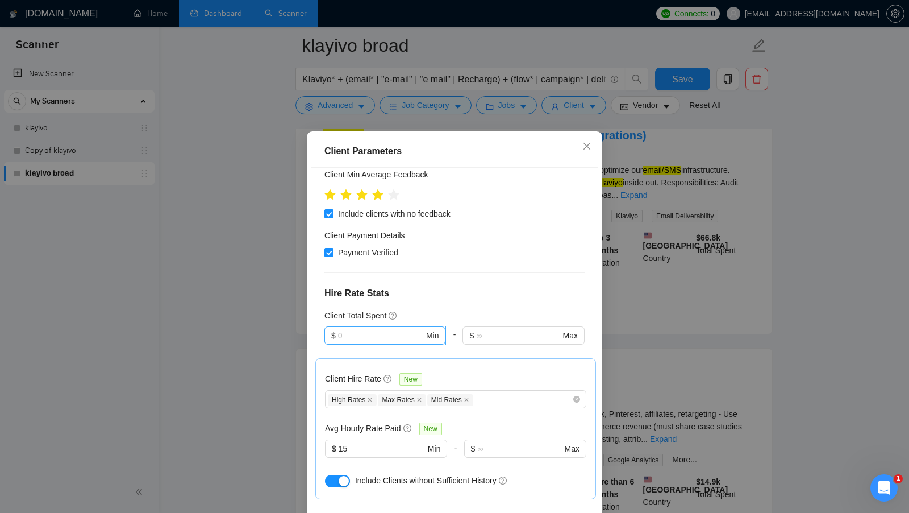
click at [374, 329] on input "text" at bounding box center [381, 335] width 86 height 13
type input "1"
click at [406, 309] on div "Client Total Spent" at bounding box center [454, 315] width 260 height 13
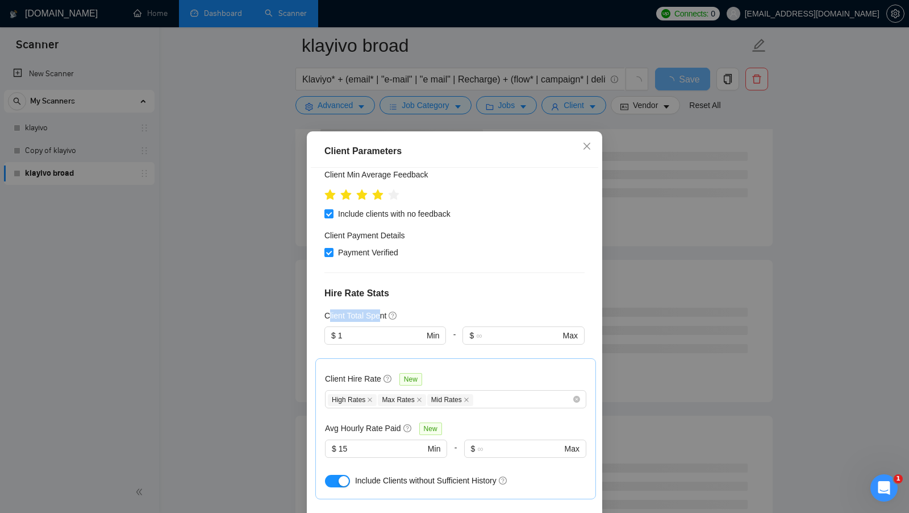
drag, startPoint x: 327, startPoint y: 300, endPoint x: 384, endPoint y: 301, distance: 56.8
click at [384, 309] on h5 "Client Total Spent" at bounding box center [355, 315] width 62 height 13
click at [427, 309] on div "Client Total Spent" at bounding box center [454, 315] width 260 height 13
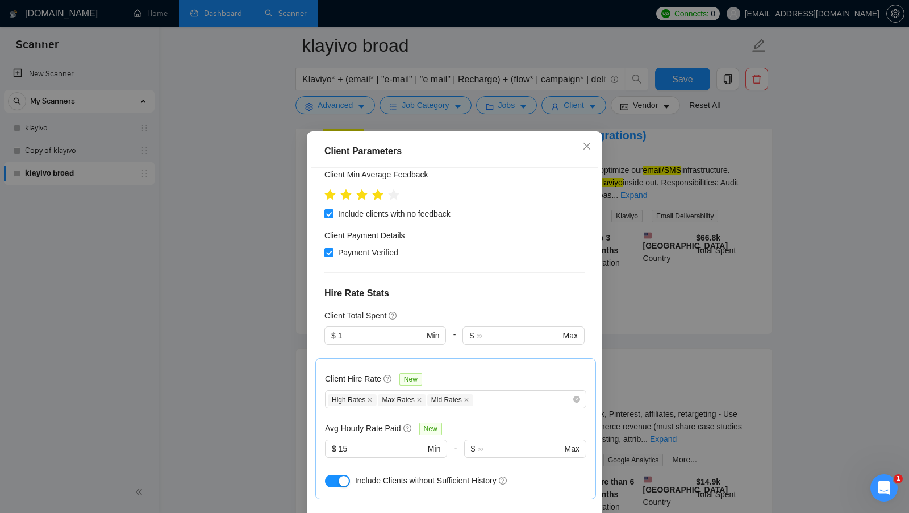
click at [428, 309] on div "Client Total Spent" at bounding box center [454, 315] width 260 height 13
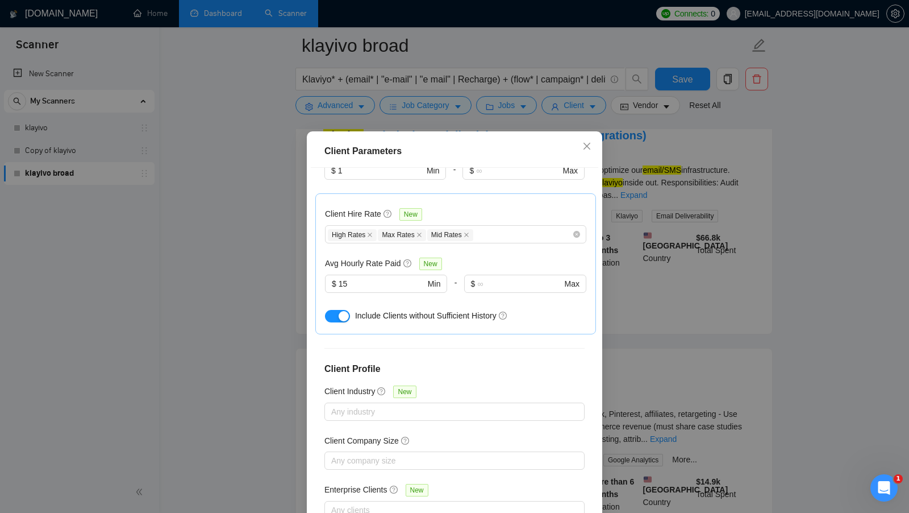
scroll to position [63, 0]
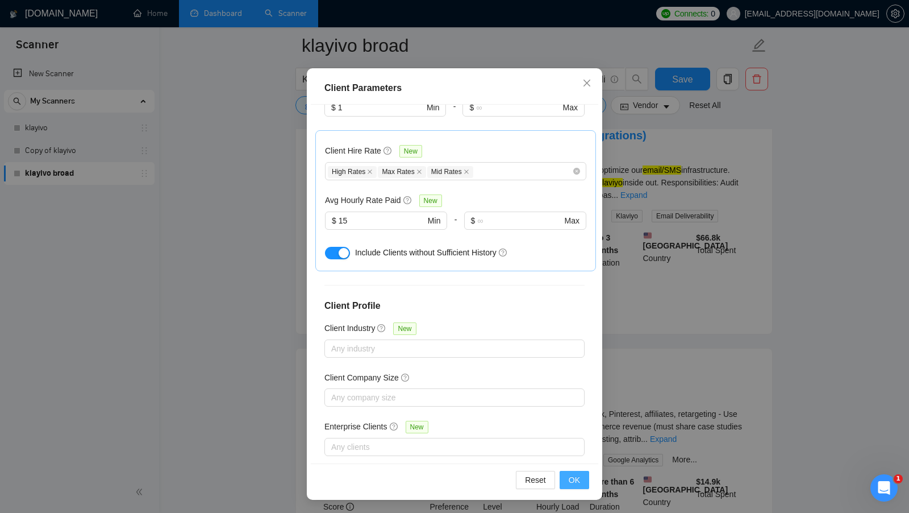
click at [577, 477] on span "OK" at bounding box center [574, 479] width 11 height 13
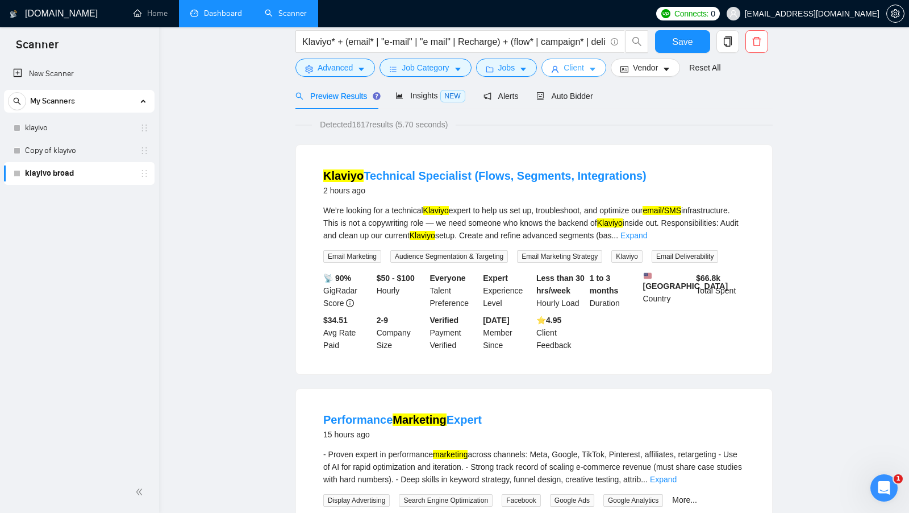
scroll to position [0, 0]
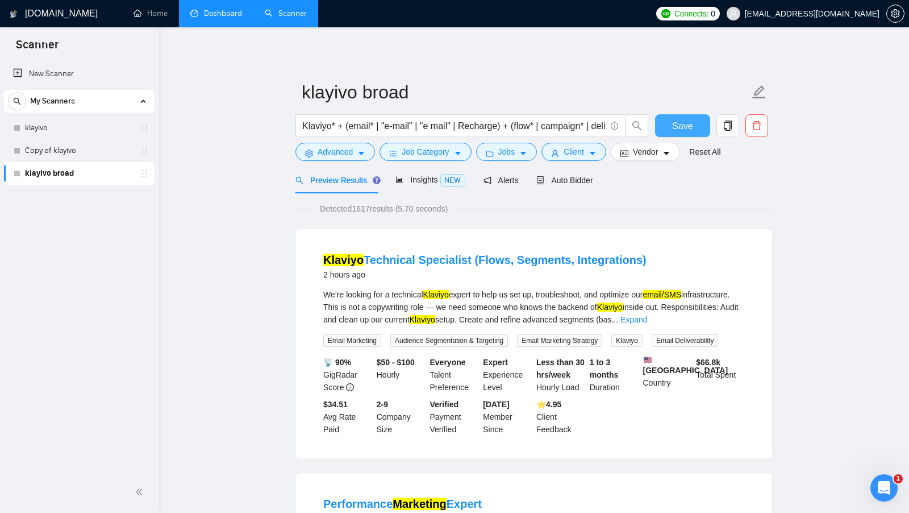
click at [670, 115] on button "Save" at bounding box center [682, 125] width 55 height 23
click at [664, 151] on button "Vendor" at bounding box center [645, 152] width 69 height 18
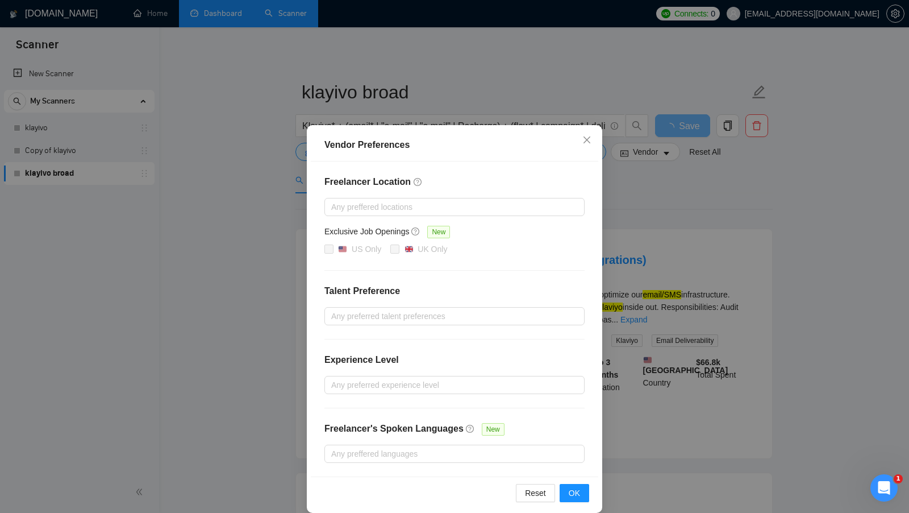
click at [733, 224] on div "Vendor Preferences Freelancer Location Any preffered locations Exclusive Job Op…" at bounding box center [454, 256] width 909 height 513
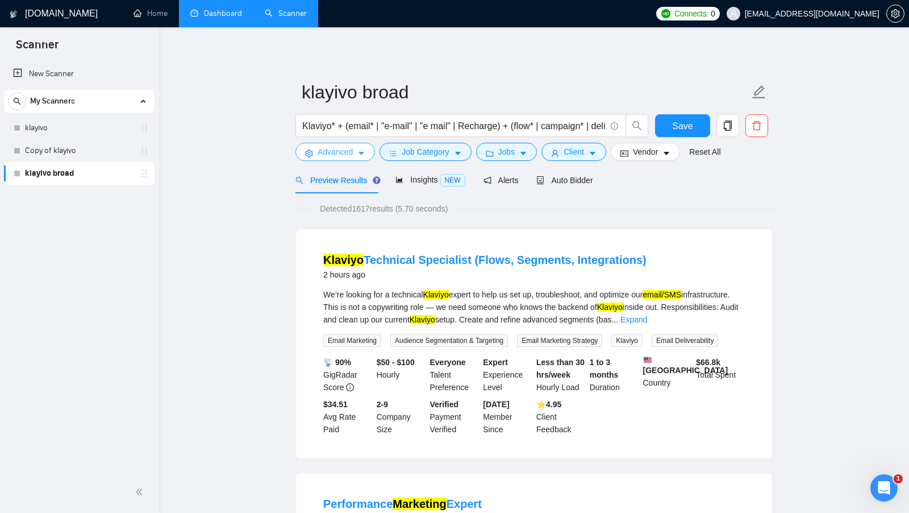
click at [365, 152] on icon "caret-down" at bounding box center [361, 153] width 8 height 8
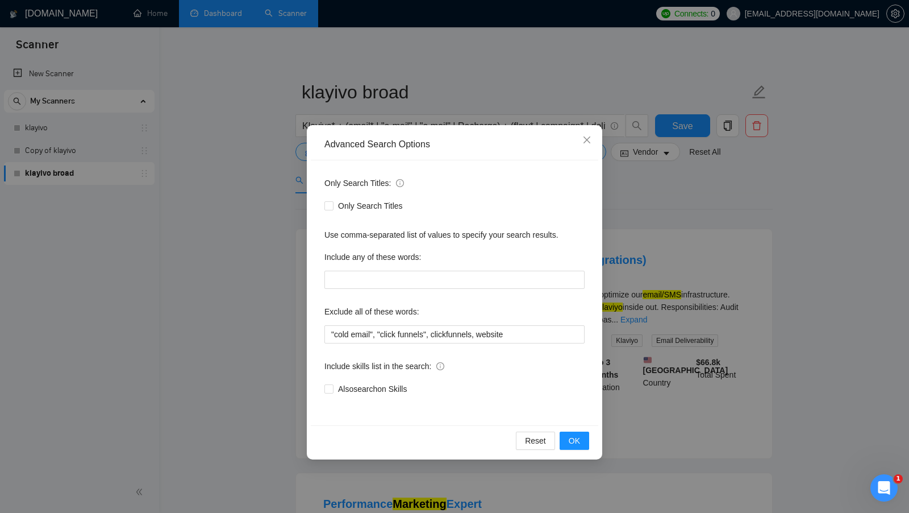
click at [661, 217] on div "Advanced Search Options Only Search Titles: Only Search Titles Use comma-separa…" at bounding box center [454, 256] width 909 height 513
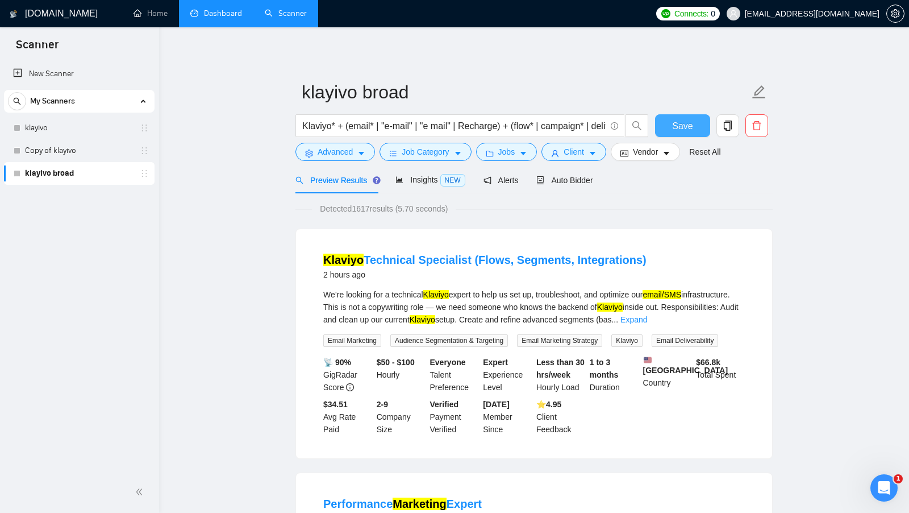
click at [670, 122] on button "Save" at bounding box center [682, 125] width 55 height 23
click at [416, 181] on span "Insights NEW" at bounding box center [429, 179] width 69 height 9
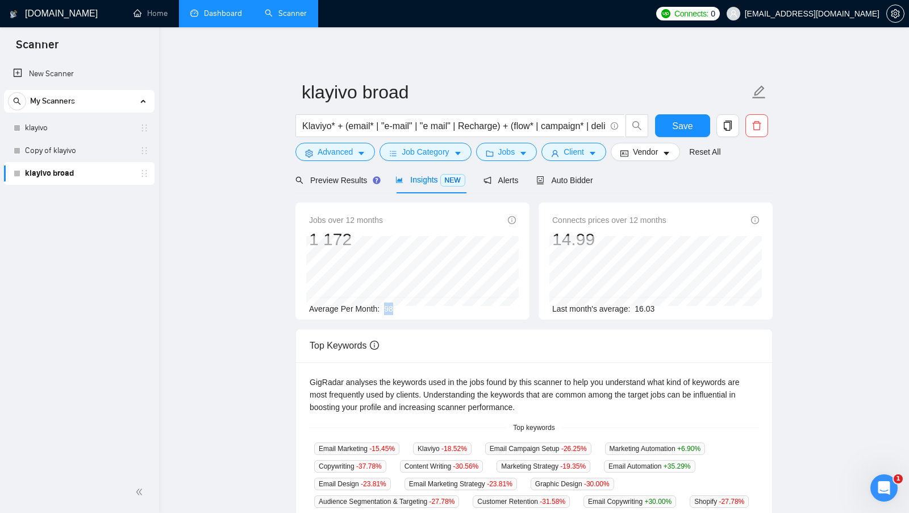
drag, startPoint x: 385, startPoint y: 307, endPoint x: 395, endPoint y: 307, distance: 10.2
click at [395, 307] on div "Average Per Month: 98" at bounding box center [412, 308] width 207 height 13
click at [77, 127] on link "klayivo" at bounding box center [79, 127] width 108 height 23
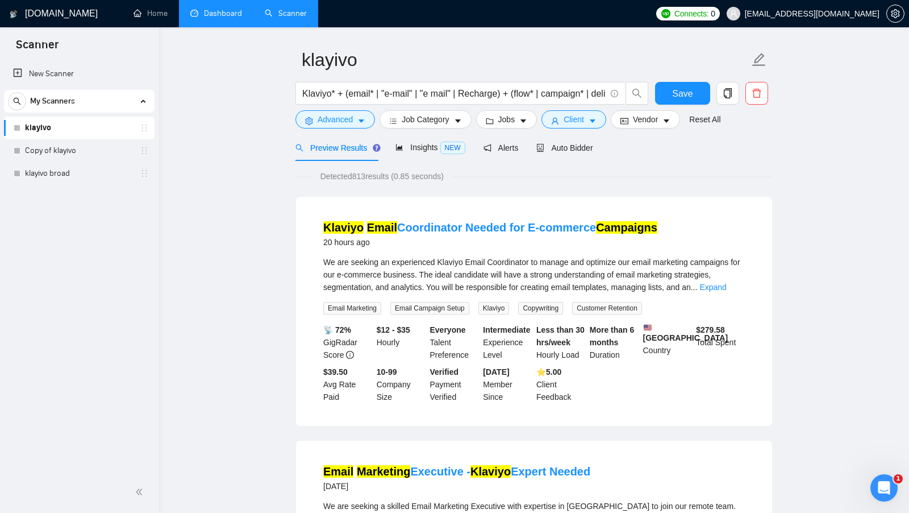
scroll to position [40, 0]
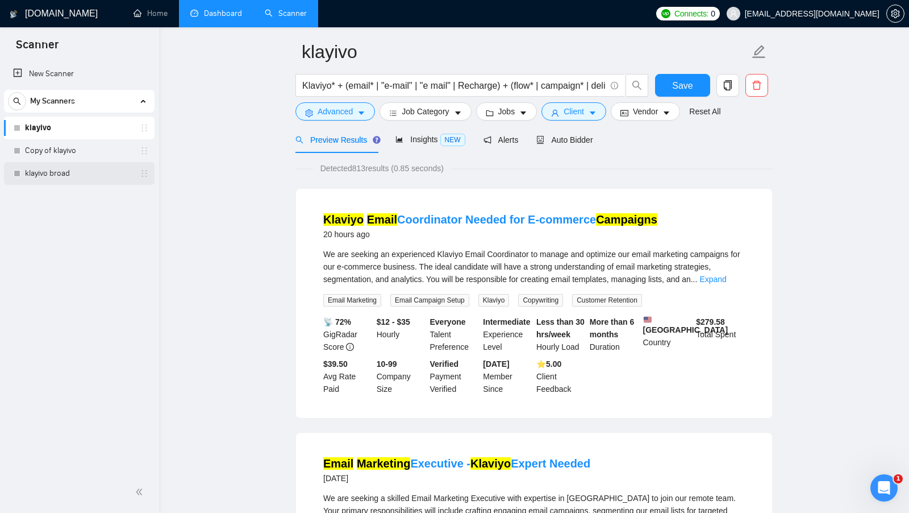
click at [49, 174] on link "klayivo broad" at bounding box center [79, 173] width 108 height 23
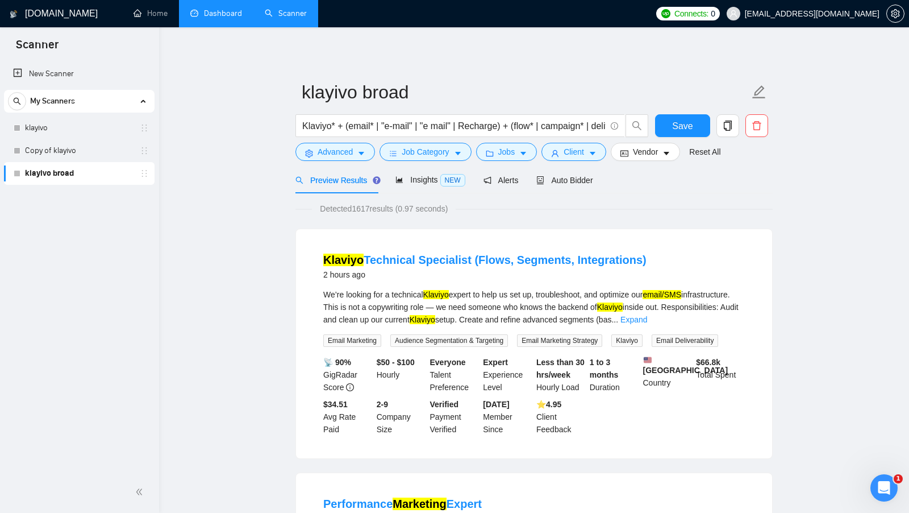
scroll to position [44, 0]
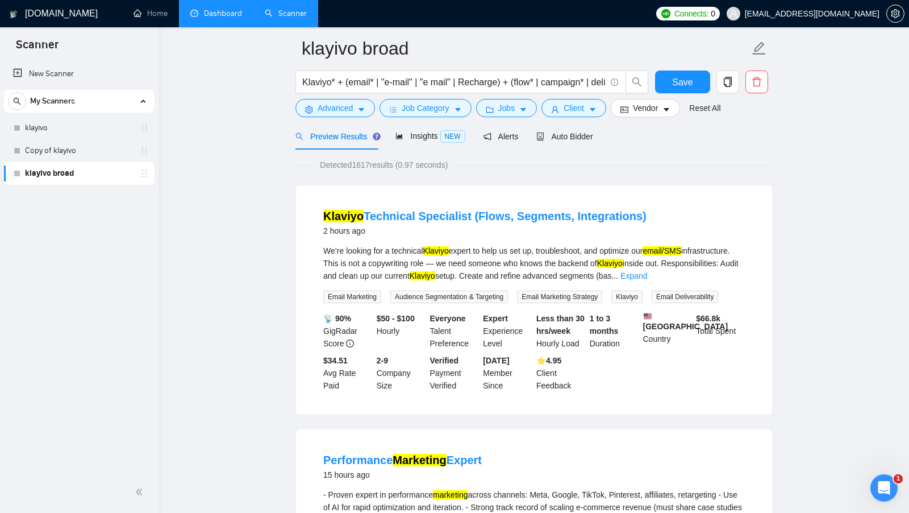
click at [141, 202] on div "New Scanner My Scanners klayivo Copy of klayivo klayivo broad" at bounding box center [79, 265] width 159 height 411
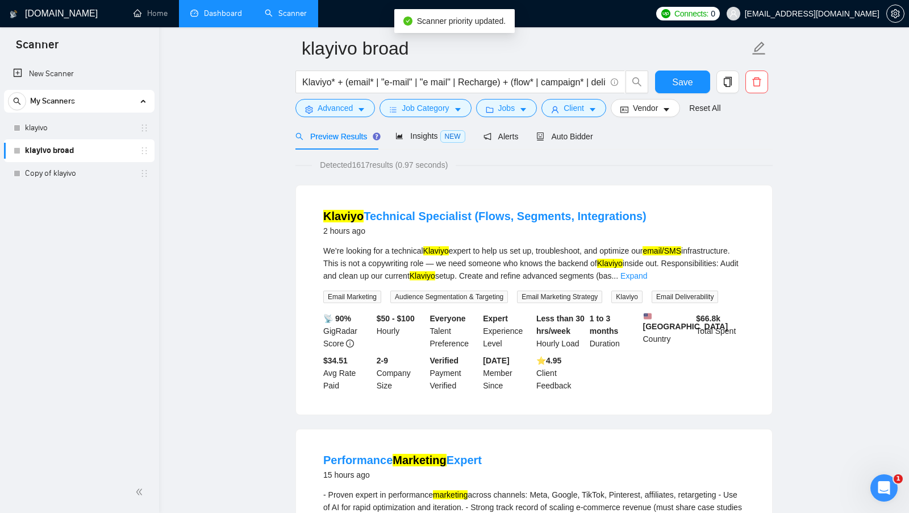
click at [60, 141] on link "klayivo broad" at bounding box center [79, 150] width 108 height 23
click at [70, 132] on link "klayivo" at bounding box center [79, 127] width 108 height 23
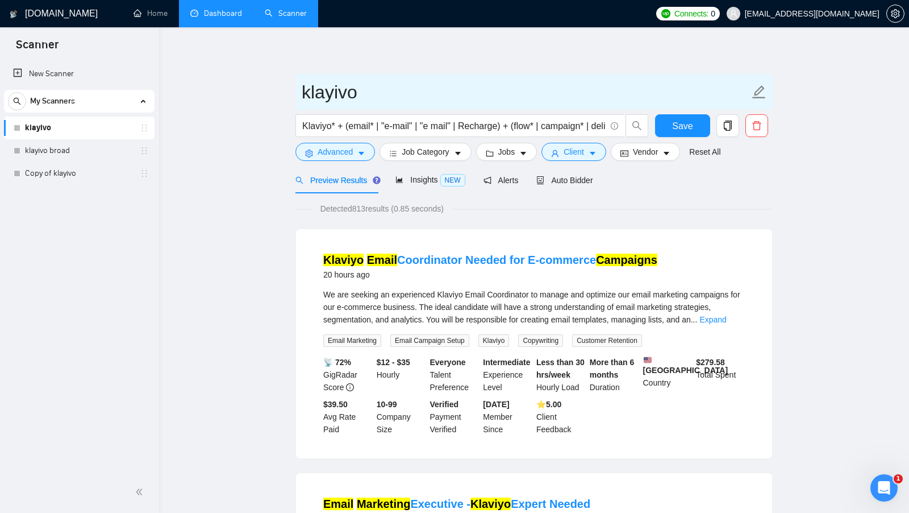
click at [368, 94] on input "klayivo" at bounding box center [526, 92] width 448 height 28
click at [397, 105] on input "klayivo" at bounding box center [526, 92] width 448 height 28
type input "klayivo only titles"
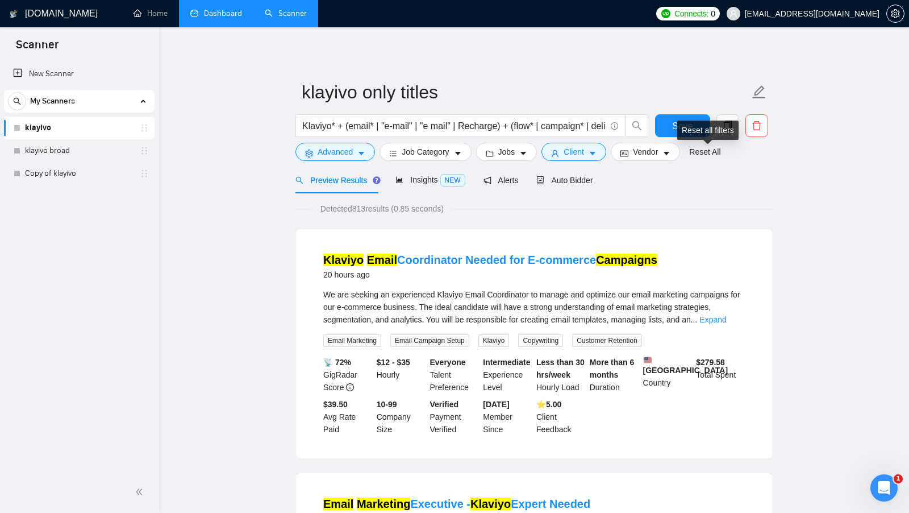
click at [680, 130] on div "Reset all filters" at bounding box center [707, 129] width 61 height 19
click at [665, 129] on button "Save" at bounding box center [682, 125] width 55 height 23
click at [92, 148] on link "klayivo broad" at bounding box center [79, 150] width 108 height 23
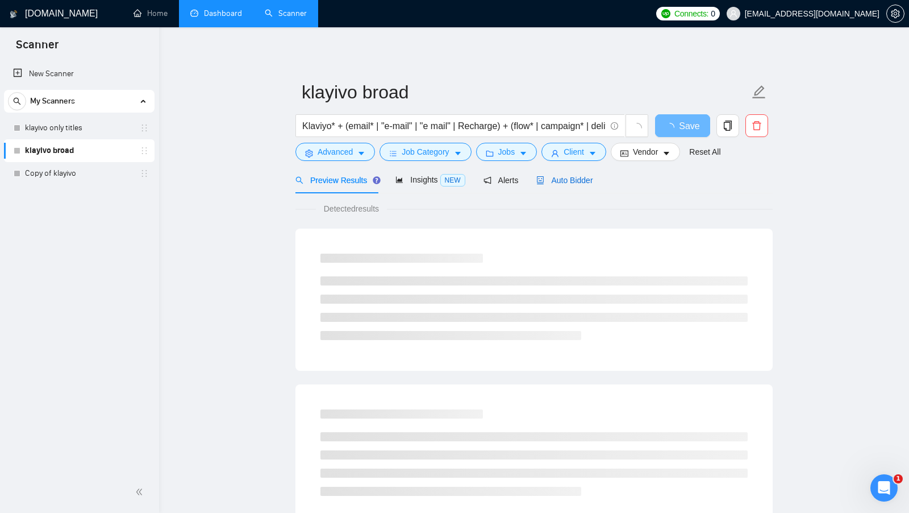
click at [572, 180] on span "Auto Bidder" at bounding box center [564, 180] width 56 height 9
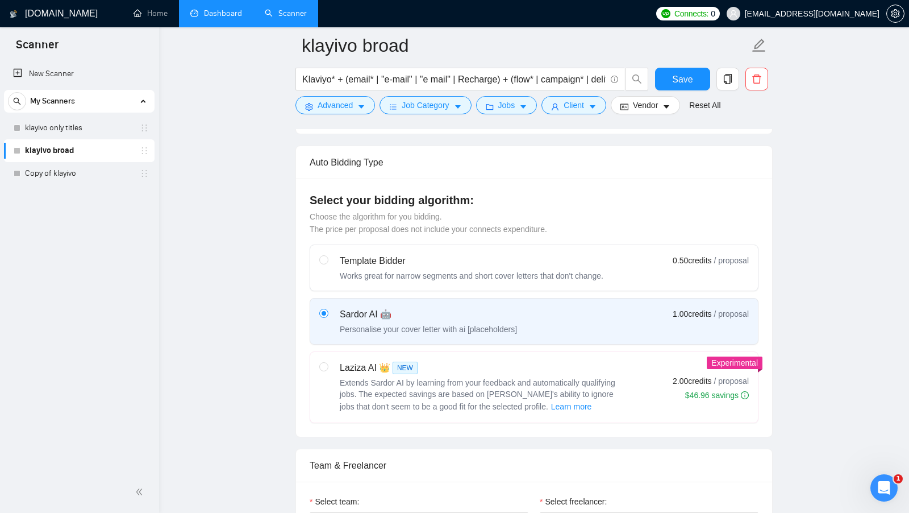
scroll to position [252, 0]
drag, startPoint x: 479, startPoint y: 195, endPoint x: 313, endPoint y: 192, distance: 166.5
click at [313, 191] on h4 "Select your bidding algorithm:" at bounding box center [534, 199] width 449 height 16
click at [514, 191] on h4 "Select your bidding algorithm:" at bounding box center [534, 199] width 449 height 16
click at [408, 86] on span "Klaviyo* + (email* | "e-mail" | "e mail" | Recharge) + (flow* | campaign* | del…" at bounding box center [460, 79] width 330 height 23
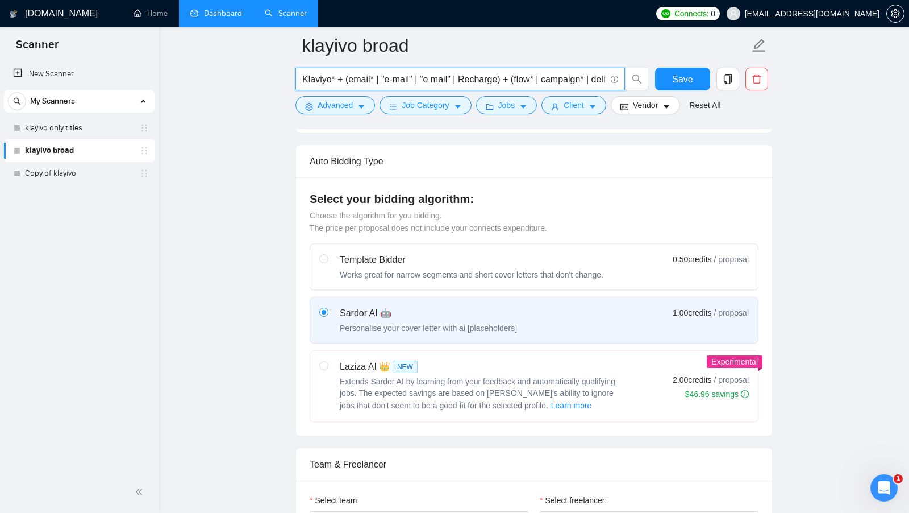
scroll to position [0, 66]
click at [416, 82] on input "Klaviyo* + (email* | "e-mail" | "e mail" | Recharge) + (flow* | campaign* | del…" at bounding box center [453, 79] width 303 height 14
click at [437, 109] on span "Job Category" at bounding box center [425, 105] width 47 height 13
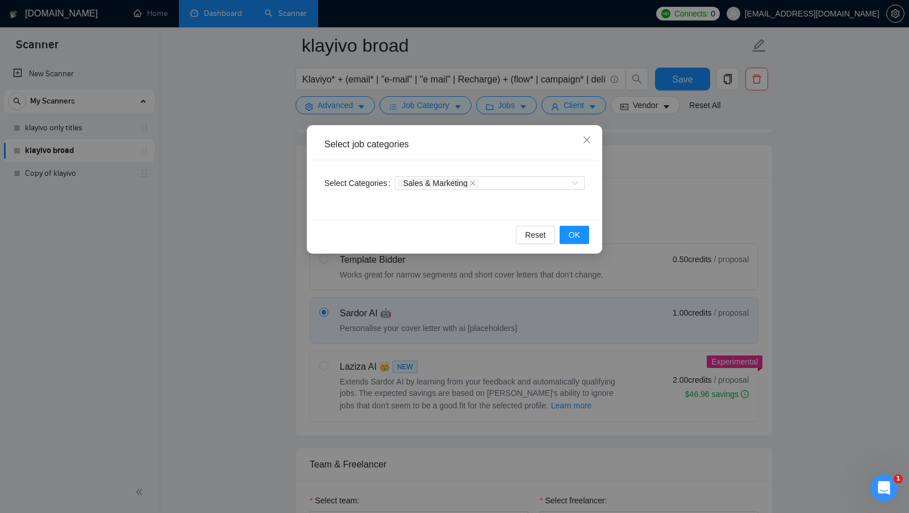
click at [662, 191] on div "Select job categories Select Categories Sales & Marketing Reset OK" at bounding box center [454, 256] width 909 height 513
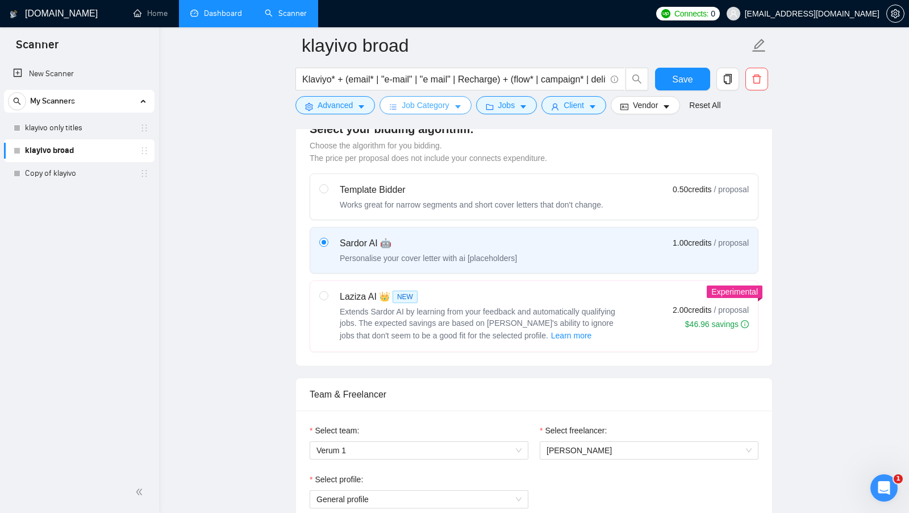
scroll to position [345, 0]
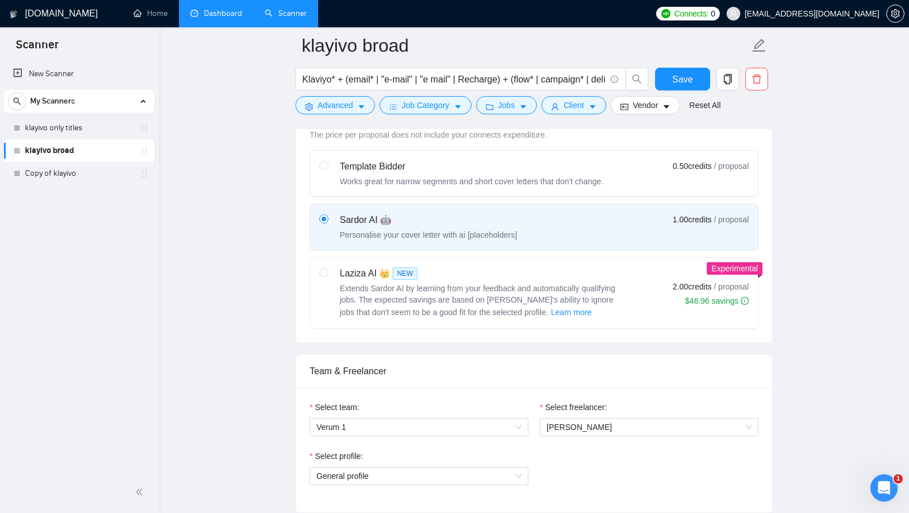
click at [499, 270] on div "Laziza AI 👑 NEW" at bounding box center [482, 273] width 284 height 14
click at [327, 270] on input "radio" at bounding box center [323, 272] width 8 height 8
radio input "true"
radio input "false"
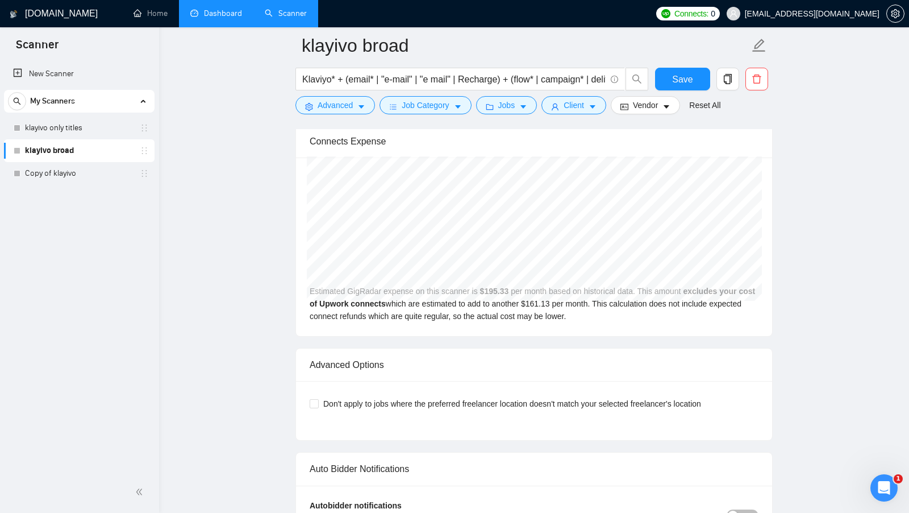
scroll to position [2651, 0]
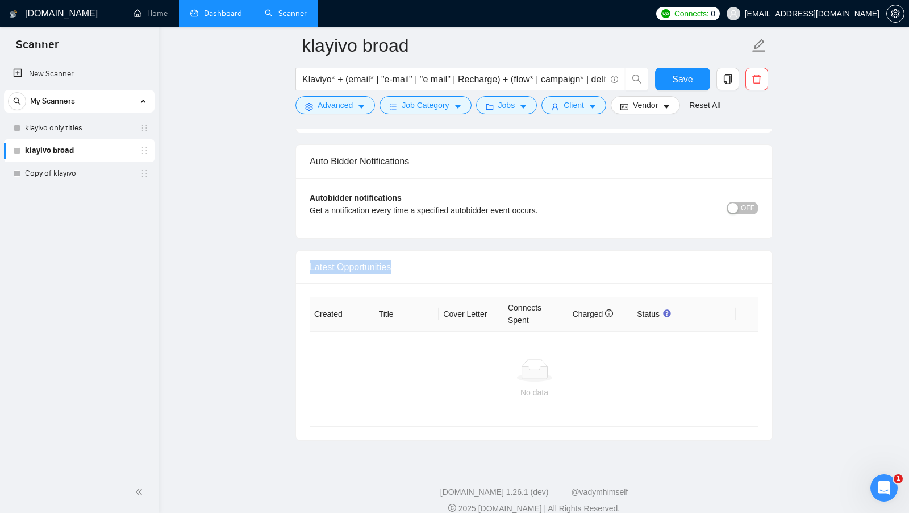
drag, startPoint x: 309, startPoint y: 253, endPoint x: 407, endPoint y: 253, distance: 98.9
click at [407, 253] on div "Latest Opportunities" at bounding box center [534, 267] width 449 height 32
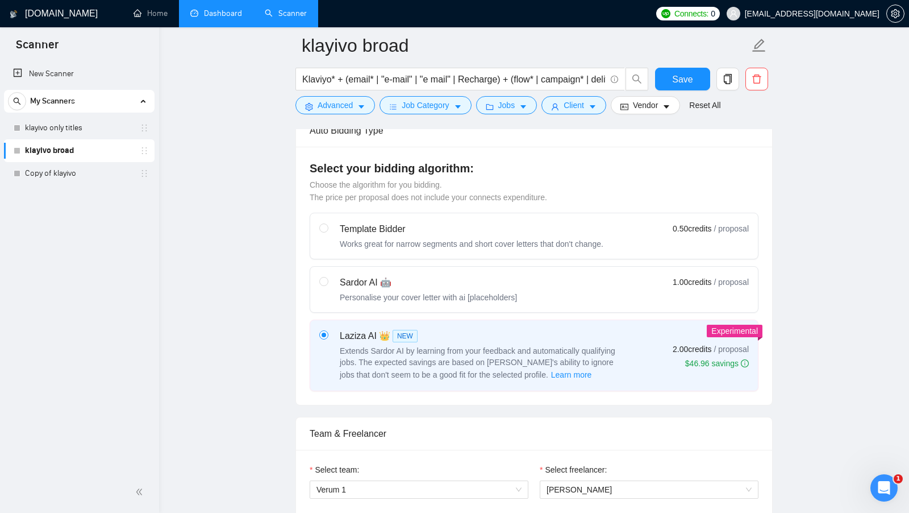
scroll to position [281, 0]
click at [898, 19] on button "button" at bounding box center [895, 14] width 18 height 18
click at [659, 82] on button "Save" at bounding box center [682, 79] width 55 height 23
click at [898, 17] on icon "setting" at bounding box center [895, 13] width 9 height 9
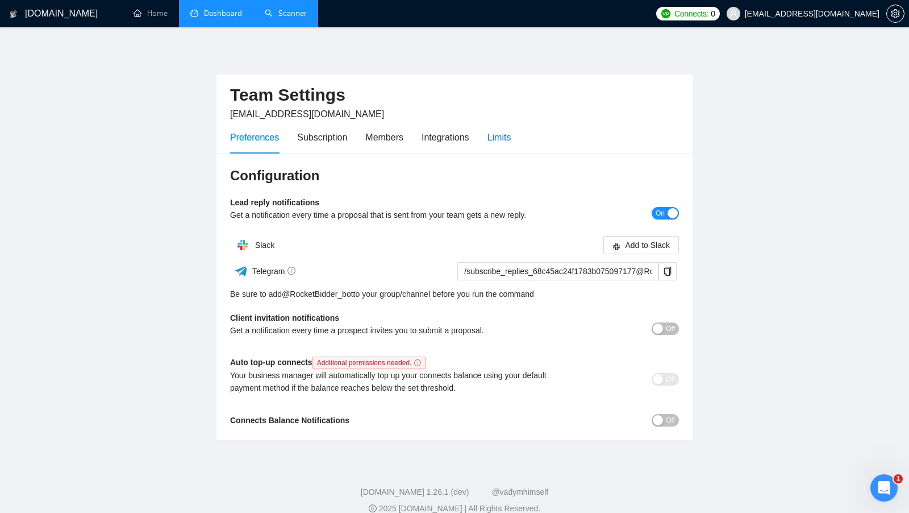
click at [508, 140] on div "Limits" at bounding box center [500, 137] width 24 height 14
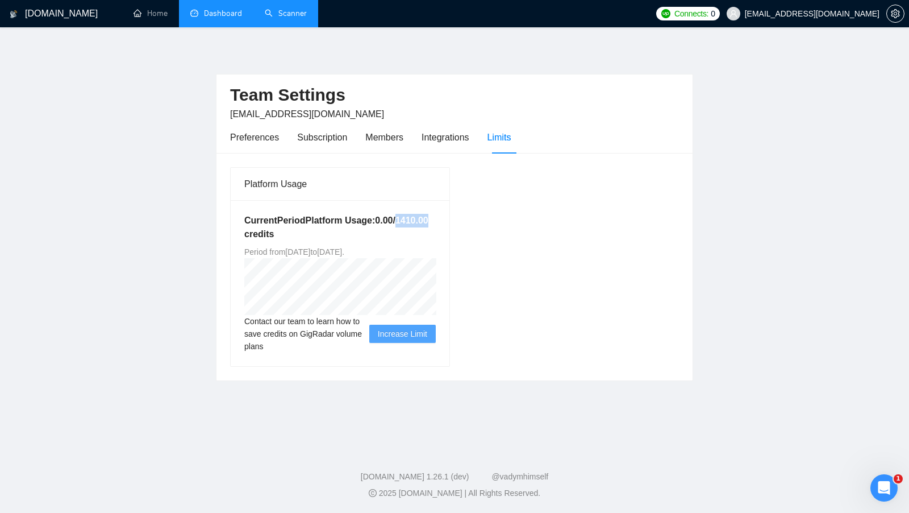
drag, startPoint x: 297, startPoint y: 234, endPoint x: 332, endPoint y: 234, distance: 34.7
click at [332, 234] on h5 "Current Period Platform Usage: 0.00 / 1410.00 credits" at bounding box center [339, 227] width 191 height 27
click at [282, 18] on link "Scanner" at bounding box center [286, 14] width 42 height 10
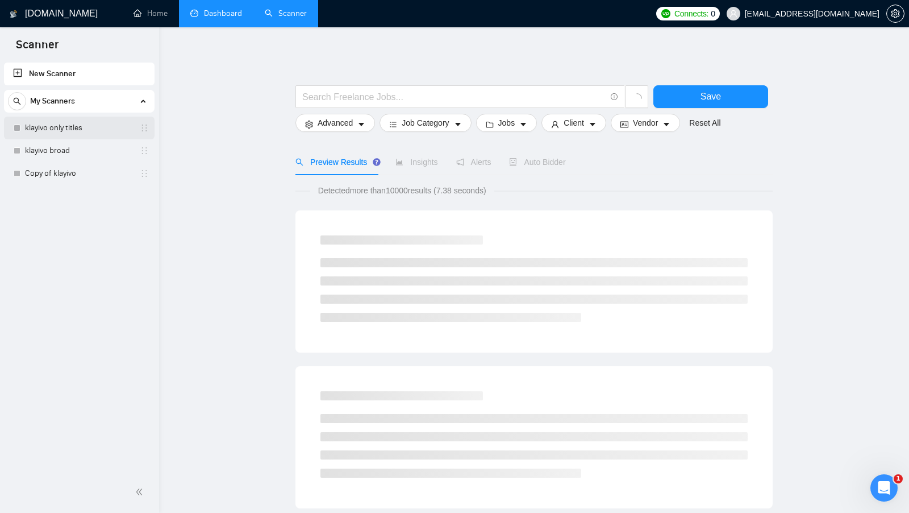
click at [86, 131] on link "klayivo only titles" at bounding box center [79, 127] width 108 height 23
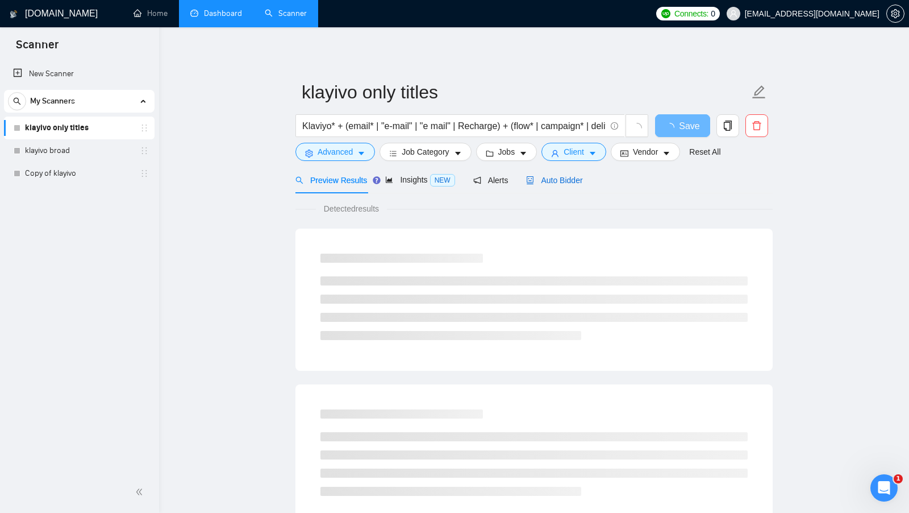
click at [559, 182] on span "Auto Bidder" at bounding box center [554, 180] width 56 height 9
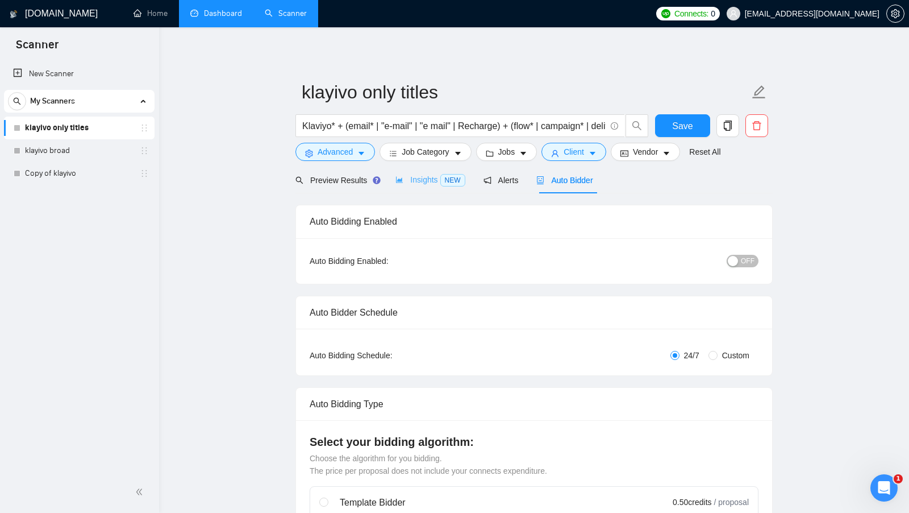
click at [423, 188] on div "Insights NEW" at bounding box center [429, 179] width 69 height 27
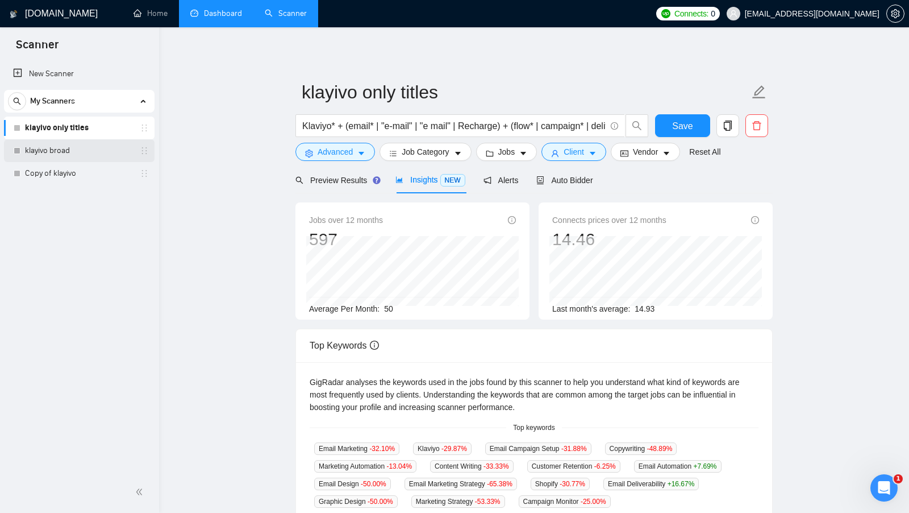
click at [101, 156] on link "klayivo broad" at bounding box center [79, 150] width 108 height 23
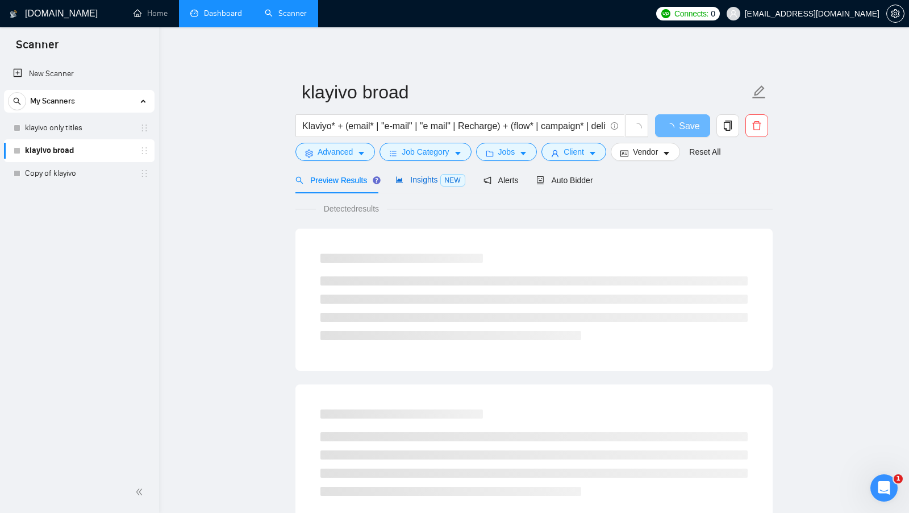
click at [401, 180] on icon "area-chart" at bounding box center [399, 180] width 7 height 6
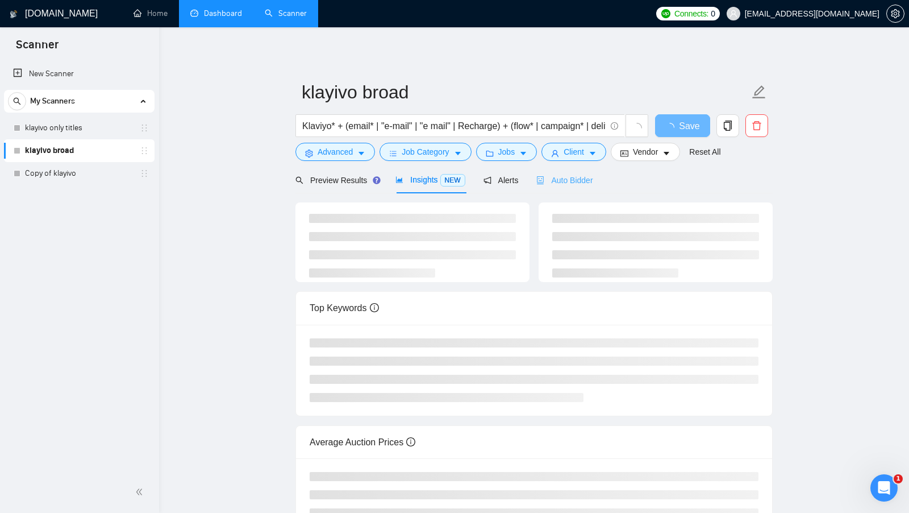
click at [577, 172] on div "Auto Bidder" at bounding box center [564, 179] width 56 height 27
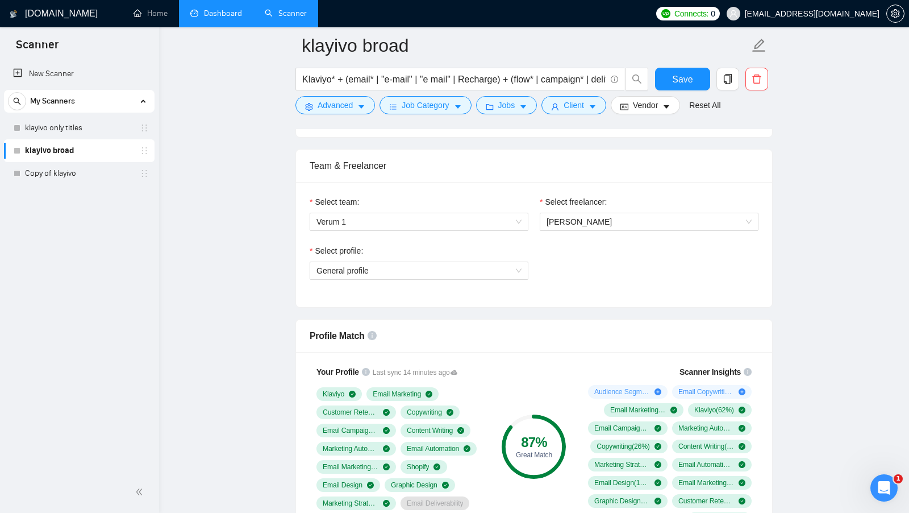
scroll to position [549, 0]
click at [519, 265] on span "General profile" at bounding box center [418, 271] width 205 height 17
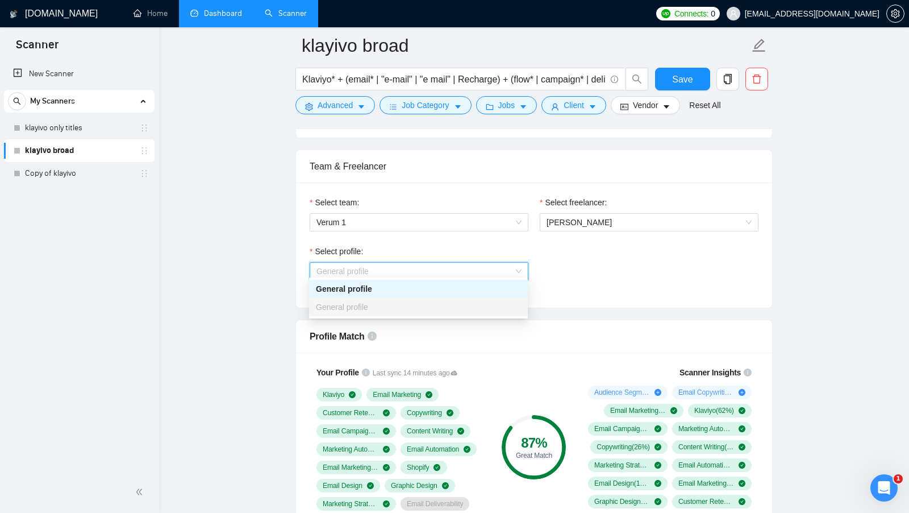
click at [576, 266] on div "Select profile: General profile" at bounding box center [534, 269] width 460 height 49
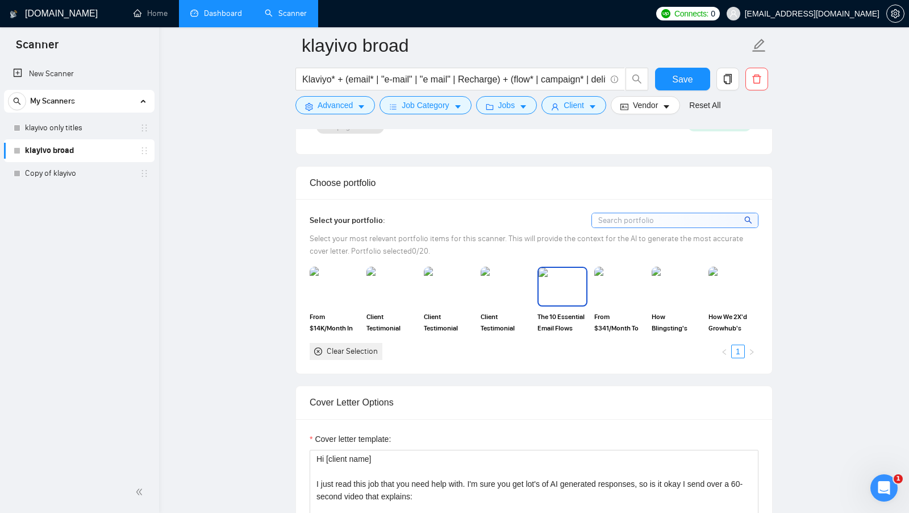
scroll to position [955, 0]
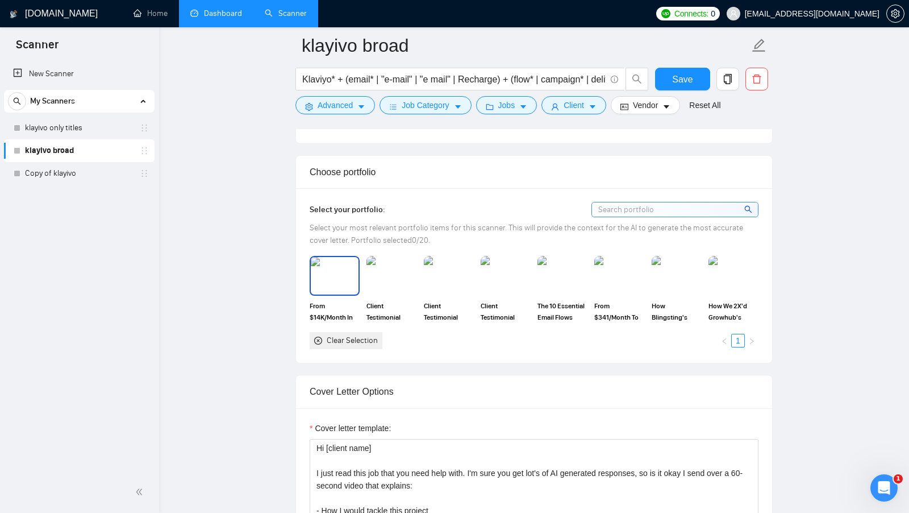
click at [319, 264] on img at bounding box center [335, 276] width 48 height 38
click at [399, 264] on img at bounding box center [392, 276] width 48 height 38
click at [453, 264] on img at bounding box center [449, 276] width 50 height 40
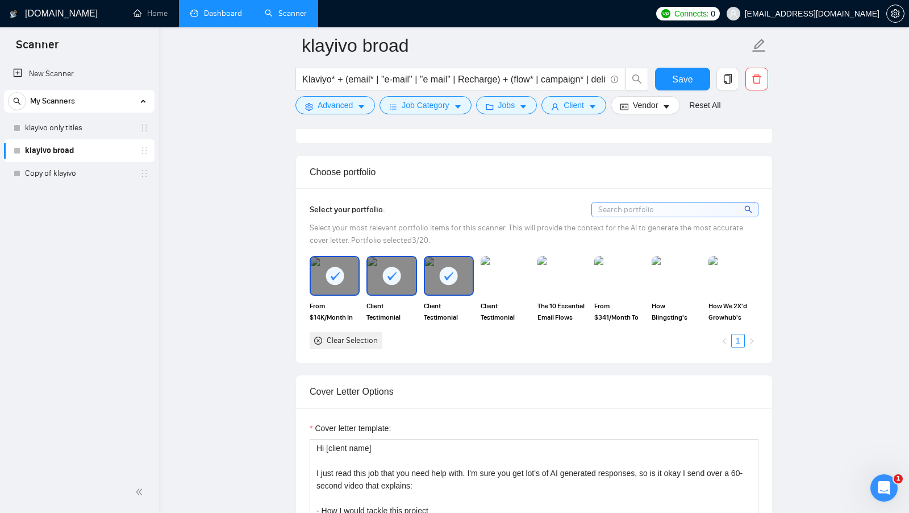
click at [450, 272] on rect at bounding box center [449, 275] width 18 height 18
click at [405, 272] on div at bounding box center [392, 276] width 48 height 38
click at [326, 272] on icon at bounding box center [335, 275] width 19 height 19
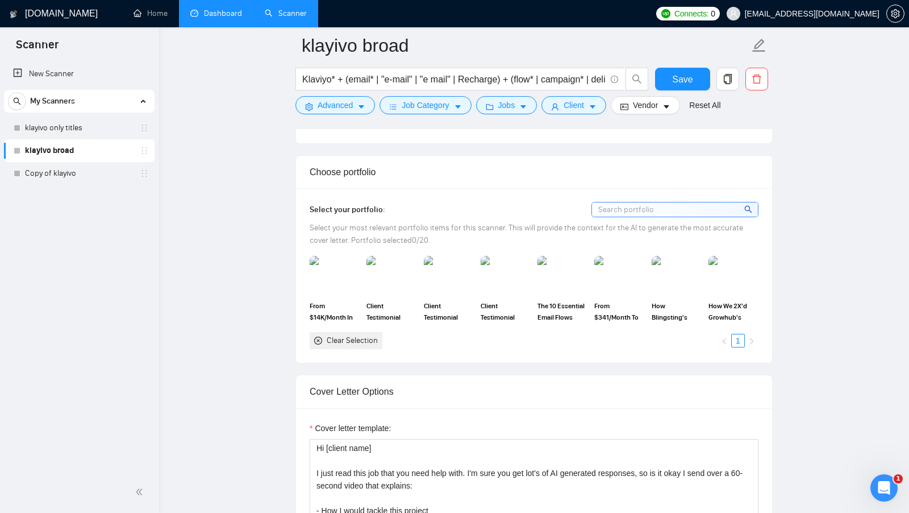
drag, startPoint x: 622, startPoint y: 221, endPoint x: 662, endPoint y: 221, distance: 40.3
click at [662, 223] on span "Select your most relevant portfolio items for this scanner. This will provide t…" at bounding box center [527, 234] width 434 height 22
drag, startPoint x: 676, startPoint y: 221, endPoint x: 622, endPoint y: 221, distance: 53.4
click at [622, 223] on span "Select your most relevant portfolio items for this scanner. This will provide t…" at bounding box center [527, 234] width 434 height 22
click at [567, 225] on span "Select your most relevant portfolio items for this scanner. This will provide t…" at bounding box center [527, 234] width 434 height 22
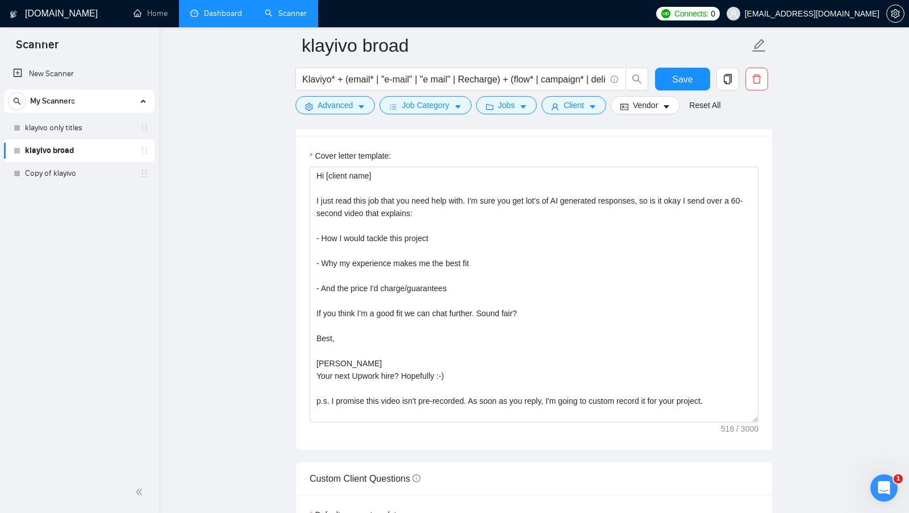
scroll to position [1228, 0]
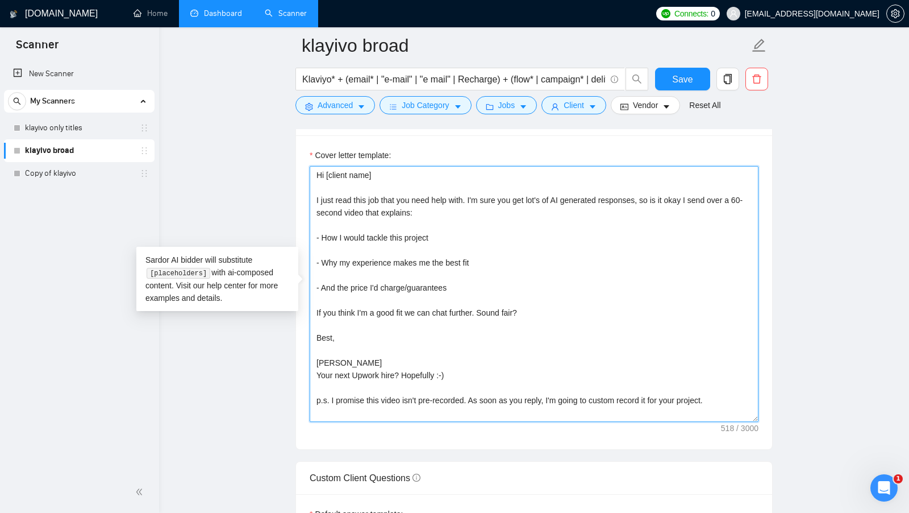
drag, startPoint x: 379, startPoint y: 173, endPoint x: 306, endPoint y: 168, distance: 73.5
click at [306, 168] on div "Cover letter template: Hi [client name] I just read this job that you need help…" at bounding box center [534, 292] width 476 height 314
click at [400, 166] on textarea "Hi [client name] I just read this job that you need help with. I'm sure you get…" at bounding box center [534, 294] width 449 height 256
type textarea "Hi [client name] I just read this job that you need help with. I'm sure you get…"
click at [397, 177] on textarea "Hi [client name] I just read this job that you need help with. I'm sure you get…" at bounding box center [534, 294] width 449 height 256
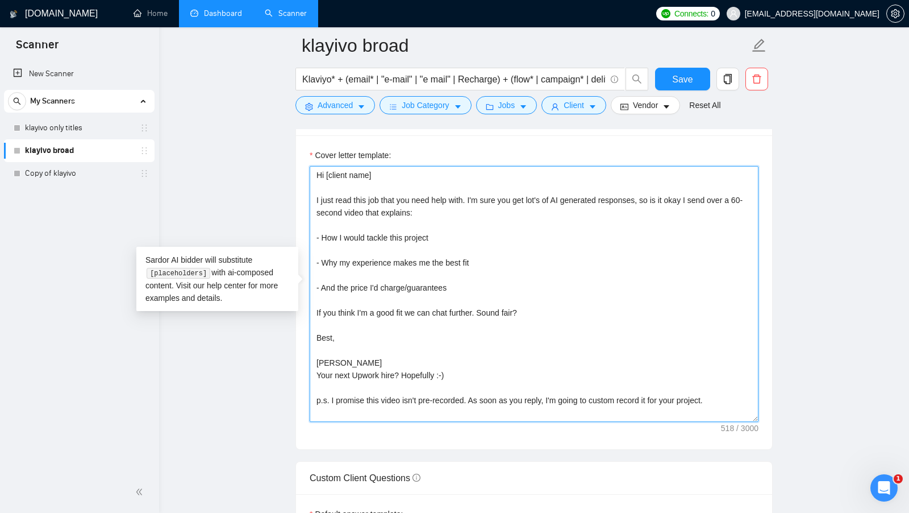
click at [364, 186] on textarea "Hi [client name] I just read this job that you need help with. I'm sure you get…" at bounding box center [534, 294] width 449 height 256
click at [356, 201] on textarea "Hi [client name] I just read this job that you need help with. I'm sure you get…" at bounding box center [534, 294] width 449 height 256
drag, startPoint x: 315, startPoint y: 195, endPoint x: 475, endPoint y: 194, distance: 159.7
click at [475, 193] on textarea "Hi [client name] I just read this job that you need help with. I'm sure you get…" at bounding box center [534, 294] width 449 height 256
click at [494, 195] on textarea "Hi [client name] I just read this job that you need help with. I'm sure you get…" at bounding box center [534, 294] width 449 height 256
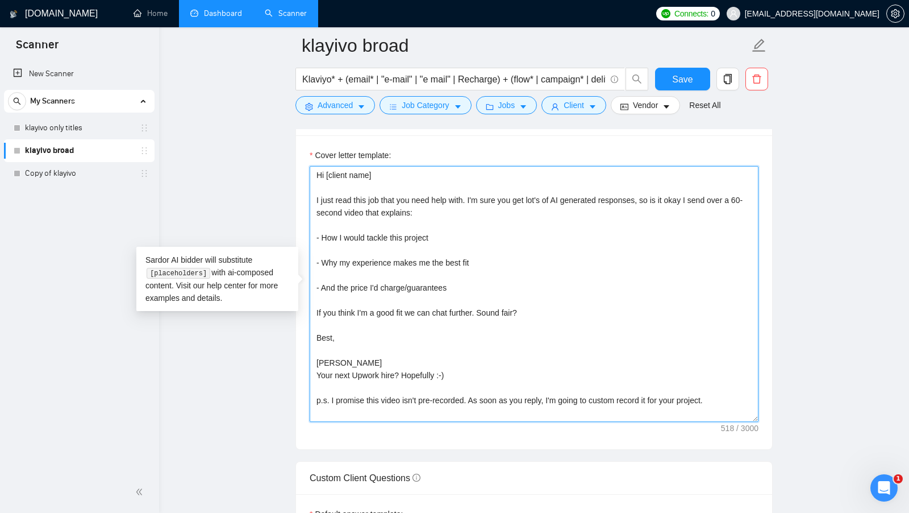
drag, startPoint x: 479, startPoint y: 194, endPoint x: 655, endPoint y: 195, distance: 176.1
click at [655, 195] on textarea "Hi [client name] I just read this job that you need help with. I'm sure you get…" at bounding box center [534, 294] width 449 height 256
drag, startPoint x: 314, startPoint y: 192, endPoint x: 649, endPoint y: 189, distance: 335.8
click at [649, 189] on textarea "Hi [client name] I just read this job that you need help with. I'm sure you get…" at bounding box center [534, 294] width 449 height 256
drag, startPoint x: 663, startPoint y: 194, endPoint x: 660, endPoint y: 203, distance: 9.0
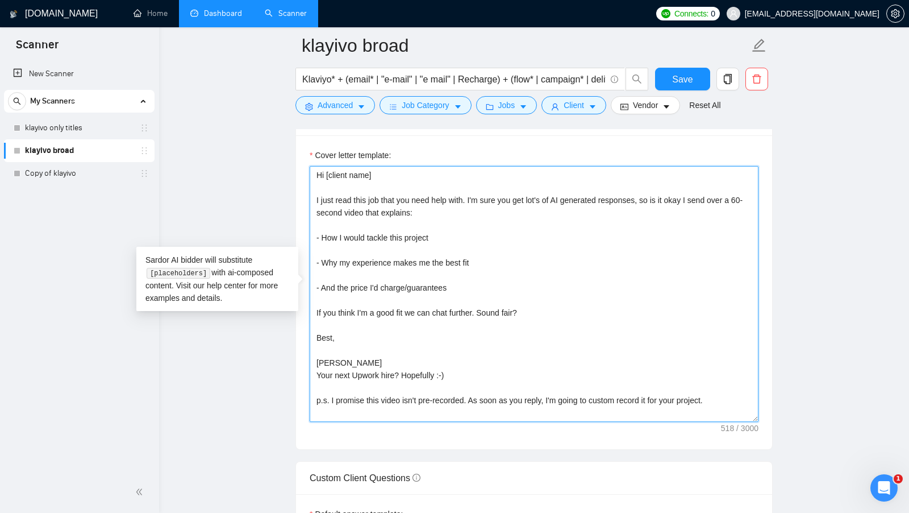
click at [660, 203] on textarea "Hi [client name] I just read this job that you need help with. I'm sure you get…" at bounding box center [534, 294] width 449 height 256
click at [590, 216] on textarea "Hi [client name] I just read this job that you need help with. I'm sure you get…" at bounding box center [534, 294] width 449 height 256
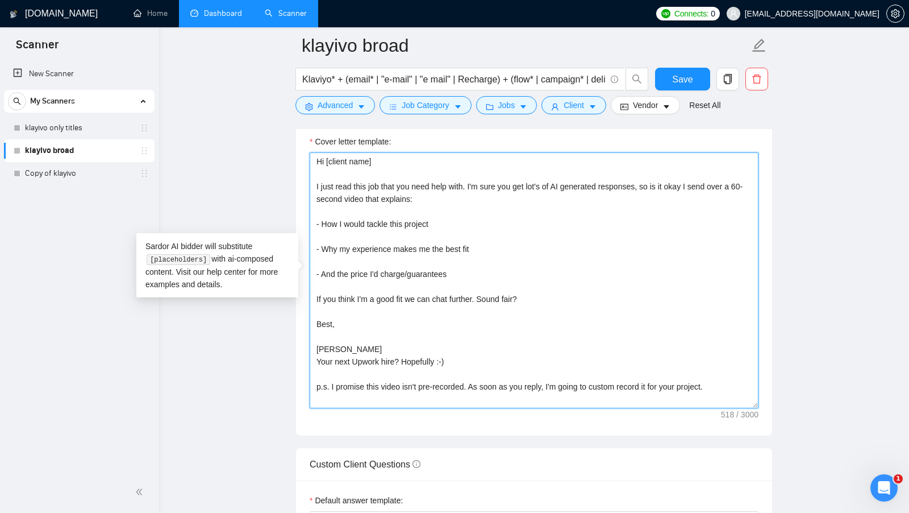
scroll to position [1242, 0]
click at [518, 311] on textarea "Hi [client name] I just read this job that you need help with. I'm sure you get…" at bounding box center [534, 280] width 449 height 256
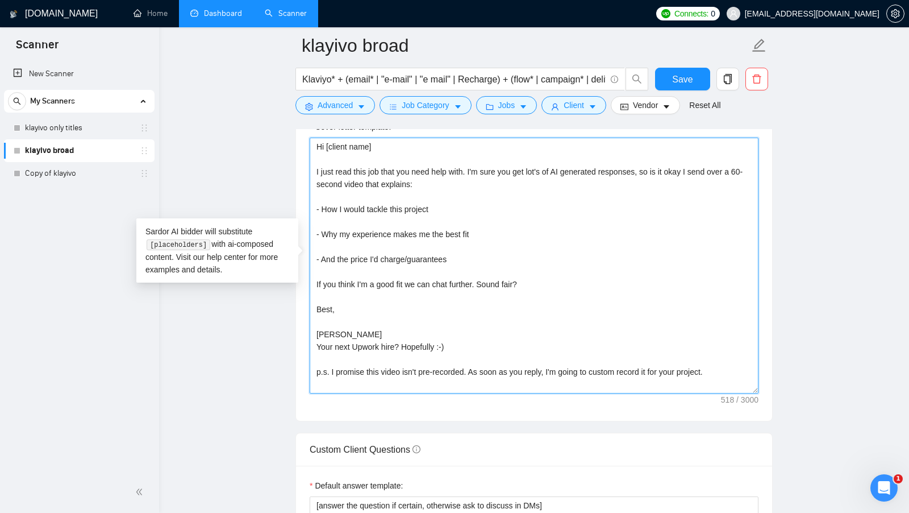
scroll to position [1257, 0]
drag, startPoint x: 317, startPoint y: 327, endPoint x: 460, endPoint y: 340, distance: 143.8
click at [460, 340] on textarea "Hi [client name] I just read this job that you need help with. I'm sure you get…" at bounding box center [534, 265] width 449 height 256
drag, startPoint x: 326, startPoint y: 363, endPoint x: 729, endPoint y: 363, distance: 402.8
click at [729, 364] on textarea "Hi [client name] I just read this job that you need help with. I'm sure you get…" at bounding box center [534, 265] width 449 height 256
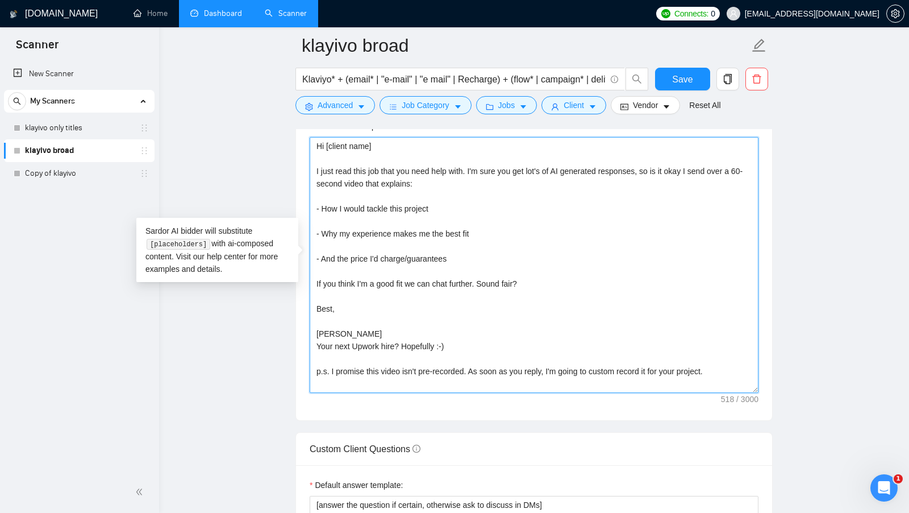
click at [729, 363] on textarea "Hi [client name] I just read this job that you need help with. I'm sure you get…" at bounding box center [534, 265] width 449 height 256
drag, startPoint x: 330, startPoint y: 366, endPoint x: 470, endPoint y: 359, distance: 139.9
click at [470, 359] on textarea "Hi [client name] I just read this job that you need help with. I'm sure you get…" at bounding box center [534, 265] width 449 height 256
click at [497, 357] on textarea "Hi [client name] I just read this job that you need help with. I'm sure you get…" at bounding box center [534, 265] width 449 height 256
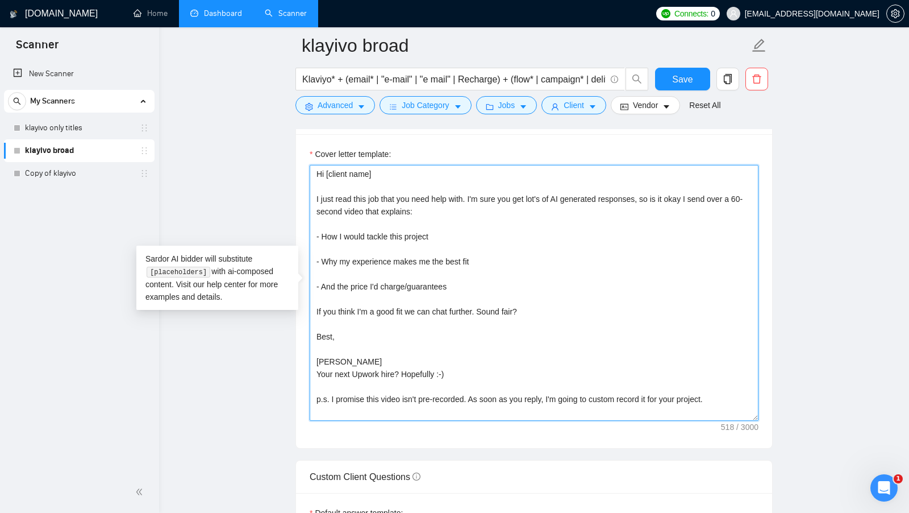
scroll to position [1230, 0]
drag, startPoint x: 444, startPoint y: 209, endPoint x: 657, endPoint y: 192, distance: 213.8
click at [657, 192] on textarea "Hi [client name] I just read this job that you need help with. I'm sure you get…" at bounding box center [534, 292] width 449 height 256
drag, startPoint x: 665, startPoint y: 190, endPoint x: 665, endPoint y: 202, distance: 11.4
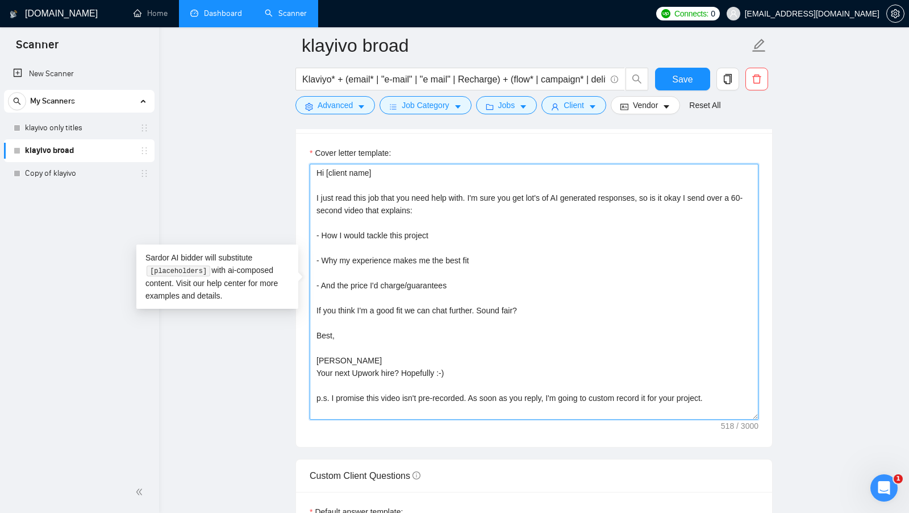
click at [665, 202] on textarea "Hi [client name] I just read this job that you need help with. I'm sure you get…" at bounding box center [534, 292] width 449 height 256
click at [339, 237] on textarea "Hi [client name] I just read this job that you need help with. I'm sure you get…" at bounding box center [534, 292] width 449 height 256
drag, startPoint x: 316, startPoint y: 190, endPoint x: 481, endPoint y: 190, distance: 164.8
click at [481, 190] on textarea "Hi [client name] I just read this job that you need help with. I'm sure you get…" at bounding box center [534, 292] width 449 height 256
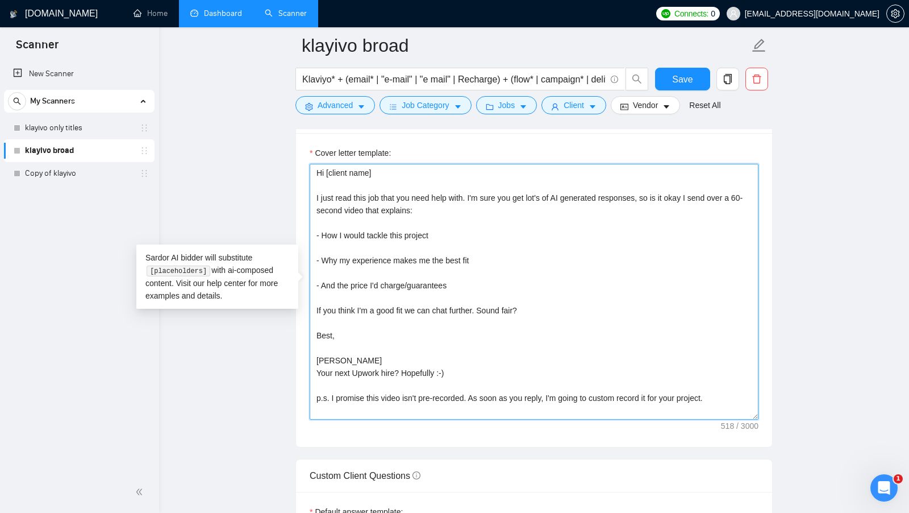
drag, startPoint x: 690, startPoint y: 184, endPoint x: 689, endPoint y: 196, distance: 11.9
click at [689, 196] on textarea "Hi [client name] I just read this job that you need help with. I'm sure you get…" at bounding box center [534, 292] width 449 height 256
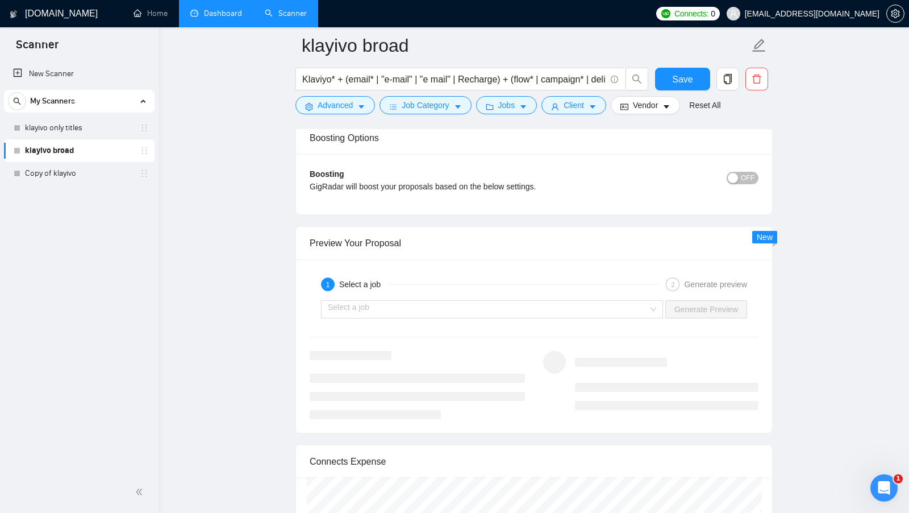
scroll to position [2024, 0]
click at [470, 299] on input "search" at bounding box center [488, 307] width 320 height 17
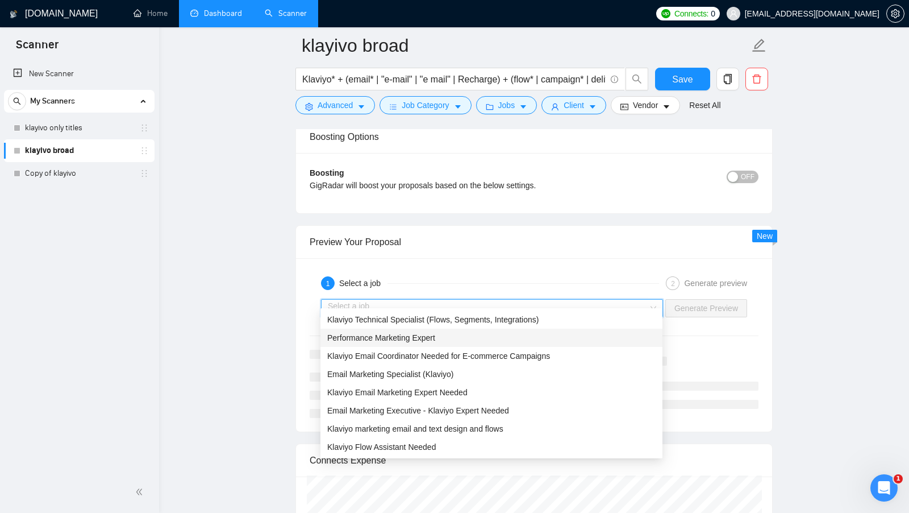
click at [391, 337] on span "Performance Marketing Expert" at bounding box center [381, 337] width 108 height 9
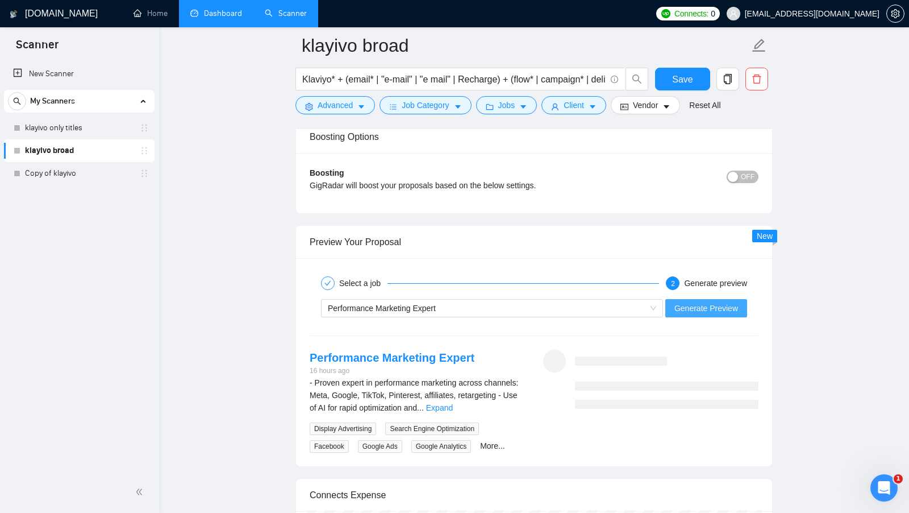
click at [690, 302] on span "Generate Preview" at bounding box center [706, 308] width 64 height 13
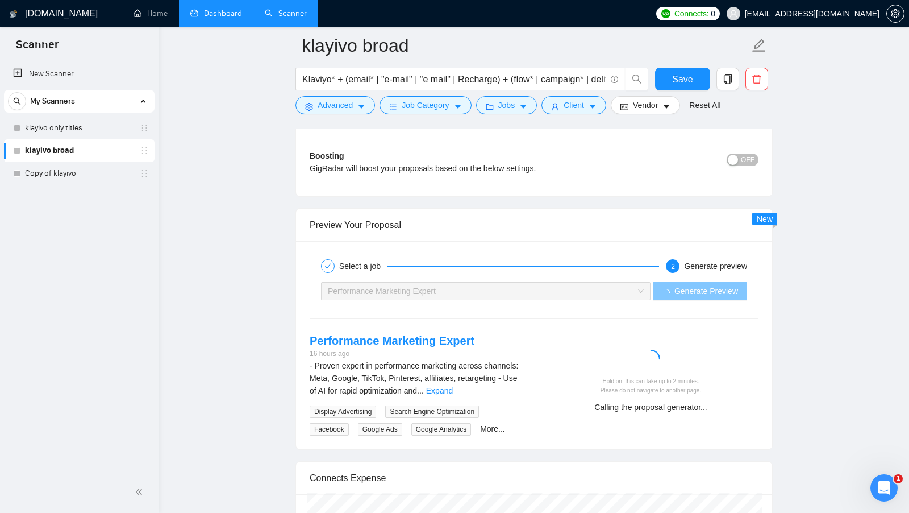
scroll to position [2040, 0]
click at [498, 373] on div "- Proven expert in performance marketing across channels: Meta, Google, TikTok,…" at bounding box center [417, 379] width 215 height 38
click at [453, 387] on link "Expand" at bounding box center [439, 391] width 27 height 9
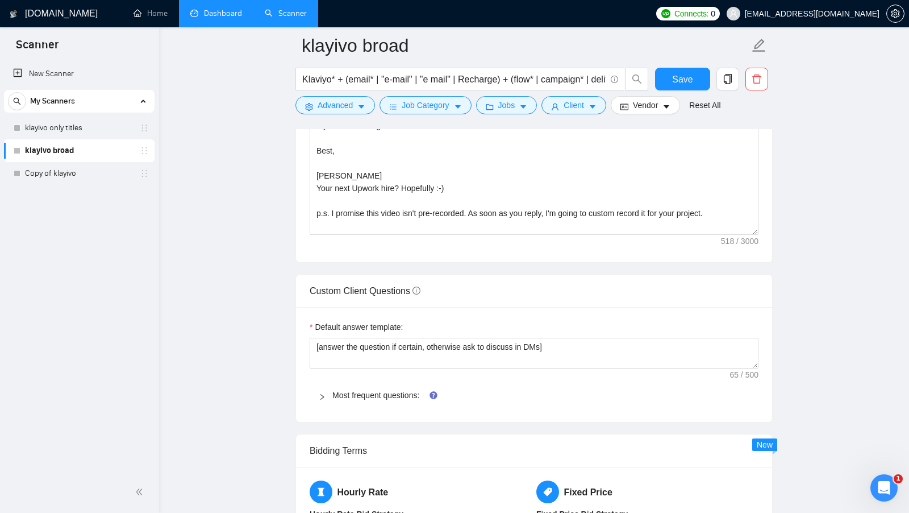
scroll to position [1411, 0]
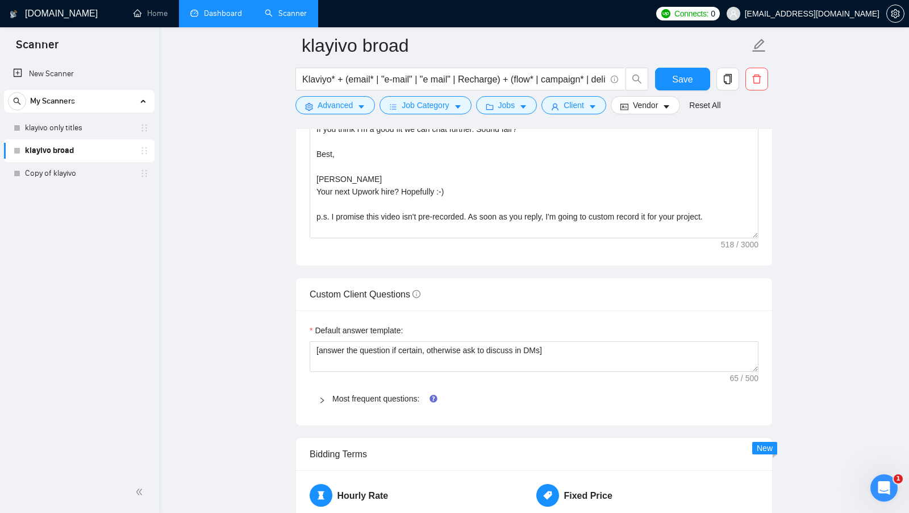
click at [322, 397] on icon "right" at bounding box center [321, 400] width 3 height 6
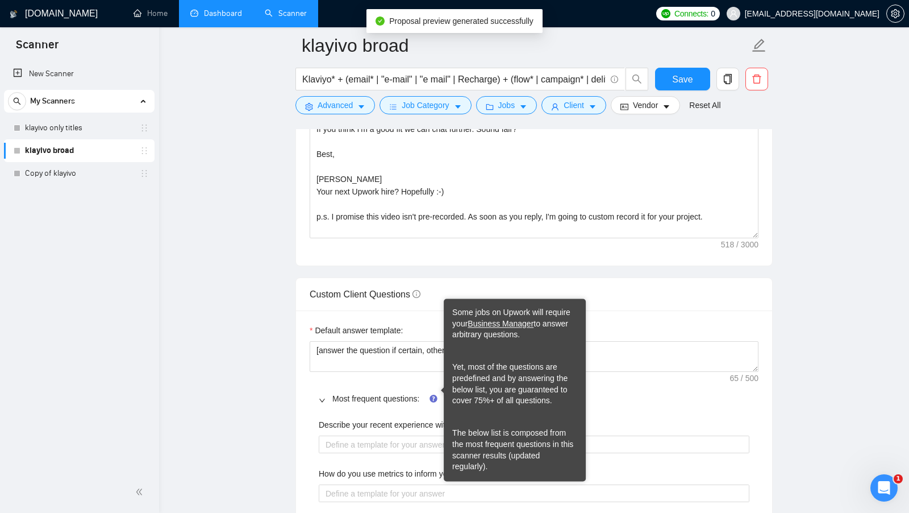
click at [628, 392] on span "Most frequent questions:" at bounding box center [540, 398] width 417 height 13
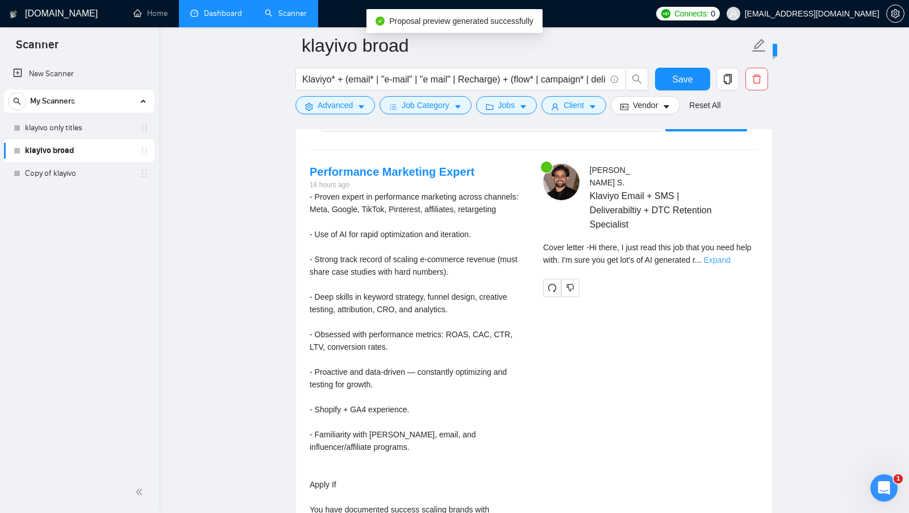
scroll to position [2206, 0]
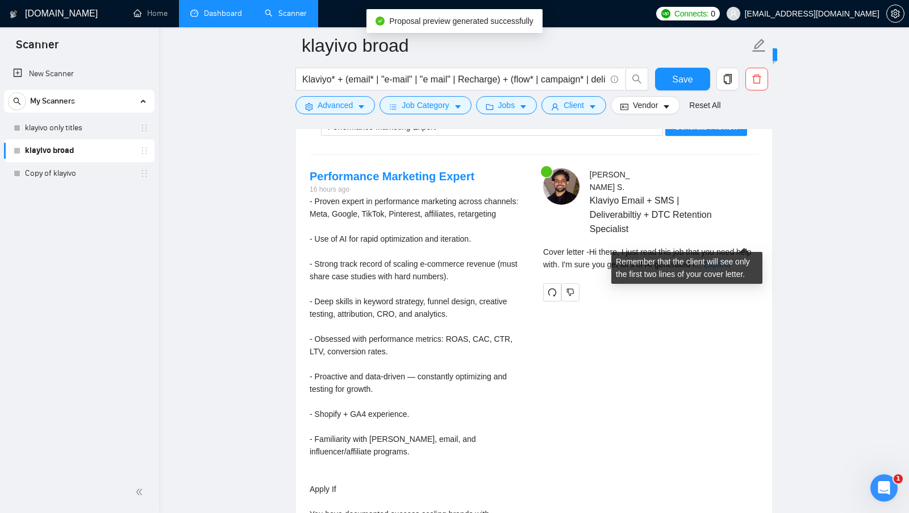
click at [731, 260] on link "Expand" at bounding box center [717, 264] width 27 height 9
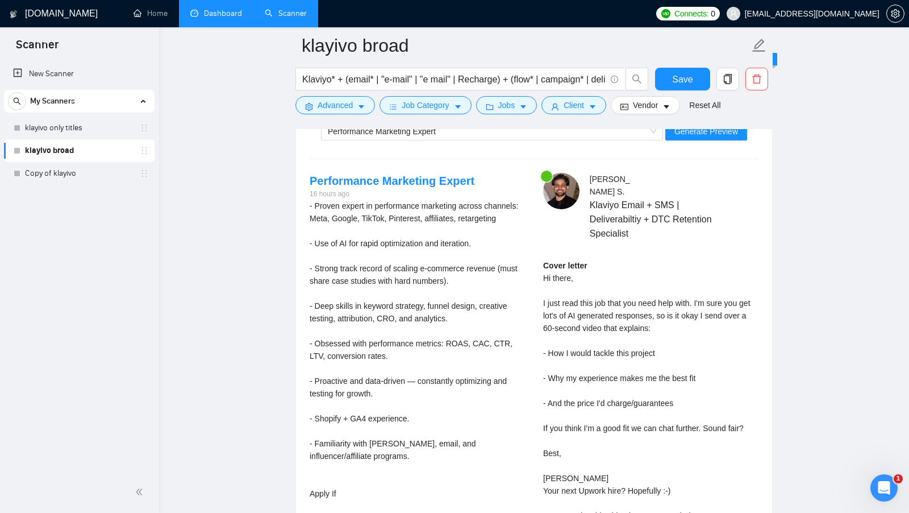
scroll to position [2201, 0]
drag, startPoint x: 677, startPoint y: 288, endPoint x: 677, endPoint y: 327, distance: 39.2
click at [677, 327] on div "Cover letter Hi there, I just read this job that you need help with. I'm sure y…" at bounding box center [650, 397] width 215 height 275
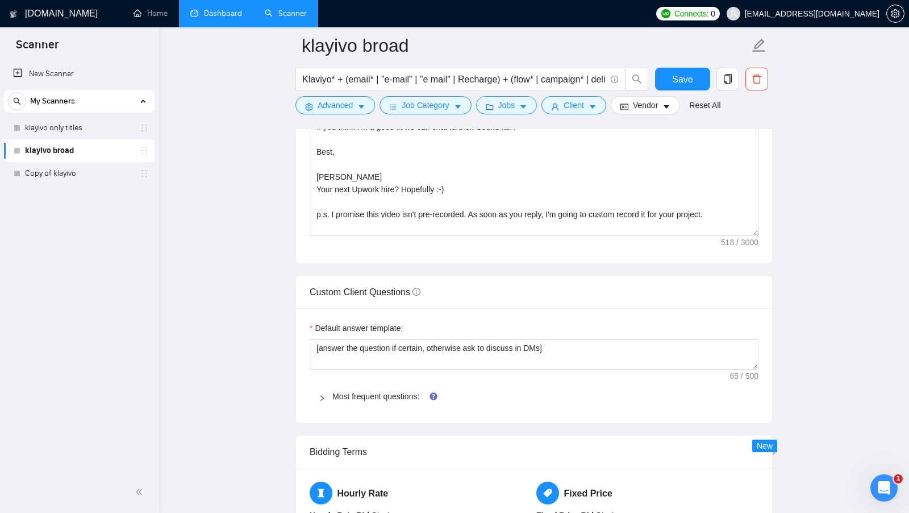
scroll to position [1411, 0]
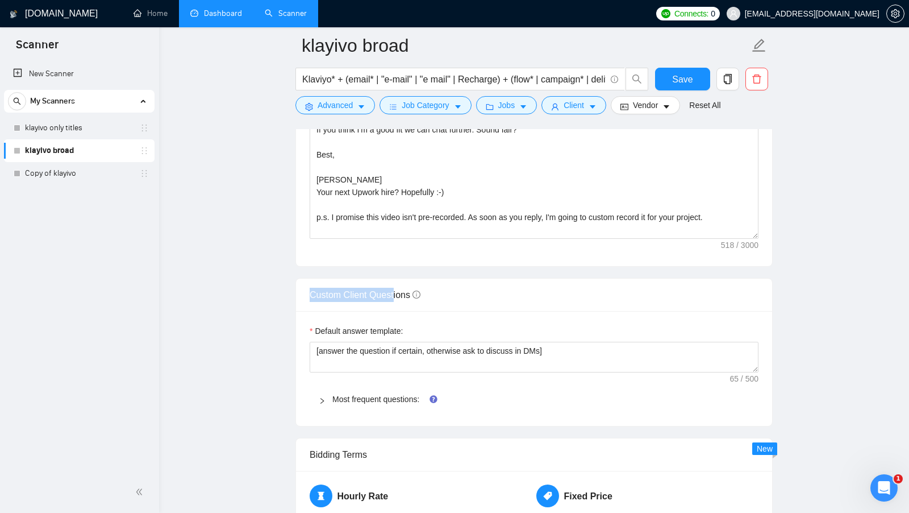
drag, startPoint x: 307, startPoint y: 285, endPoint x: 397, endPoint y: 286, distance: 89.8
click at [396, 286] on div "Custom Client Questions" at bounding box center [534, 294] width 476 height 33
click at [397, 290] on span "Custom Client Questions" at bounding box center [365, 295] width 111 height 10
click at [505, 291] on div "Custom Client Questions" at bounding box center [534, 294] width 449 height 32
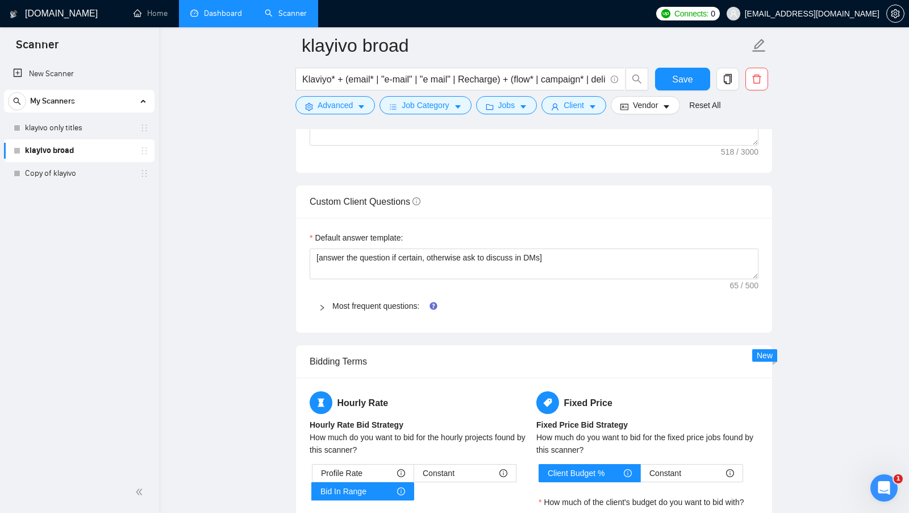
scroll to position [1505, 0]
click at [402, 301] on link "Most frequent questions:" at bounding box center [375, 305] width 87 height 9
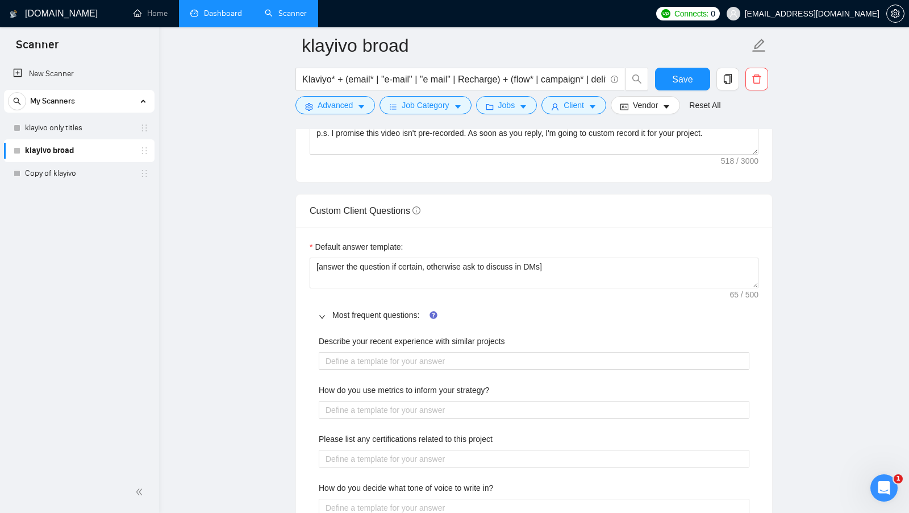
scroll to position [1493, 0]
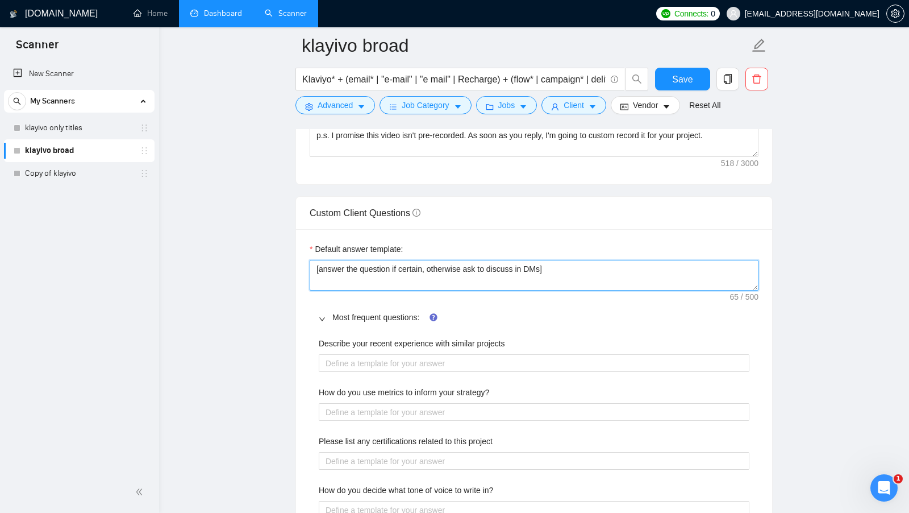
drag, startPoint x: 559, startPoint y: 256, endPoint x: 312, endPoint y: 263, distance: 246.7
click at [312, 263] on textarea "[answer the question if certain, otherwise ask to discuss in DMs]" at bounding box center [534, 275] width 449 height 31
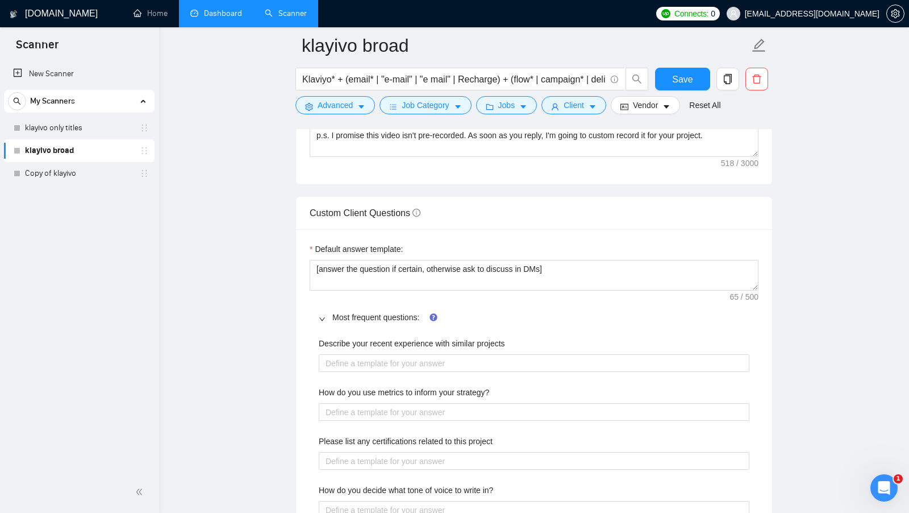
click at [455, 249] on div "Default answer template:" at bounding box center [534, 251] width 449 height 17
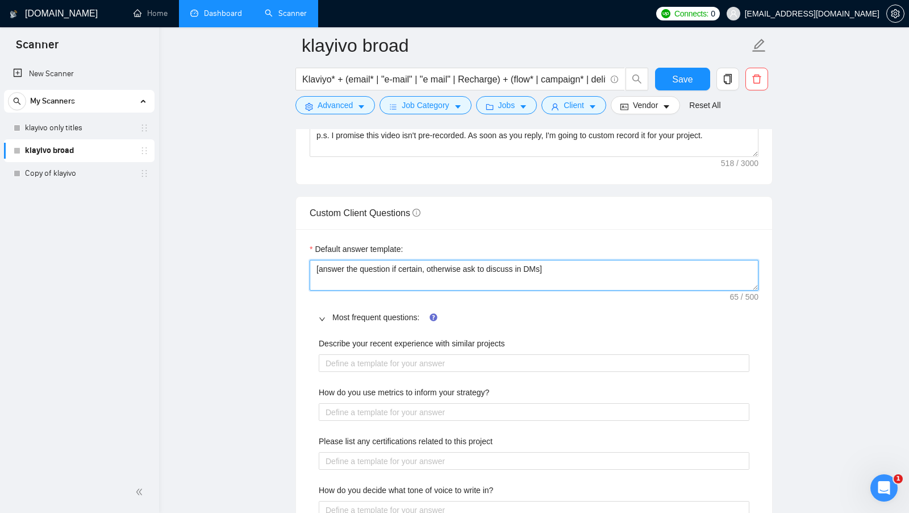
click at [453, 264] on textarea "[answer the question if certain, otherwise ask to discuss in DMs]" at bounding box center [534, 275] width 449 height 31
click at [453, 265] on textarea "[answer the question if certain, otherwise ask to discuss in DMs]" at bounding box center [534, 275] width 449 height 31
paste textarea "I have experience in all that the client asks. If a question asks about specifi…"
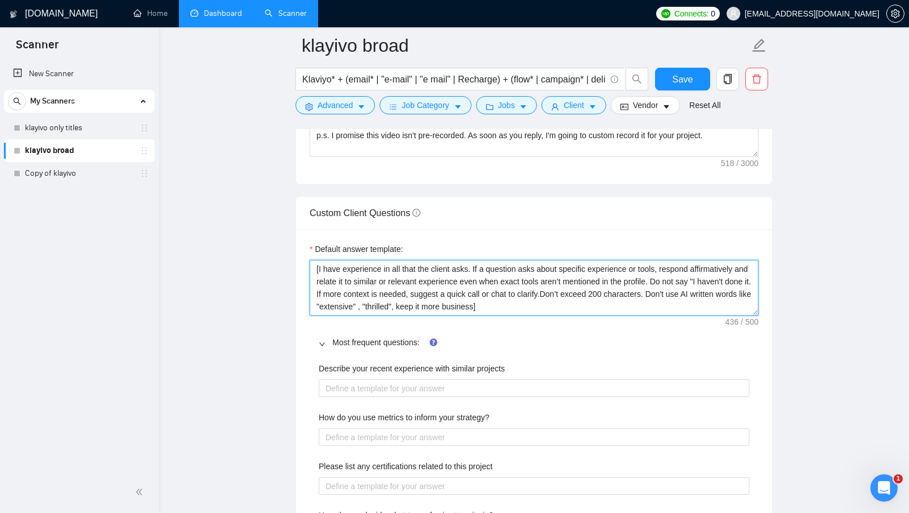
scroll to position [0, 0]
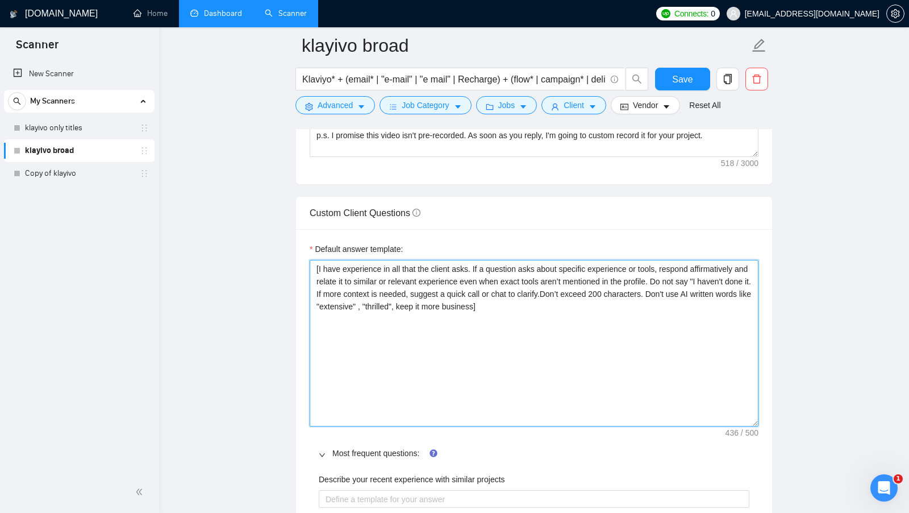
drag, startPoint x: 756, startPoint y: 280, endPoint x: 714, endPoint y: 419, distance: 145.3
click at [714, 419] on textarea "[I have experience in all that the client asks. If a question asks about specif…" at bounding box center [534, 343] width 449 height 166
drag, startPoint x: 319, startPoint y: 260, endPoint x: 476, endPoint y: 260, distance: 156.3
click at [476, 260] on textarea "[I have experience in all that the client asks. If a question asks about specif…" at bounding box center [534, 344] width 449 height 169
click at [420, 264] on textarea "[I have experience in all that the client asks. If a question asks about specif…" at bounding box center [534, 344] width 449 height 169
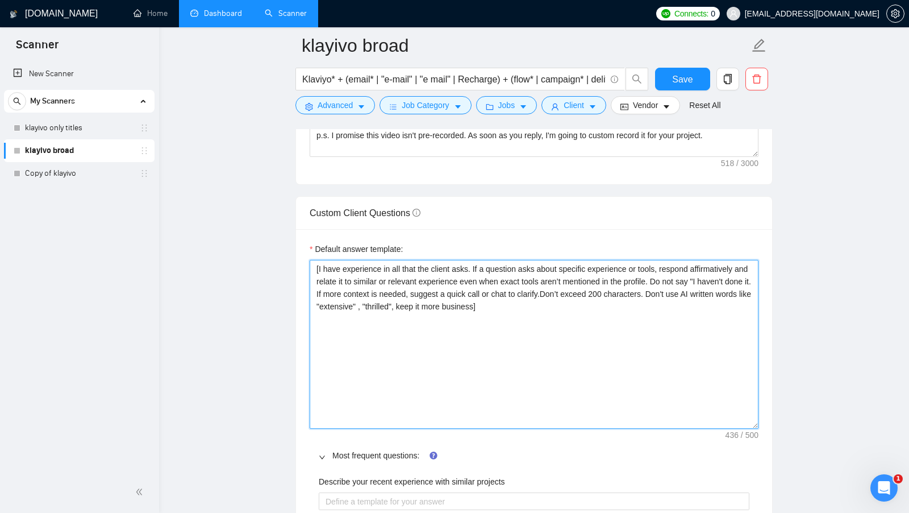
drag, startPoint x: 475, startPoint y: 258, endPoint x: 322, endPoint y: 257, distance: 152.8
click at [322, 260] on textarea "[I have experience in all that the client asks. If a question asks about specif…" at bounding box center [534, 344] width 449 height 169
click at [522, 262] on textarea "[I have experience in all that the client asks. If a question asks about specif…" at bounding box center [534, 344] width 449 height 169
drag, startPoint x: 373, startPoint y: 284, endPoint x: 719, endPoint y: 270, distance: 346.3
click at [719, 270] on textarea "[I have experience in all that the client asks. If a question asks about specif…" at bounding box center [534, 344] width 449 height 169
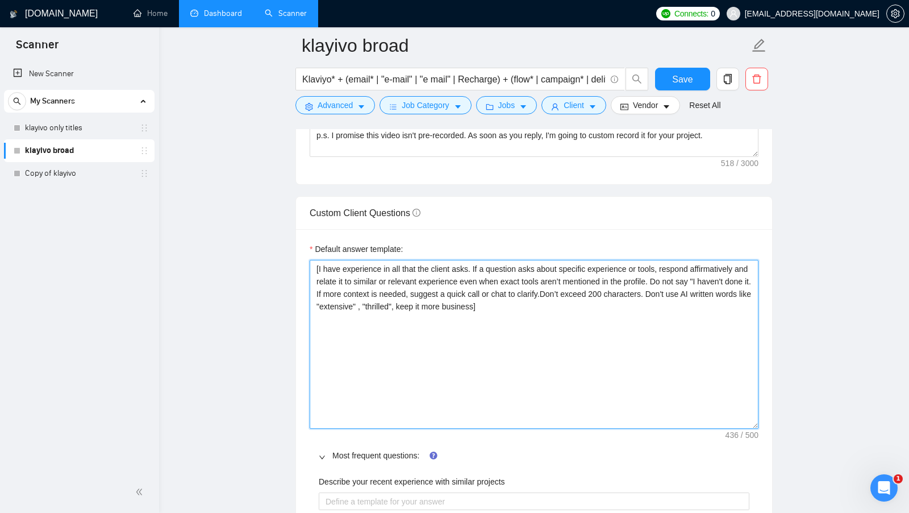
click at [369, 284] on textarea "[I have experience in all that the client asks. If a question asks about specif…" at bounding box center [534, 344] width 449 height 169
drag, startPoint x: 614, startPoint y: 285, endPoint x: 718, endPoint y: 285, distance: 104.0
click at [718, 285] on textarea "[I have experience in all that the client asks. If a question asks about specif…" at bounding box center [534, 344] width 449 height 169
drag, startPoint x: 720, startPoint y: 285, endPoint x: 556, endPoint y: 295, distance: 165.1
click at [553, 297] on textarea "[I have experience in all that the client asks. If a question asks about specif…" at bounding box center [534, 344] width 449 height 169
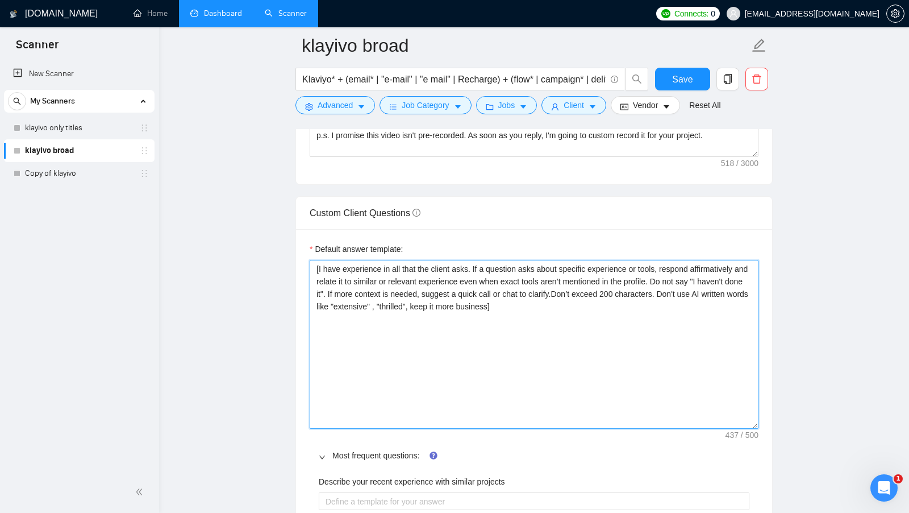
click at [589, 298] on textarea "[I have experience in all that the client asks. If a question asks about specif…" at bounding box center [534, 344] width 449 height 169
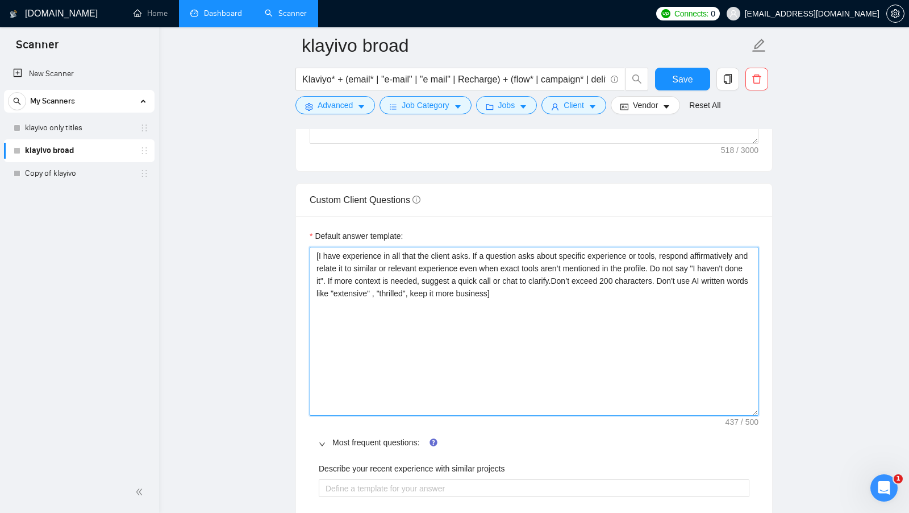
click at [589, 298] on textarea "[I have experience in all that the client asks. If a question asks about specif…" at bounding box center [534, 331] width 449 height 169
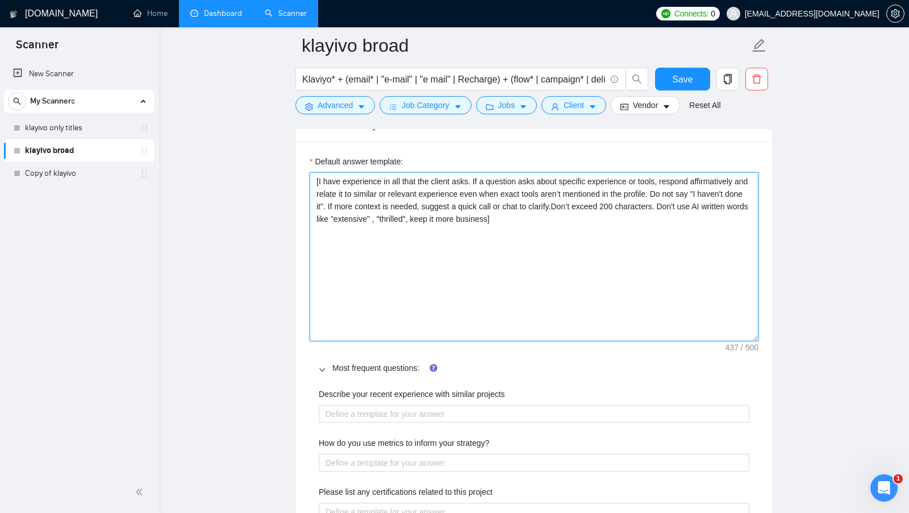
scroll to position [1542, 0]
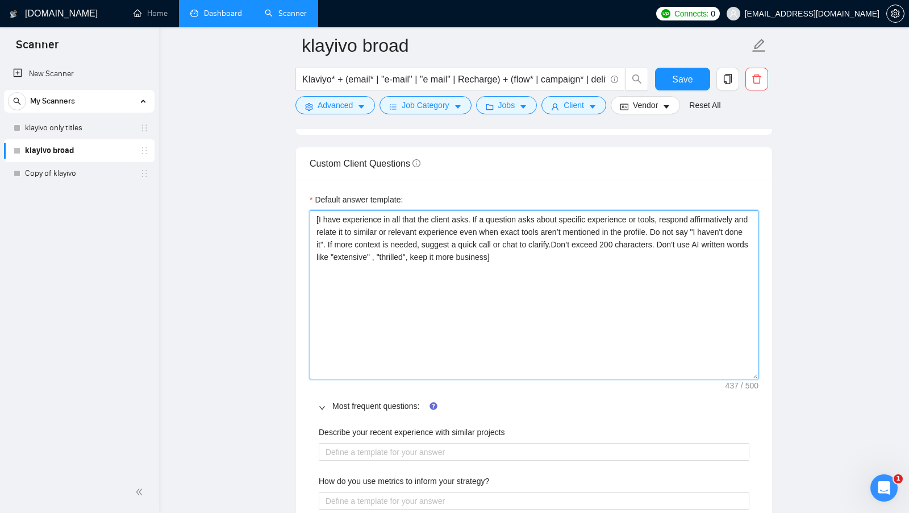
type textarea "[I have experience in all that the client asks. If a question asks about specif…"
click at [372, 193] on label "Default answer template:" at bounding box center [356, 199] width 93 height 13
click at [372, 210] on textarea "[I have experience in all that the client asks. If a question asks about specif…" at bounding box center [534, 294] width 449 height 169
click at [371, 193] on label "Default answer template:" at bounding box center [356, 199] width 93 height 13
click at [371, 210] on textarea "[I have experience in all that the client asks. If a question asks about specif…" at bounding box center [534, 294] width 449 height 169
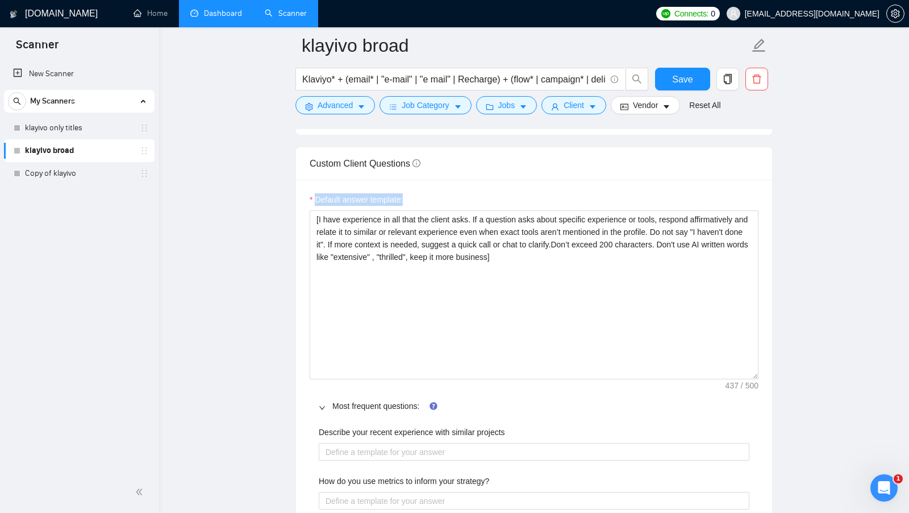
click at [371, 193] on label "Default answer template:" at bounding box center [356, 199] width 93 height 13
click at [371, 210] on textarea "[I have experience in all that the client asks. If a question asks about specif…" at bounding box center [534, 294] width 449 height 169
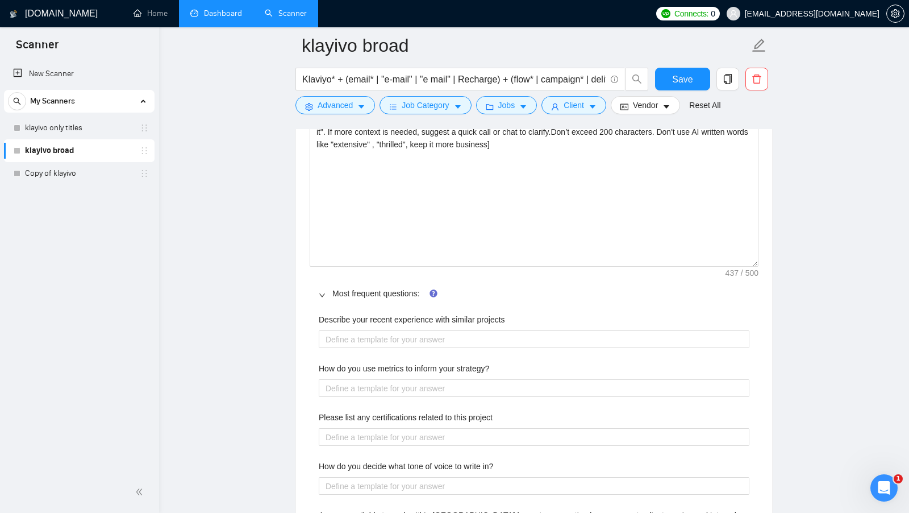
scroll to position [1655, 0]
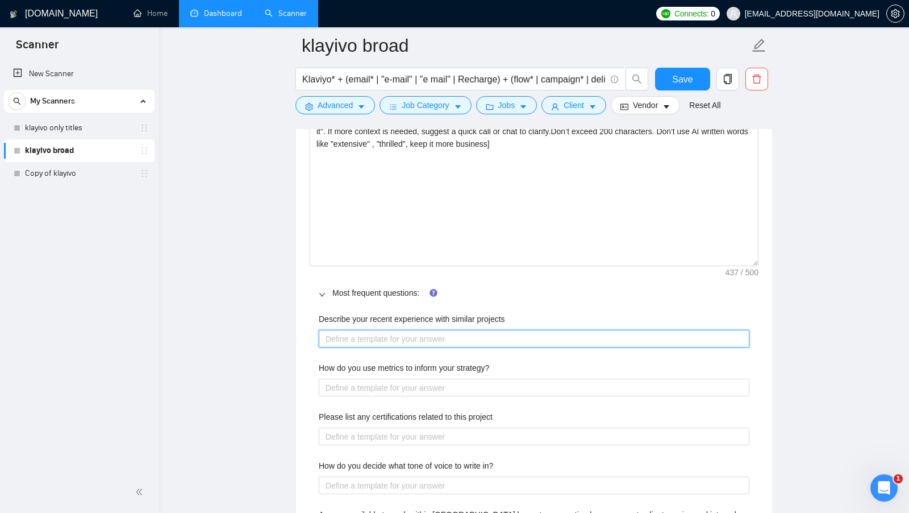
click at [380, 330] on projects "Describe your recent experience with similar projects" at bounding box center [534, 339] width 431 height 18
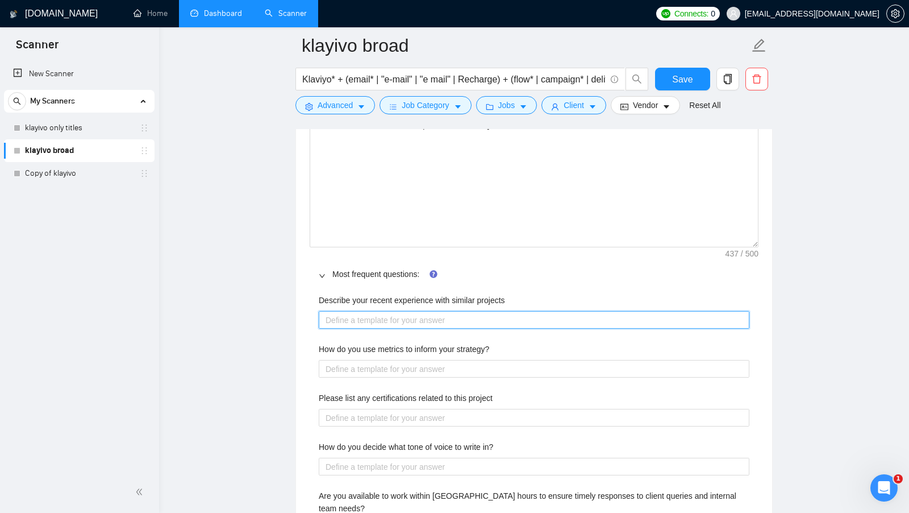
scroll to position [1695, 0]
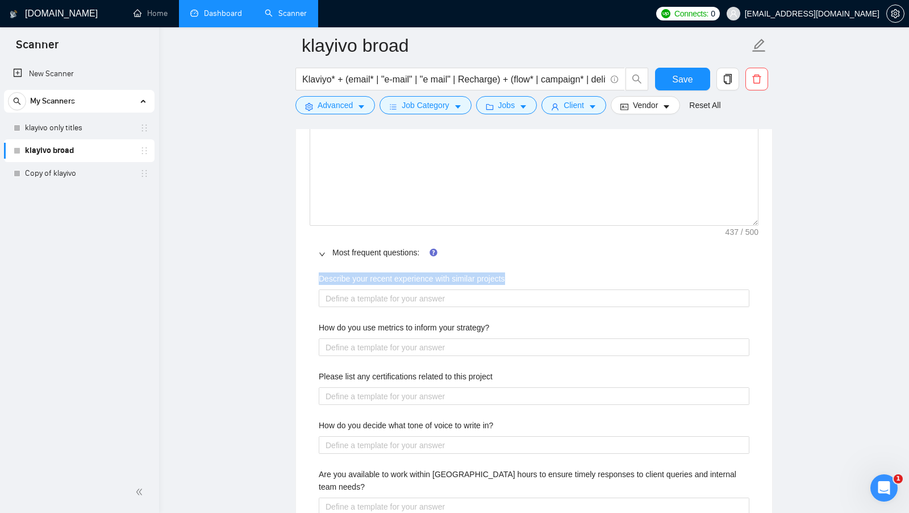
drag, startPoint x: 313, startPoint y: 266, endPoint x: 532, endPoint y: 270, distance: 219.9
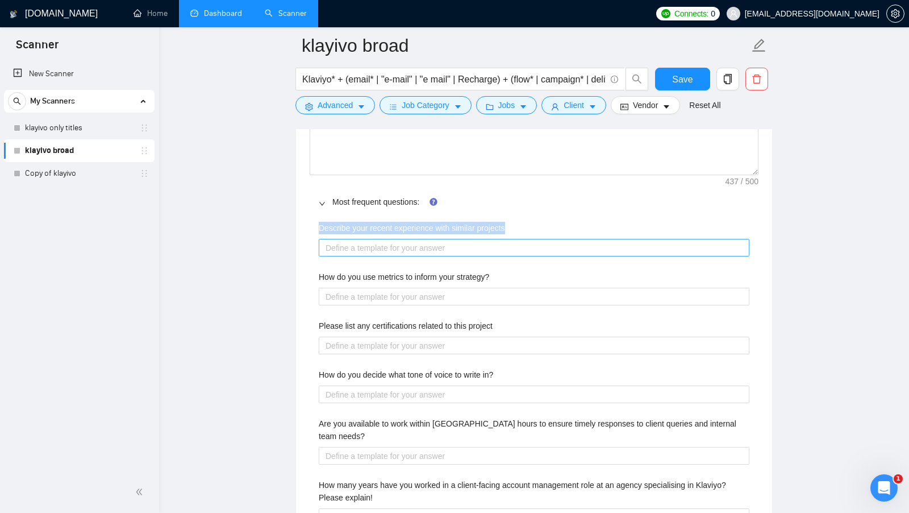
scroll to position [1758, 0]
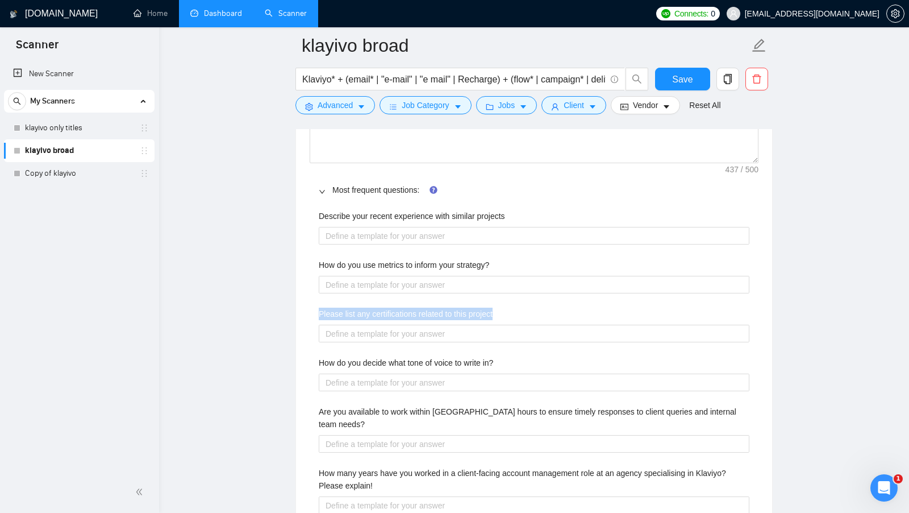
drag, startPoint x: 319, startPoint y: 303, endPoint x: 523, endPoint y: 304, distance: 203.4
click at [523, 307] on div "Please list any certifications related to this project" at bounding box center [534, 315] width 431 height 17
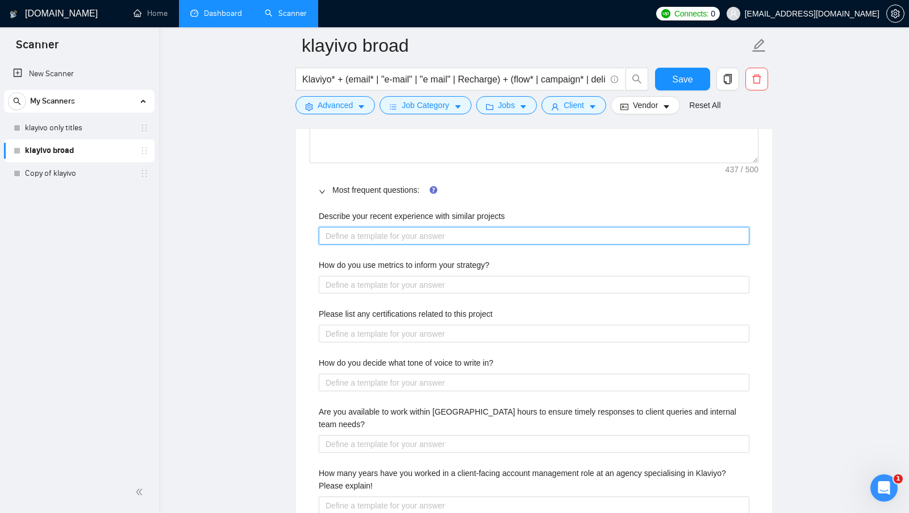
click at [456, 231] on projects "Describe your recent experience with similar projects" at bounding box center [534, 236] width 431 height 18
type projects "l"
type projects "li"
type projects "lin"
type projects "link"
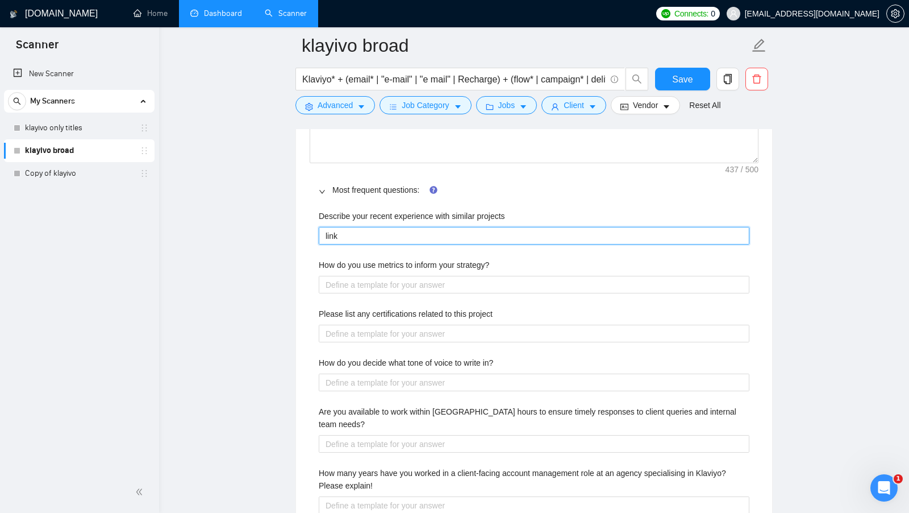
type projects "link"
type projects "link -"
type projects "link - I"
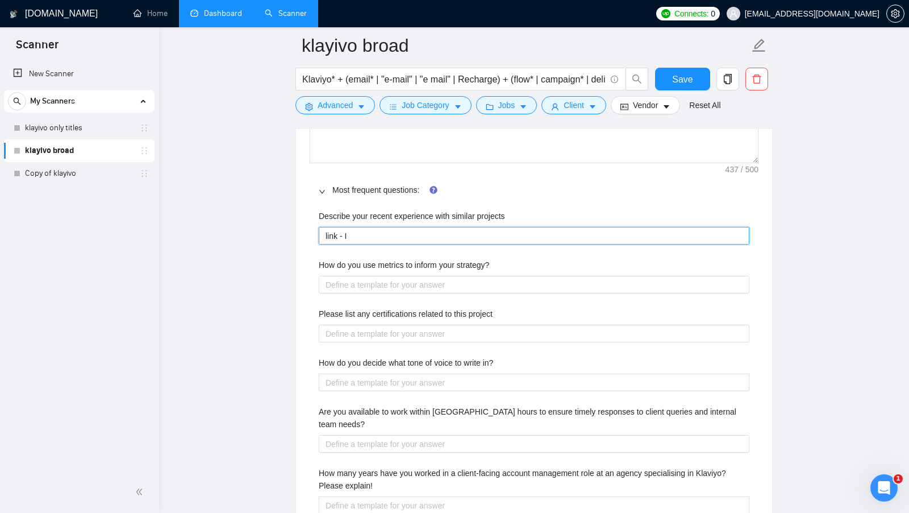
type projects "link - I h"
type projects "link - I he"
type projects "link - I hel"
type projects "link - I help"
type projects "link - I helpe"
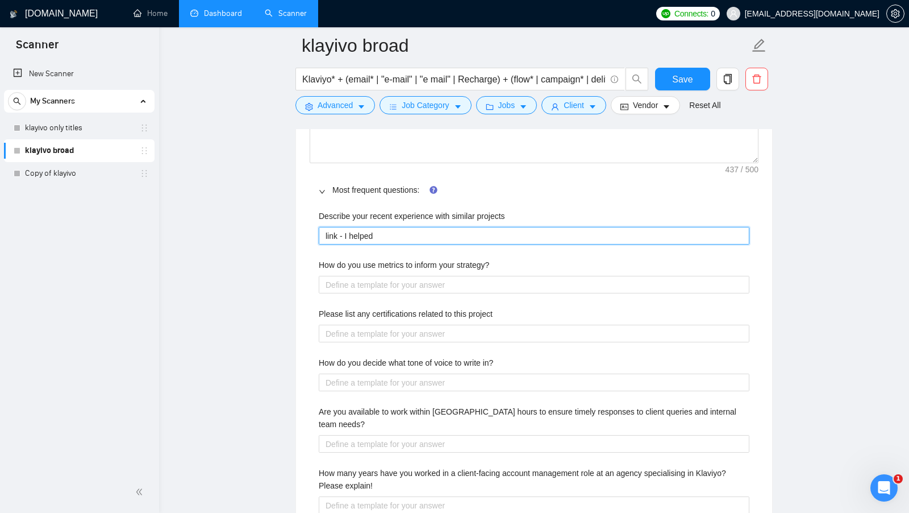
type projects "link - I helped"
click at [394, 231] on projects "link - I helped" at bounding box center [534, 236] width 431 height 18
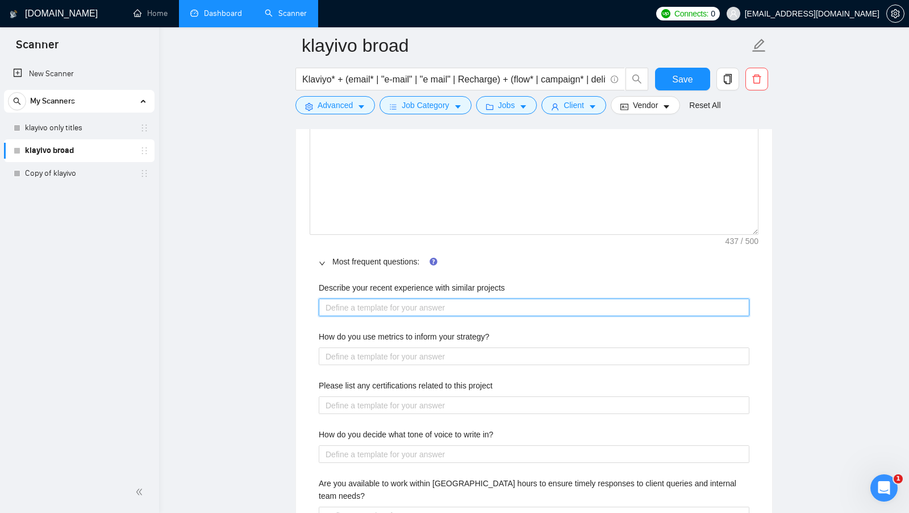
scroll to position [1693, 0]
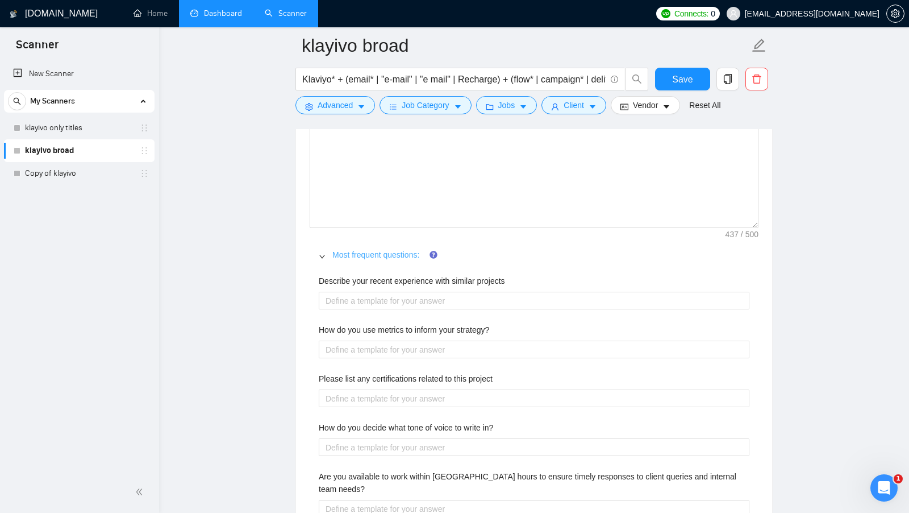
click at [376, 251] on link "Most frequent questions:" at bounding box center [375, 254] width 87 height 9
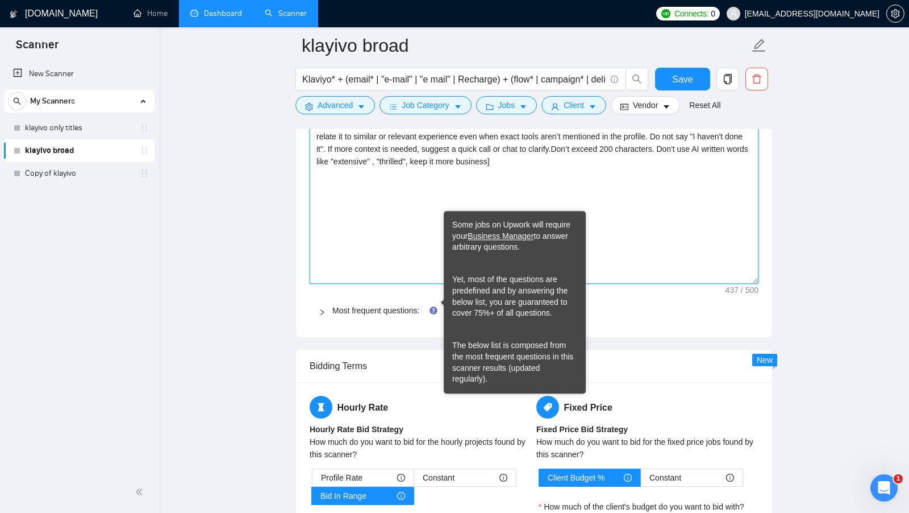
click at [640, 257] on textarea "[I have experience in all that the client asks. If a question asks about specif…" at bounding box center [534, 199] width 449 height 169
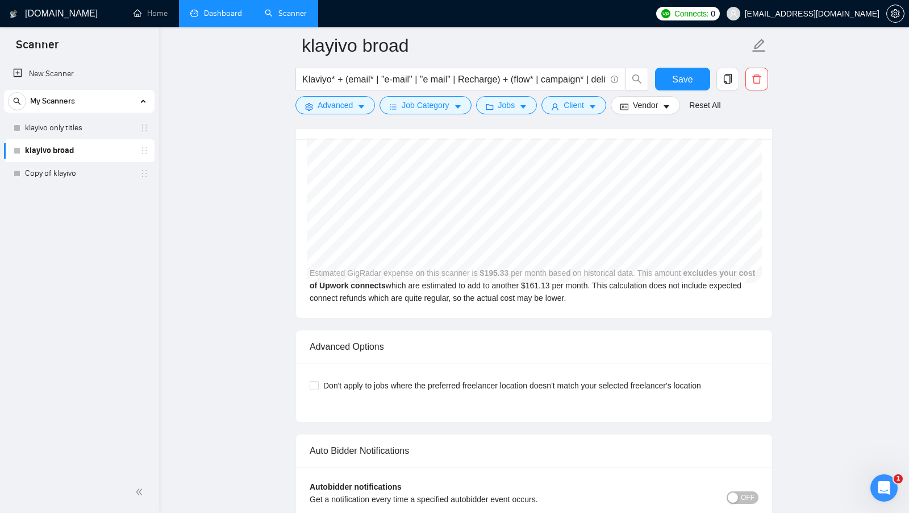
scroll to position [3011, 0]
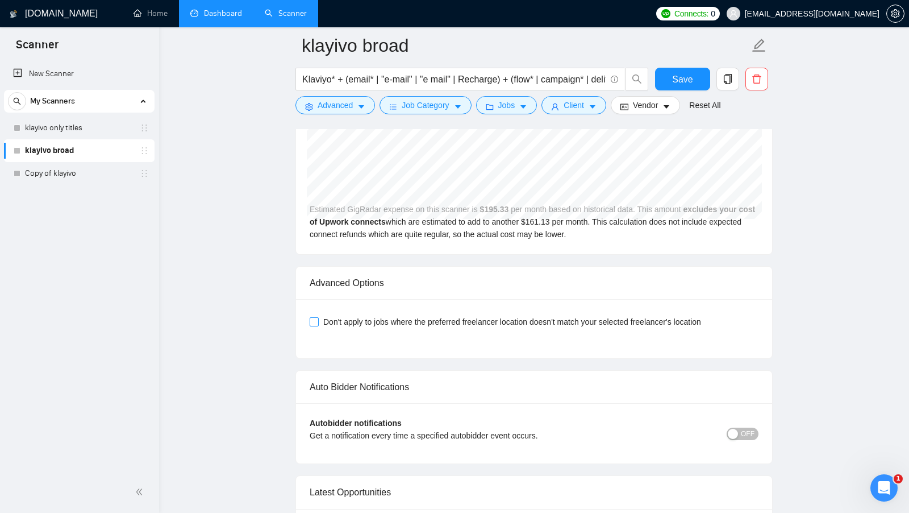
click at [319, 321] on span "Don't apply to jobs where the preferred freelancer location doesn't match your …" at bounding box center [512, 321] width 387 height 13
click at [318, 321] on input "Don't apply to jobs where the preferred freelancer location doesn't match your …" at bounding box center [314, 321] width 8 height 8
checkbox input "true"
click at [700, 78] on button "Save" at bounding box center [682, 79] width 55 height 23
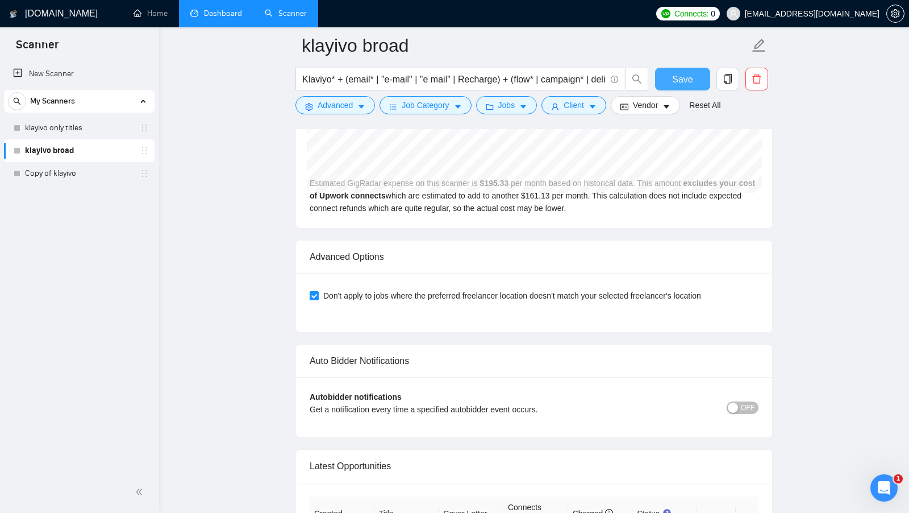
scroll to position [2969, 0]
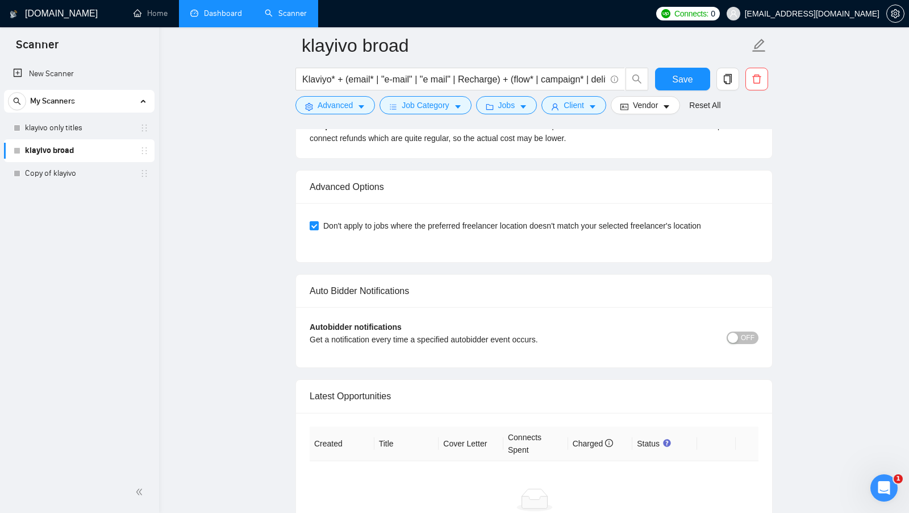
click at [741, 332] on span "OFF" at bounding box center [748, 337] width 14 height 13
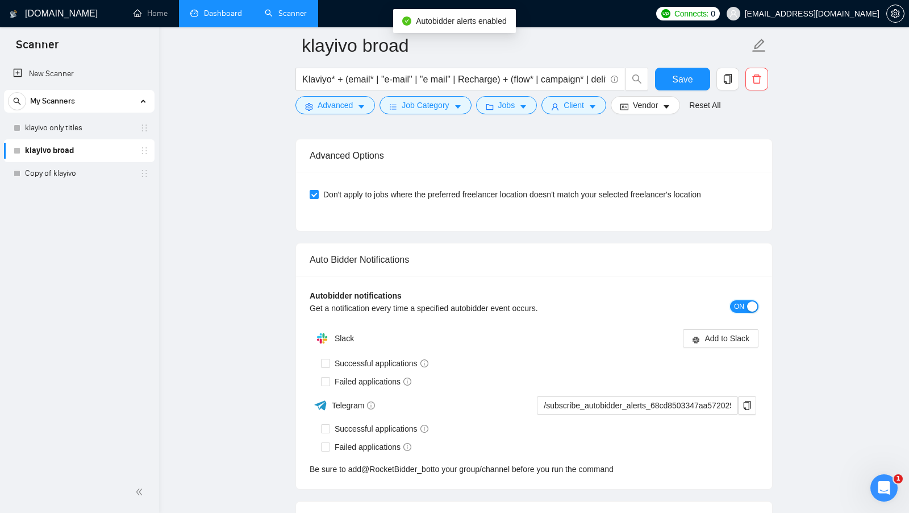
scroll to position [3002, 0]
click at [734, 333] on span "Add to Slack" at bounding box center [727, 337] width 45 height 13
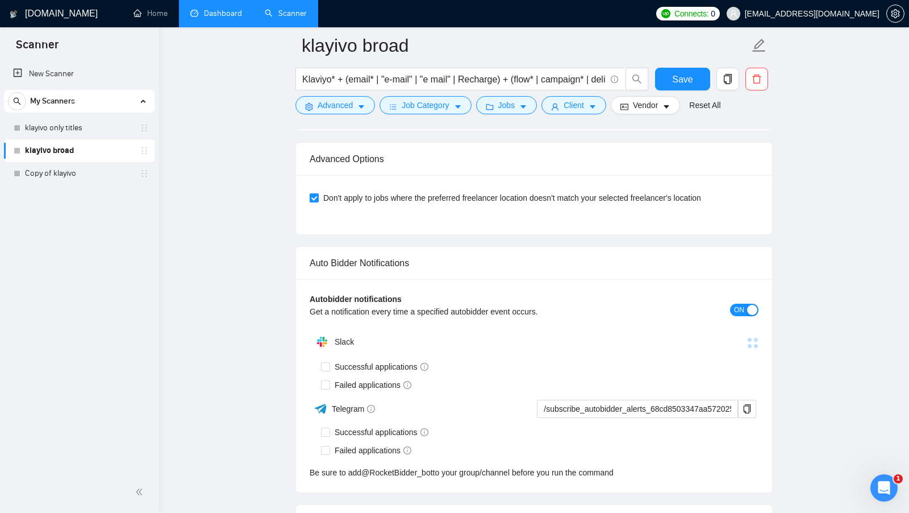
scroll to position [2994, 0]
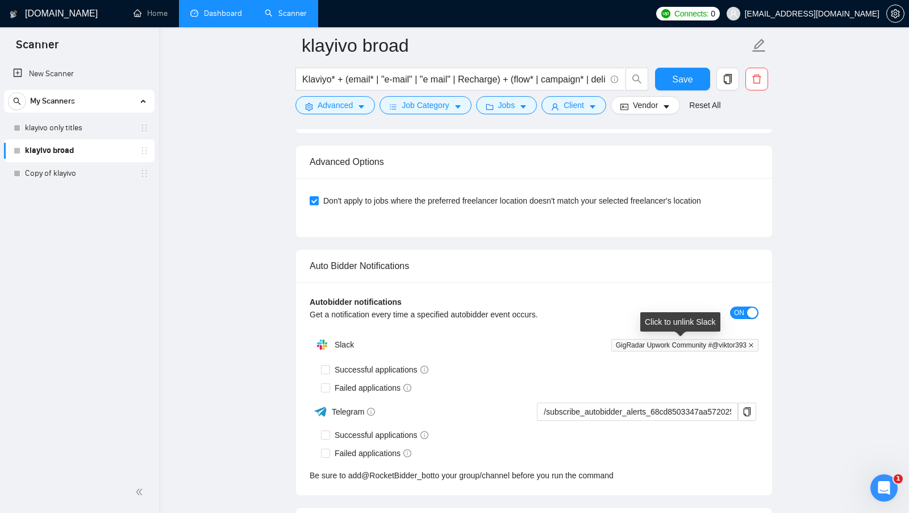
click at [752, 343] on icon "close" at bounding box center [751, 345] width 5 height 5
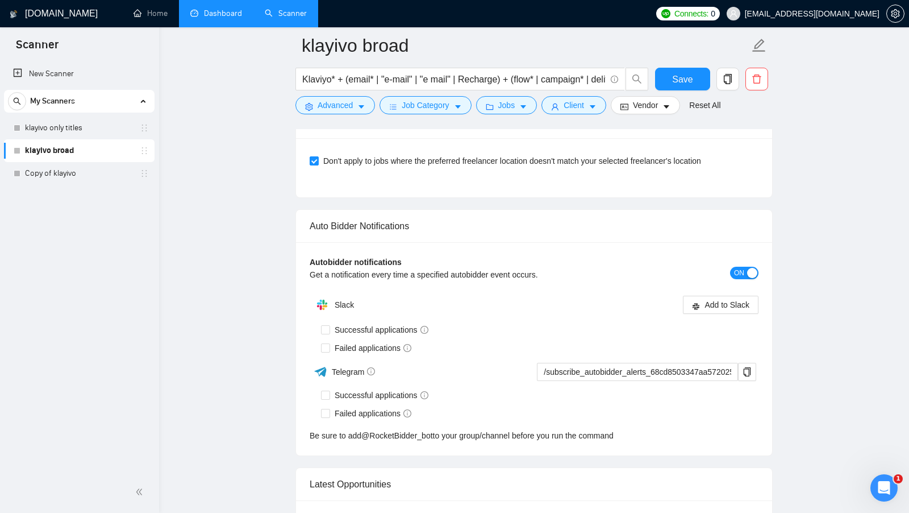
click at [660, 339] on div "Failed applications" at bounding box center [540, 348] width 438 height 18
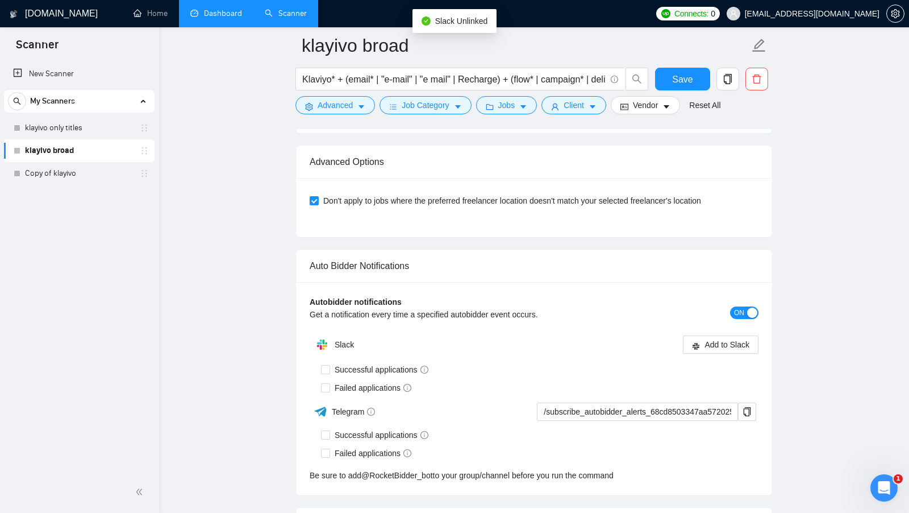
click at [750, 315] on div "button" at bounding box center [752, 312] width 10 height 10
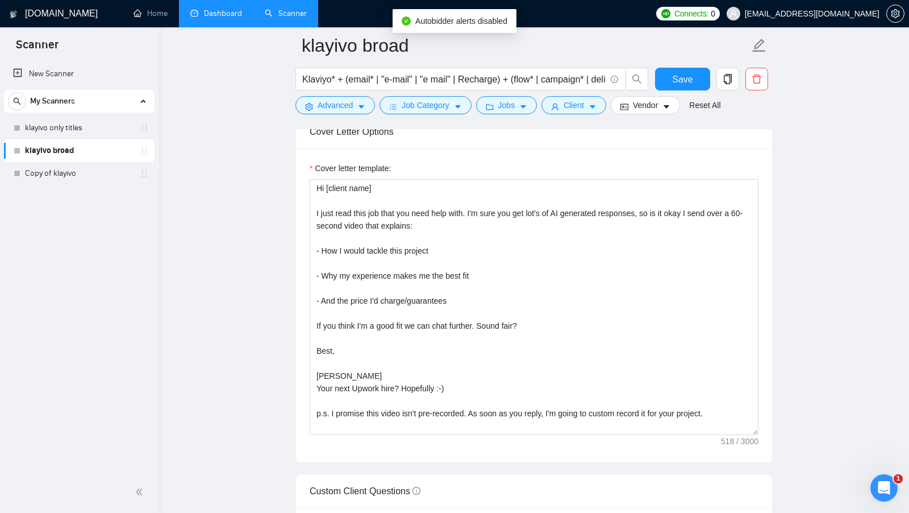
scroll to position [824, 0]
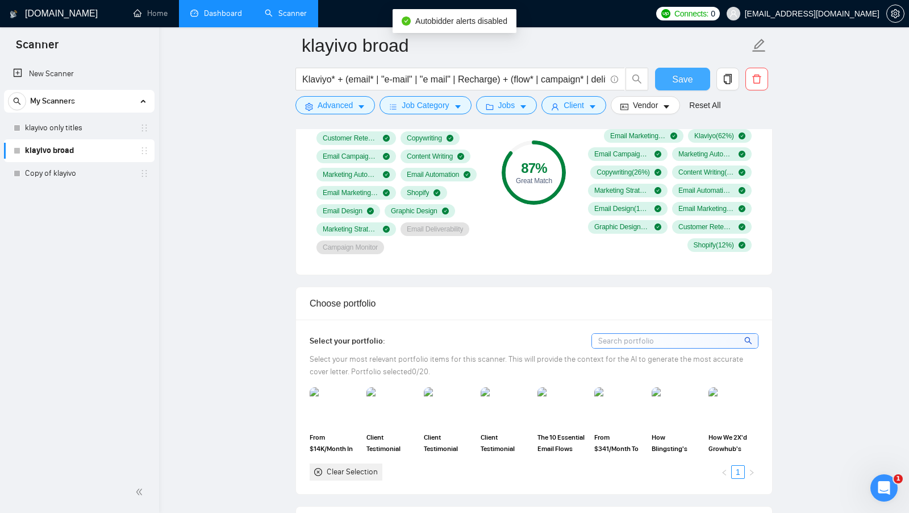
click at [688, 76] on span "Save" at bounding box center [682, 79] width 20 height 14
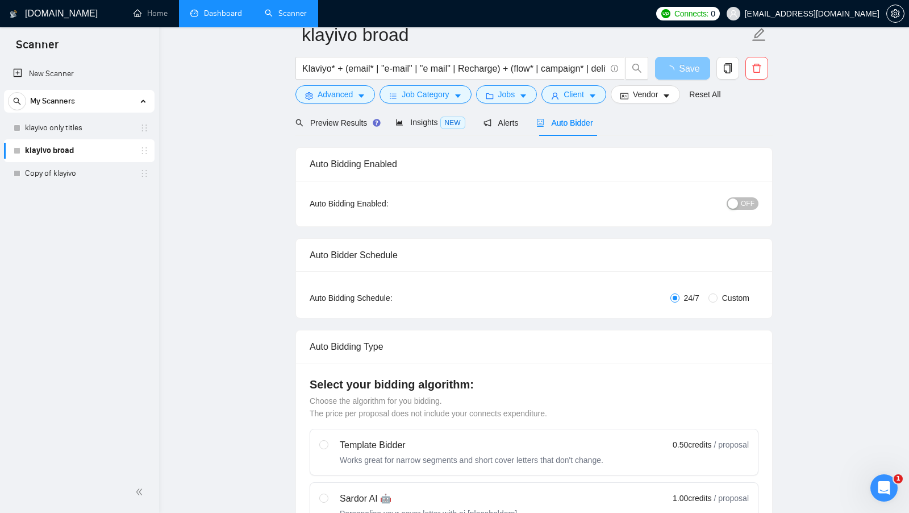
scroll to position [0, 0]
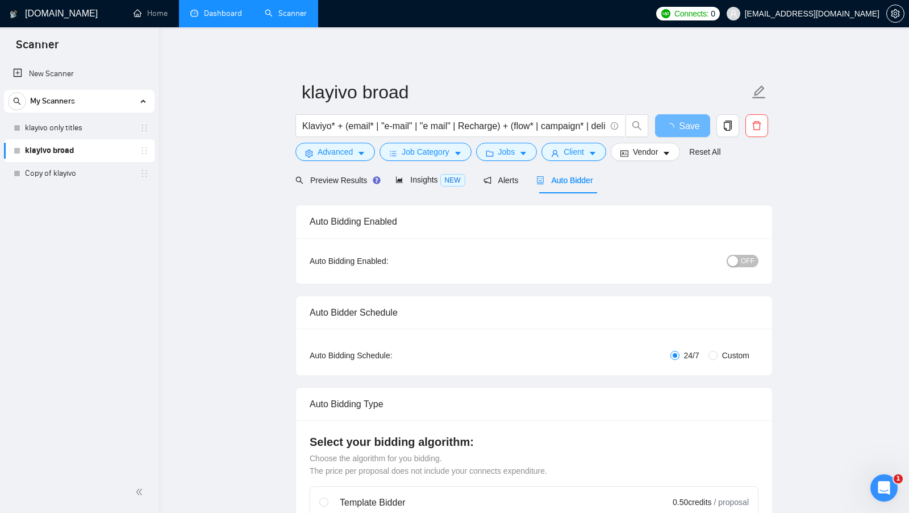
click at [349, 190] on div "Preview Results" at bounding box center [336, 179] width 82 height 27
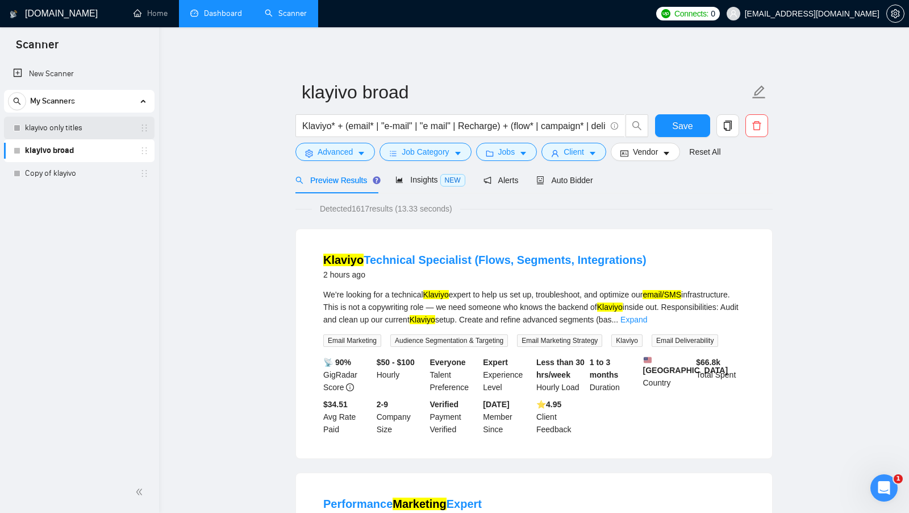
click at [36, 126] on link "klayivo only titles" at bounding box center [79, 127] width 108 height 23
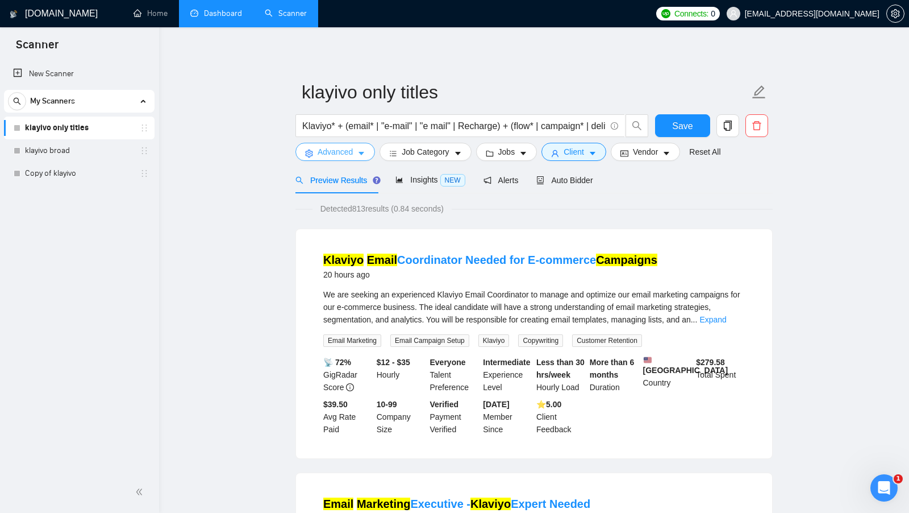
click at [358, 153] on icon "caret-down" at bounding box center [361, 153] width 8 height 8
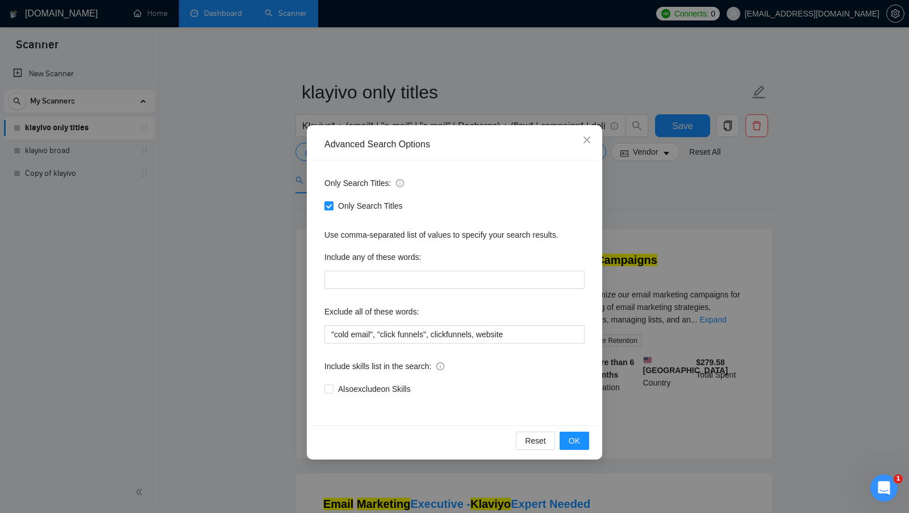
click at [683, 284] on div "Advanced Search Options Only Search Titles: Only Search Titles Use comma-separa…" at bounding box center [454, 256] width 909 height 513
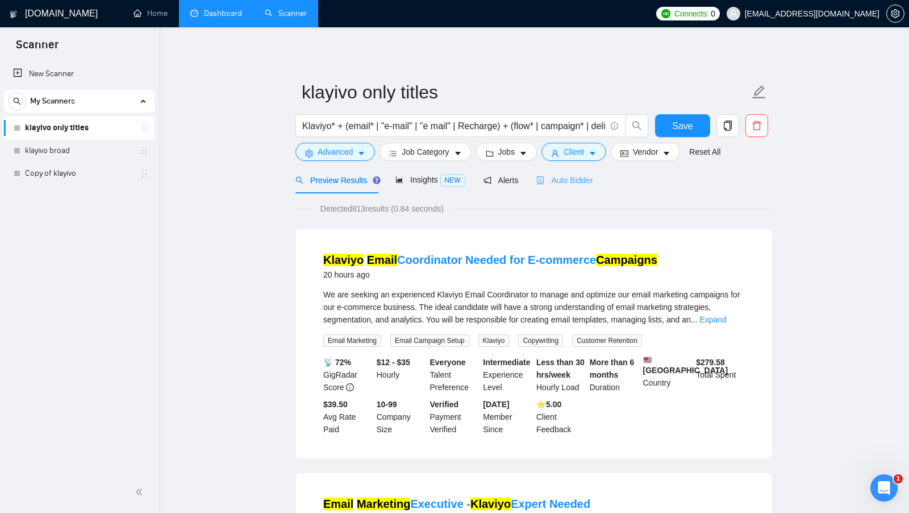
click at [577, 168] on div "Auto Bidder" at bounding box center [564, 179] width 56 height 27
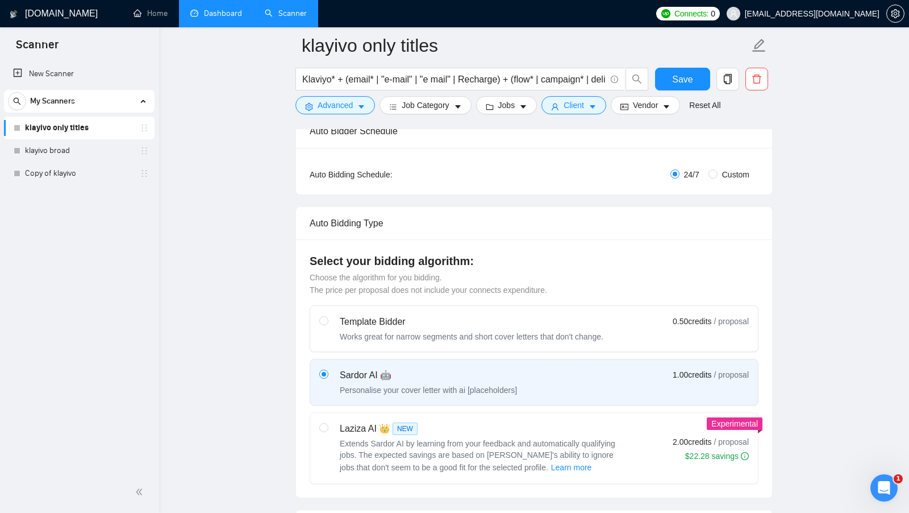
scroll to position [213, 0]
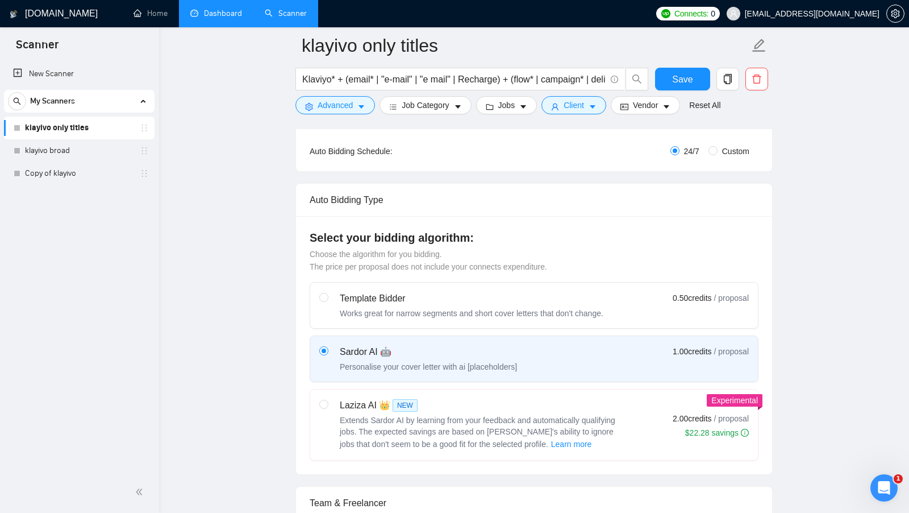
click at [464, 398] on div "Laziza AI 👑 NEW" at bounding box center [482, 405] width 284 height 14
click at [327, 399] on input "radio" at bounding box center [323, 403] width 8 height 8
radio input "true"
radio input "false"
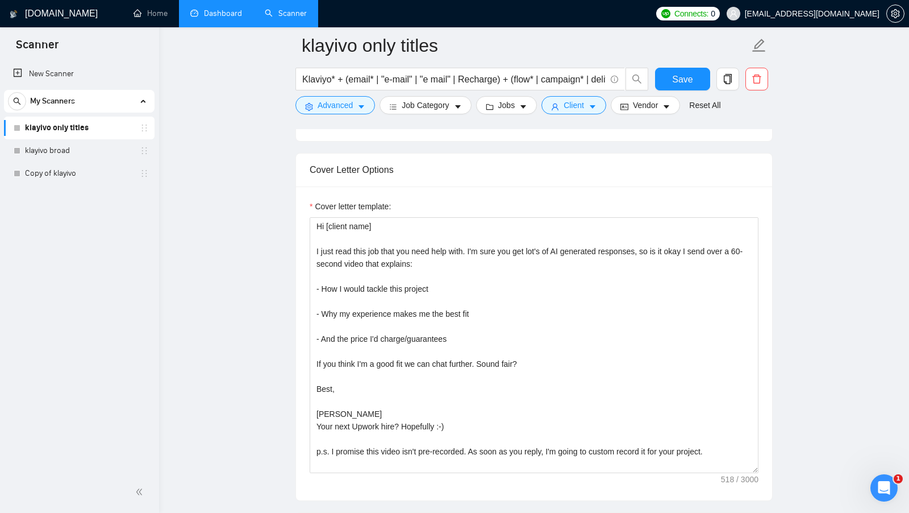
scroll to position [1177, 0]
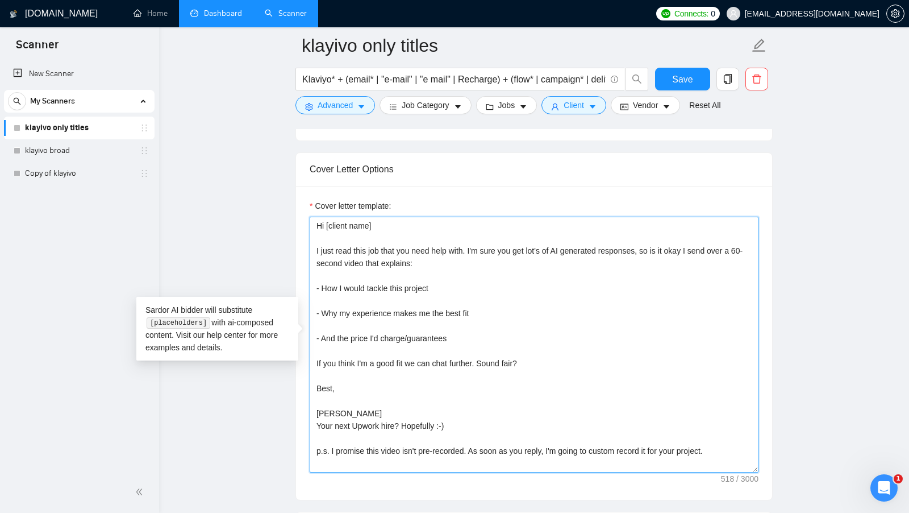
drag, startPoint x: 313, startPoint y: 243, endPoint x: 645, endPoint y: 248, distance: 331.9
click at [645, 248] on textarea "Hi [client name] I just read this job that you need help with. I'm sure you get…" at bounding box center [534, 344] width 449 height 256
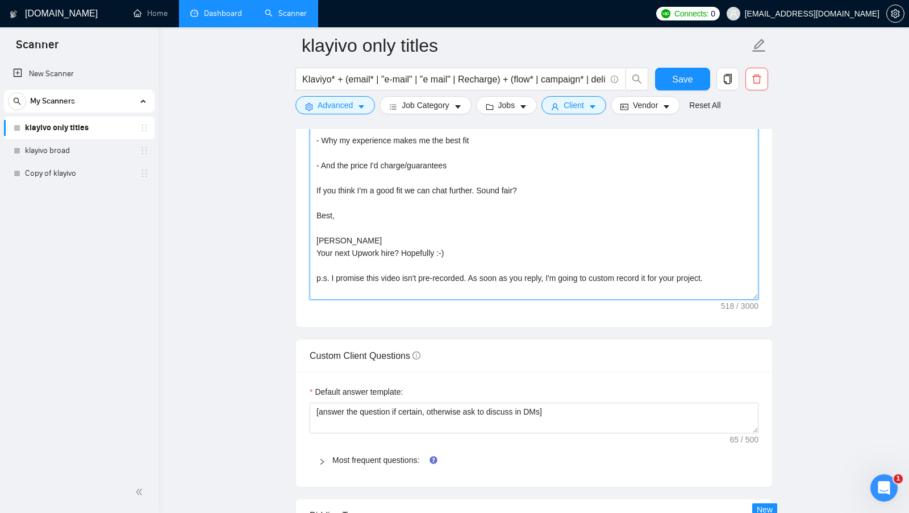
scroll to position [1347, 0]
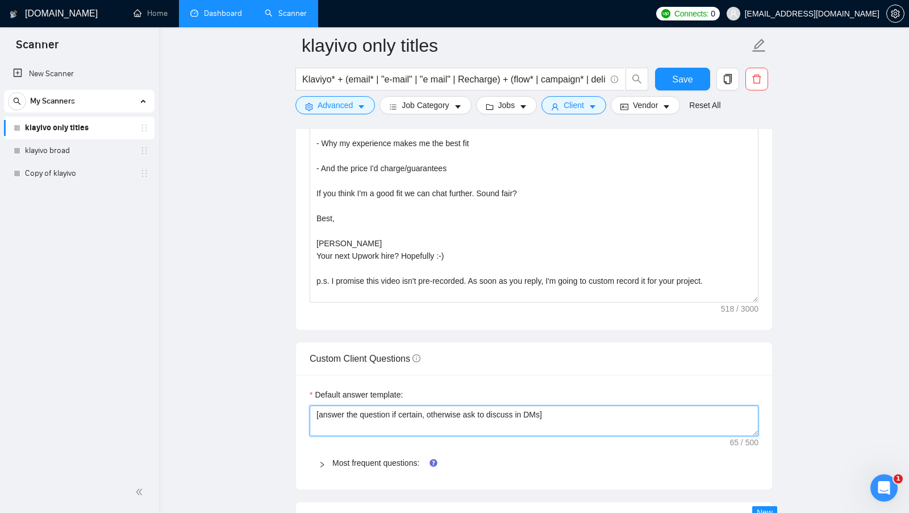
click at [480, 405] on textarea "[answer the question if certain, otherwise ask to discuss in DMs]" at bounding box center [534, 420] width 449 height 31
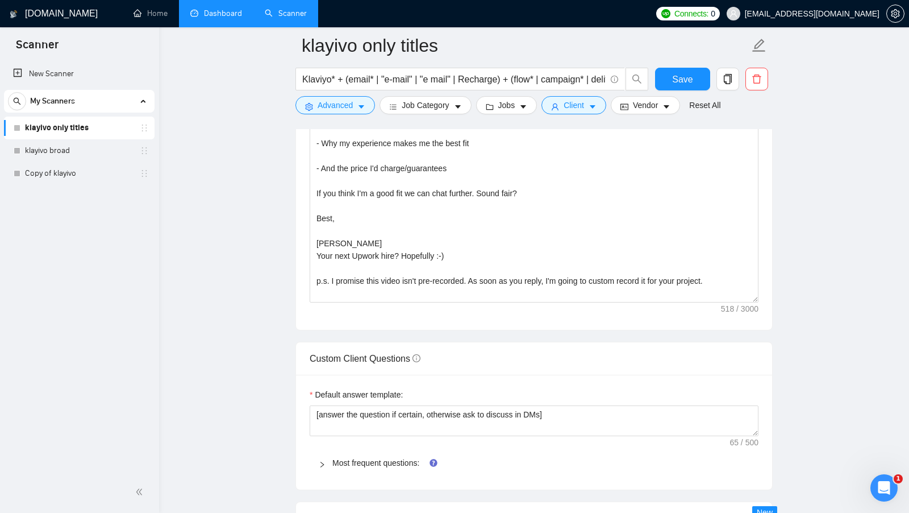
click at [539, 374] on div "Default answer template: [answer the question if certain, otherwise ask to disc…" at bounding box center [534, 431] width 476 height 115
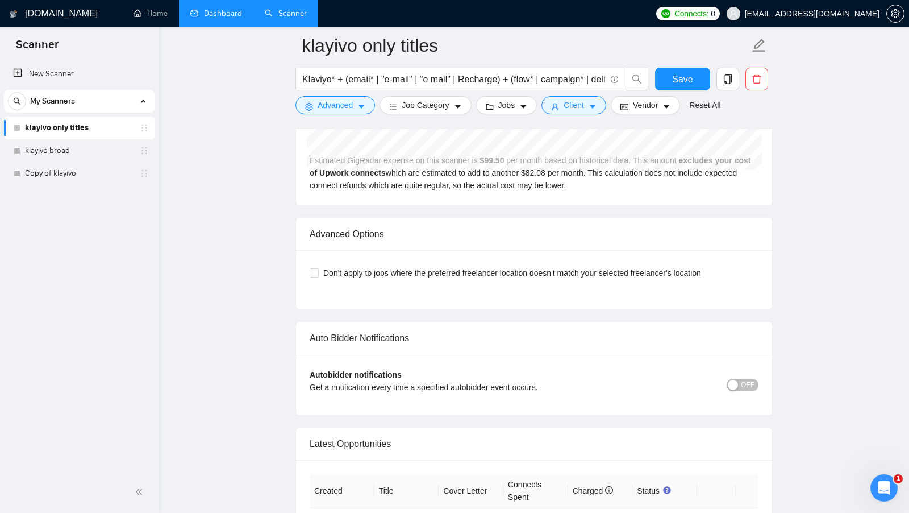
scroll to position [2470, 0]
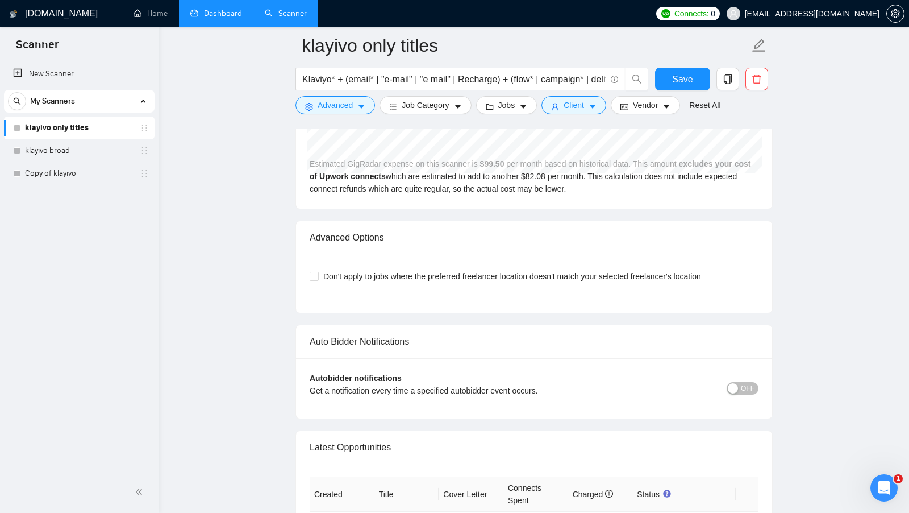
click at [335, 253] on div "Don't apply to jobs where the preferred freelancer location doesn't match your …" at bounding box center [534, 282] width 476 height 59
click at [323, 270] on span "Don't apply to jobs where the preferred freelancer location doesn't match your …" at bounding box center [512, 276] width 387 height 13
click at [318, 272] on input "Don't apply to jobs where the preferred freelancer location doesn't match your …" at bounding box center [314, 276] width 8 height 8
checkbox input "true"
click at [686, 77] on span "Save" at bounding box center [682, 79] width 20 height 14
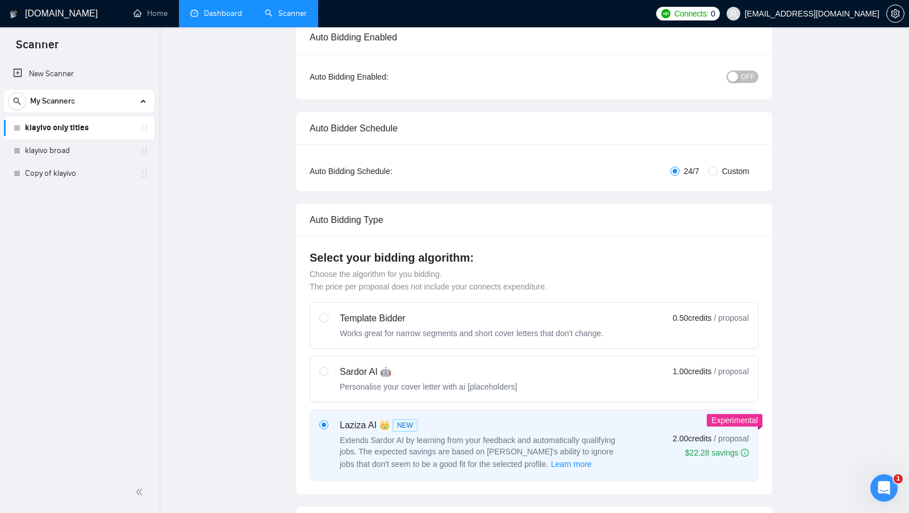
scroll to position [0, 0]
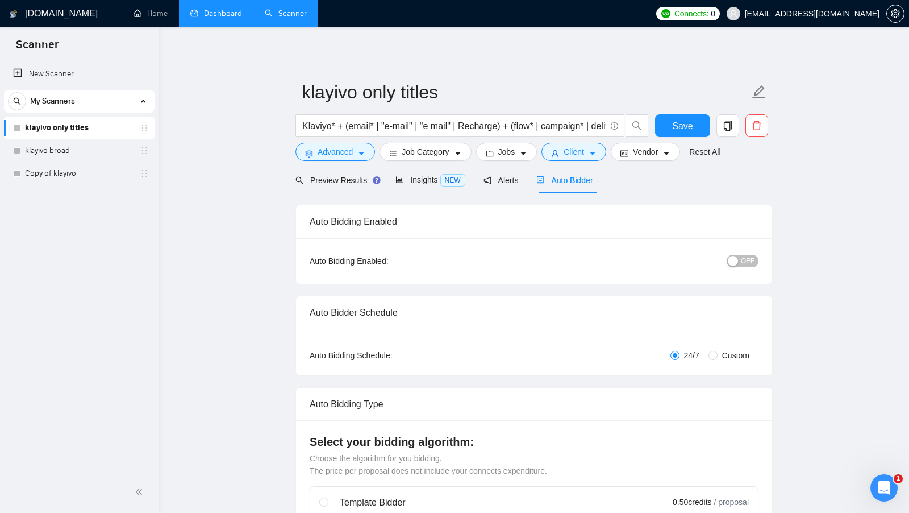
click at [750, 257] on span "OFF" at bounding box center [748, 261] width 14 height 13
click at [742, 257] on span "ON" at bounding box center [739, 261] width 10 height 13
click at [716, 263] on div "OFF" at bounding box center [683, 260] width 149 height 13
click at [738, 260] on div "button" at bounding box center [733, 261] width 10 height 10
click at [686, 130] on span "Save" at bounding box center [682, 126] width 20 height 14
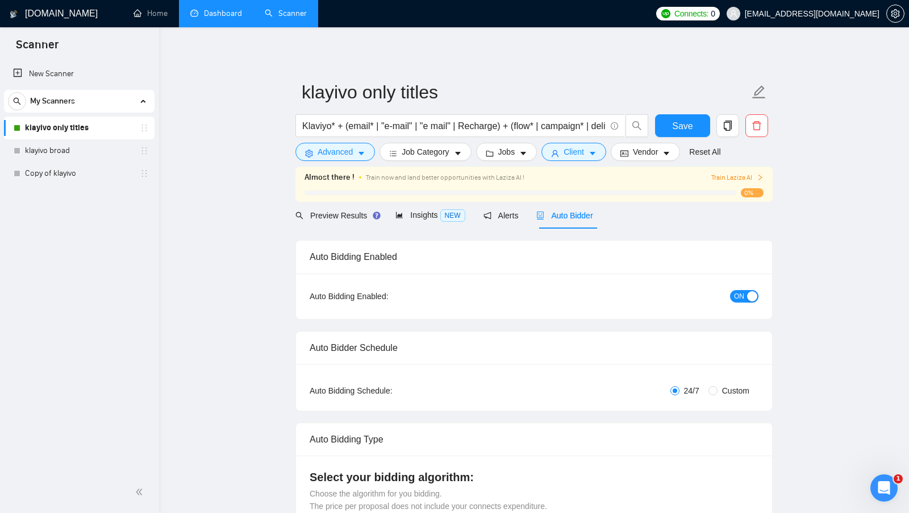
click at [752, 294] on div "button" at bounding box center [752, 296] width 10 height 10
click at [684, 126] on span "Save" at bounding box center [682, 126] width 20 height 14
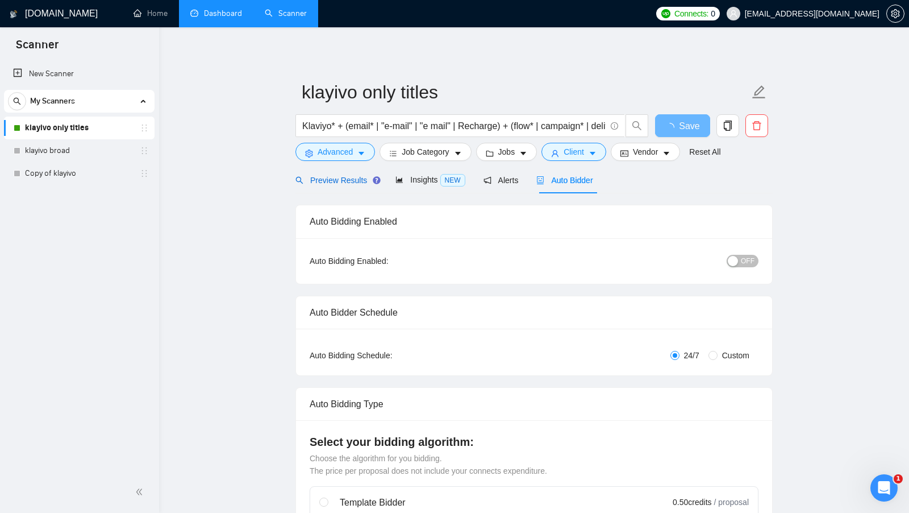
click at [334, 180] on span "Preview Results" at bounding box center [336, 180] width 82 height 9
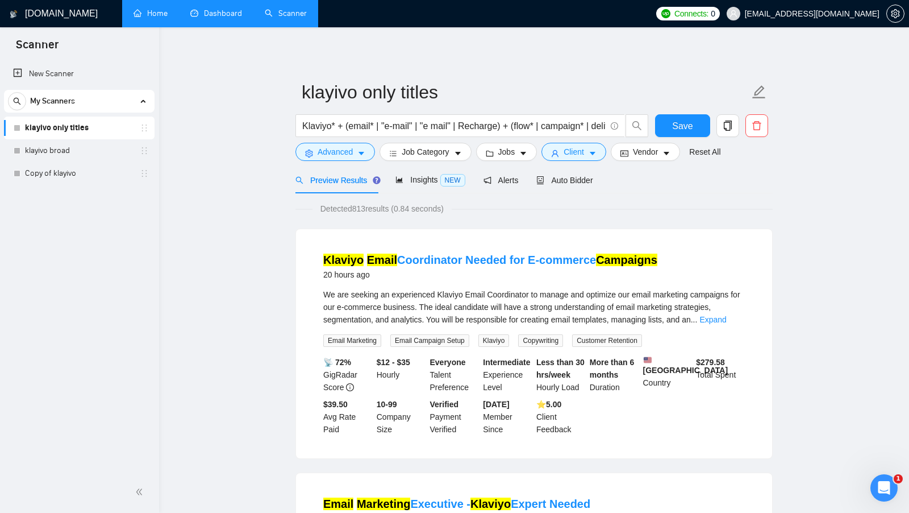
click at [157, 9] on link "Home" at bounding box center [151, 14] width 34 height 10
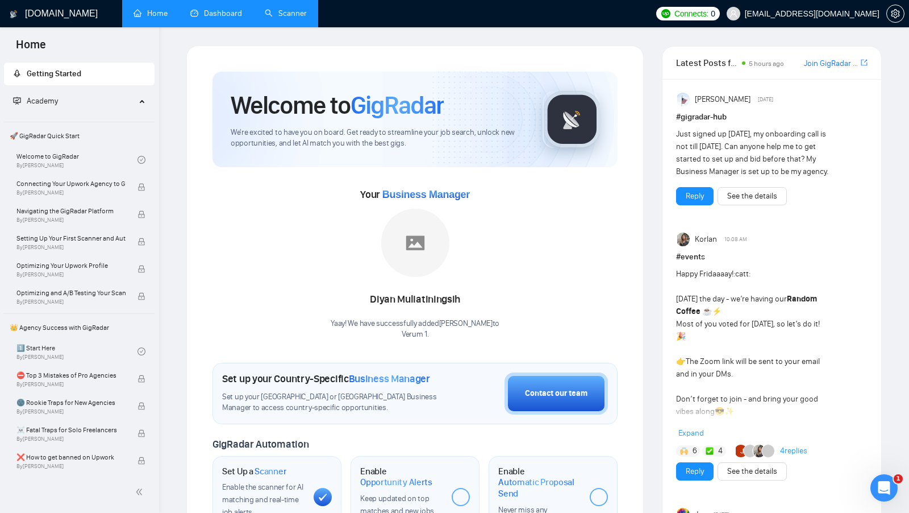
click at [510, 220] on div "Your Business Manager [PERSON_NAME] Yaay! We have successfully added Diyan Muli…" at bounding box center [415, 262] width 405 height 155
